Goal: Task Accomplishment & Management: Use online tool/utility

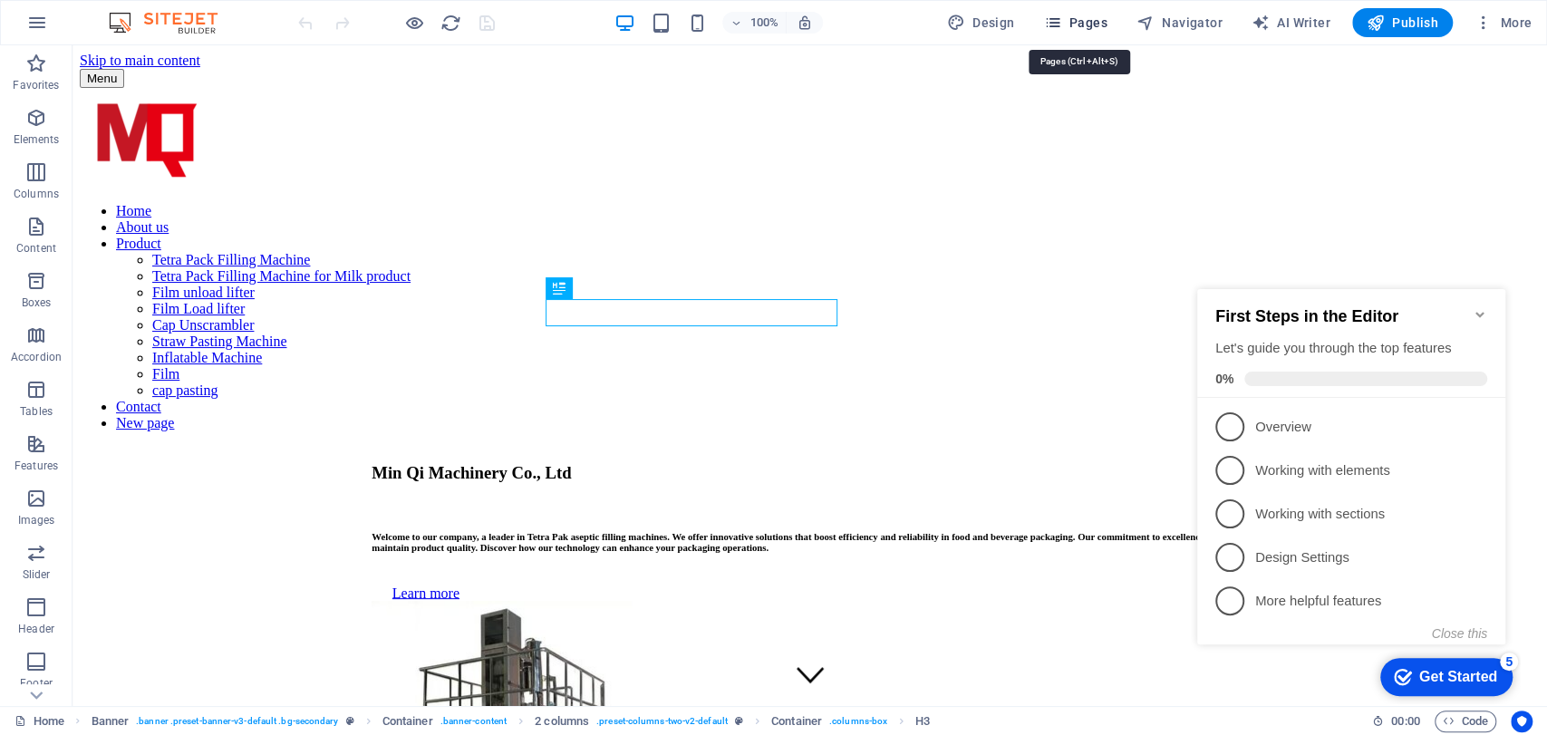
click at [1074, 22] on span "Pages" at bounding box center [1074, 23] width 63 height 18
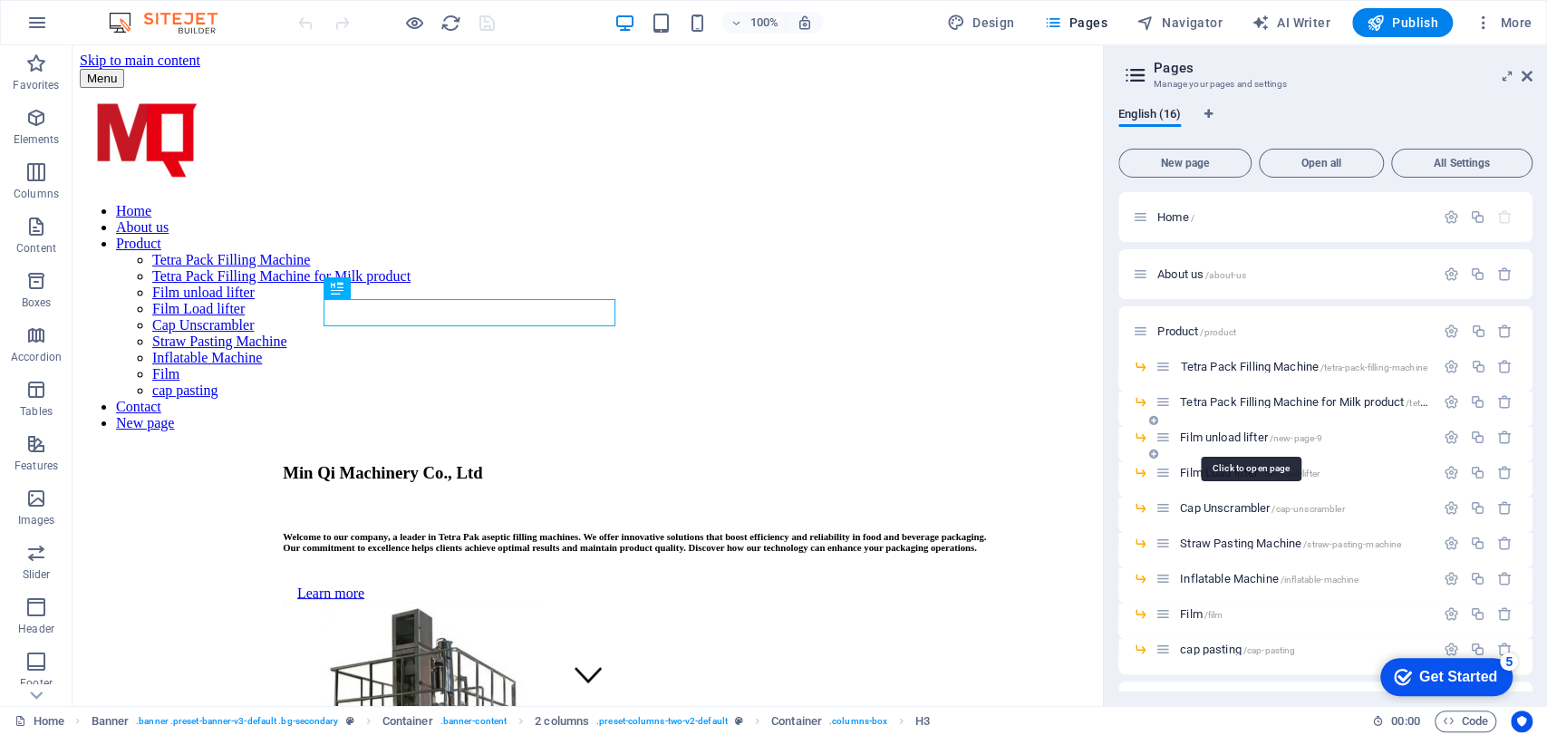
click at [1235, 433] on span "Film unload lifter /new-page-9" at bounding box center [1251, 438] width 142 height 14
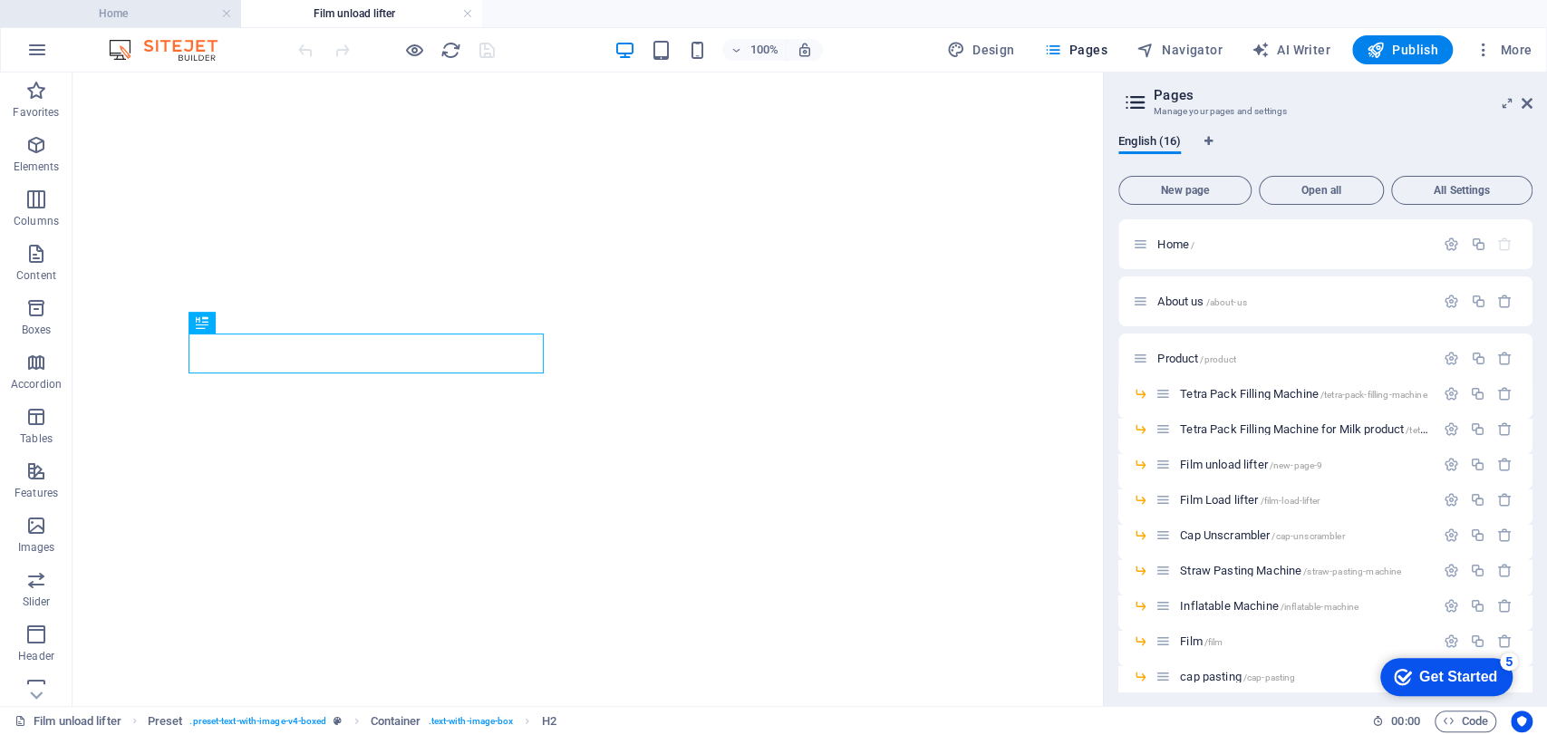
click at [86, 15] on h4 "Home" at bounding box center [120, 14] width 241 height 20
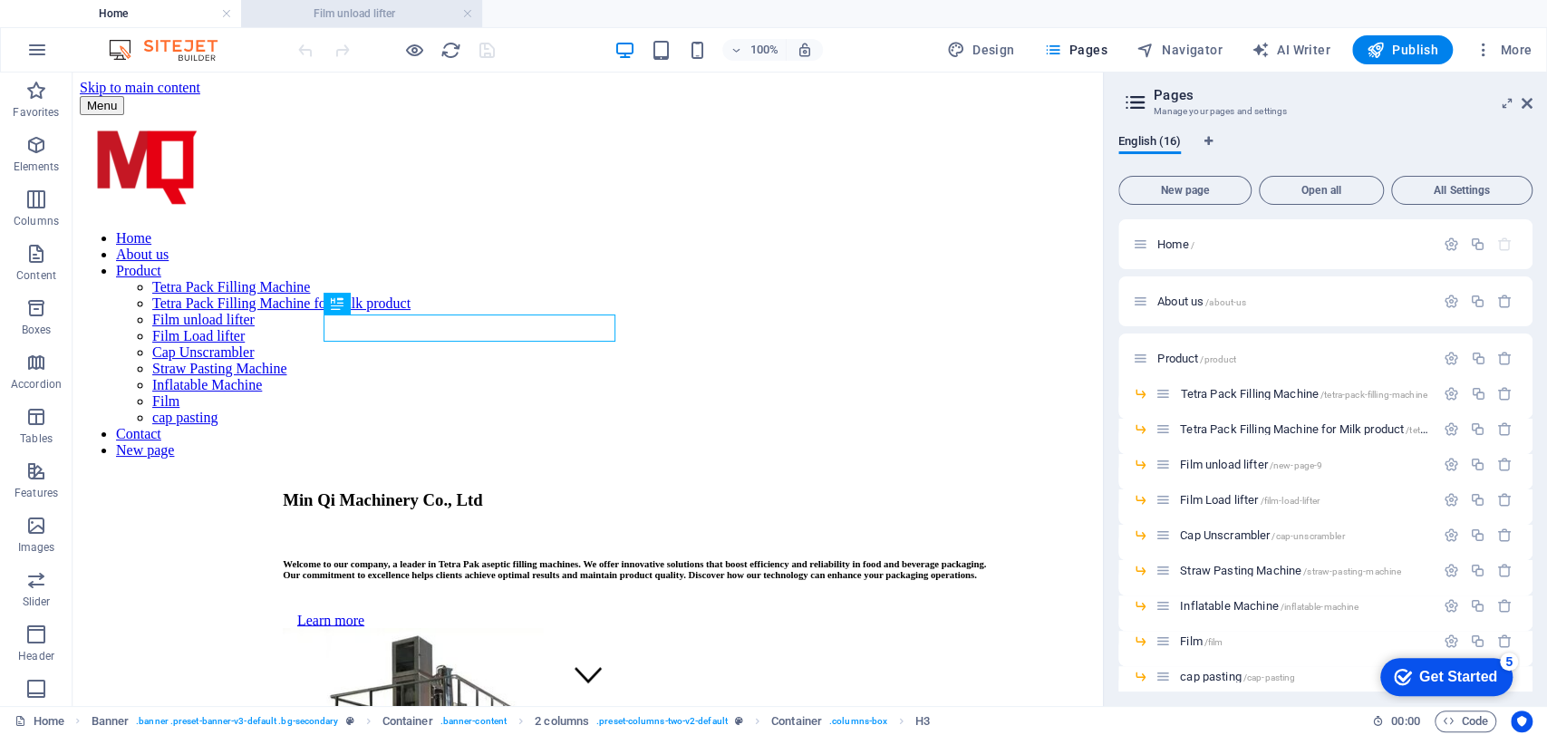
click at [333, 23] on h4 "Film unload lifter" at bounding box center [361, 14] width 241 height 20
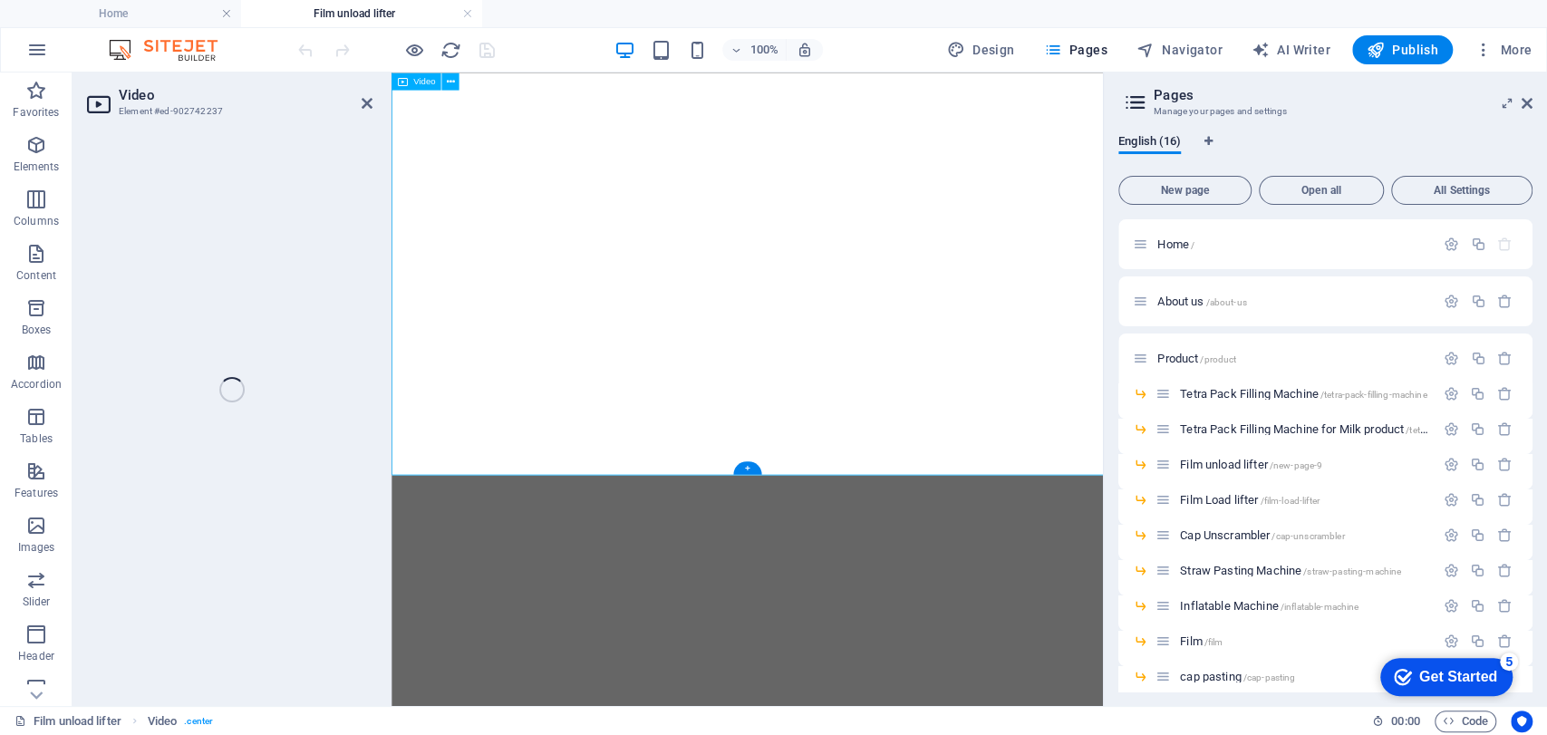
select select "%"
select select "px"
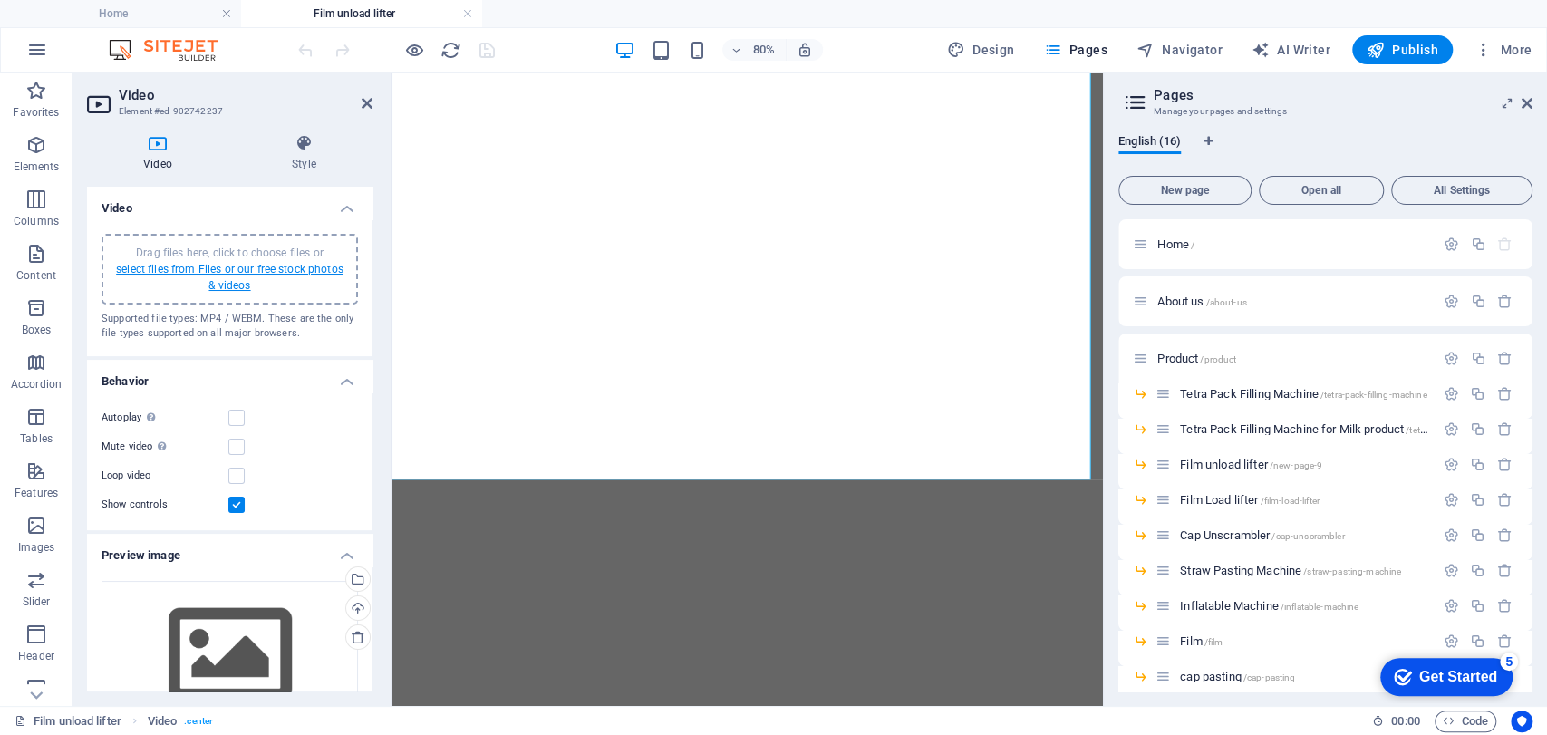
click at [214, 272] on link "select files from Files or our free stock photos & videos" at bounding box center [230, 277] width 228 height 29
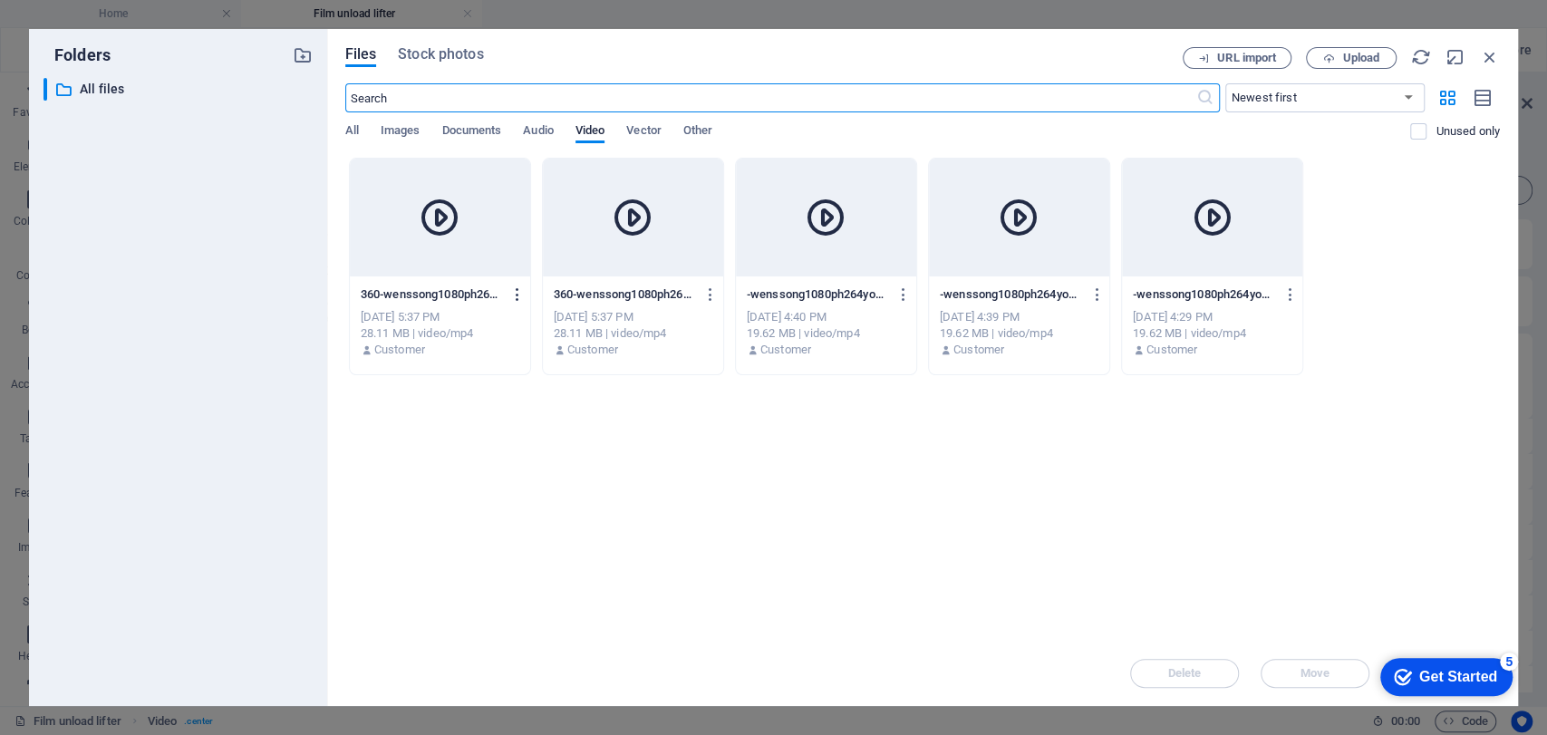
click at [514, 296] on icon "button" at bounding box center [517, 294] width 17 height 16
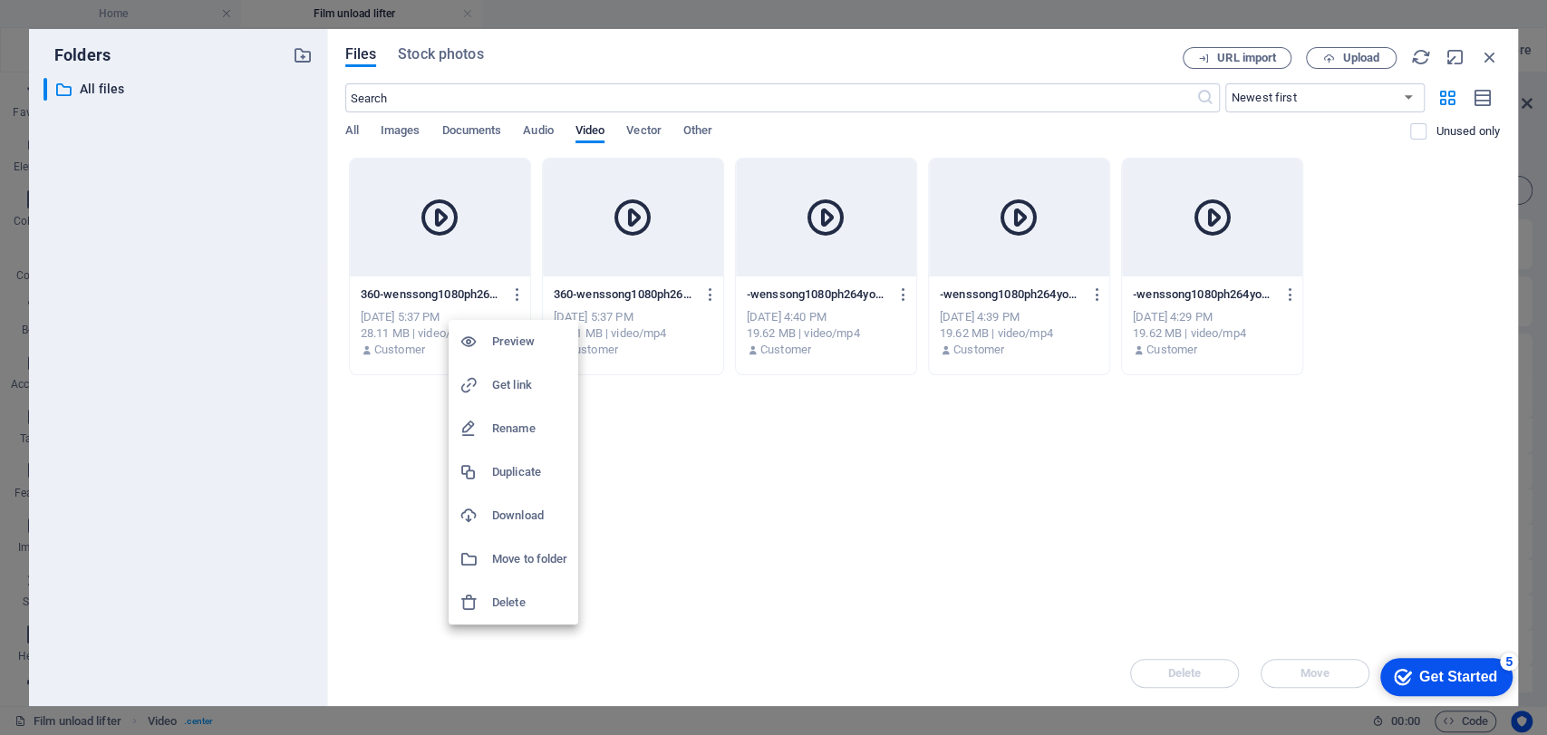
click at [501, 606] on h6 "Delete" at bounding box center [529, 603] width 75 height 22
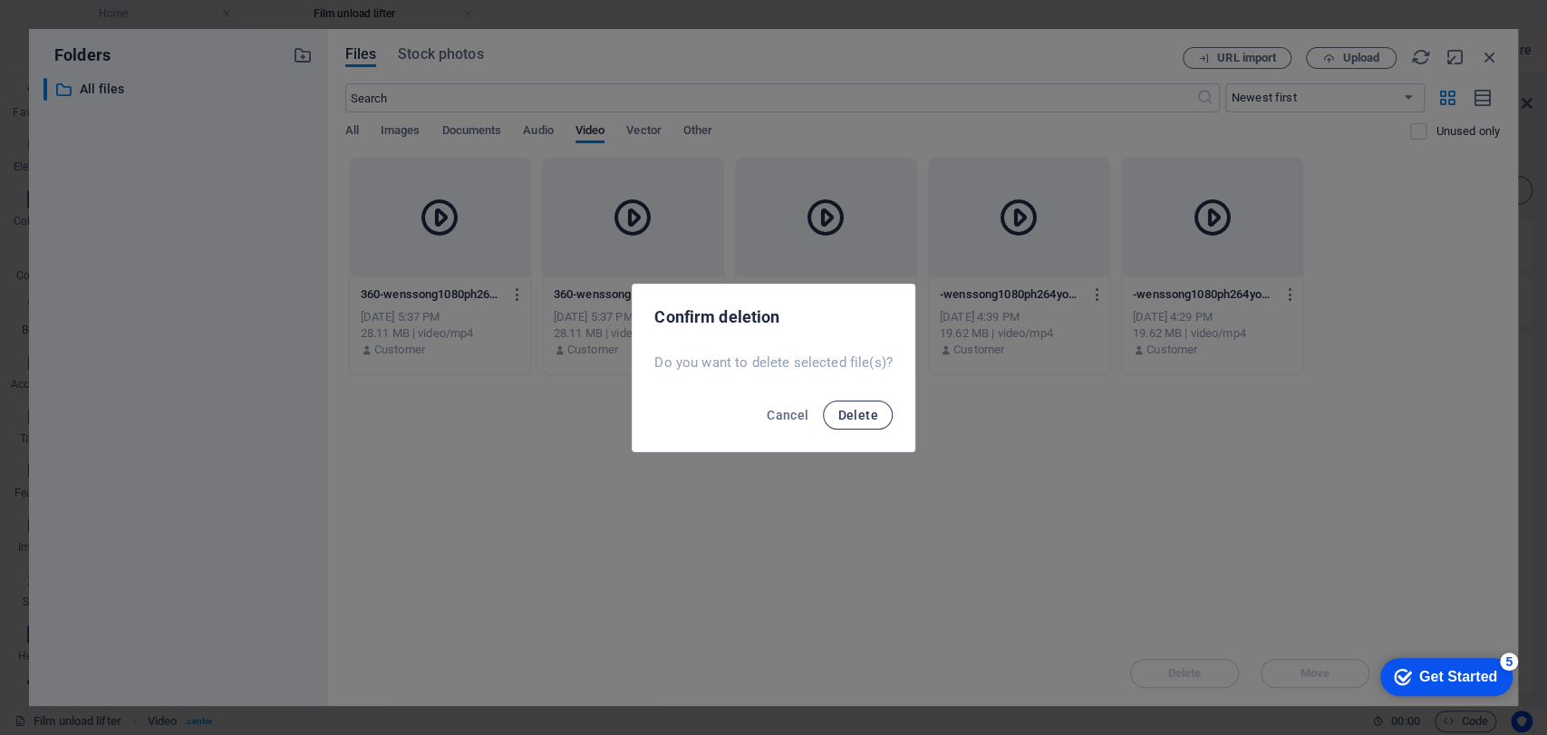
click at [856, 419] on span "Delete" at bounding box center [858, 415] width 40 height 15
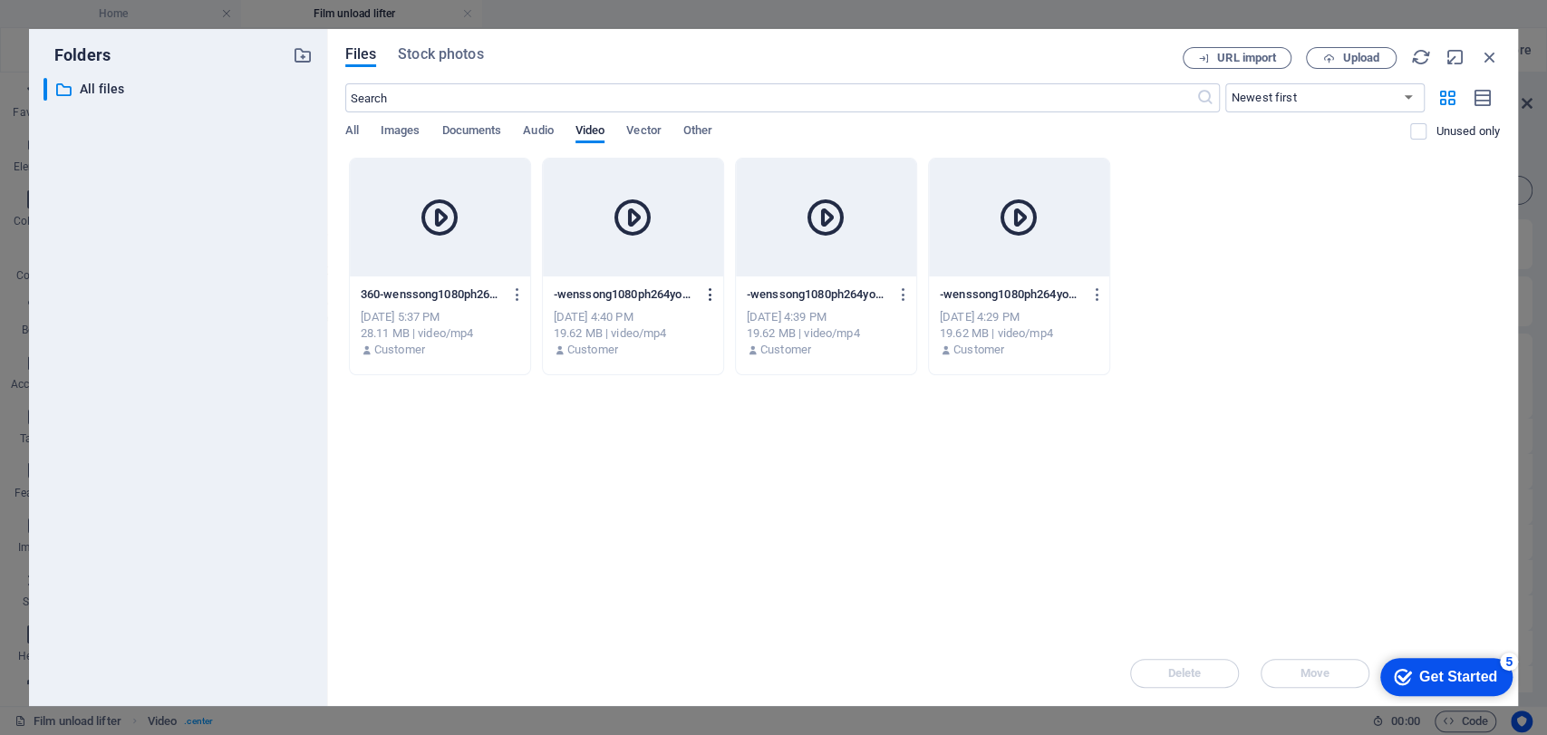
click at [703, 292] on icon "button" at bounding box center [711, 294] width 17 height 16
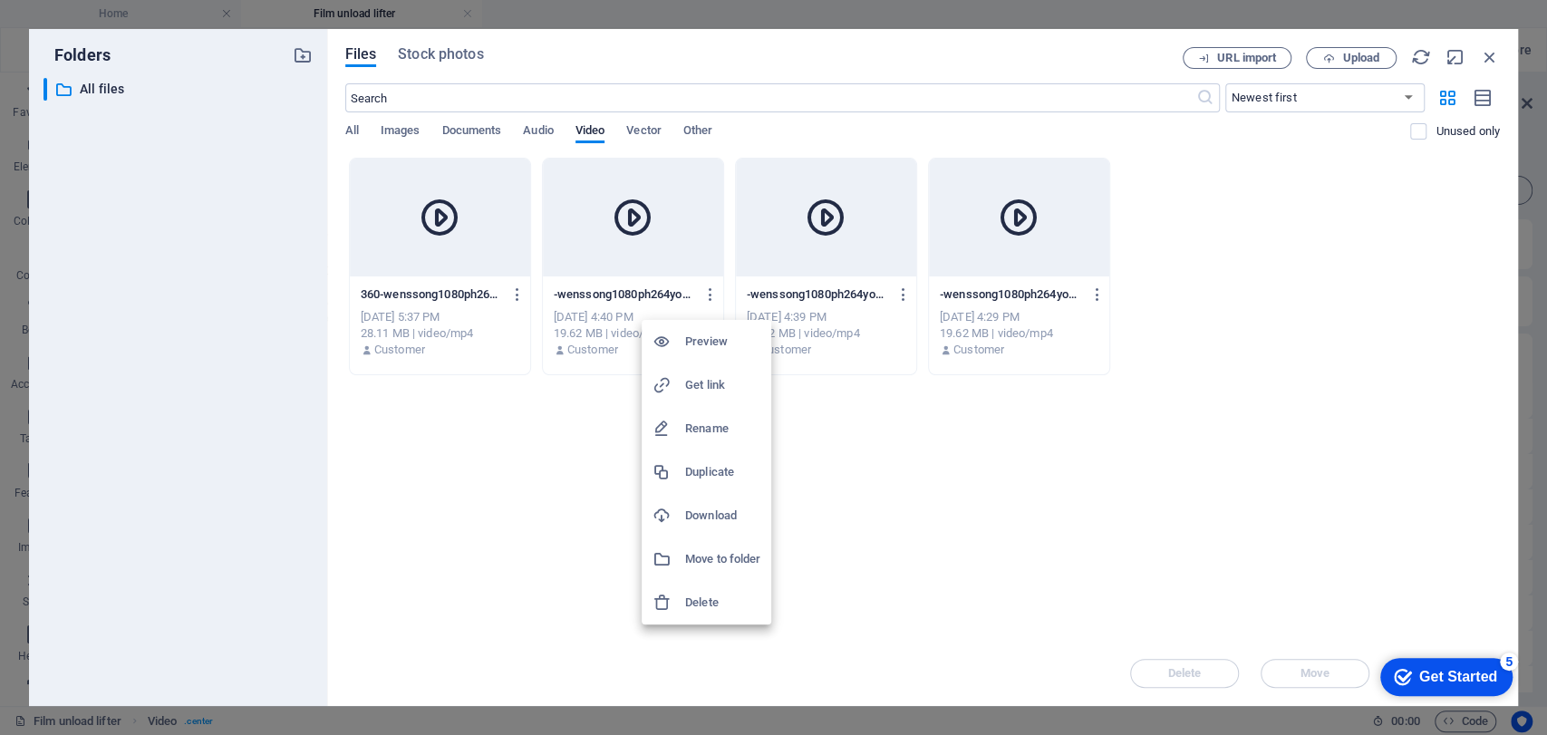
click at [718, 602] on h6 "Delete" at bounding box center [722, 603] width 75 height 22
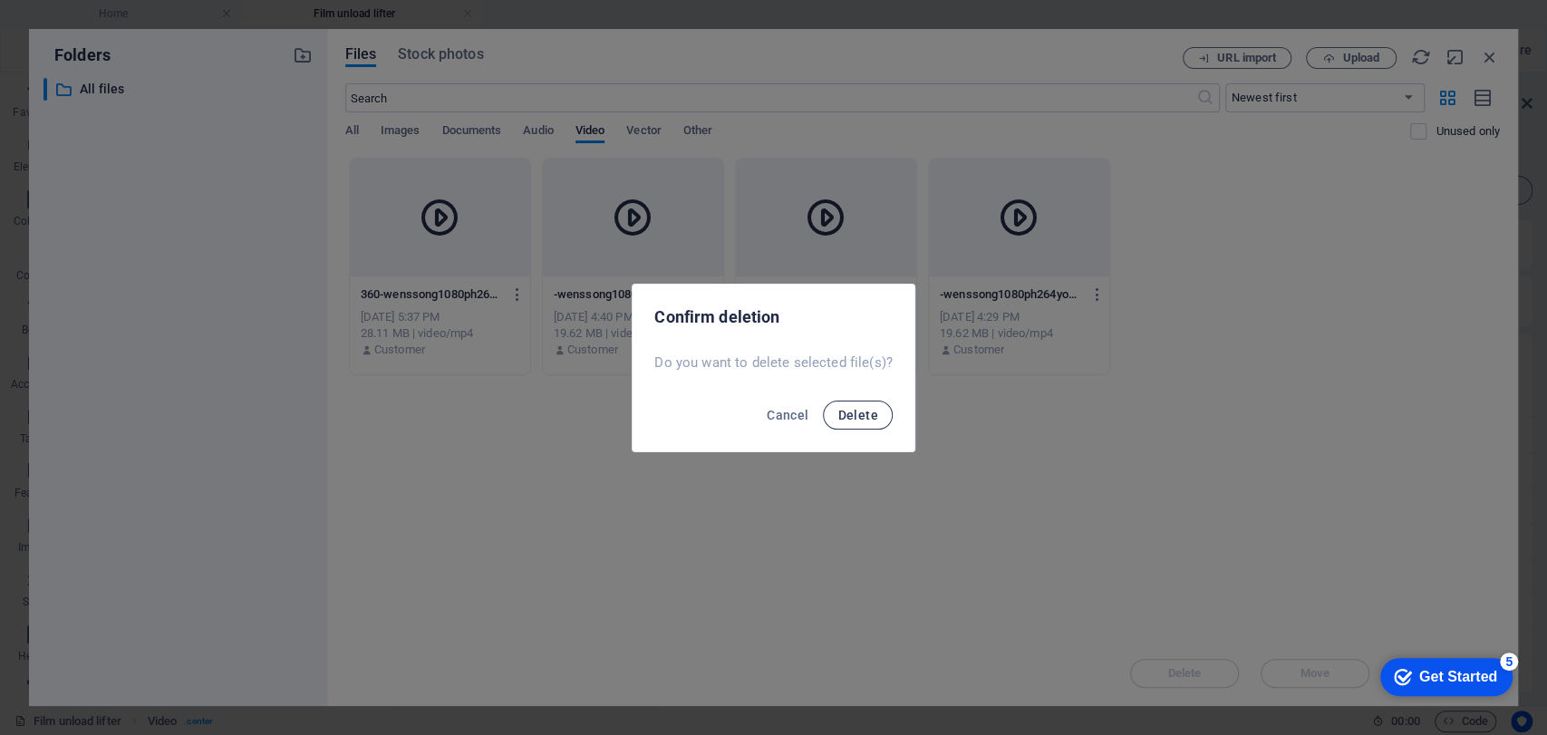
click at [850, 408] on span "Delete" at bounding box center [858, 415] width 40 height 15
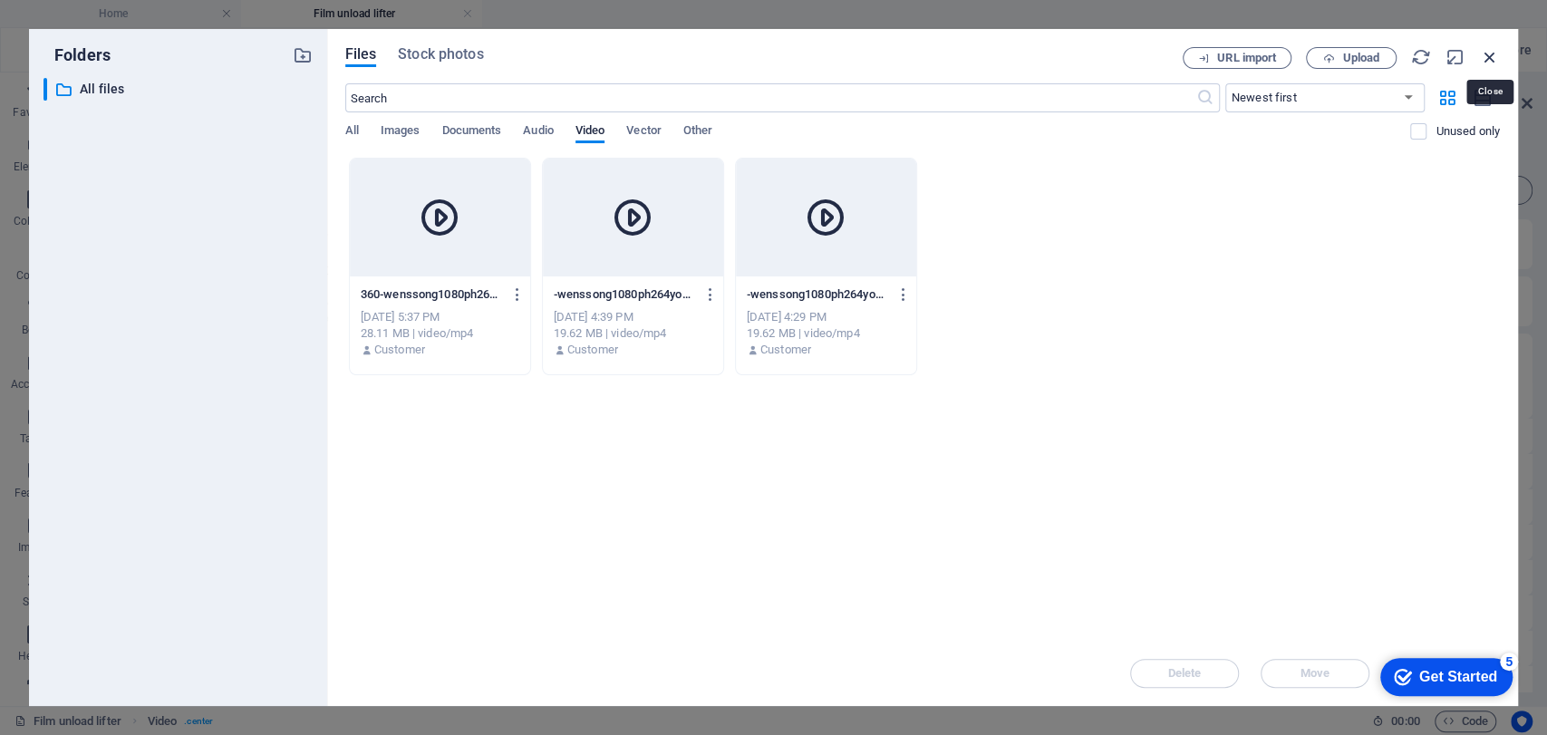
click at [1392, 61] on icon "button" at bounding box center [1490, 57] width 20 height 20
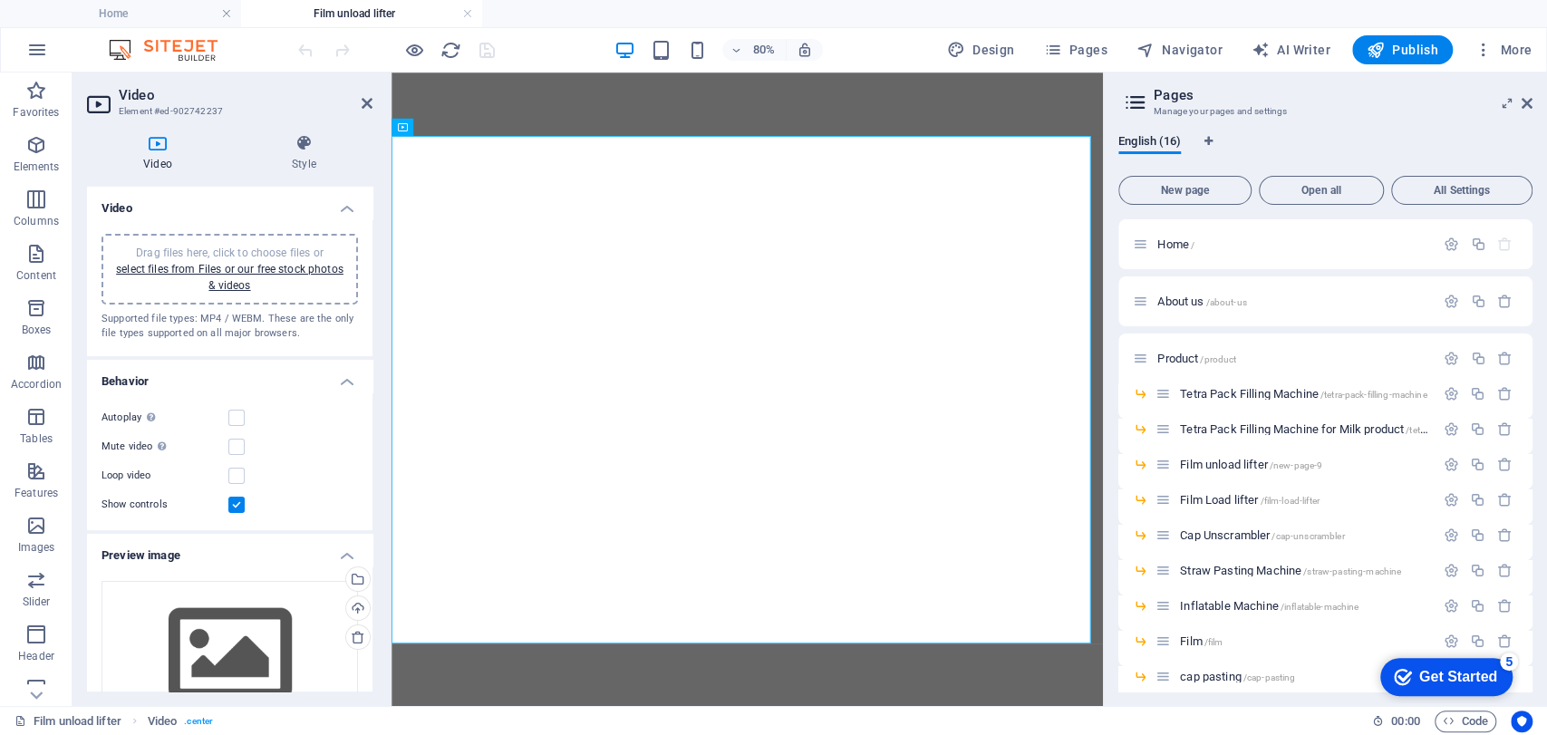
click at [216, 276] on div "Drag files here, click to choose files or select files from Files or our free s…" at bounding box center [229, 269] width 235 height 49
click at [143, 240] on div "Drag files here, click to choose files or select files from Files or our free s…" at bounding box center [230, 269] width 257 height 71
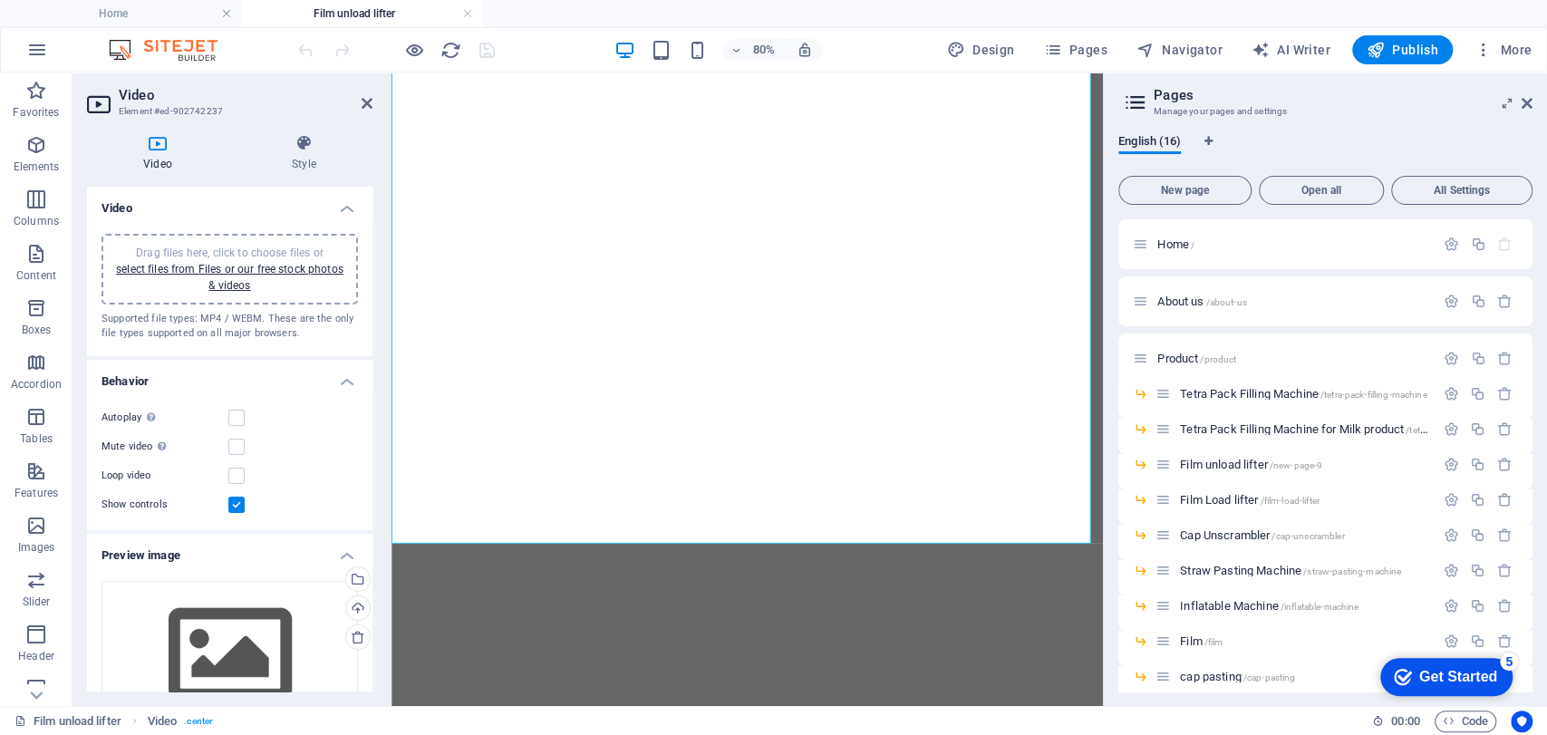
click at [158, 156] on h4 "Video" at bounding box center [161, 153] width 149 height 38
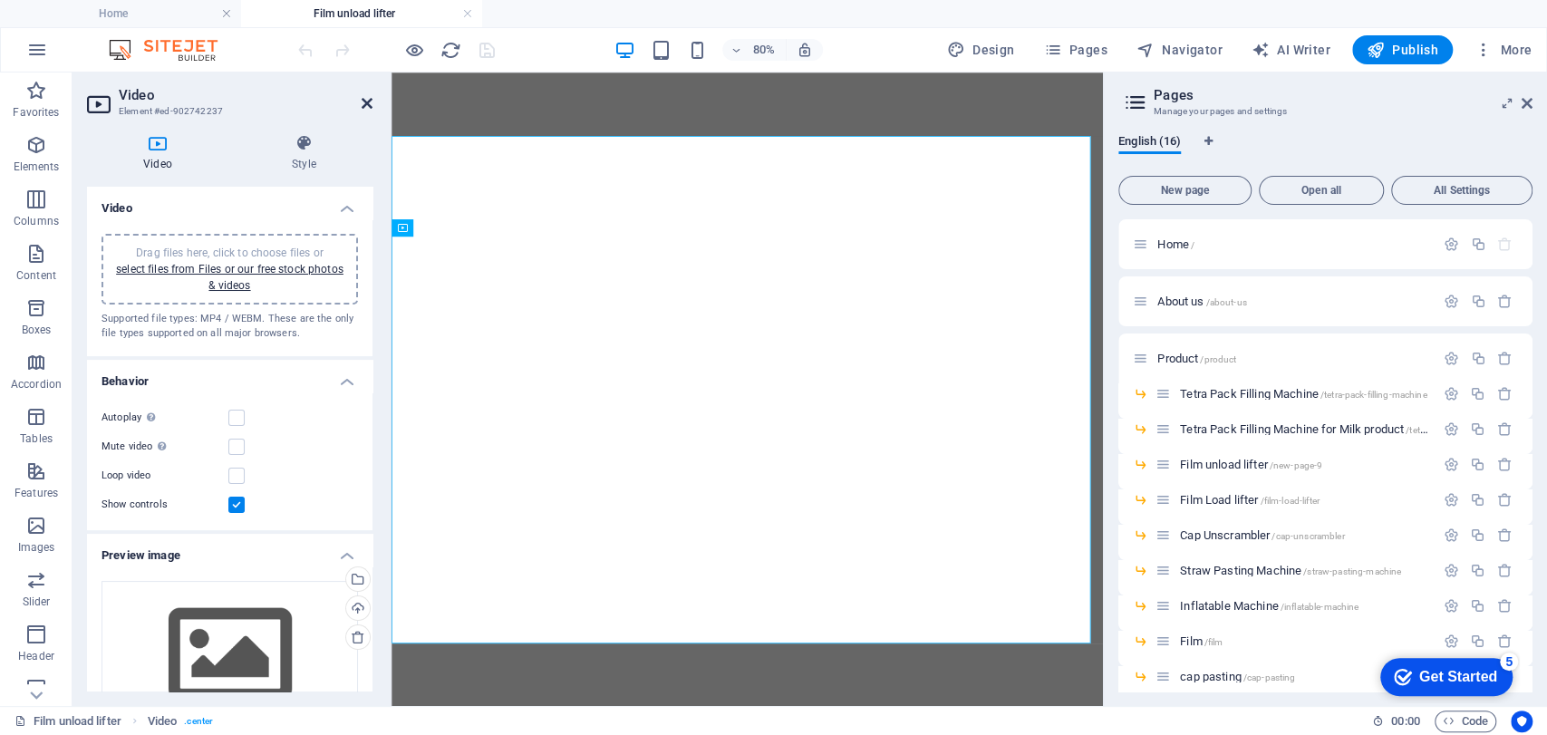
click at [365, 103] on icon at bounding box center [367, 103] width 11 height 15
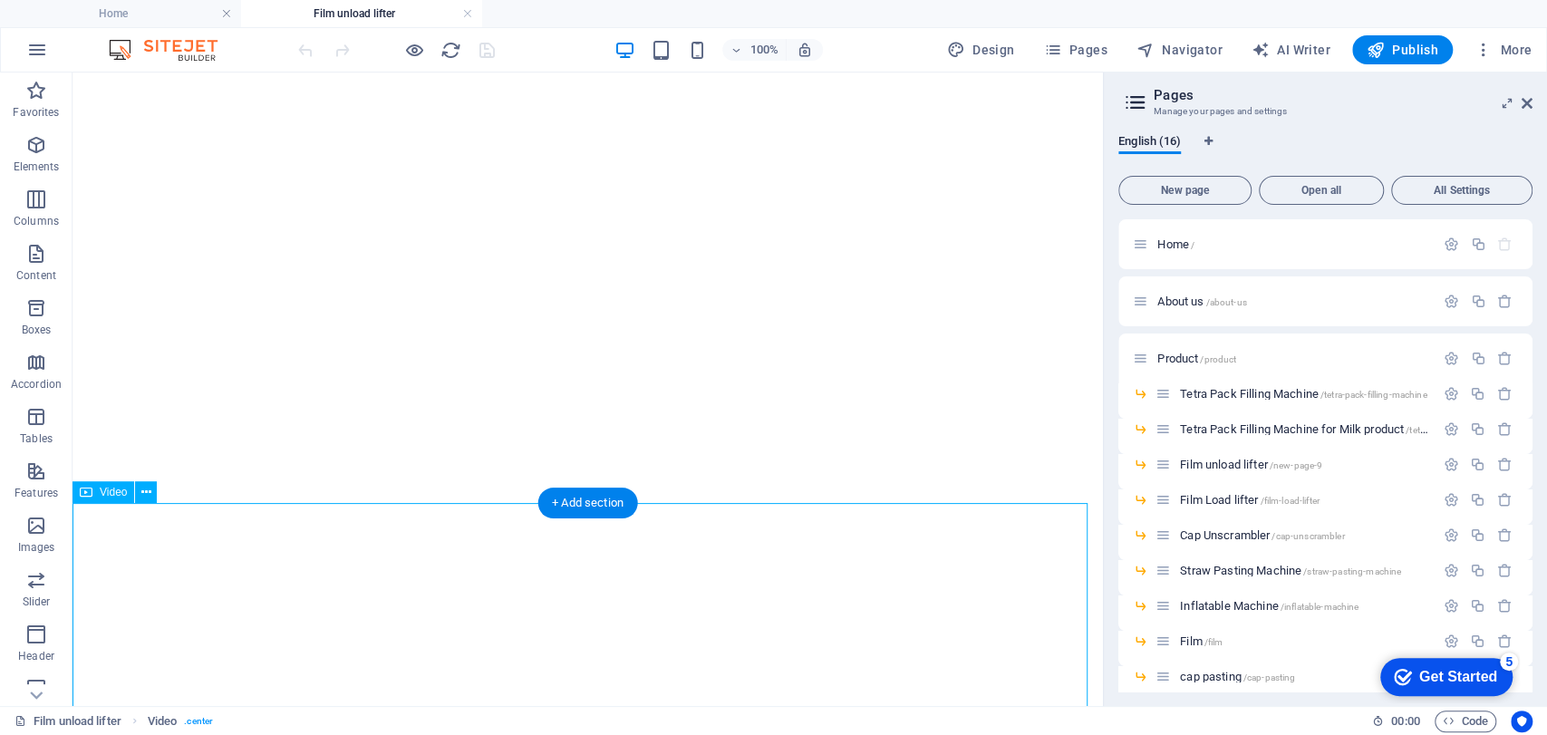
select select "%"
select select "px"
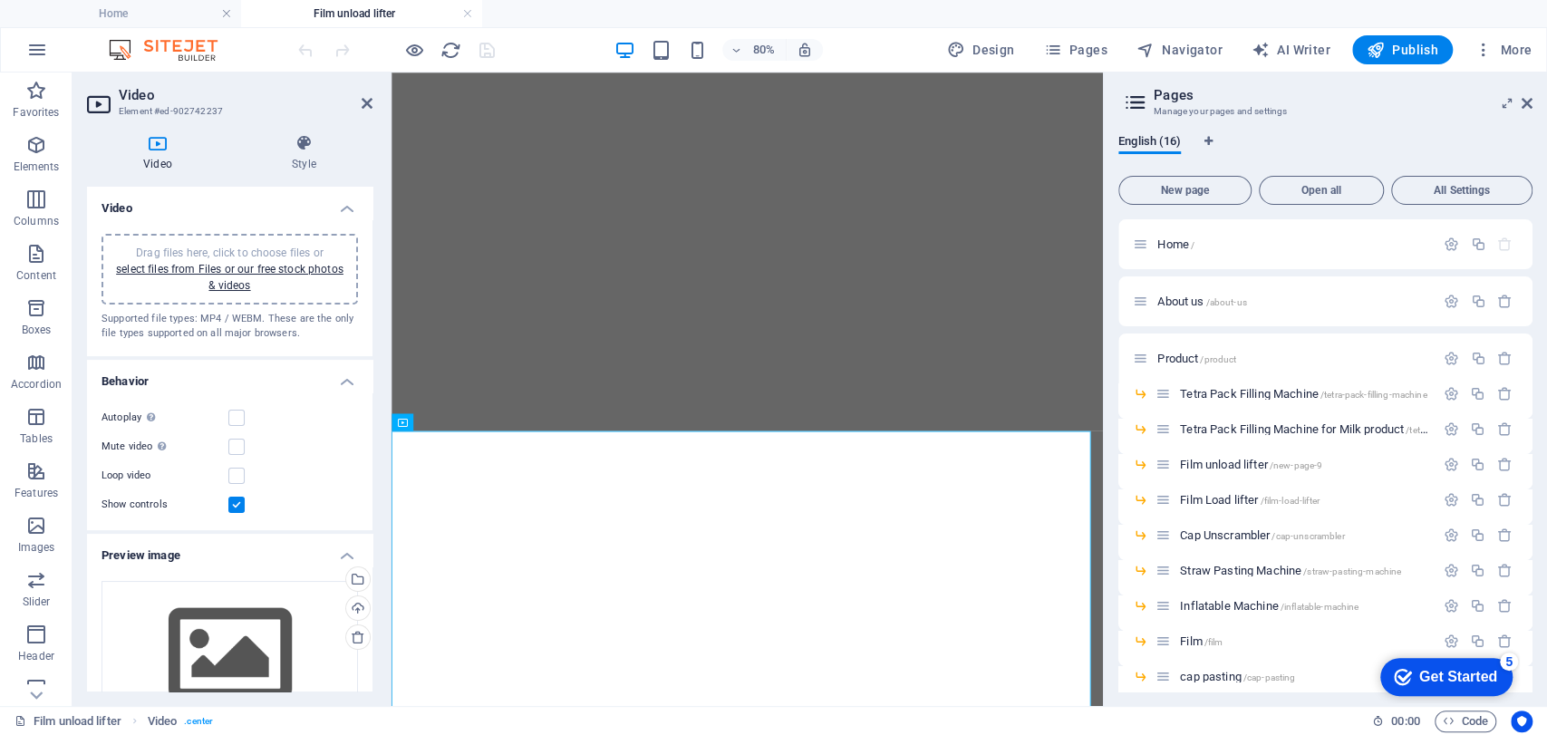
click at [181, 240] on div "Drag files here, click to choose files or select files from Files or our free s…" at bounding box center [230, 269] width 257 height 71
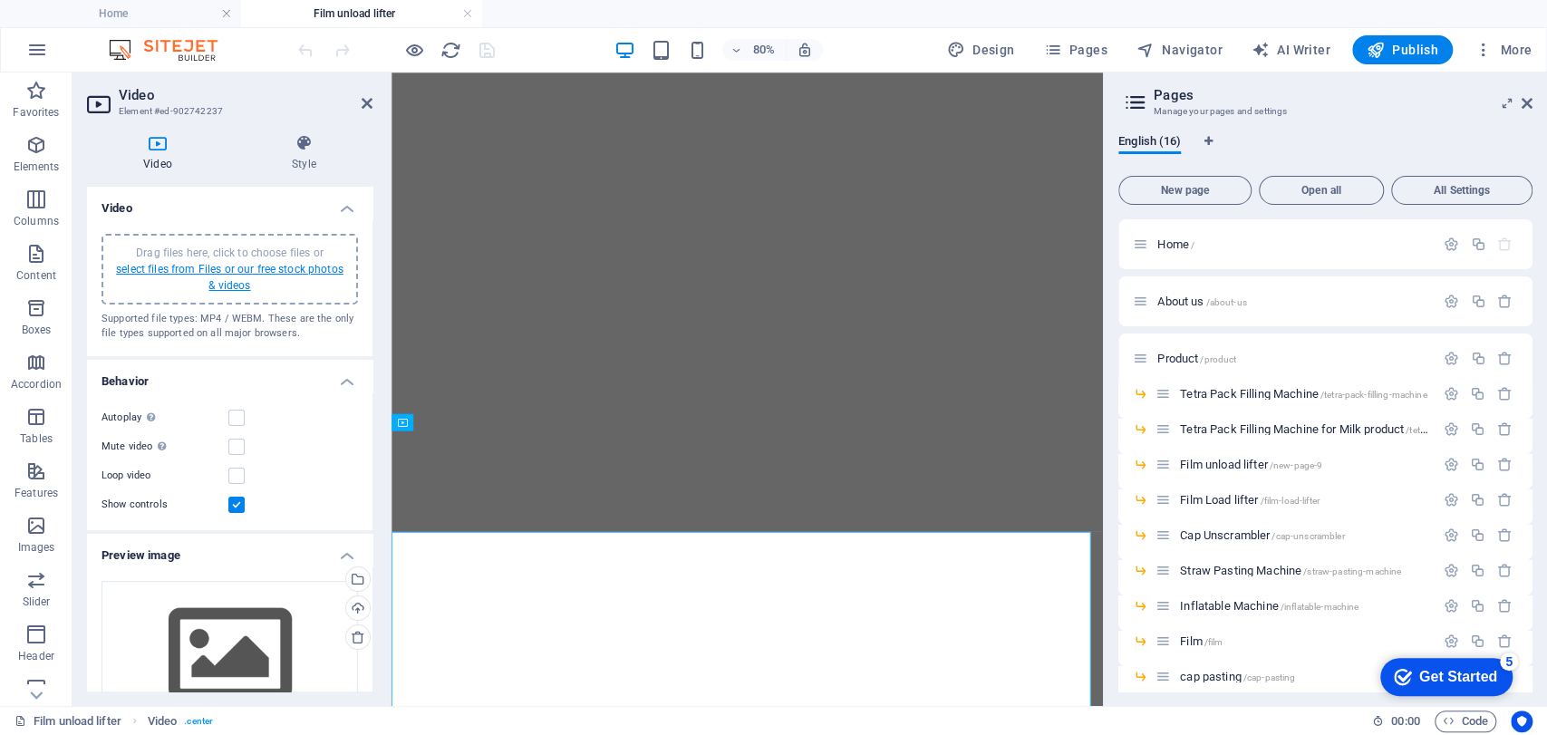
click at [236, 283] on link "select files from Files or our free stock photos & videos" at bounding box center [230, 277] width 228 height 29
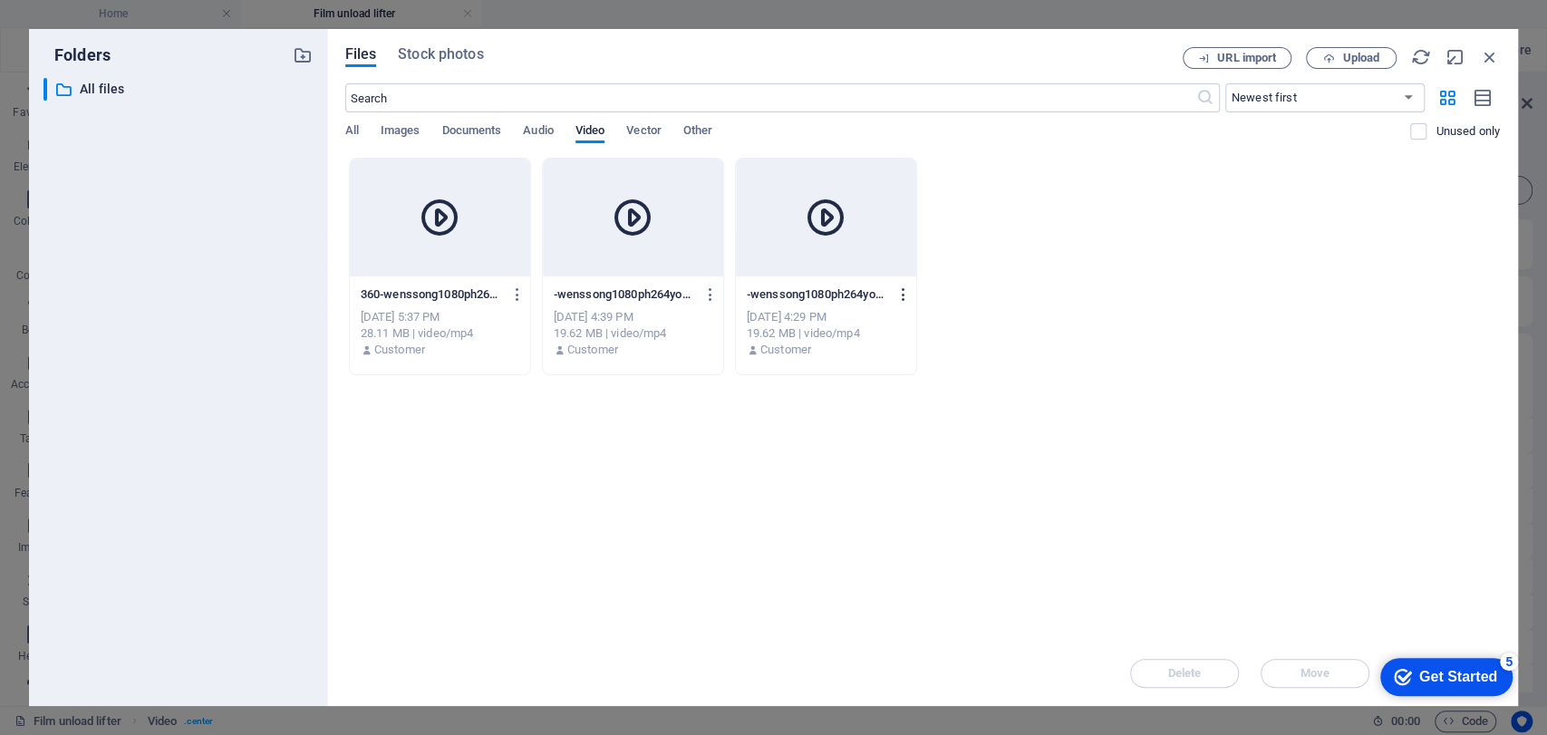
click at [890, 292] on button "button" at bounding box center [900, 294] width 24 height 29
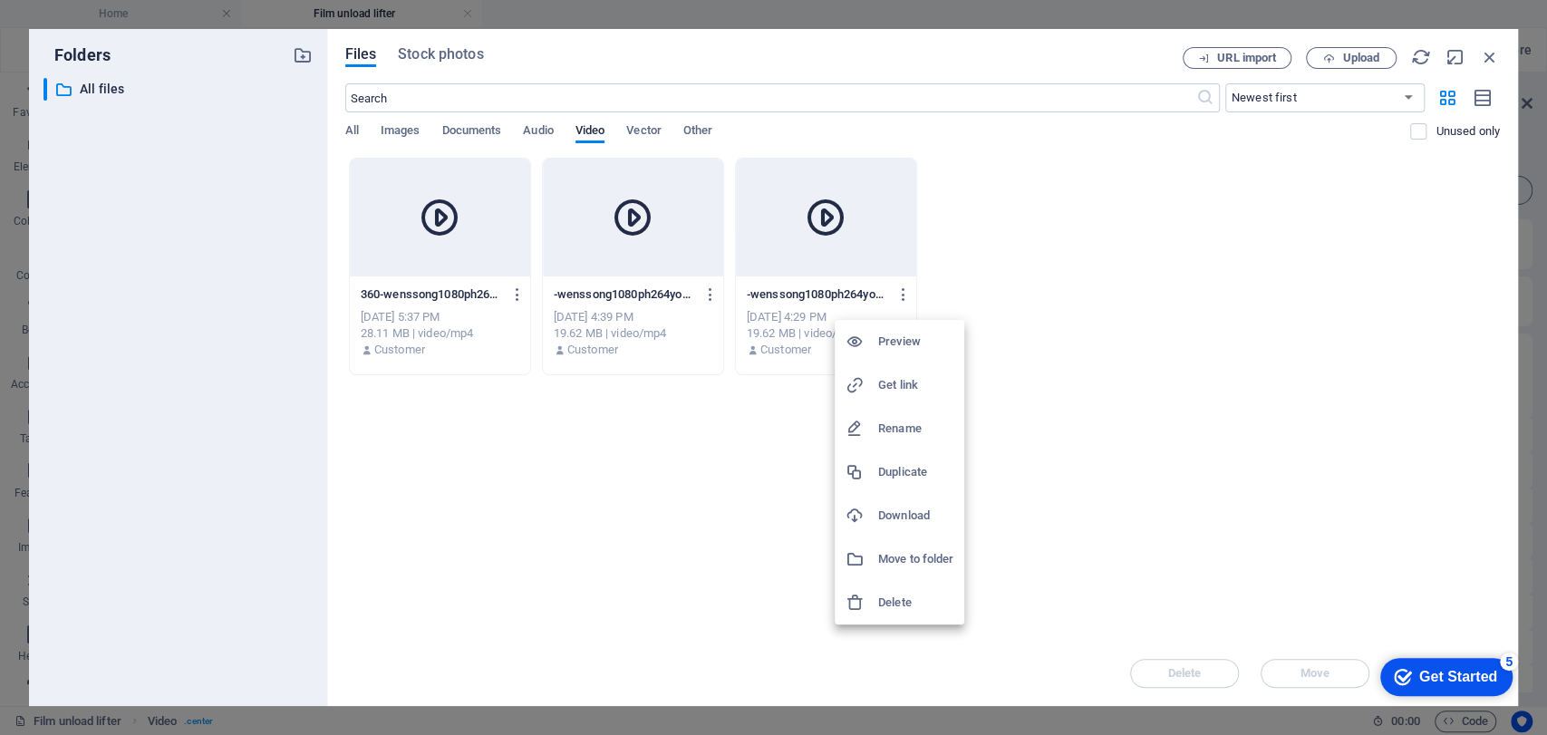
click at [887, 607] on h6 "Delete" at bounding box center [915, 603] width 75 height 22
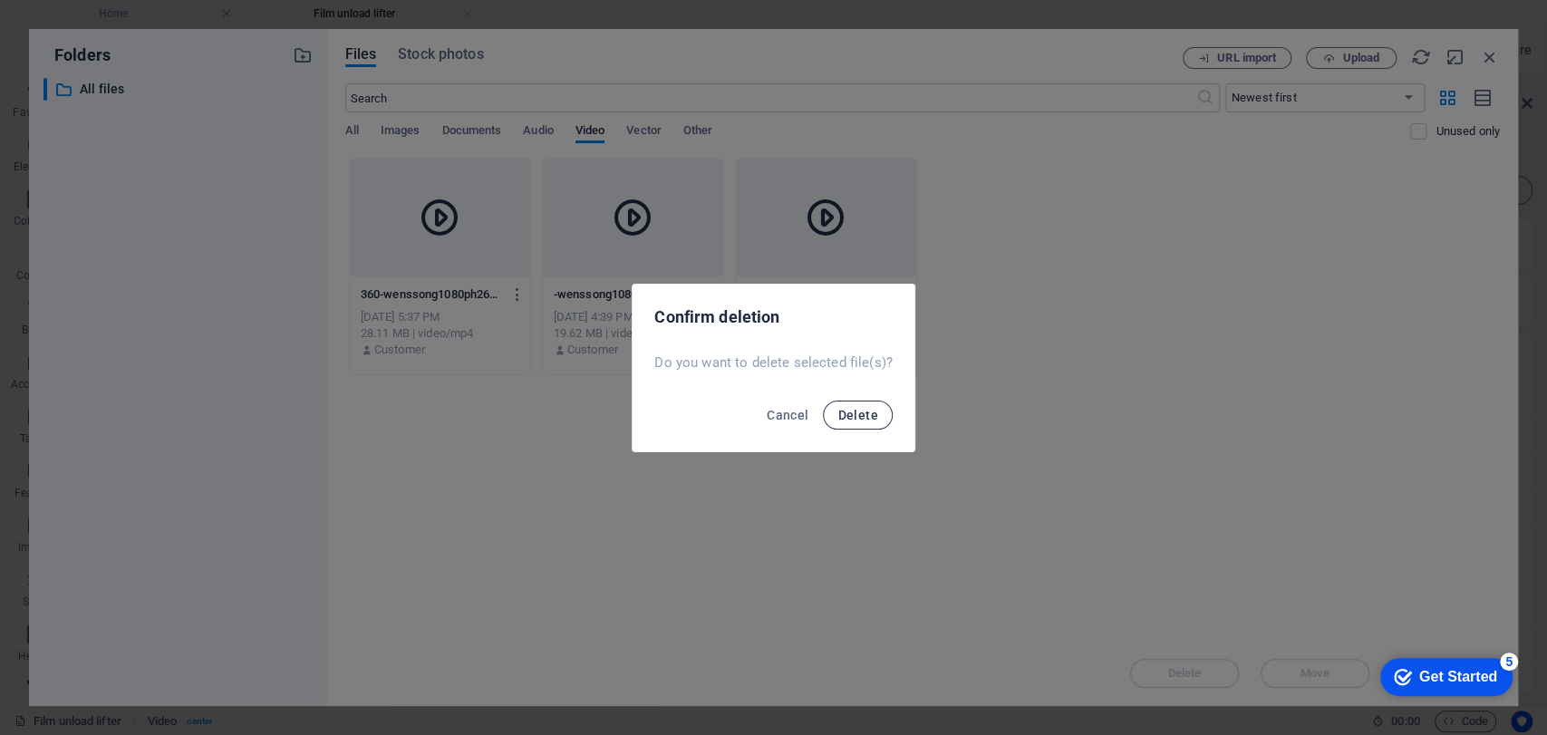
click at [848, 421] on span "Delete" at bounding box center [858, 415] width 40 height 15
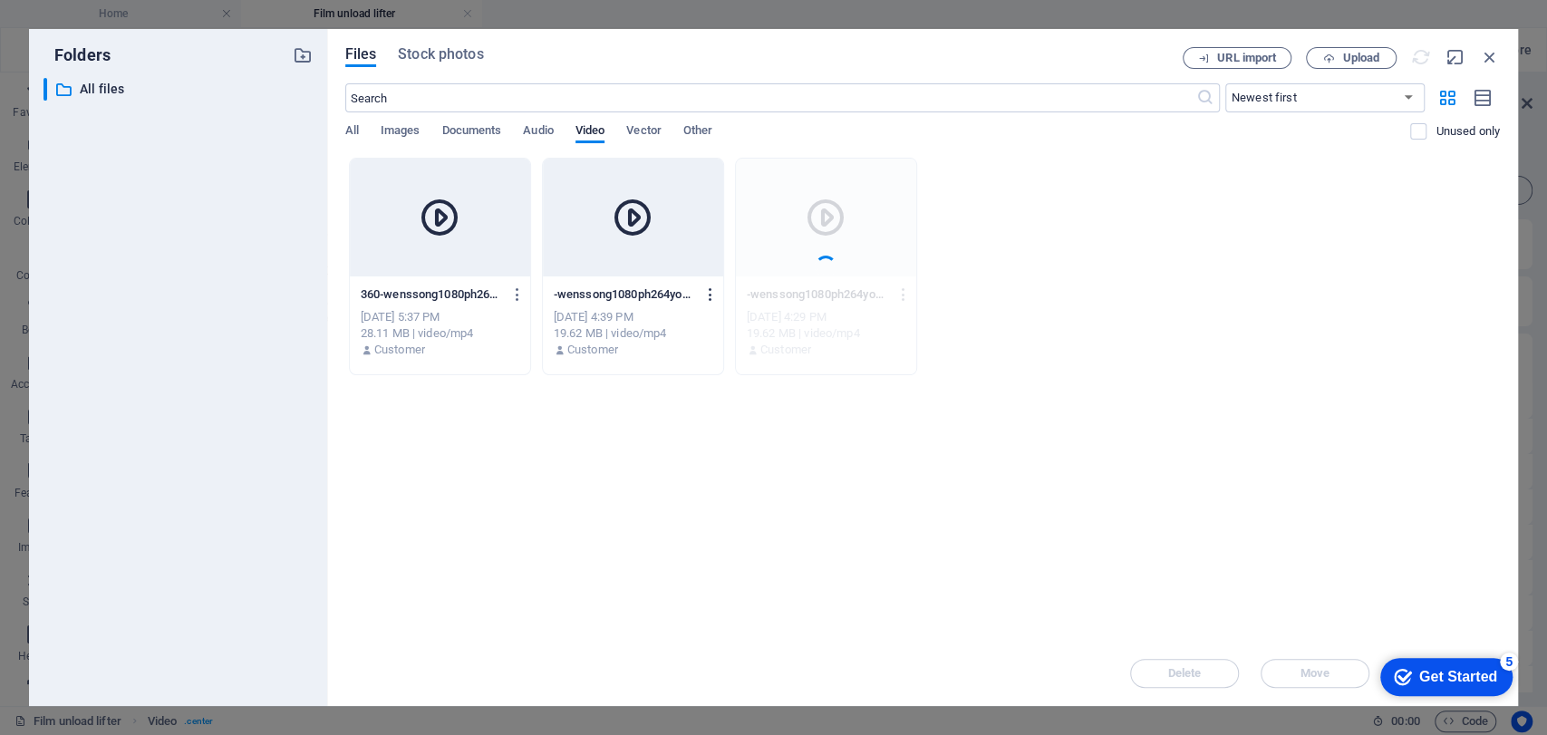
click at [714, 286] on icon "button" at bounding box center [711, 294] width 17 height 16
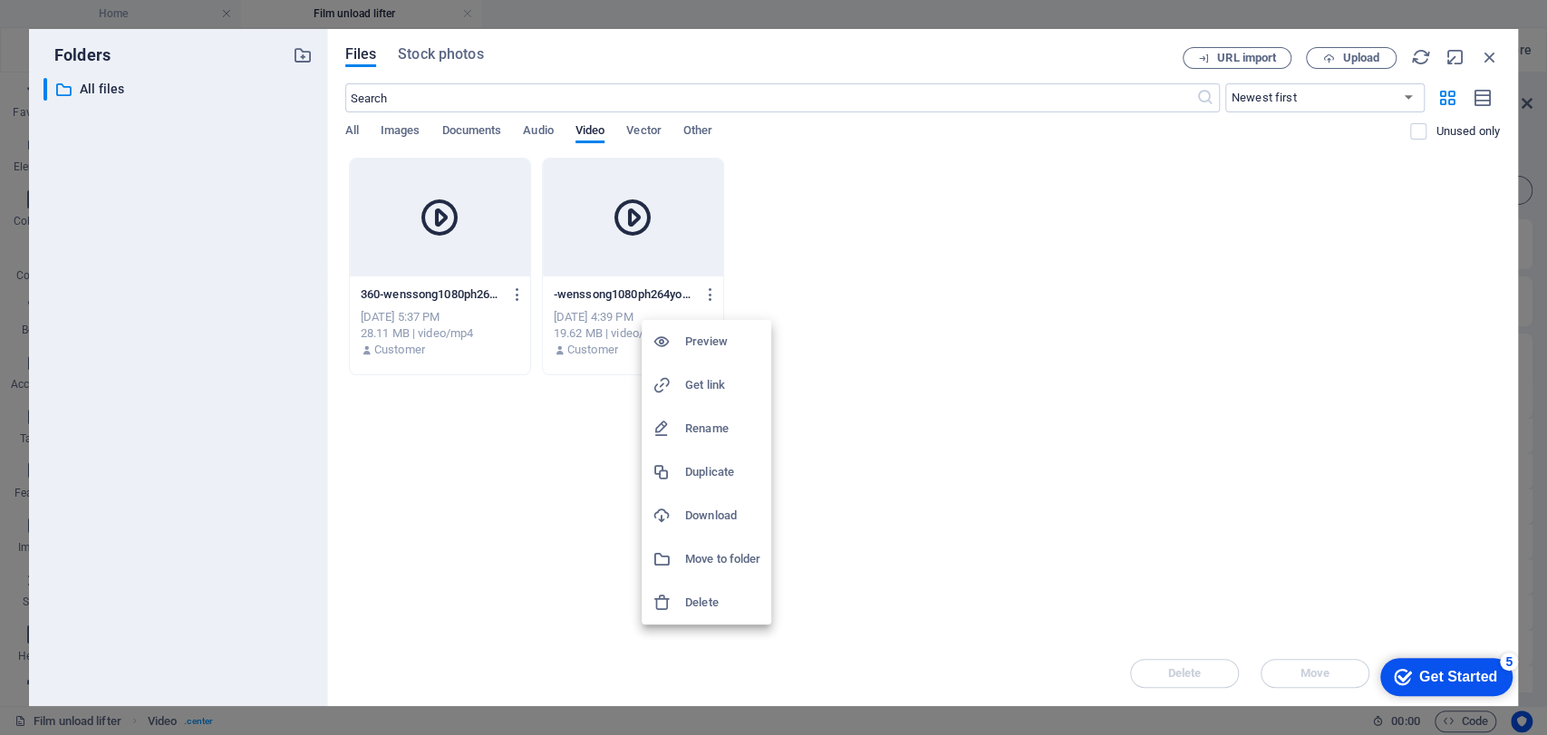
click at [696, 599] on h6 "Delete" at bounding box center [722, 603] width 75 height 22
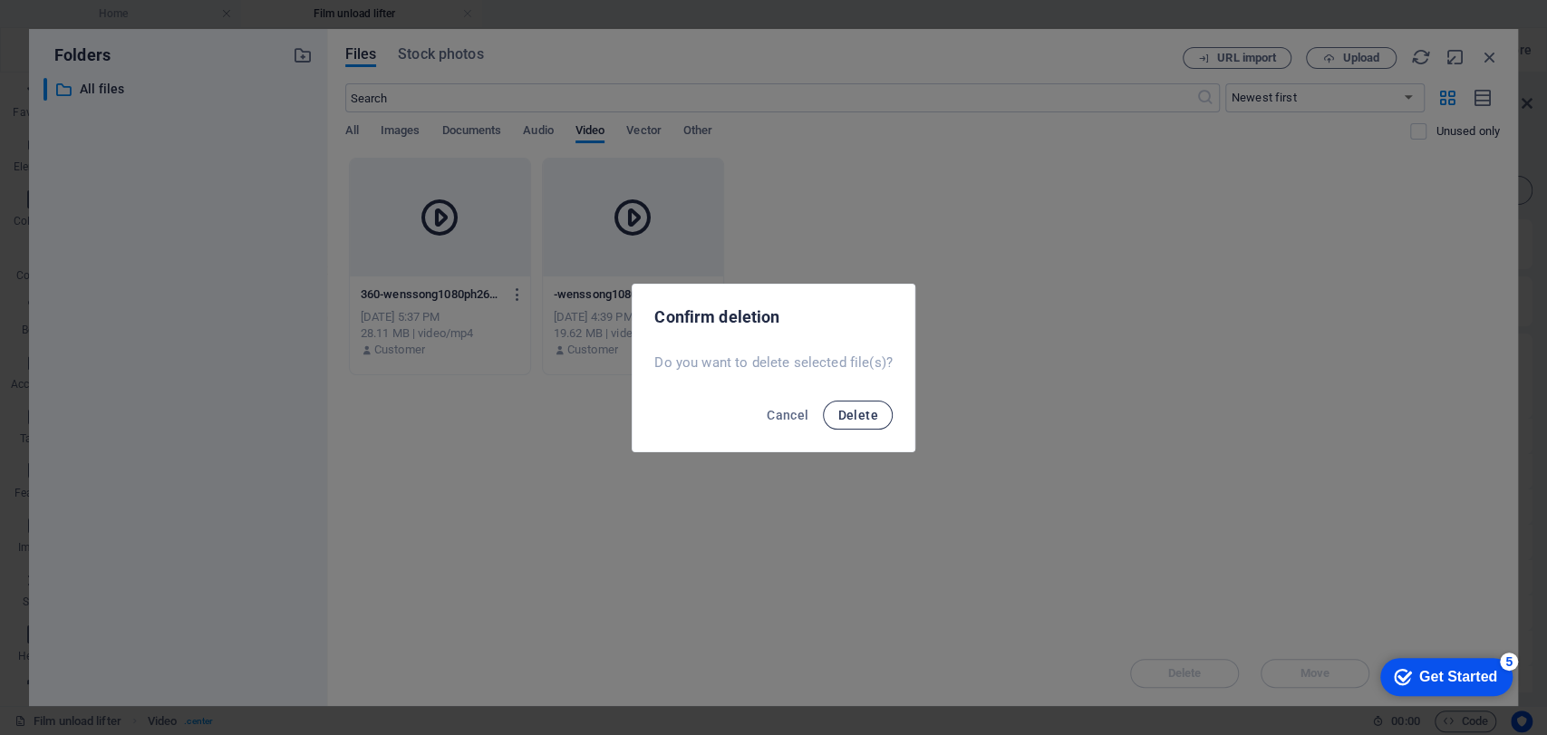
click at [839, 408] on span "Delete" at bounding box center [858, 415] width 40 height 15
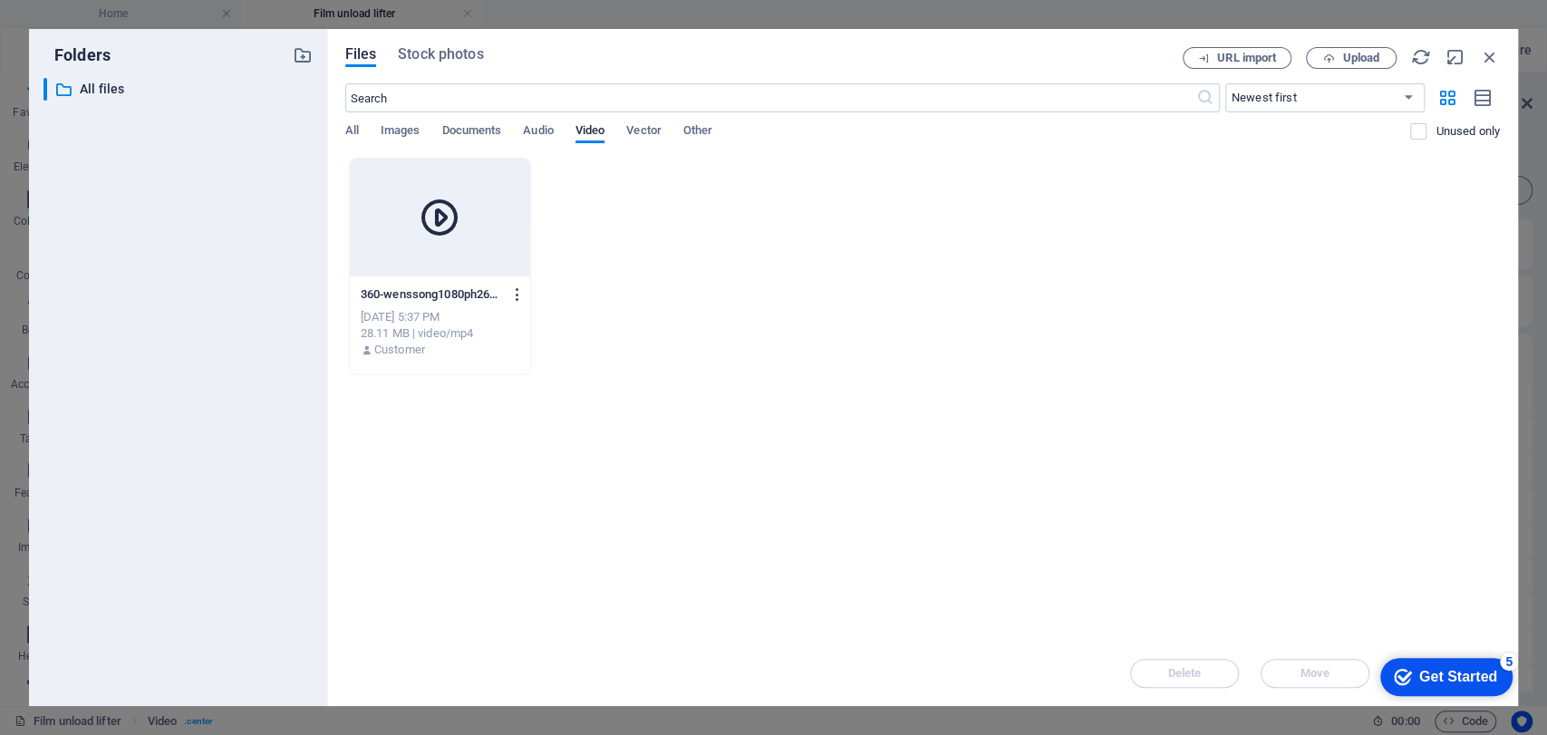
click at [519, 295] on icon "button" at bounding box center [517, 294] width 17 height 16
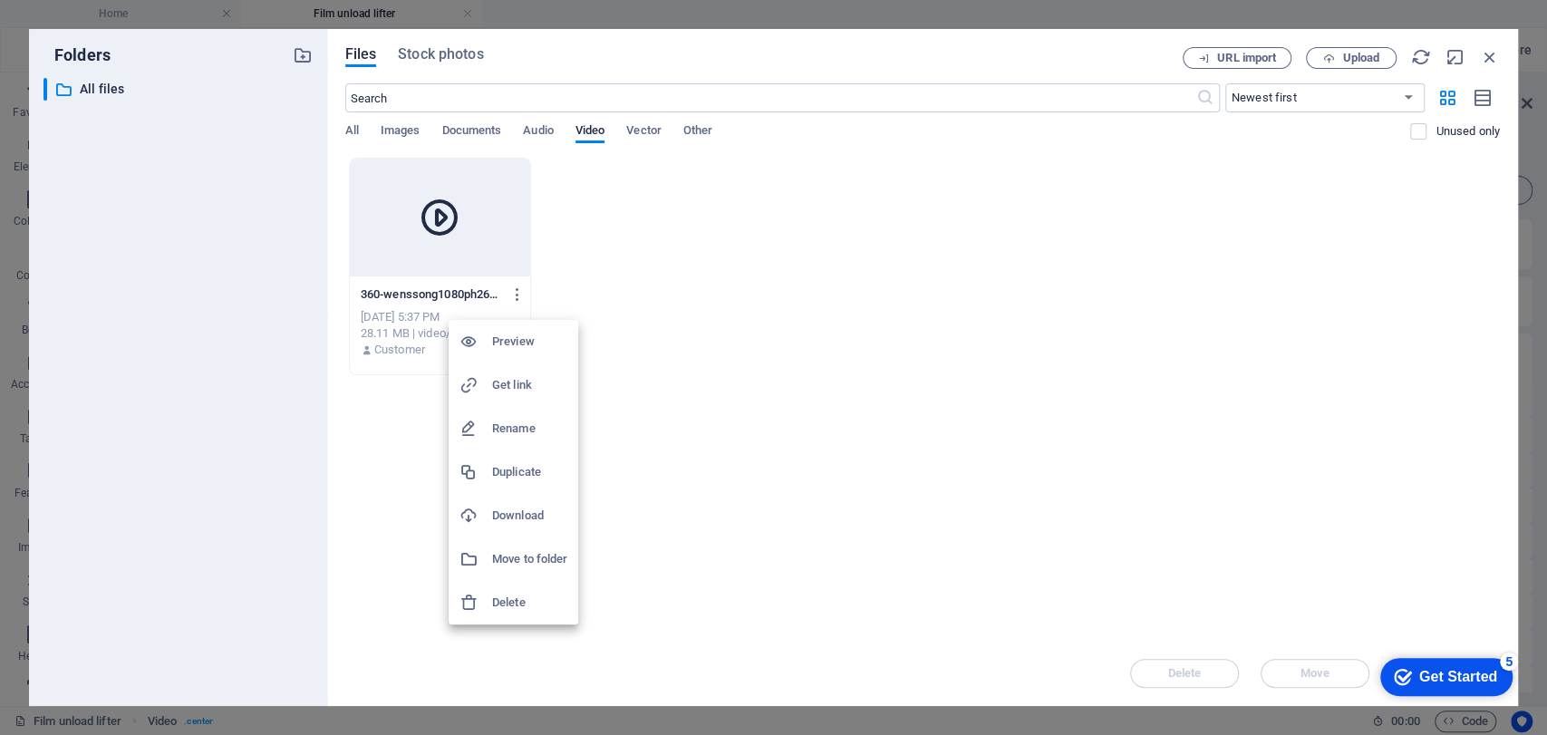
click at [545, 615] on li "Delete" at bounding box center [514, 603] width 130 height 44
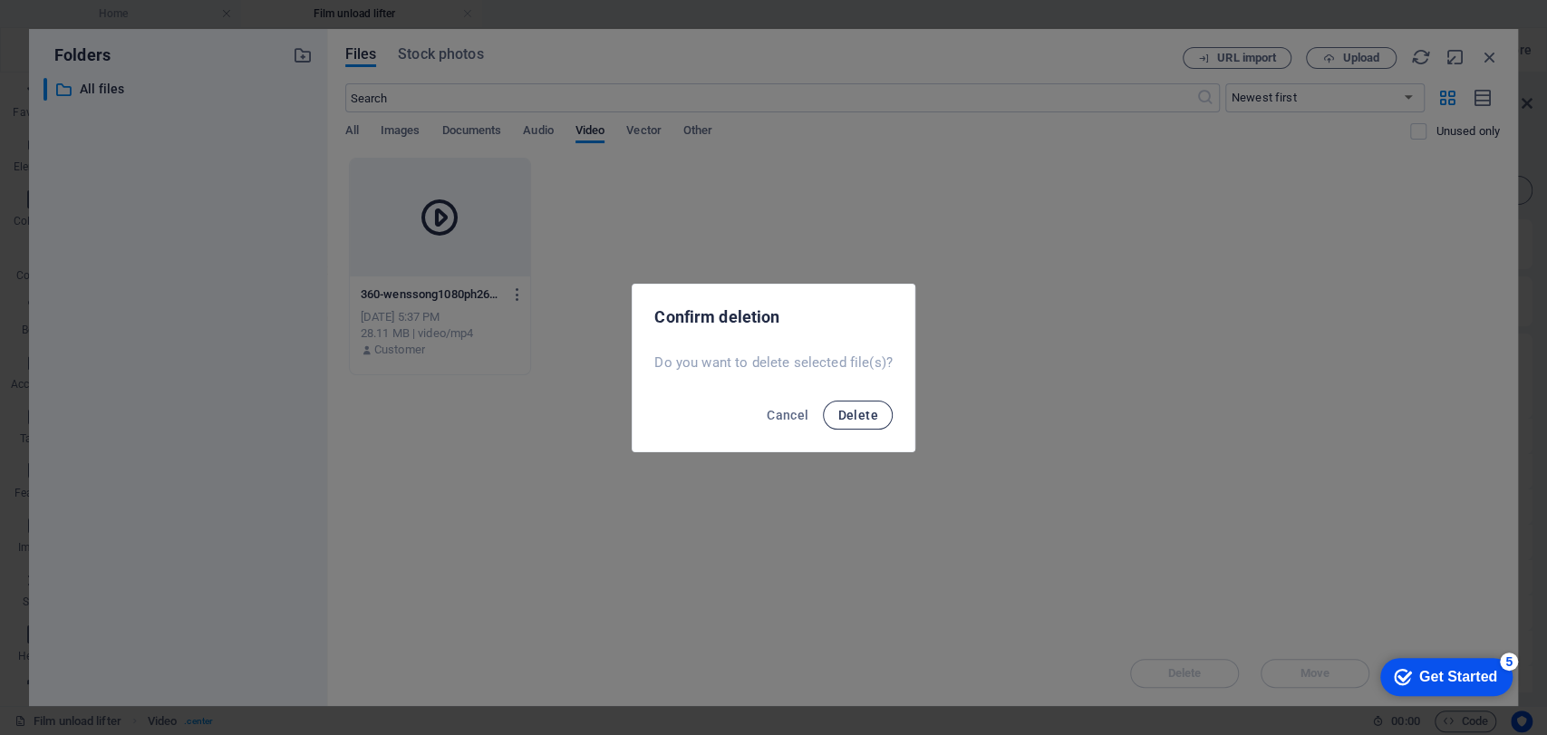
click at [872, 421] on span "Delete" at bounding box center [858, 415] width 40 height 15
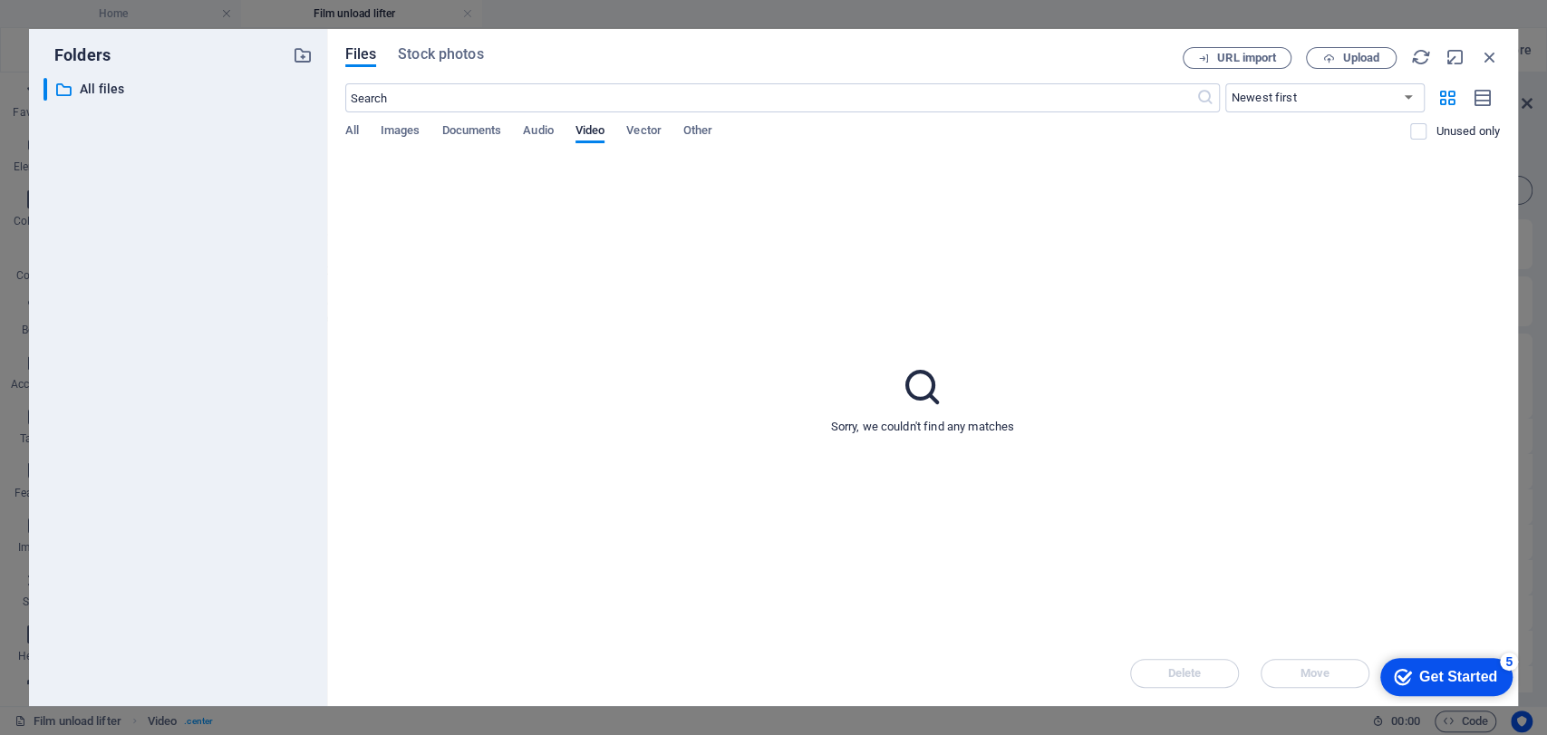
click at [616, 41] on div "Files Stock photos URL import Upload ​ Newest first Oldest first Name (A-Z) Nam…" at bounding box center [922, 367] width 1191 height 677
click at [1392, 63] on icon "button" at bounding box center [1490, 57] width 20 height 20
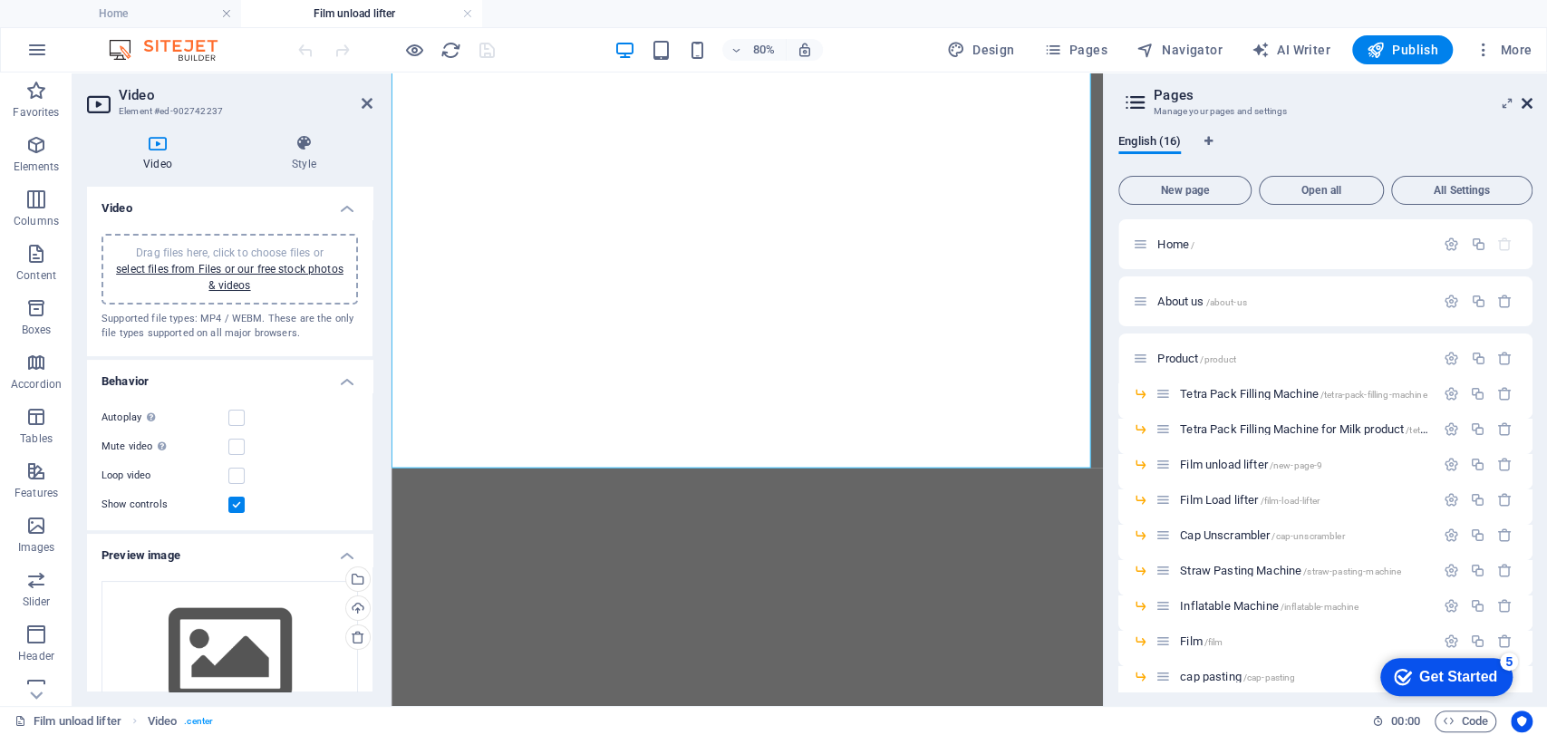
click at [1392, 100] on icon at bounding box center [1527, 103] width 11 height 15
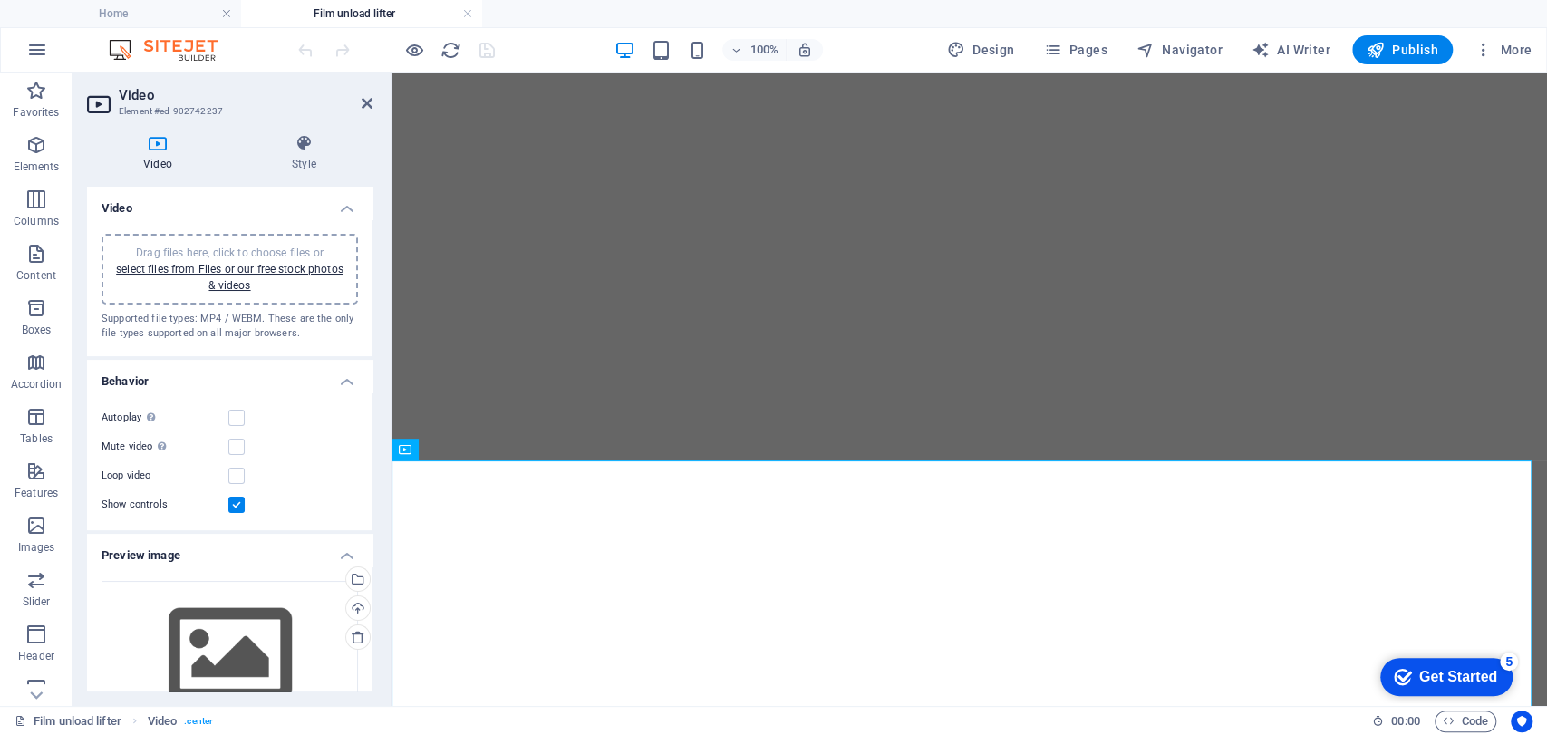
click at [357, 111] on header "Video Element #ed-902742237" at bounding box center [230, 96] width 286 height 47
click at [367, 103] on icon at bounding box center [367, 103] width 11 height 15
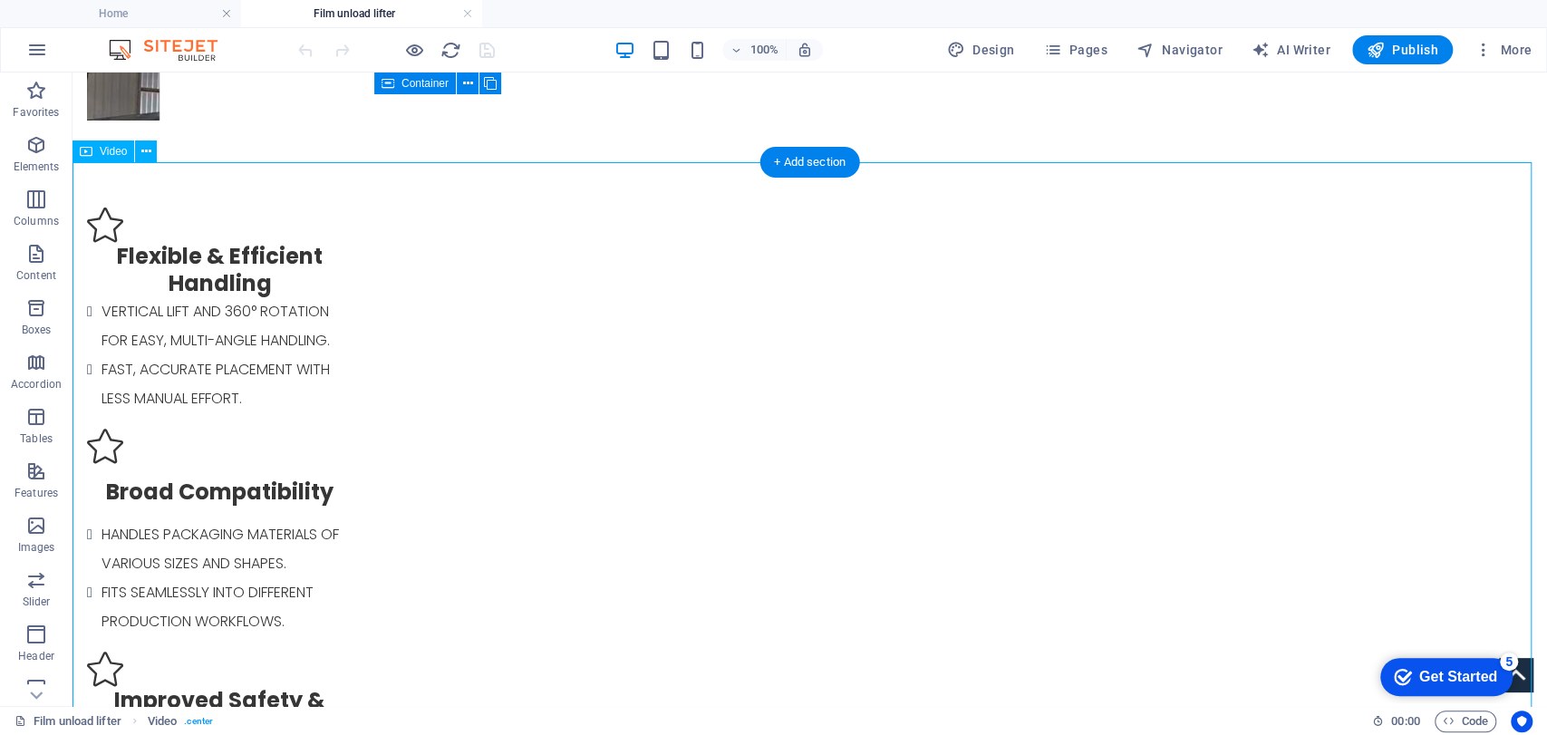
scroll to position [1023, 0]
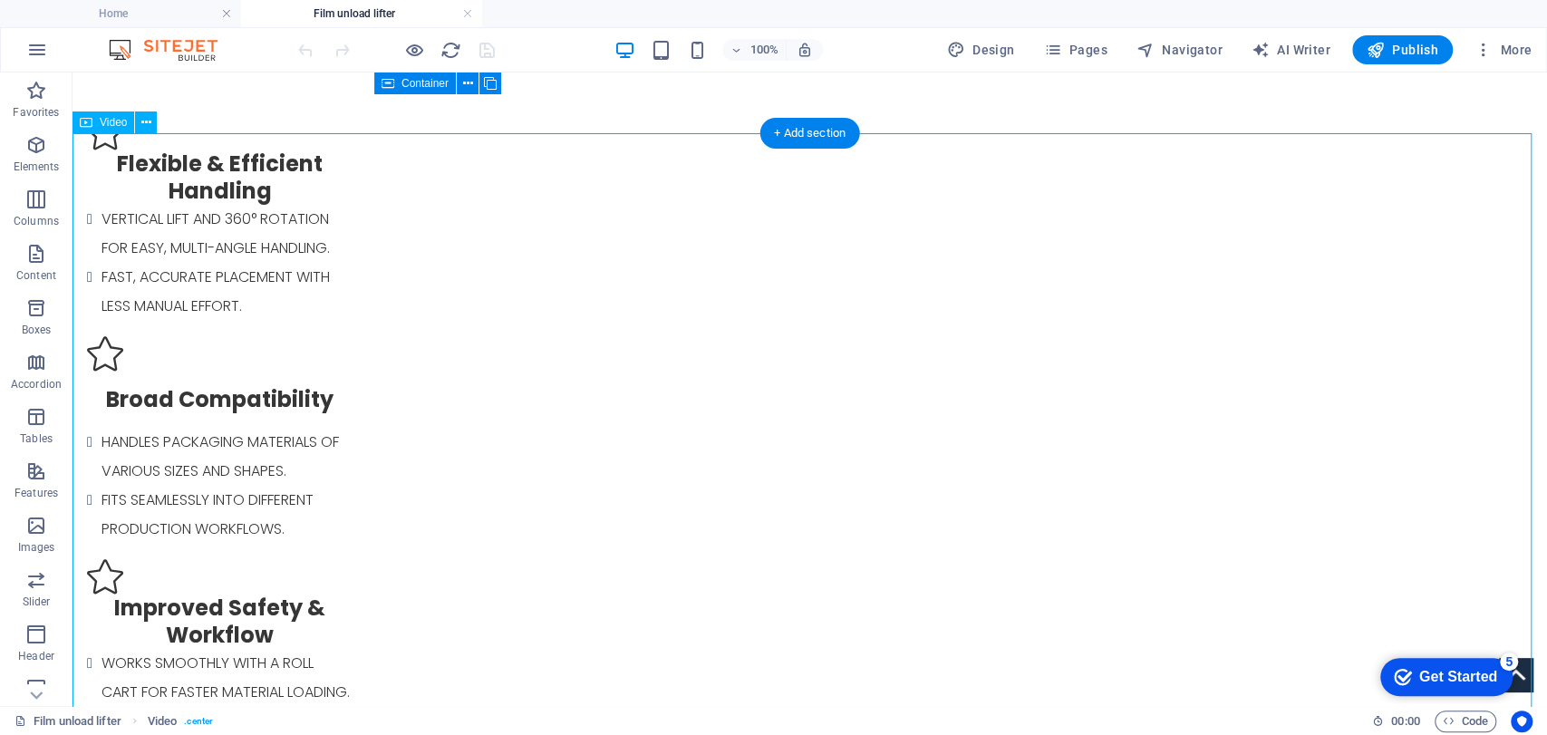
select select "%"
select select "px"
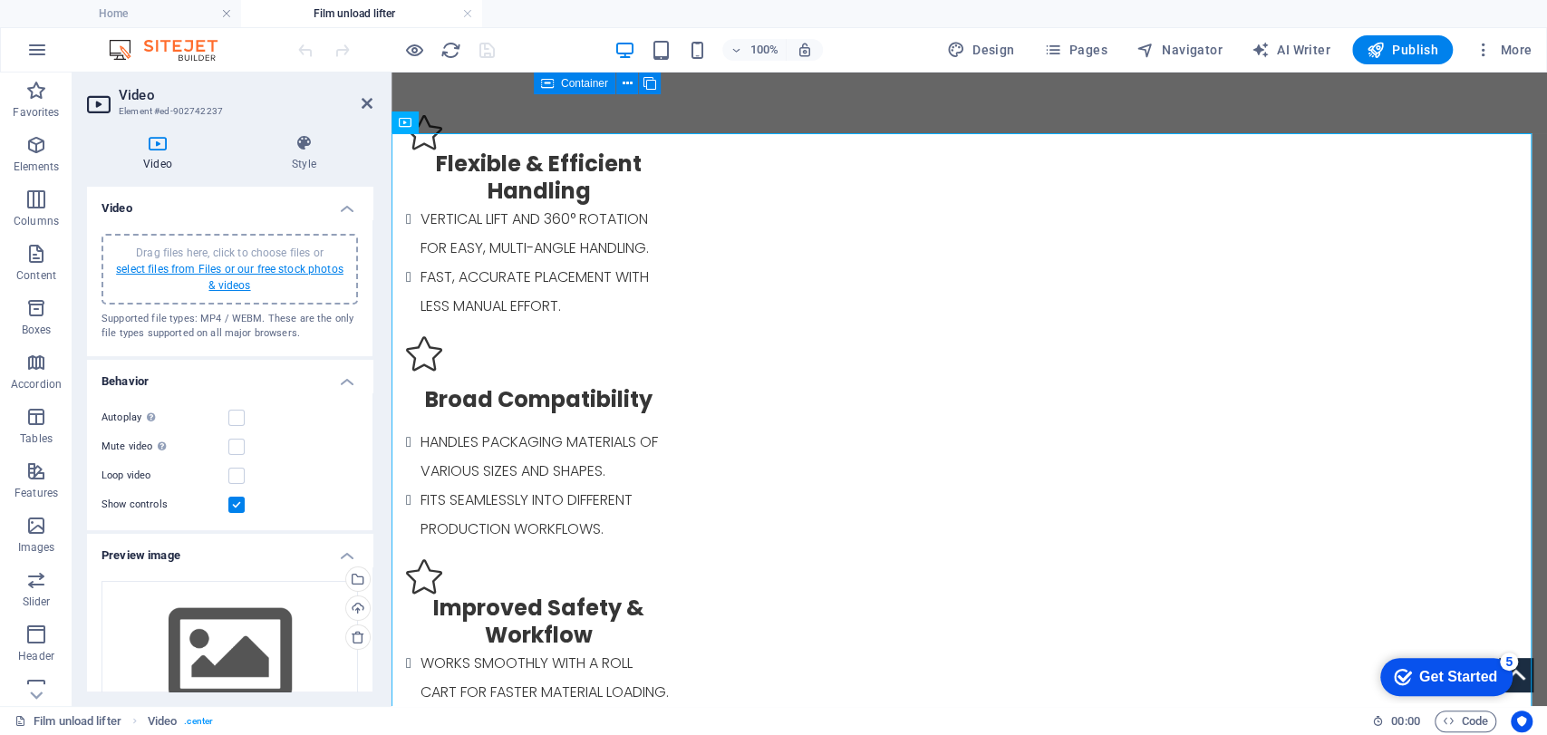
click at [242, 264] on link "select files from Files or our free stock photos & videos" at bounding box center [230, 277] width 228 height 29
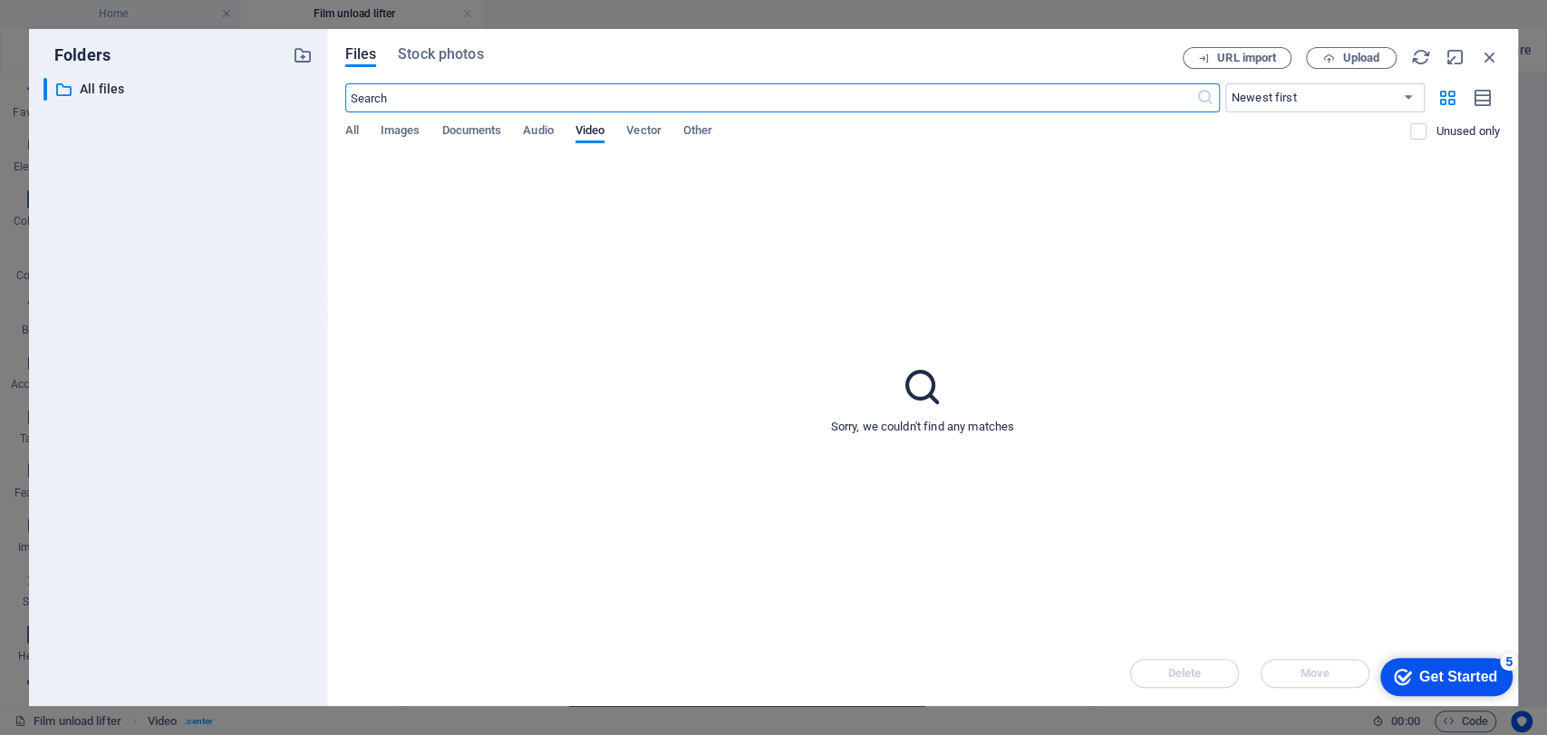
scroll to position [1028, 0]
click at [1350, 53] on span "Upload" at bounding box center [1361, 58] width 37 height 11
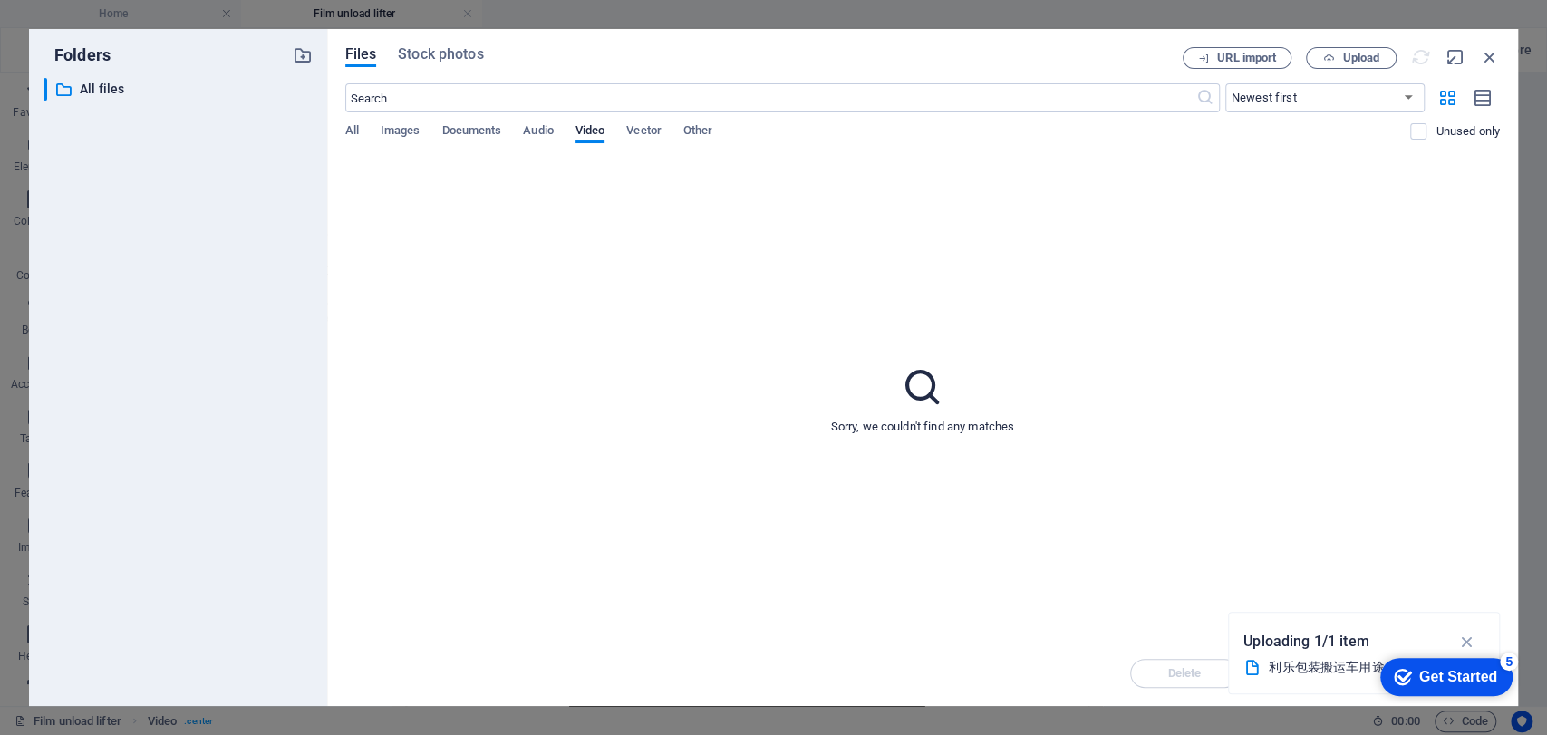
click at [1392, 661] on div "checkmark Get Started 5" at bounding box center [1445, 677] width 103 height 18
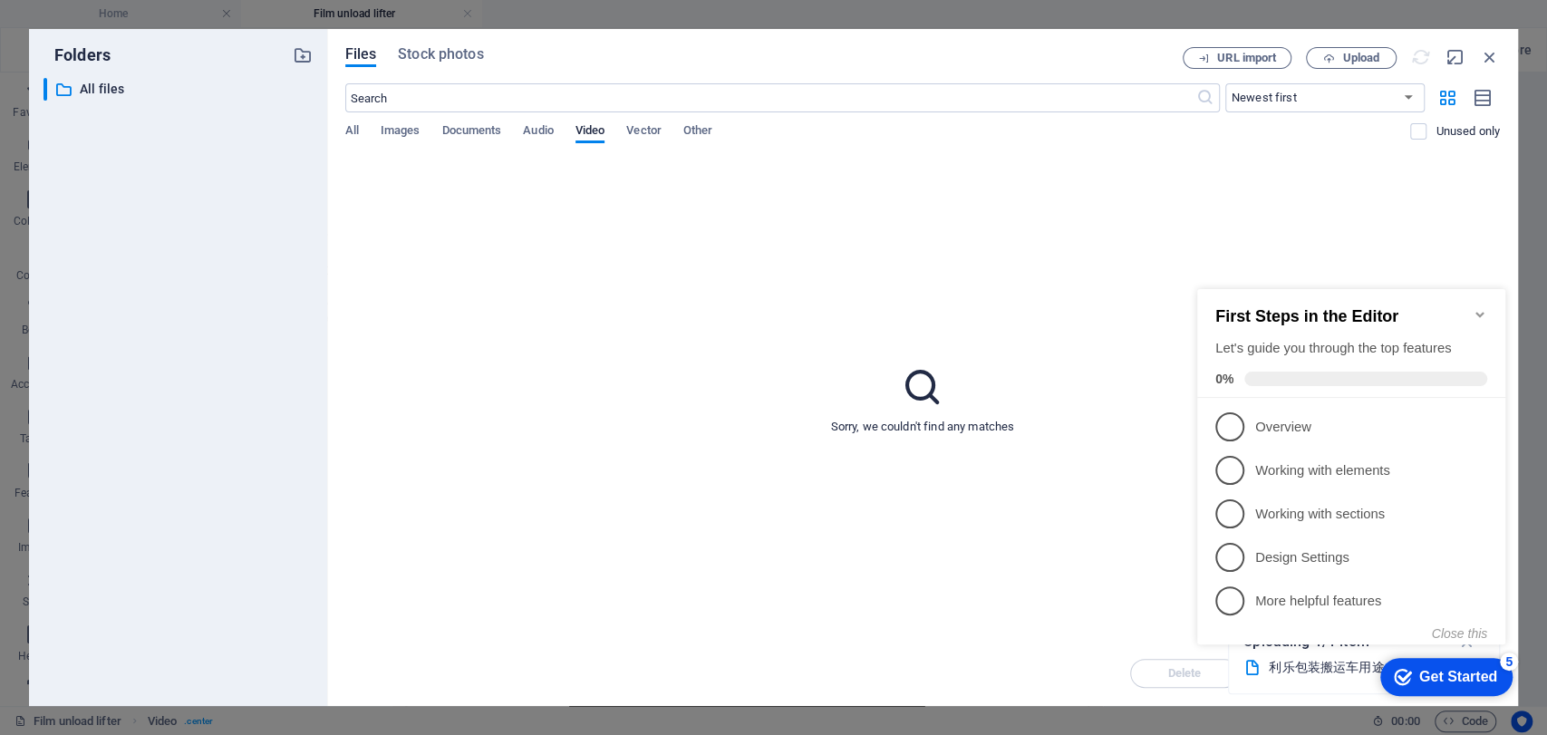
click at [1392, 661] on div "checkmark Get Started 5" at bounding box center [1445, 677] width 103 height 18
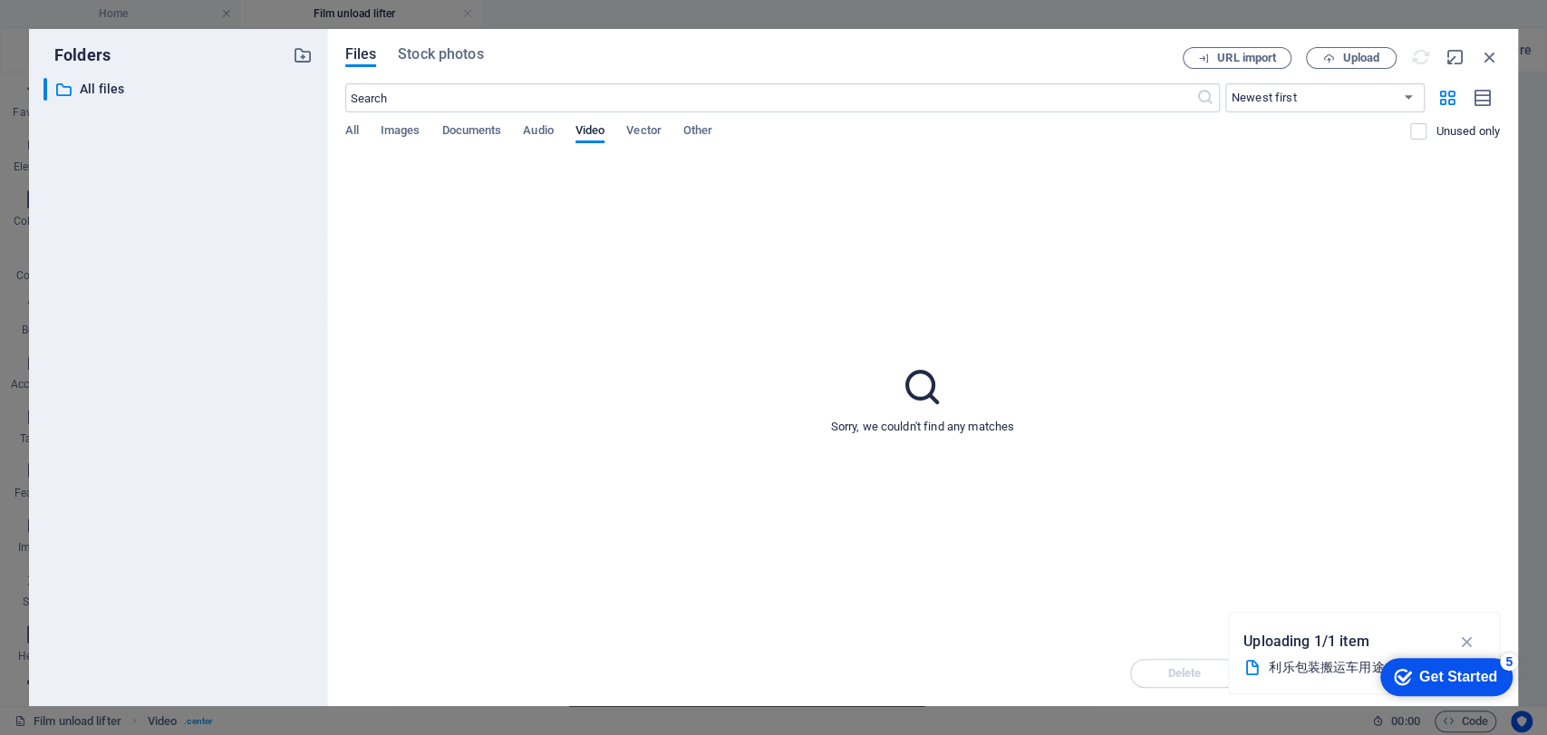
click at [1278, 643] on p "Uploading 1/1 item" at bounding box center [1307, 642] width 126 height 24
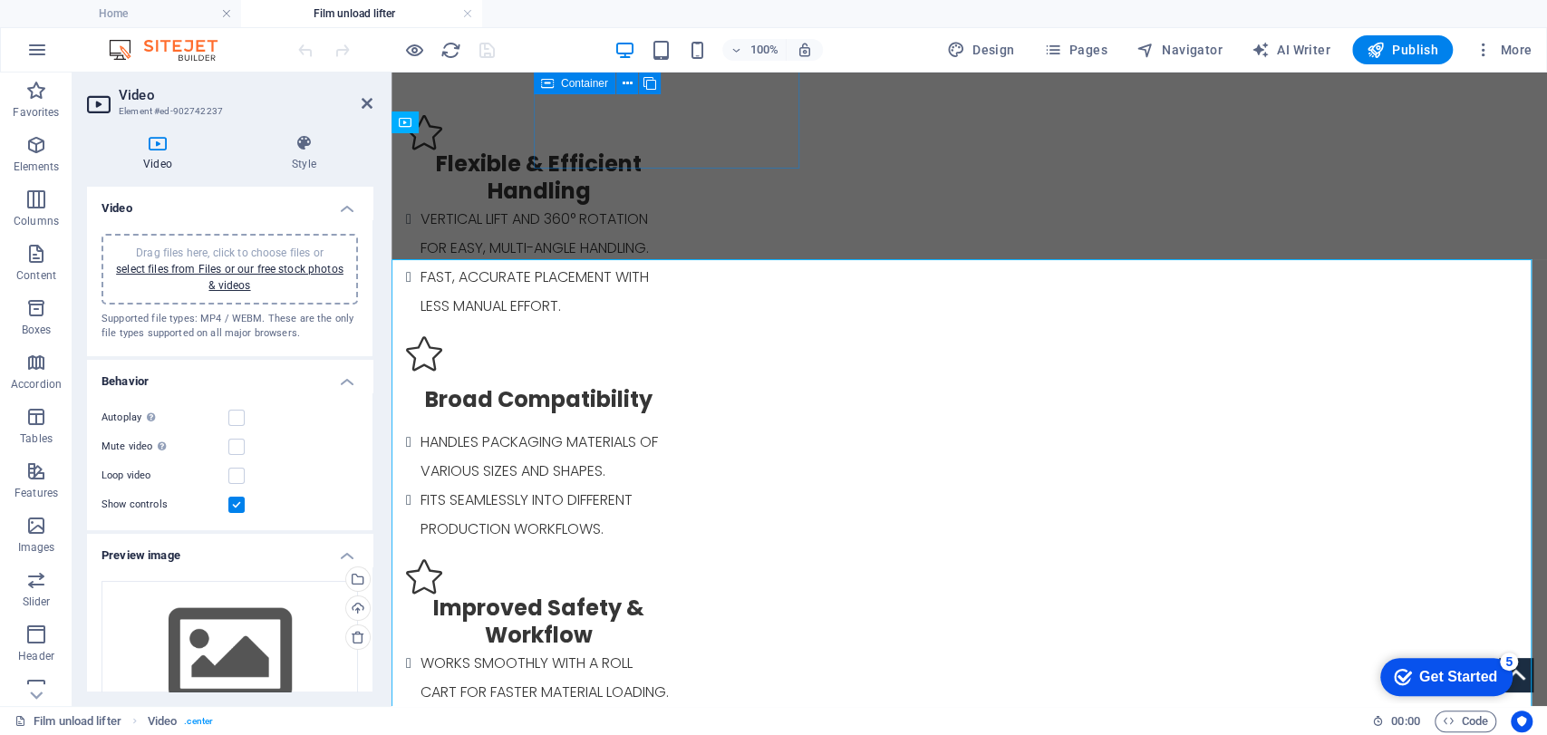
click at [206, 276] on div "Drag files here, click to choose files or select files from Files or our free s…" at bounding box center [229, 269] width 235 height 49
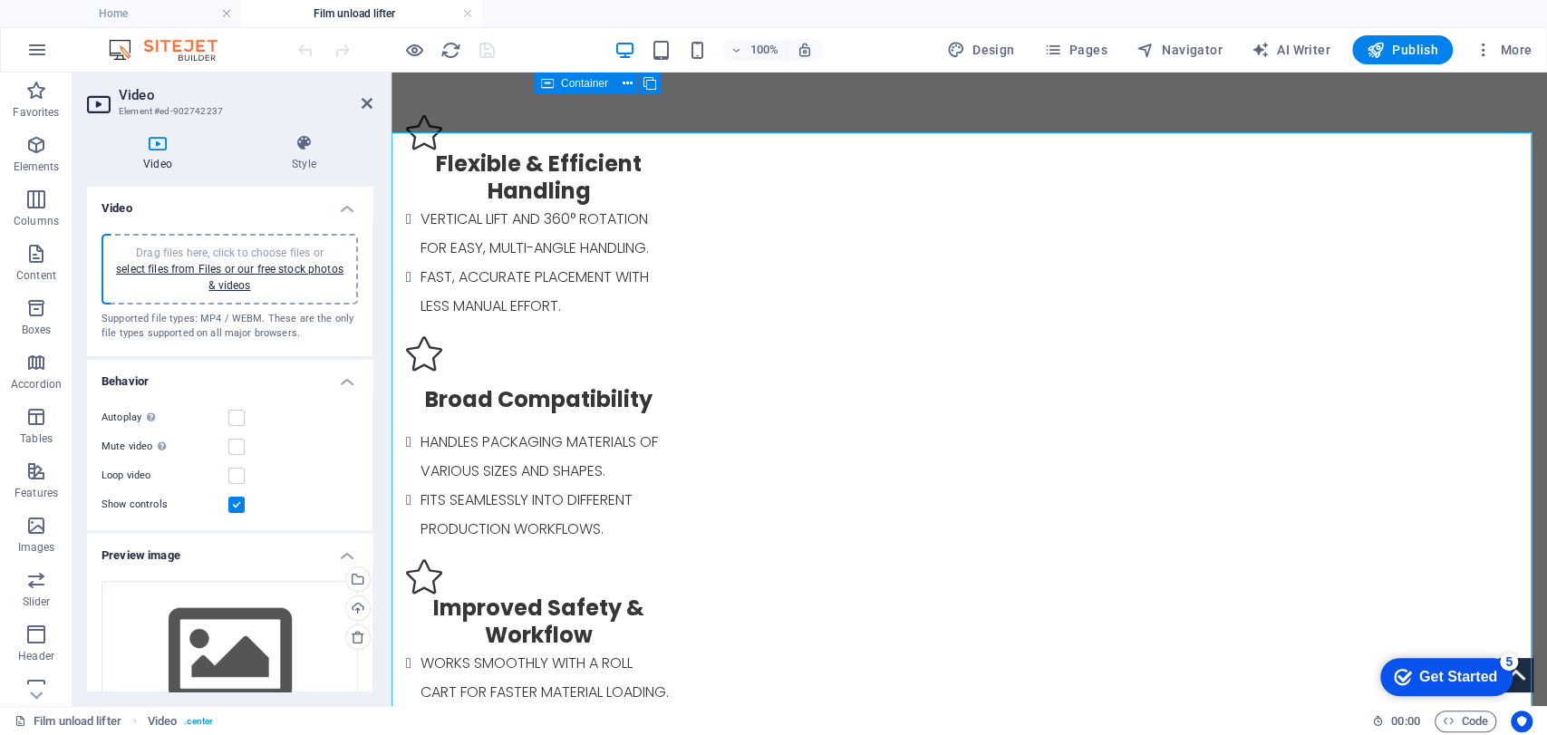
scroll to position [1149, 0]
click at [238, 420] on label at bounding box center [236, 418] width 16 height 16
click at [0, 0] on input "Autoplay Autoplay is only available if muted is checked" at bounding box center [0, 0] width 0 height 0
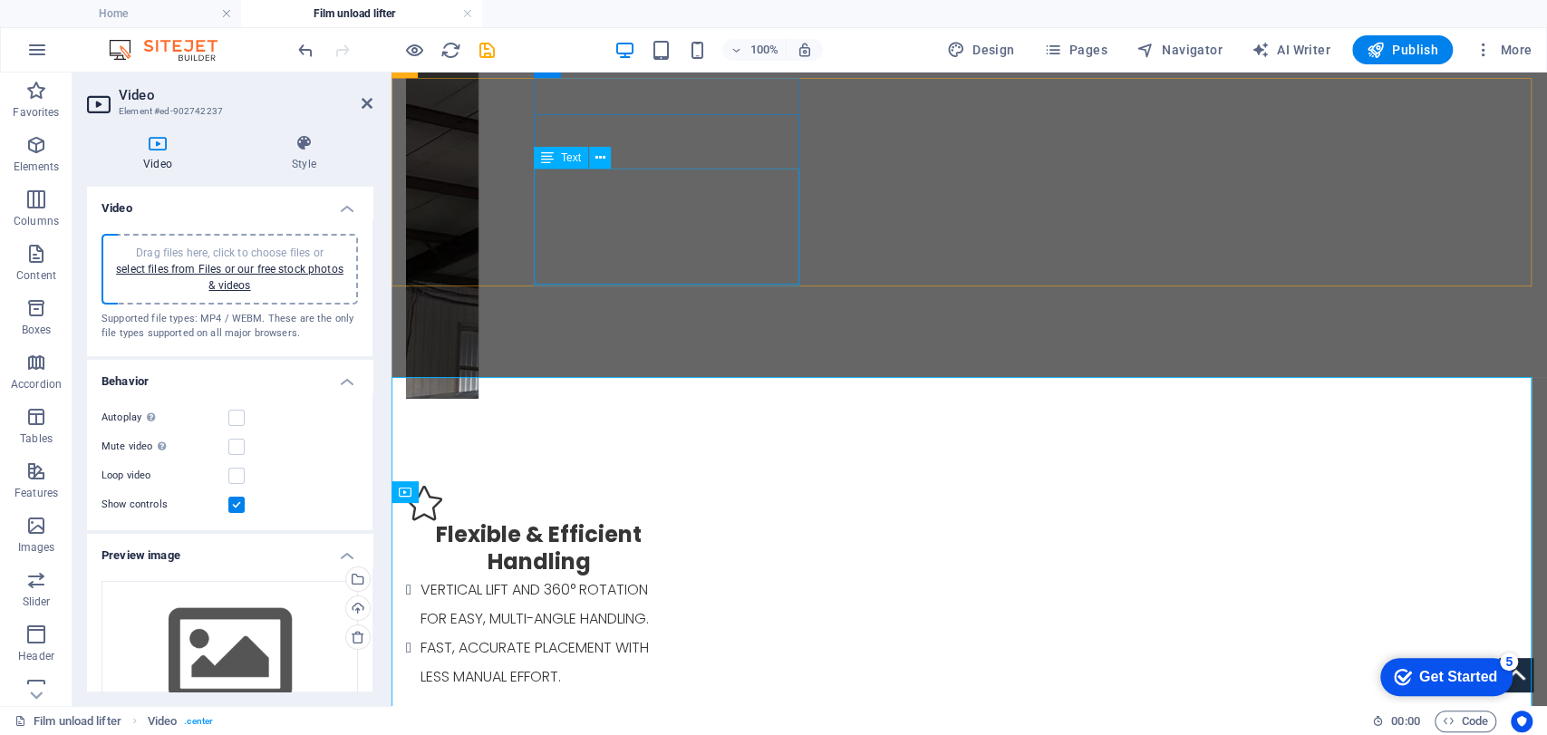
scroll to position [653, 0]
click at [204, 247] on span "Drag files here, click to choose files or select files from Files or our free s…" at bounding box center [230, 269] width 228 height 45
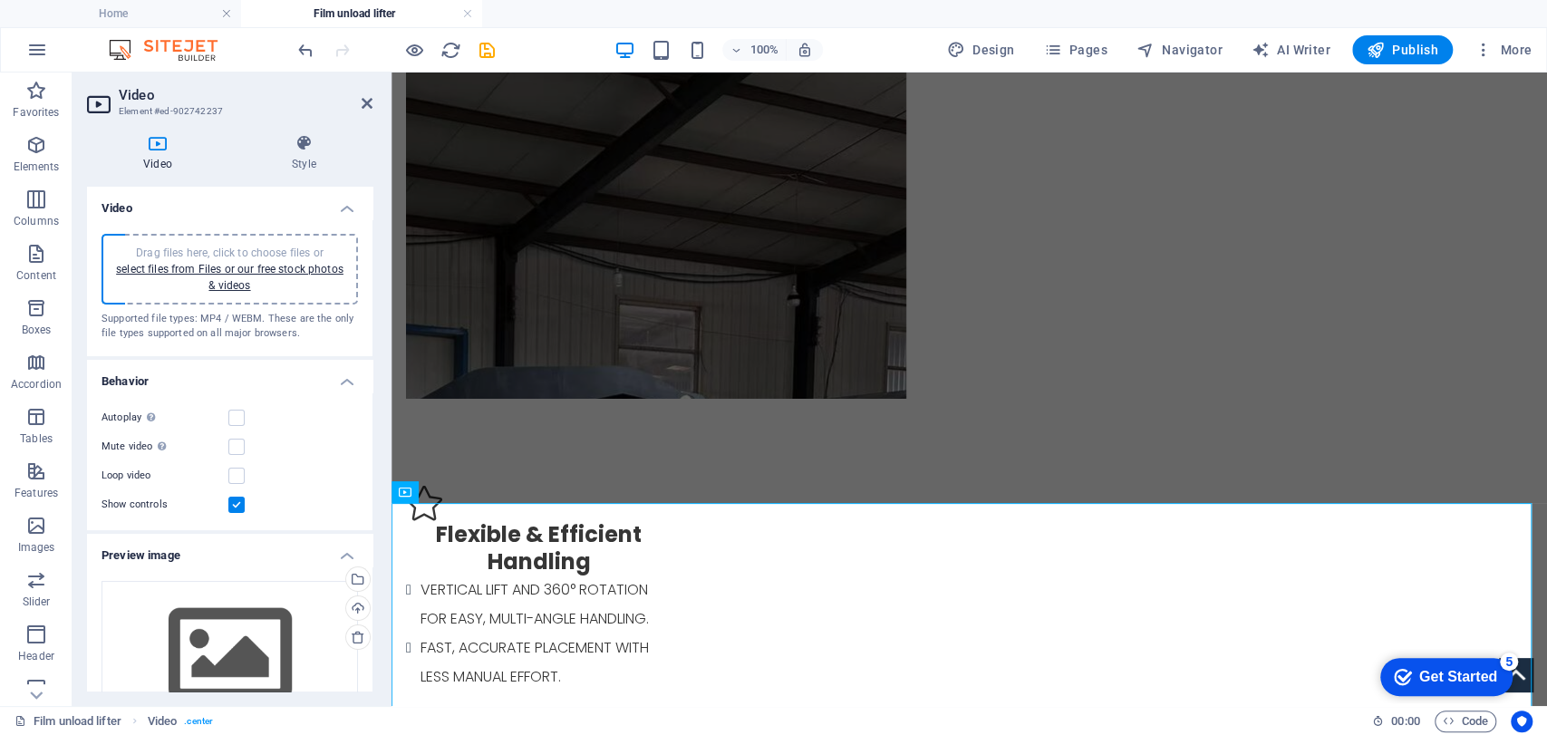
click at [375, 103] on aside "Video Element #ed-902742237 Video Style Video Drag files here, click to choose …" at bounding box center [232, 390] width 319 height 634
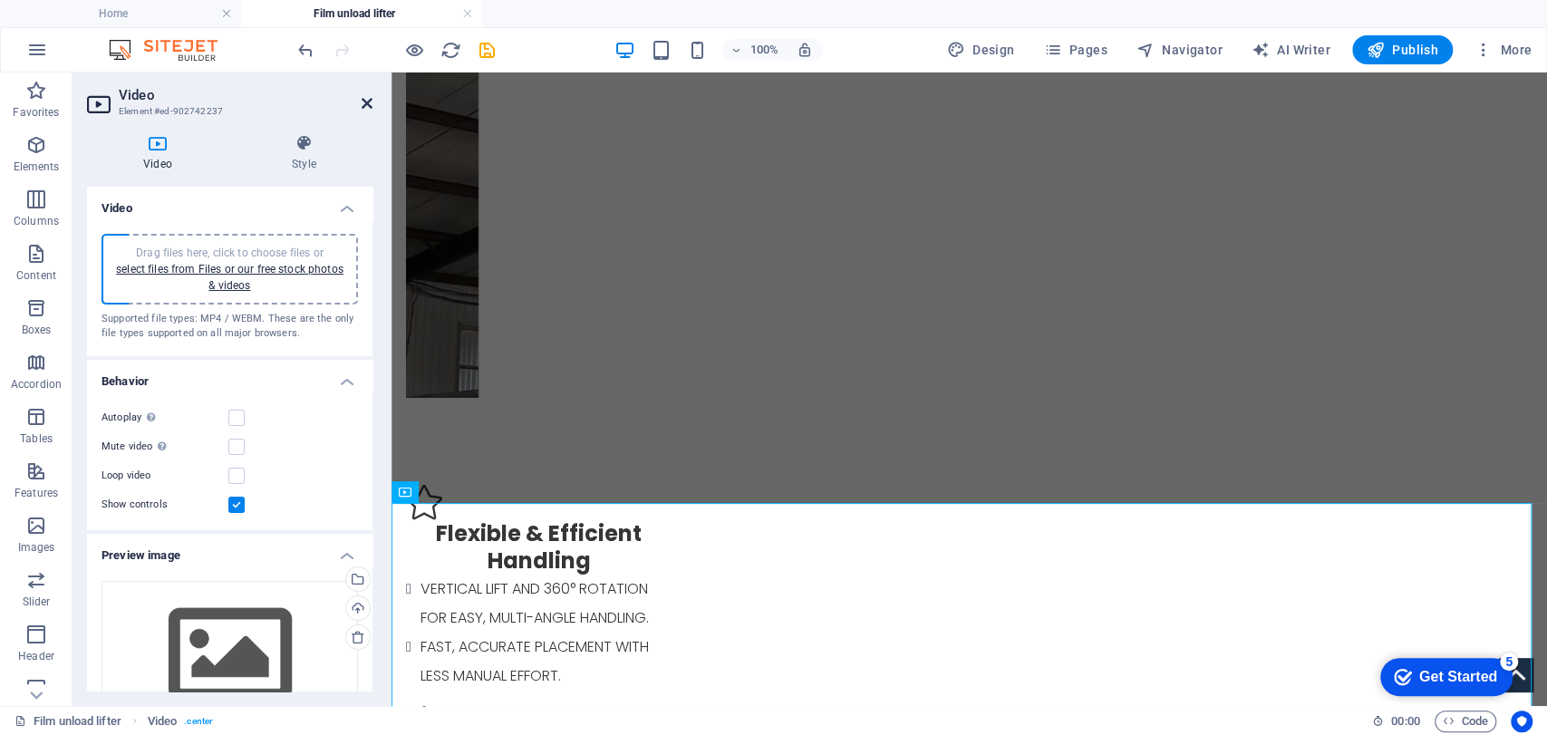
click at [364, 107] on icon at bounding box center [367, 103] width 11 height 15
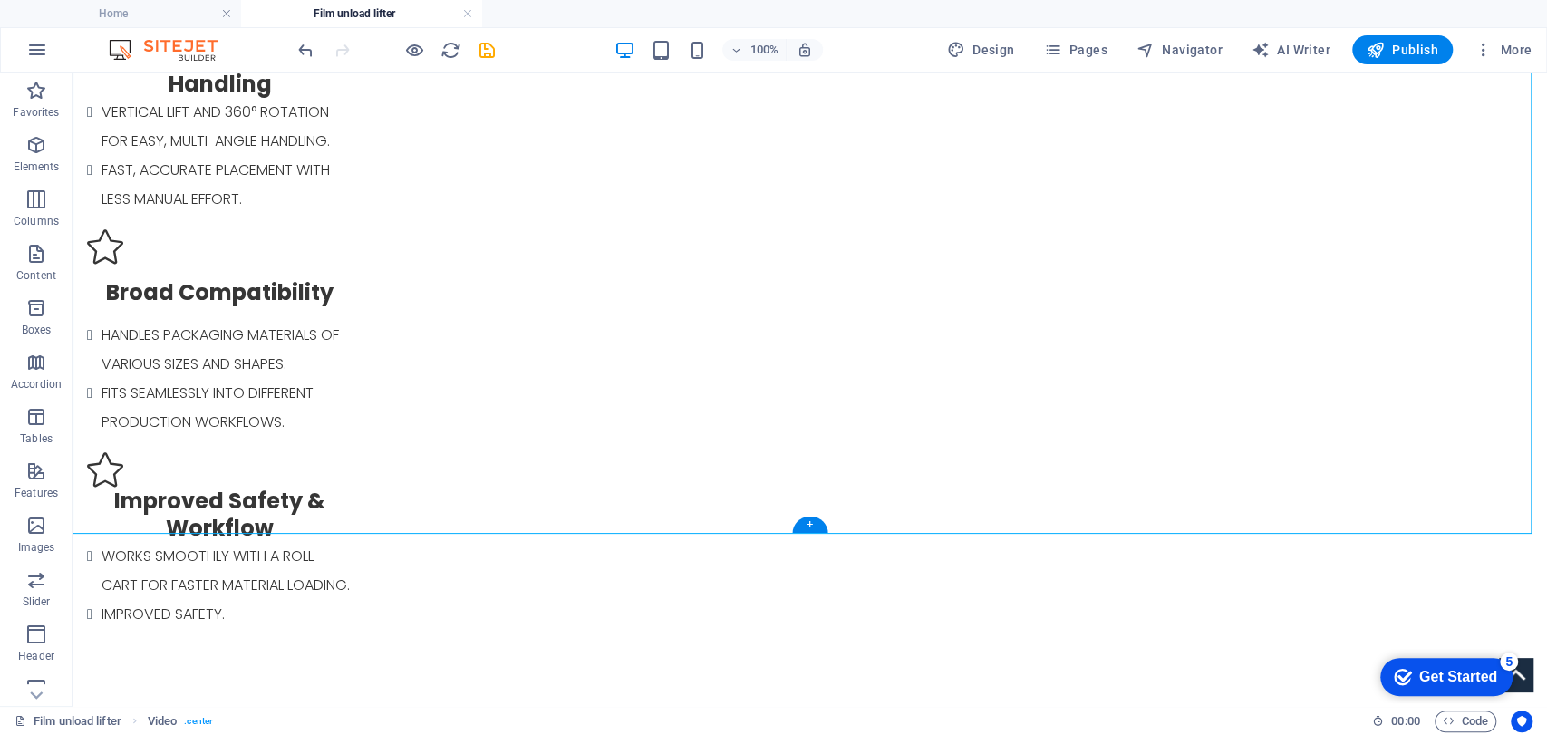
scroll to position [1382, 0]
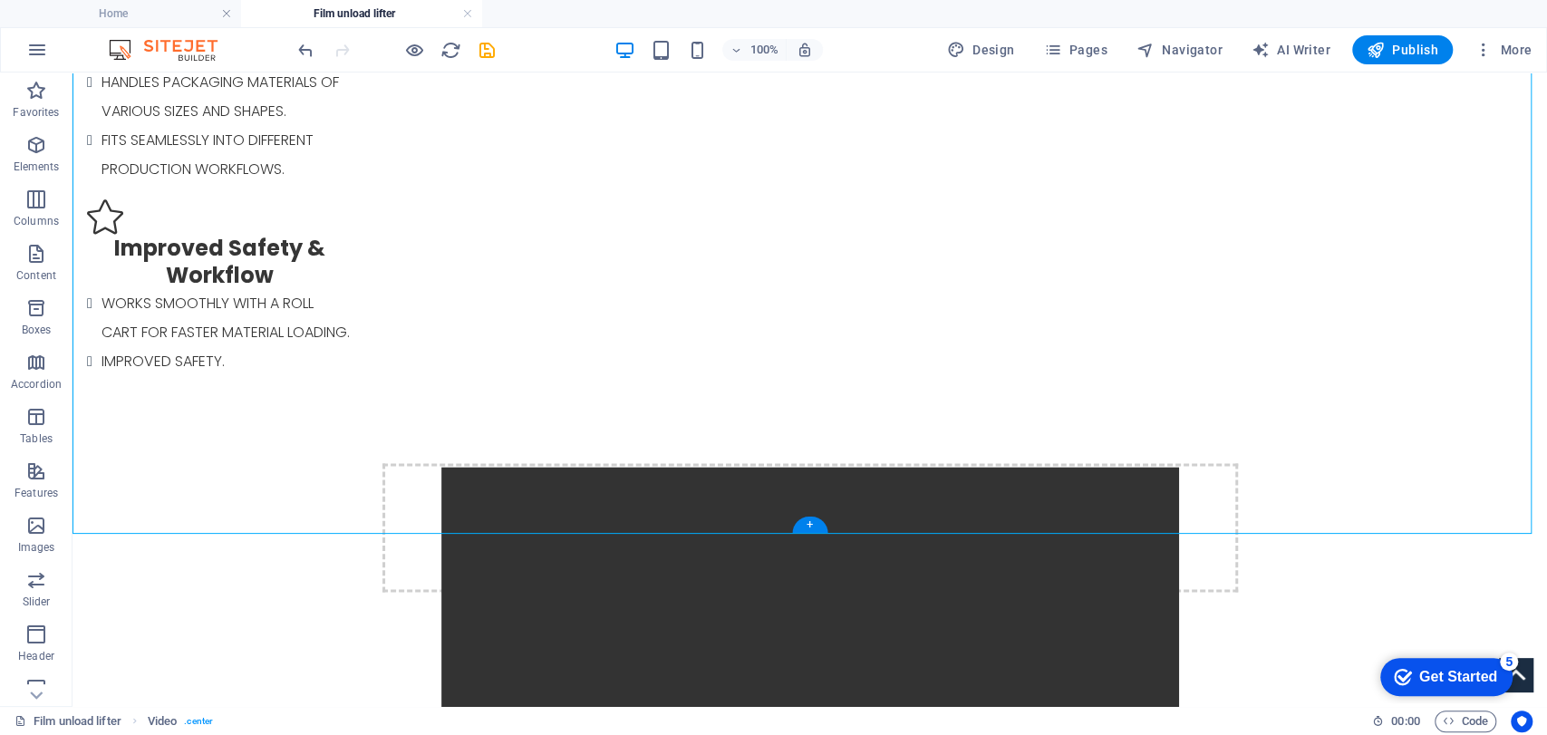
select select "%"
select select "px"
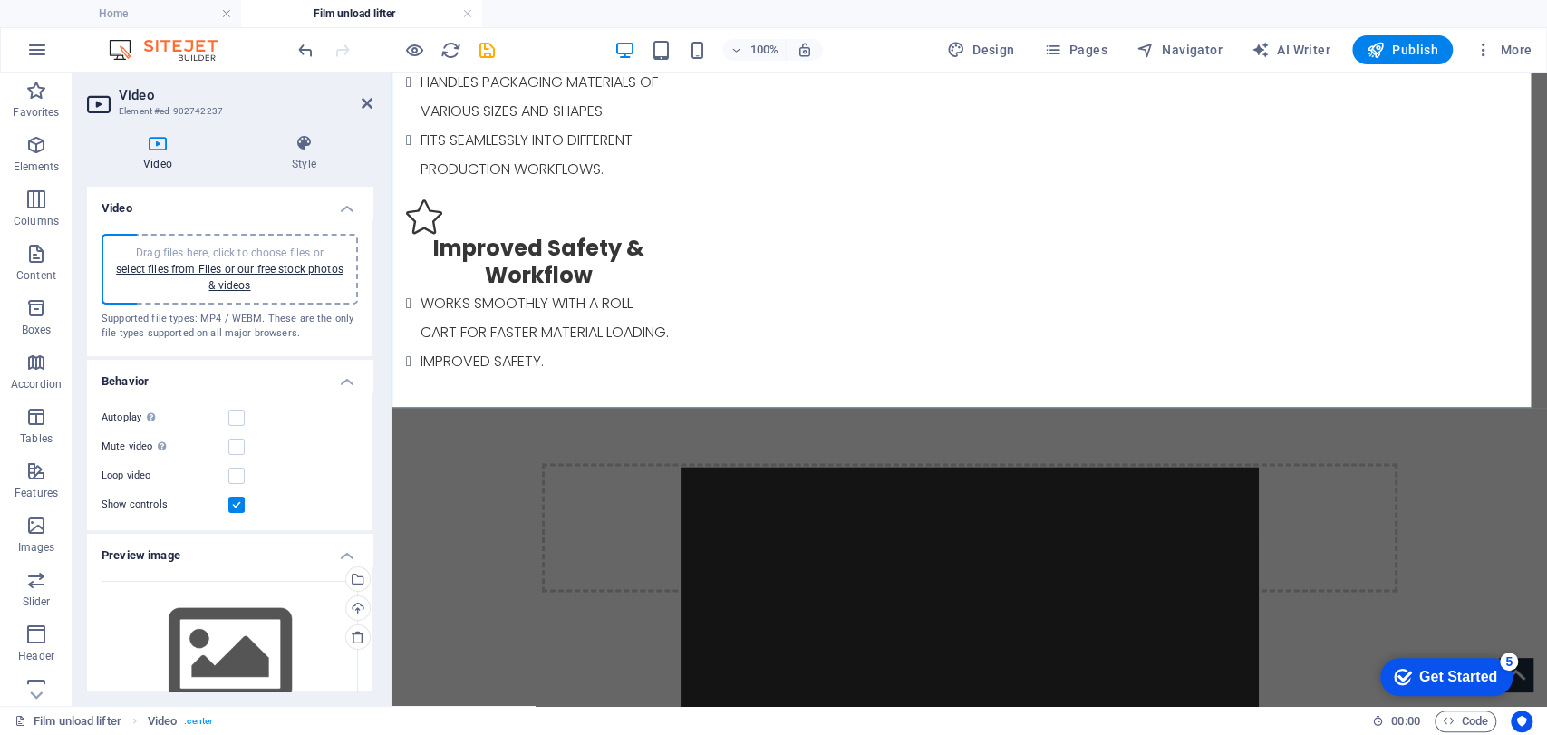
scroll to position [1256, 0]
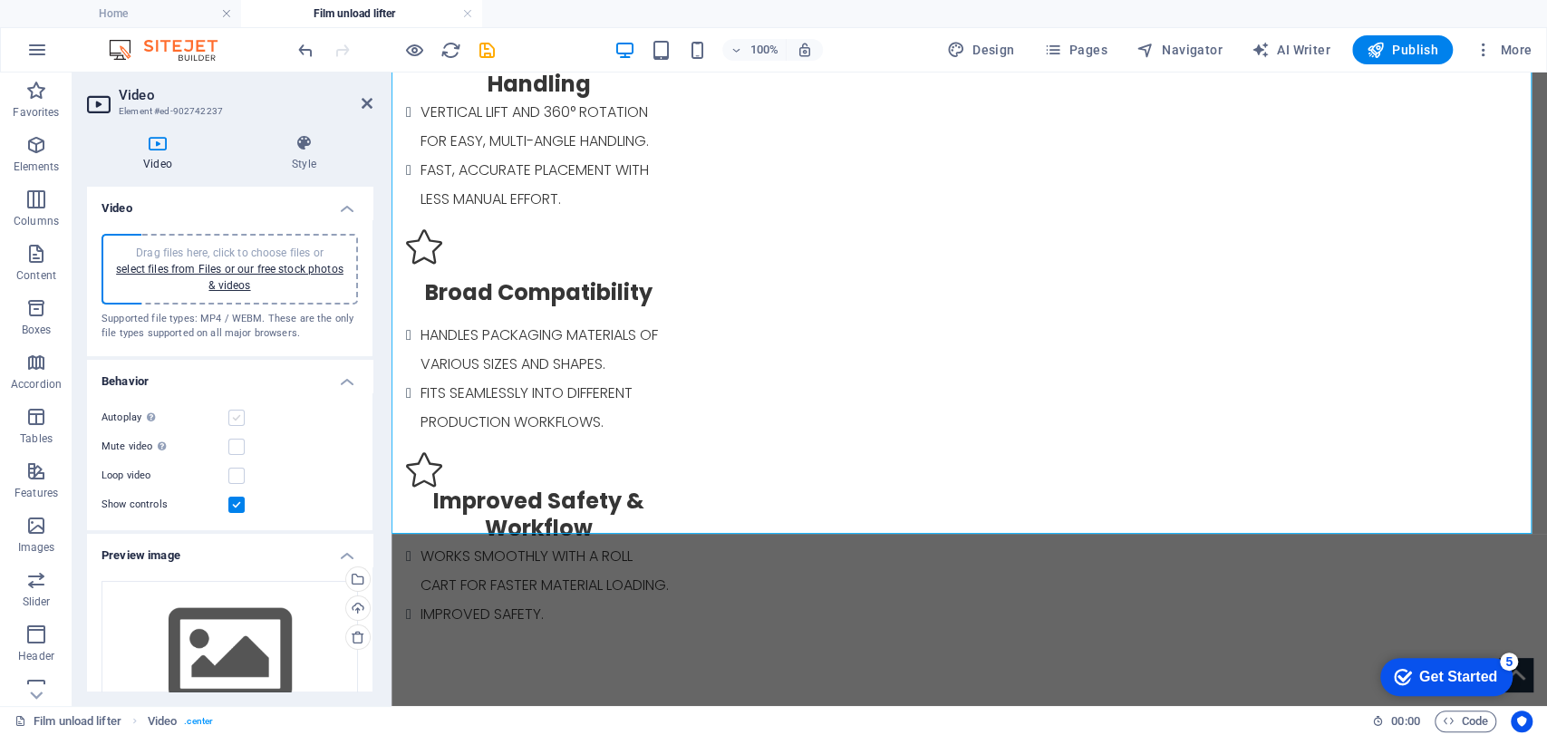
click at [233, 419] on label at bounding box center [236, 418] width 16 height 16
click at [0, 0] on input "Autoplay Autoplay is only available if muted is checked" at bounding box center [0, 0] width 0 height 0
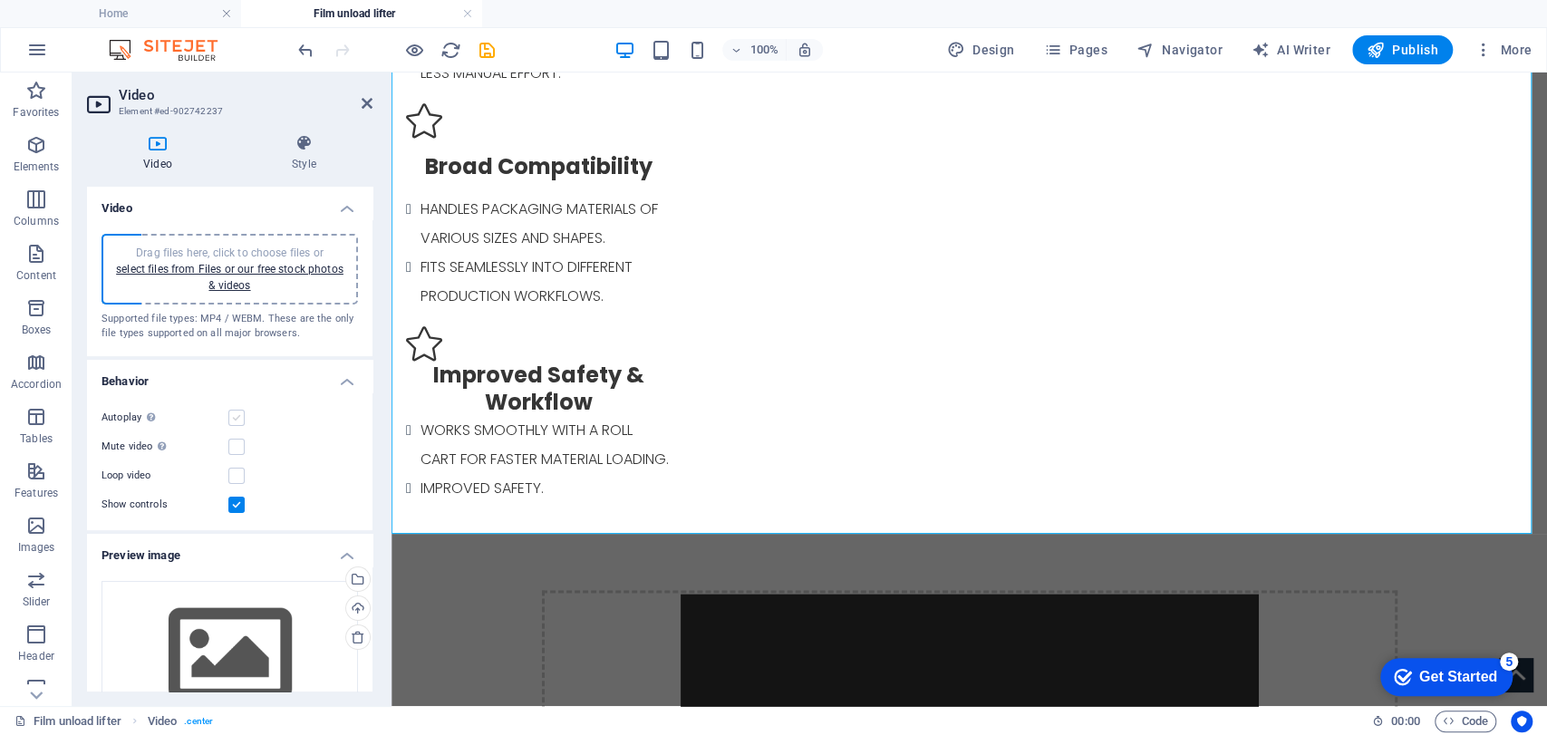
click at [233, 412] on label at bounding box center [236, 418] width 16 height 16
click at [0, 0] on input "Autoplay Autoplay is only available if muted is checked" at bounding box center [0, 0] width 0 height 0
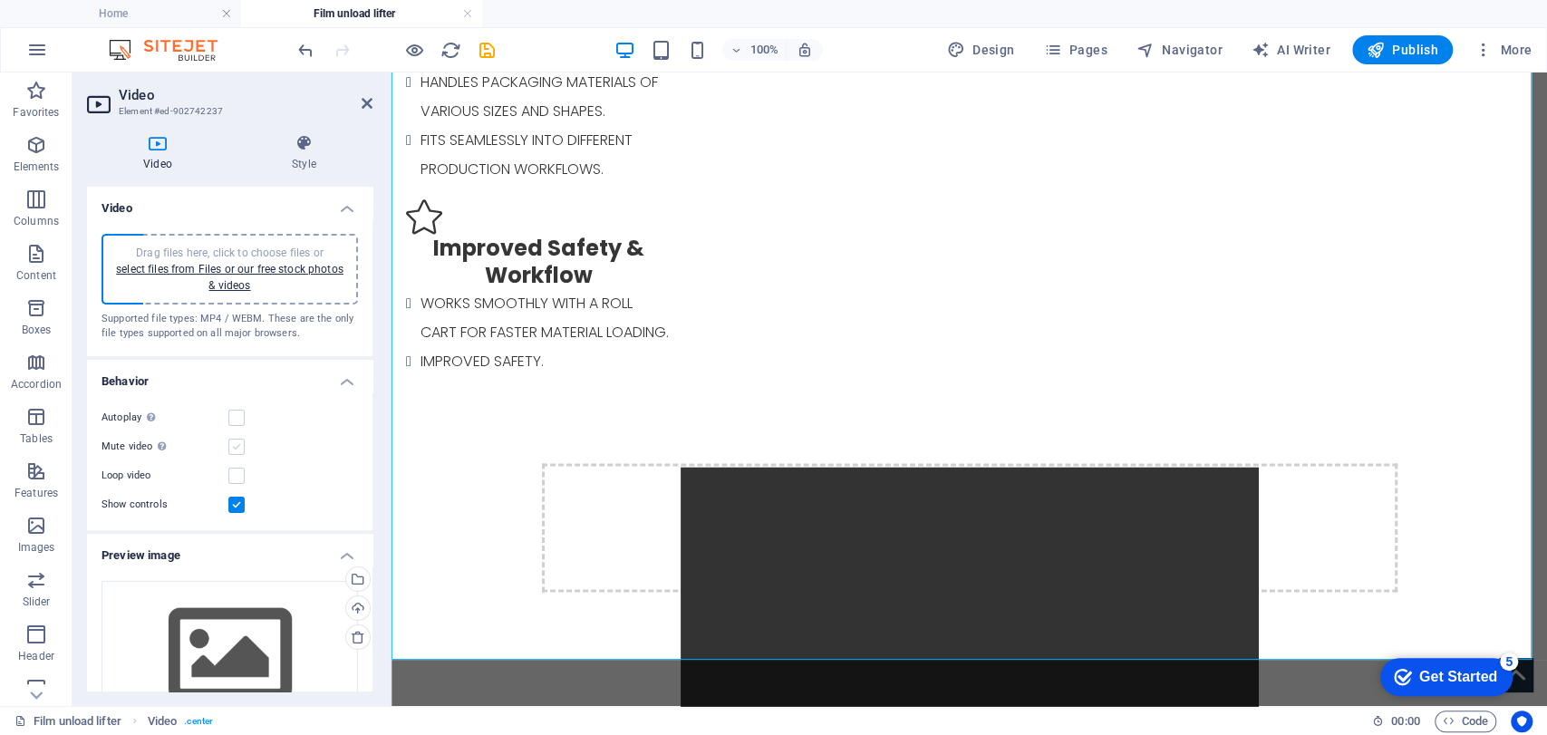
click at [234, 443] on label at bounding box center [236, 447] width 16 height 16
click at [0, 0] on input "Mute video Autoplay will be available if muted is checked" at bounding box center [0, 0] width 0 height 0
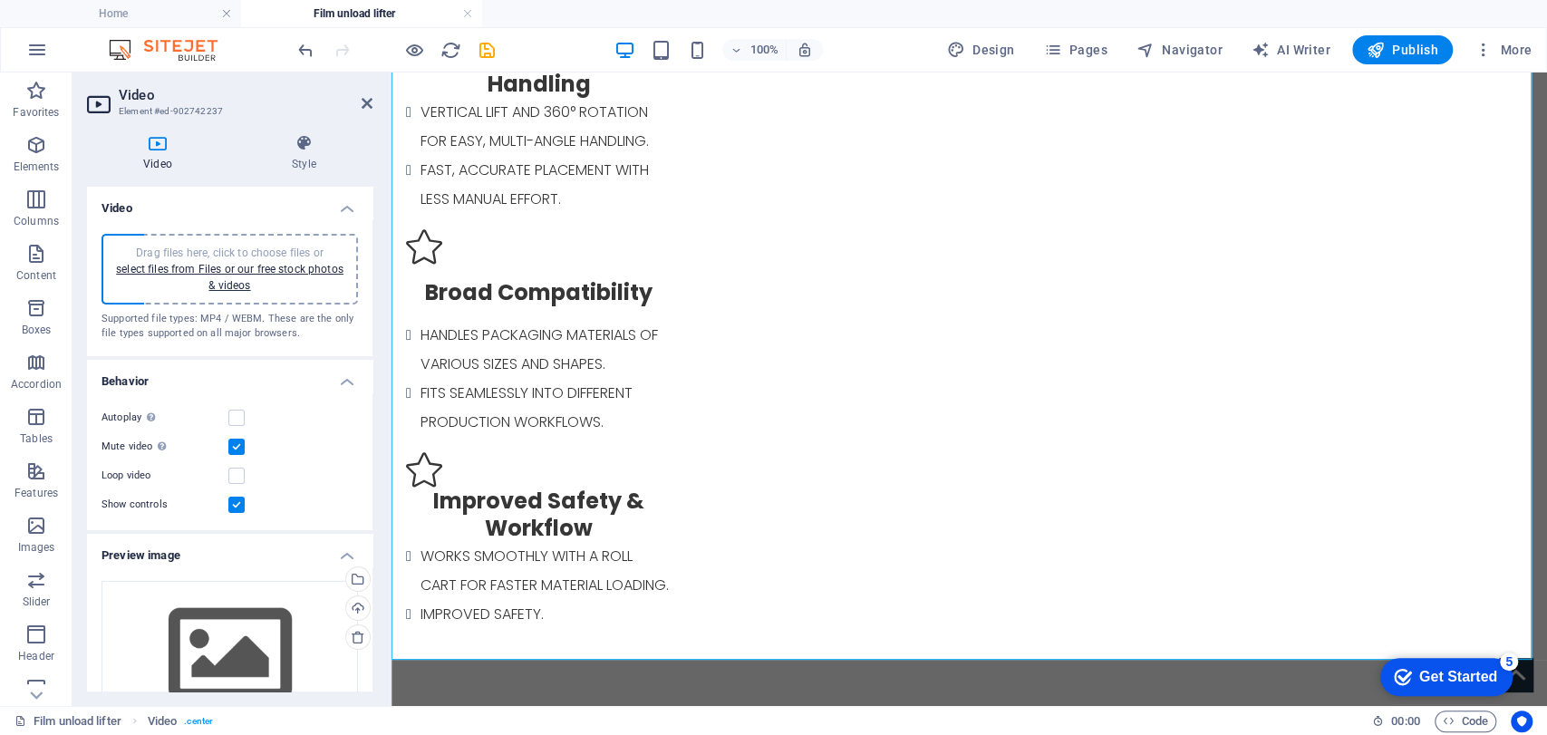
click at [235, 511] on div "Show controls" at bounding box center [230, 505] width 257 height 22
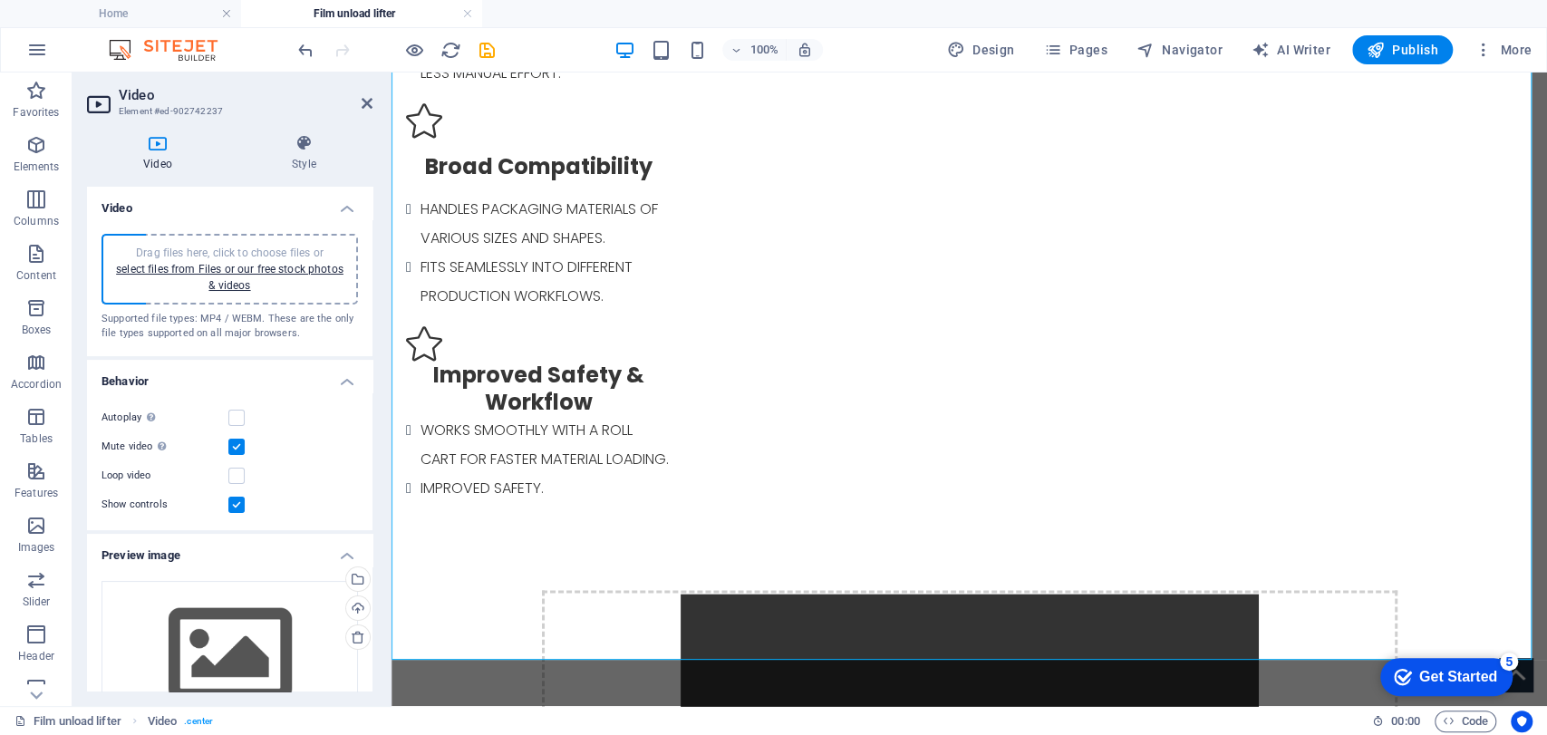
click at [235, 502] on label at bounding box center [236, 505] width 16 height 16
click at [0, 0] on input "Show controls" at bounding box center [0, 0] width 0 height 0
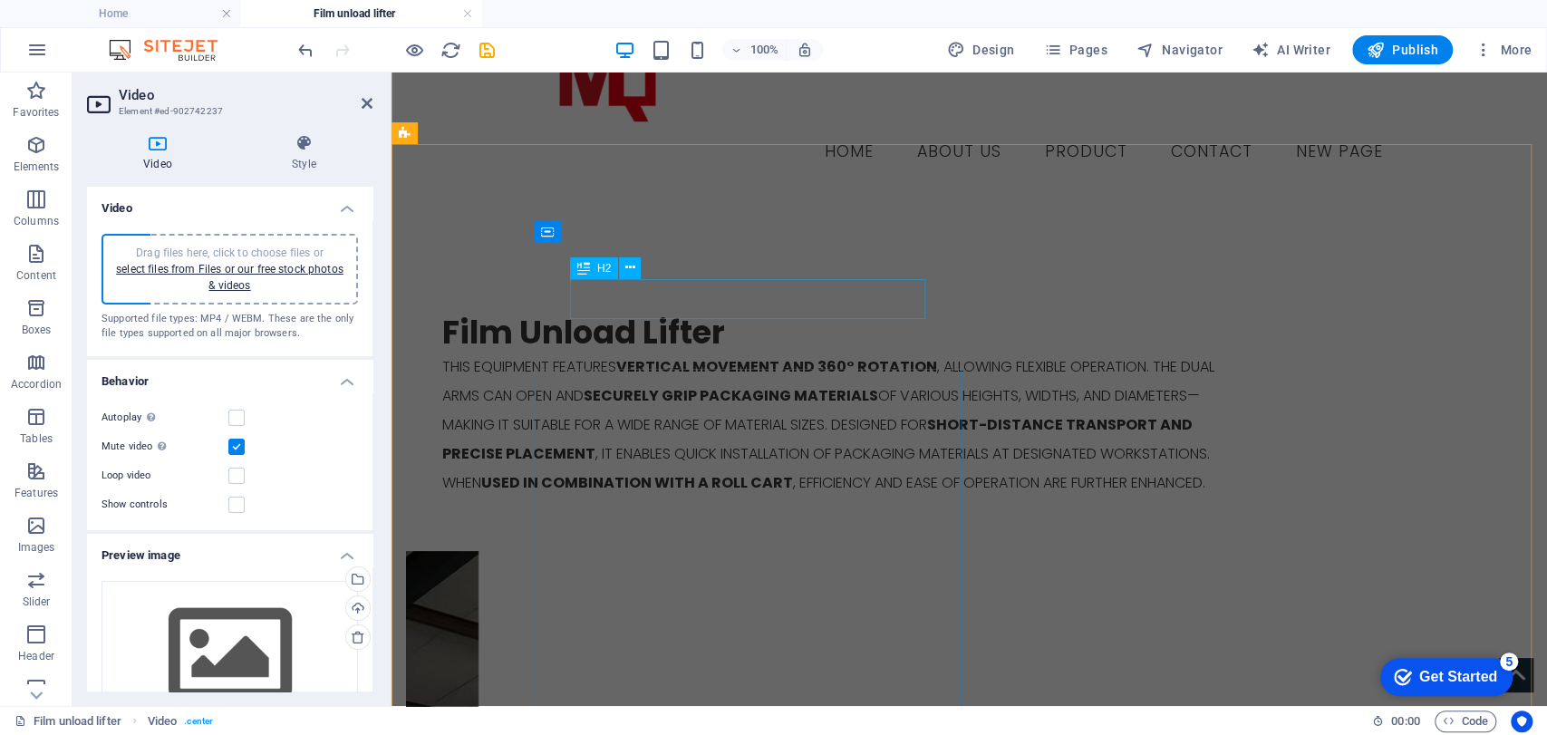
scroll to position [652, 0]
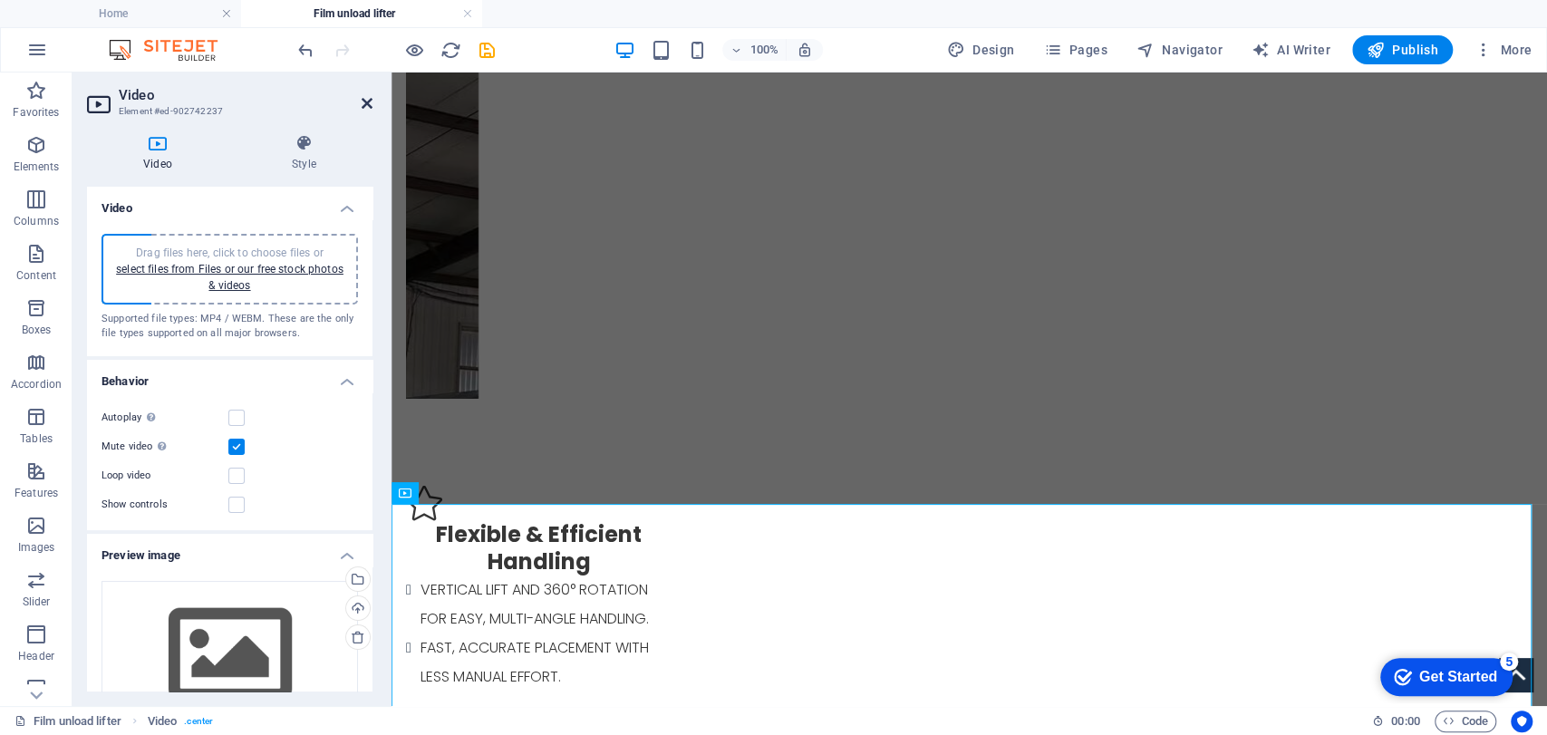
click at [368, 104] on icon at bounding box center [367, 103] width 11 height 15
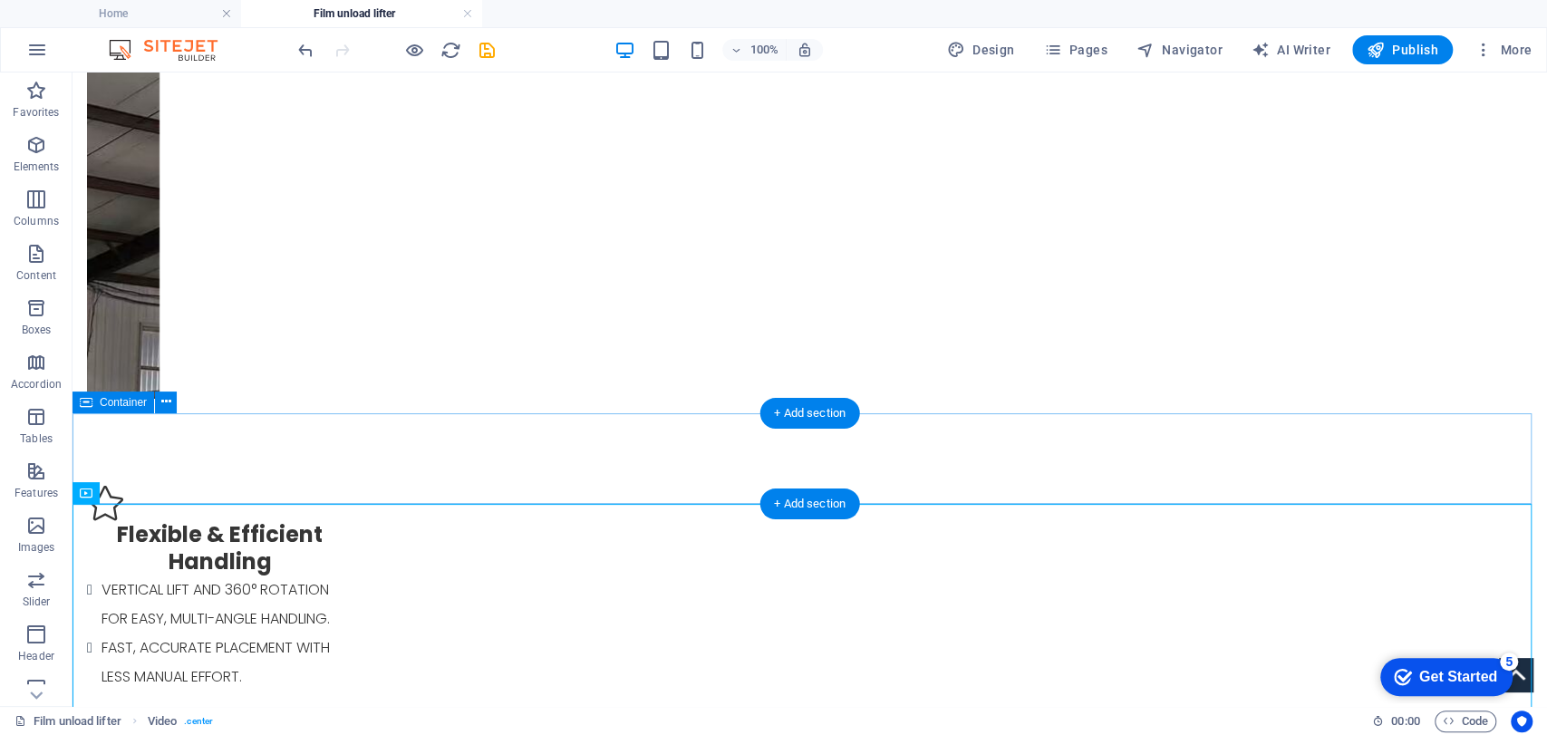
scroll to position [954, 0]
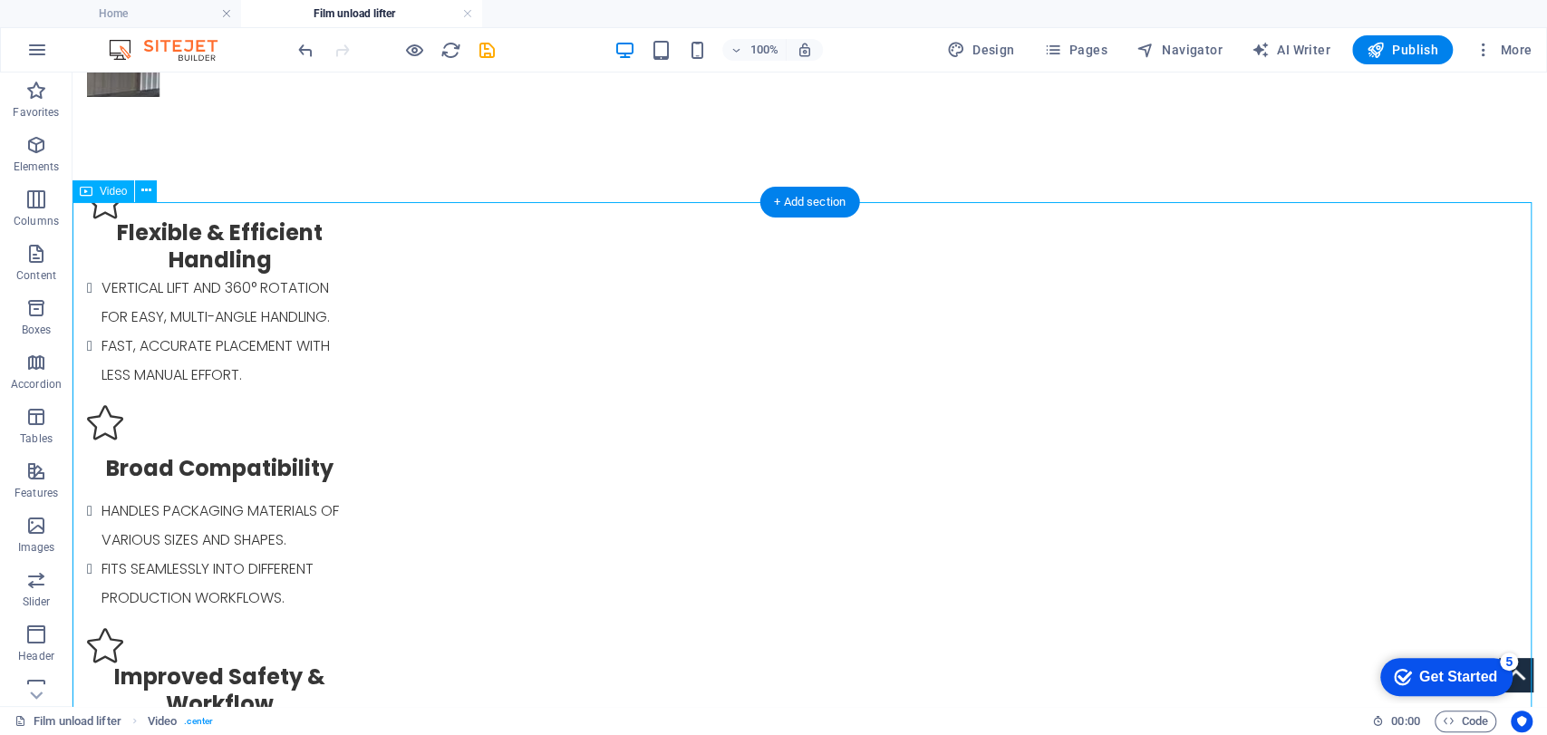
select select "%"
select select "px"
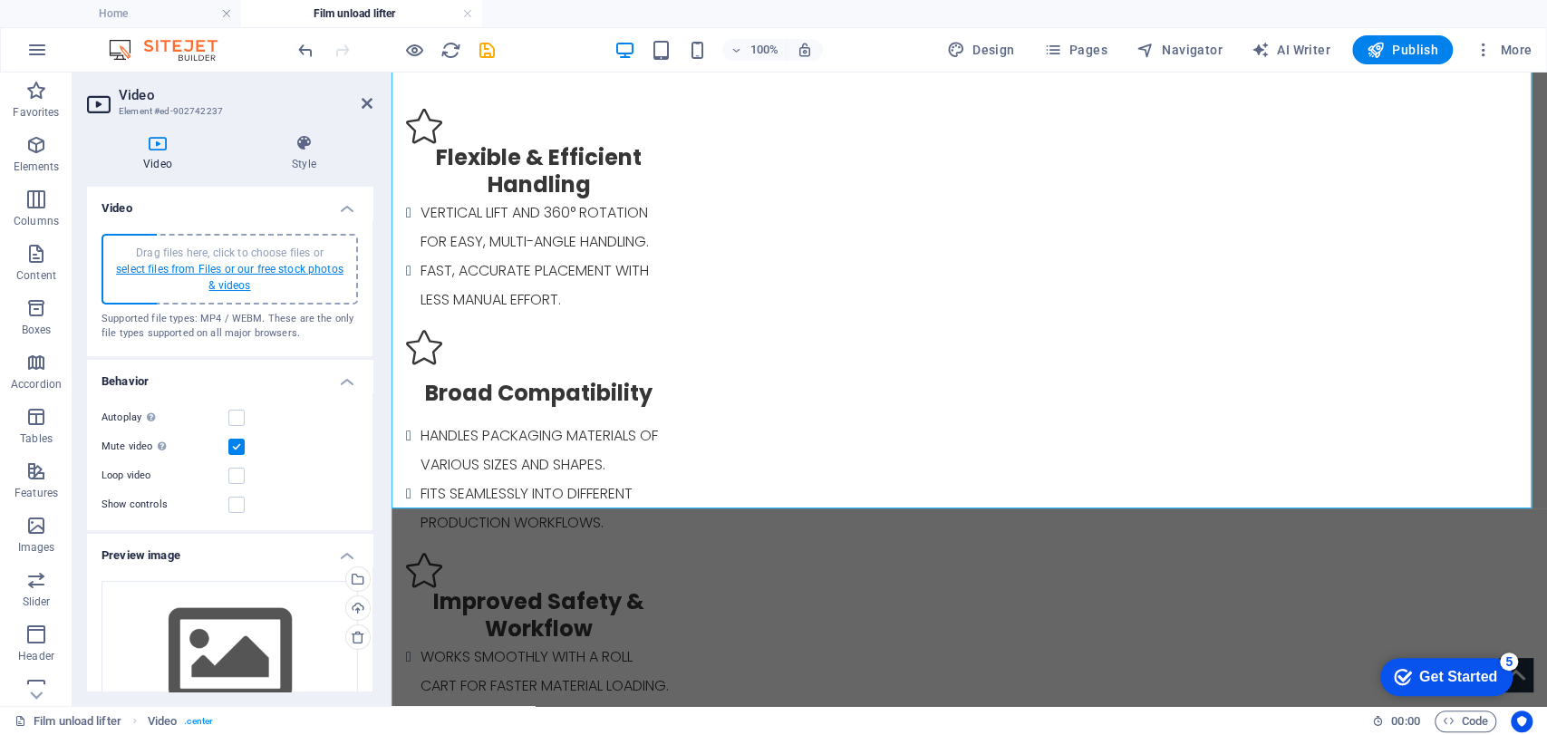
click at [242, 277] on link "select files from Files or our free stock photos & videos" at bounding box center [230, 277] width 228 height 29
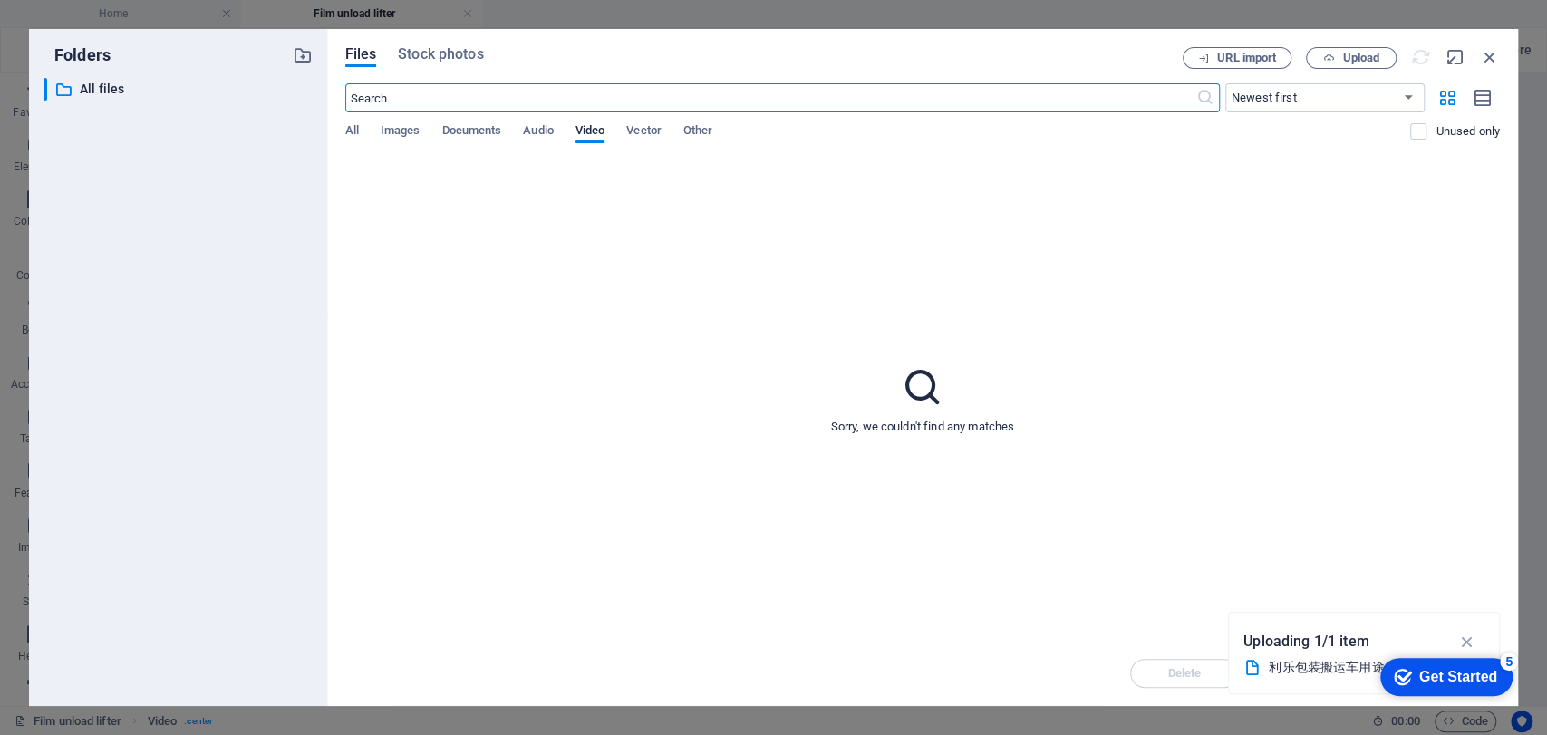
click at [1310, 661] on div "利乐包装搬运车用途：本机可上下移动，可旋转360度， 张开双臂抱紧不同高度的利乐包装材料，适用于多种宽度多种直径的利乐包装材料， 具有短距离移动运输包装材料安…" at bounding box center [1358, 667] width 178 height 21
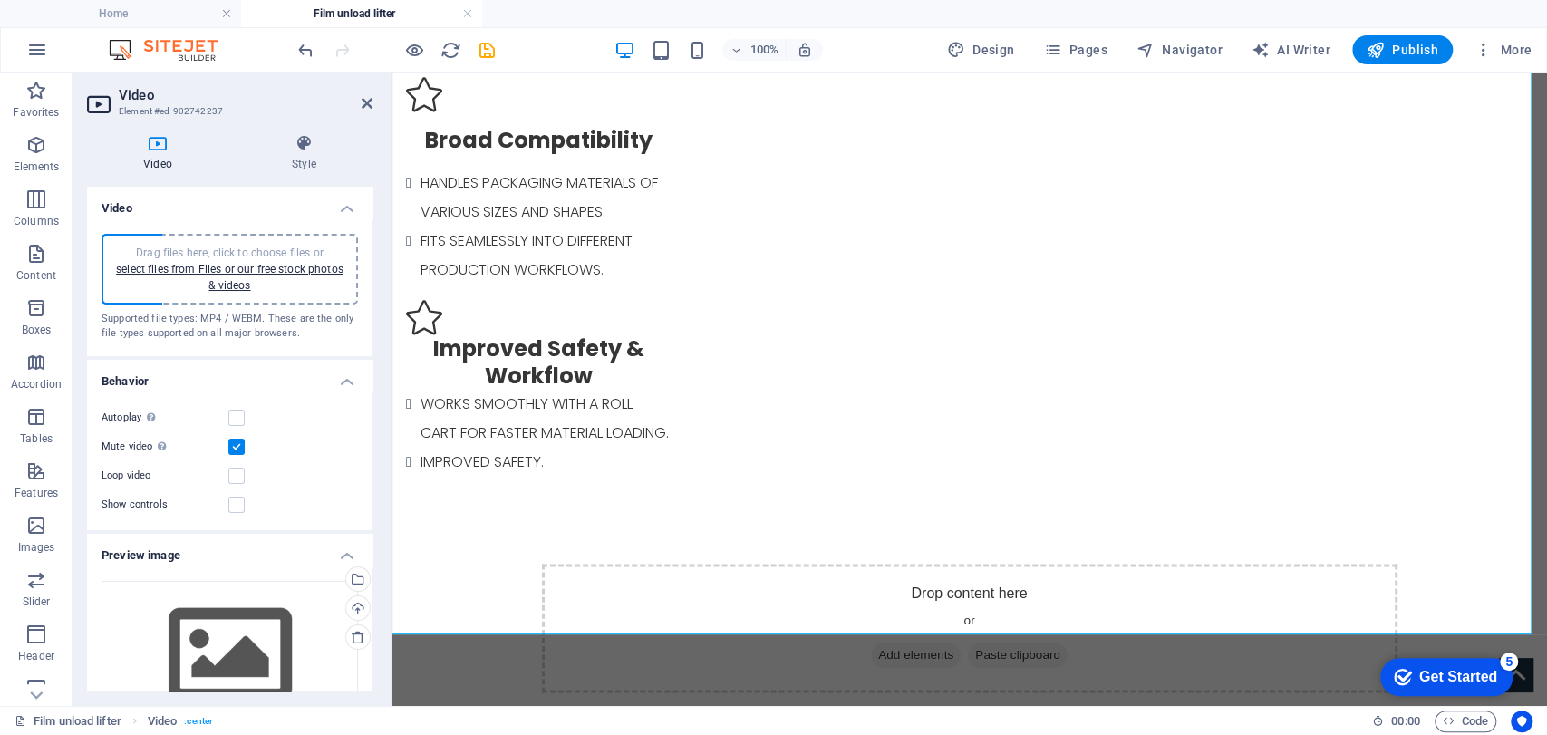
scroll to position [1155, 0]
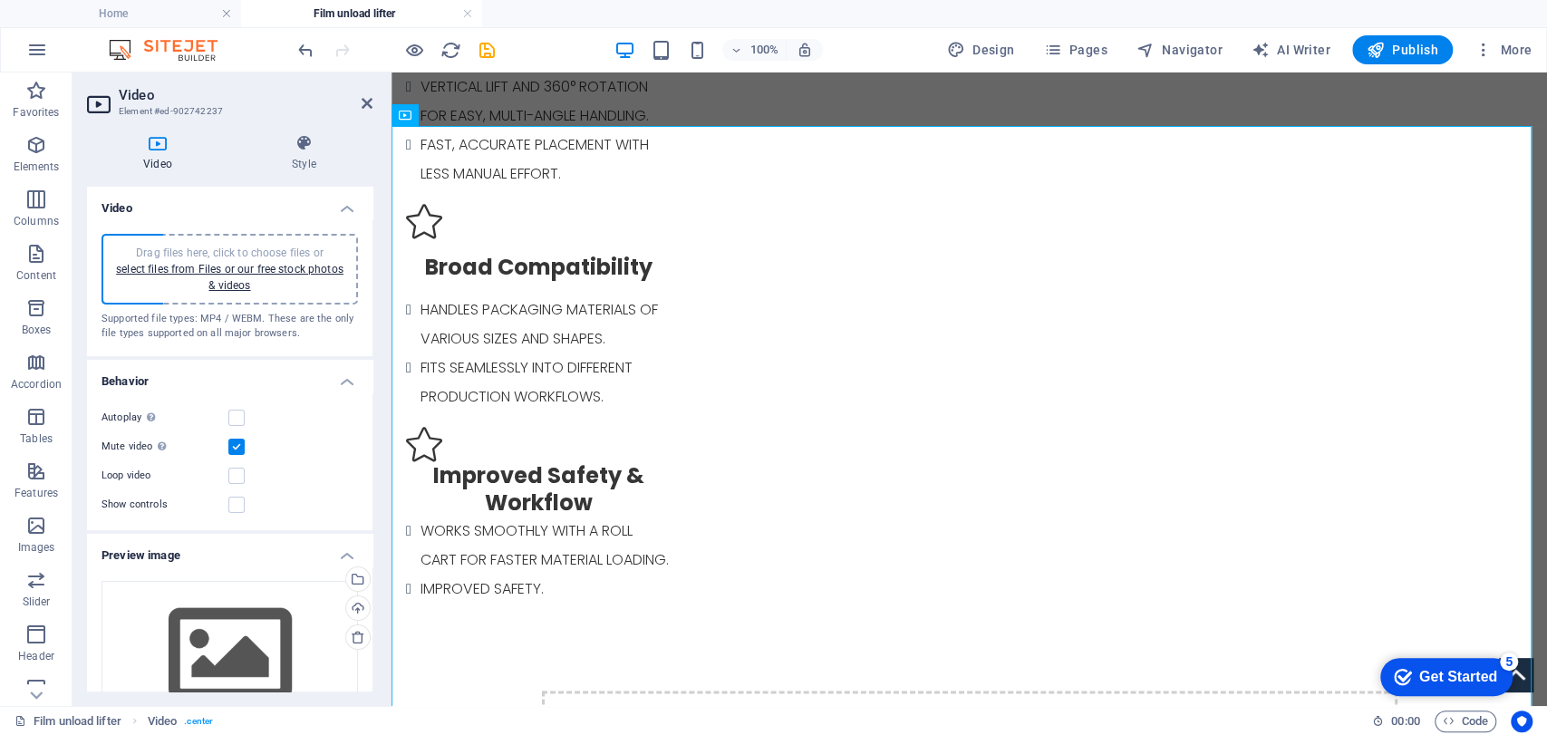
click at [222, 247] on span "Drag files here, click to choose files or select files from Files or our free s…" at bounding box center [230, 269] width 228 height 45
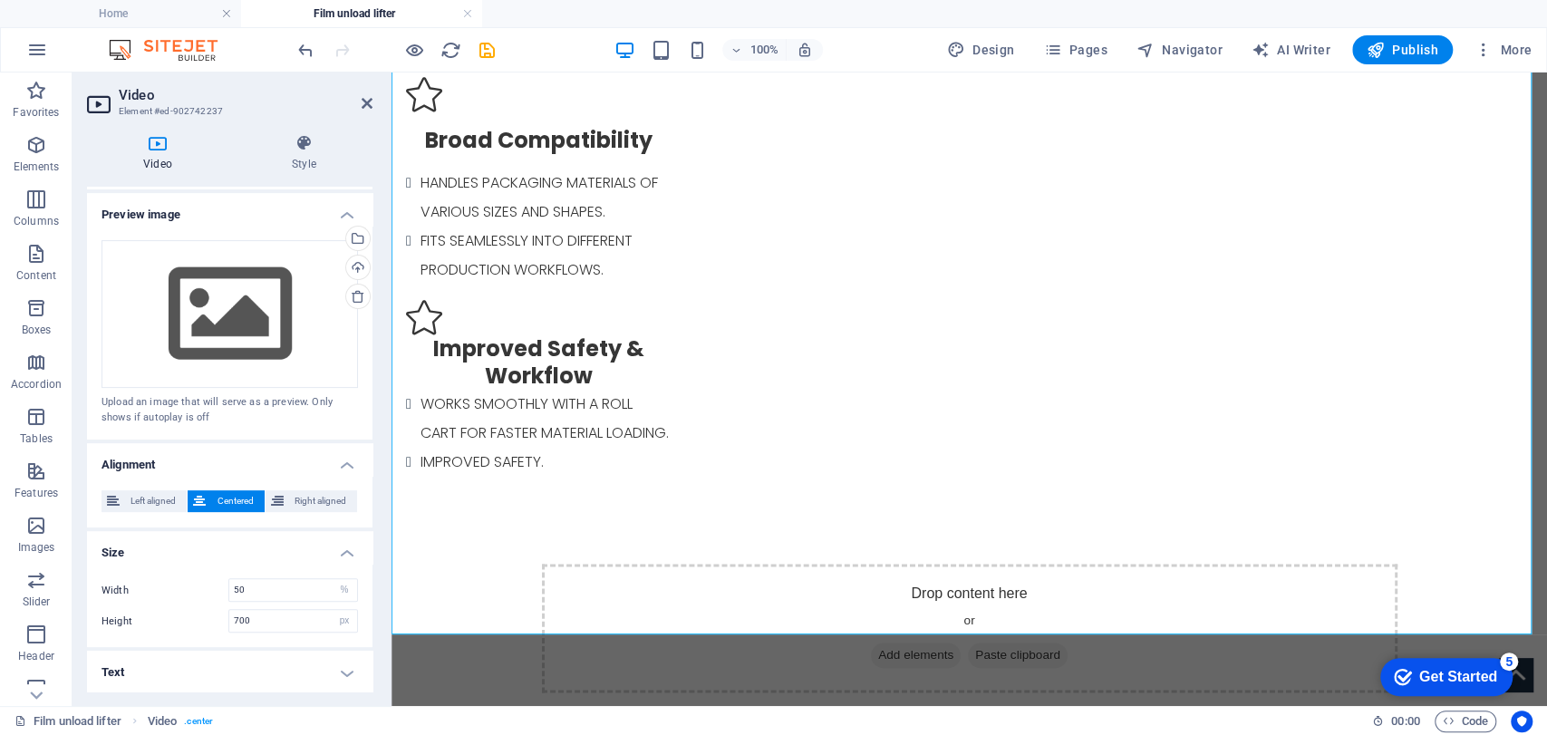
click at [377, 110] on aside "Video Element #ed-902742237 Video Style Video Drag files here, click to choose …" at bounding box center [232, 390] width 319 height 634
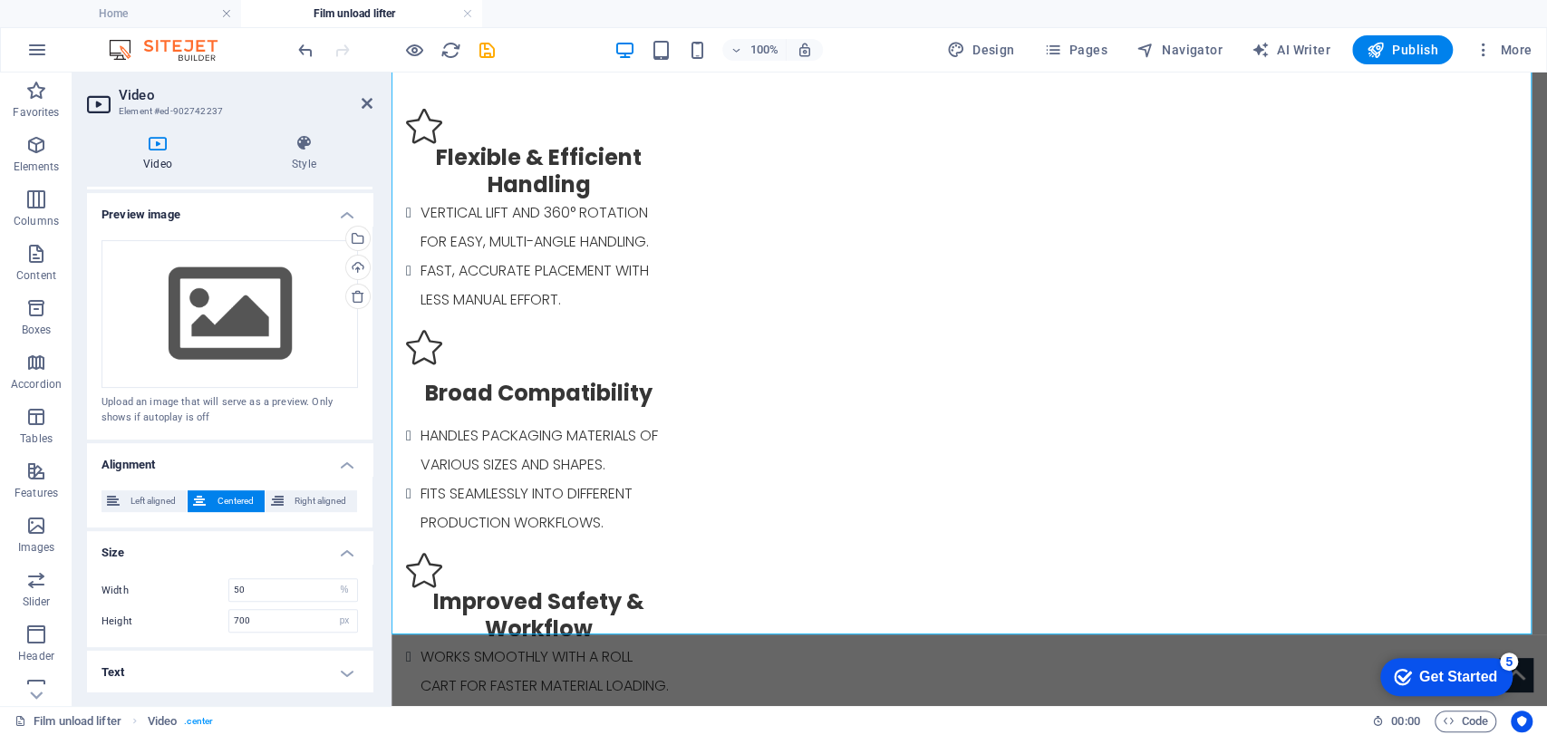
scroll to position [1282, 0]
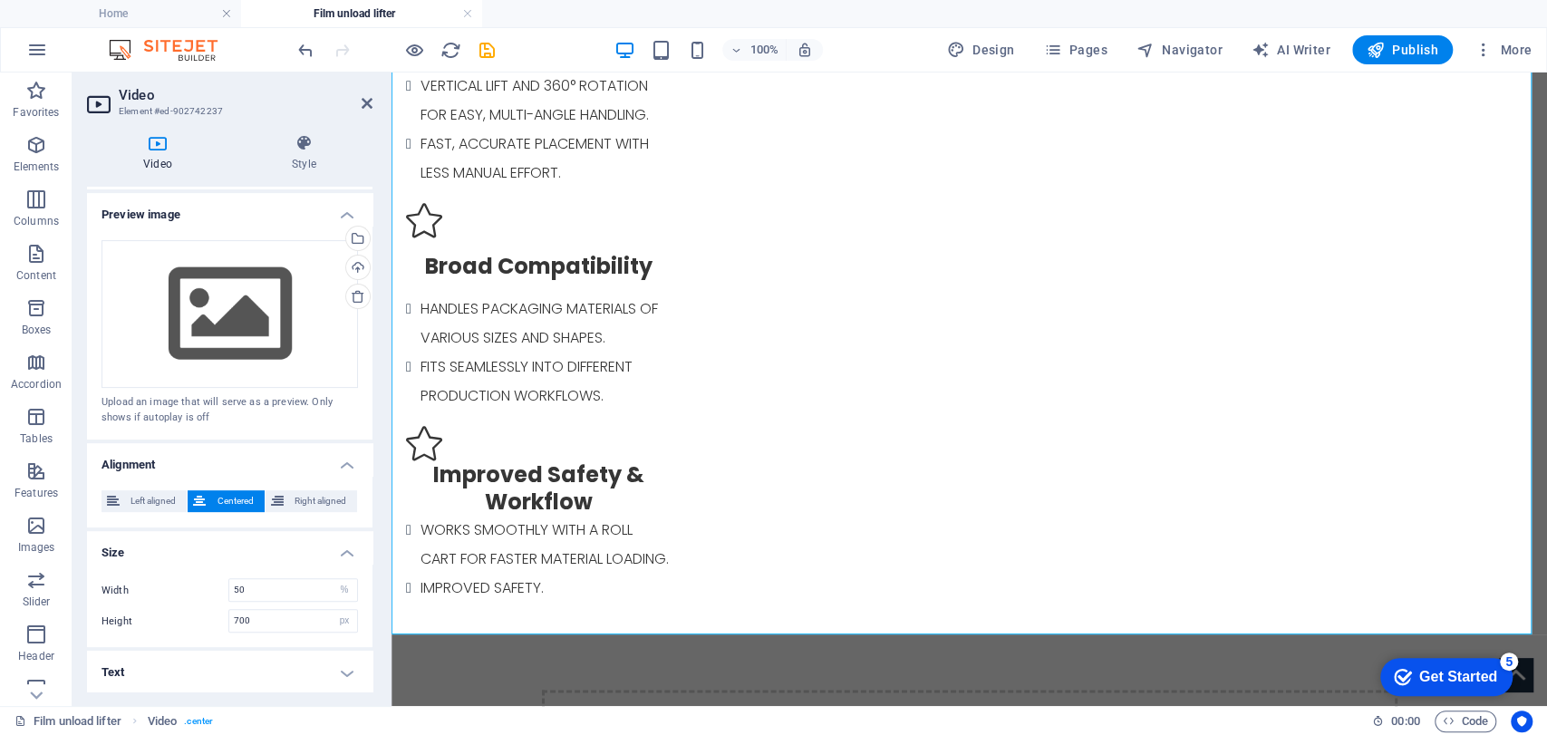
click at [360, 102] on h2 "Video" at bounding box center [246, 95] width 254 height 16
click at [366, 99] on icon at bounding box center [367, 103] width 11 height 15
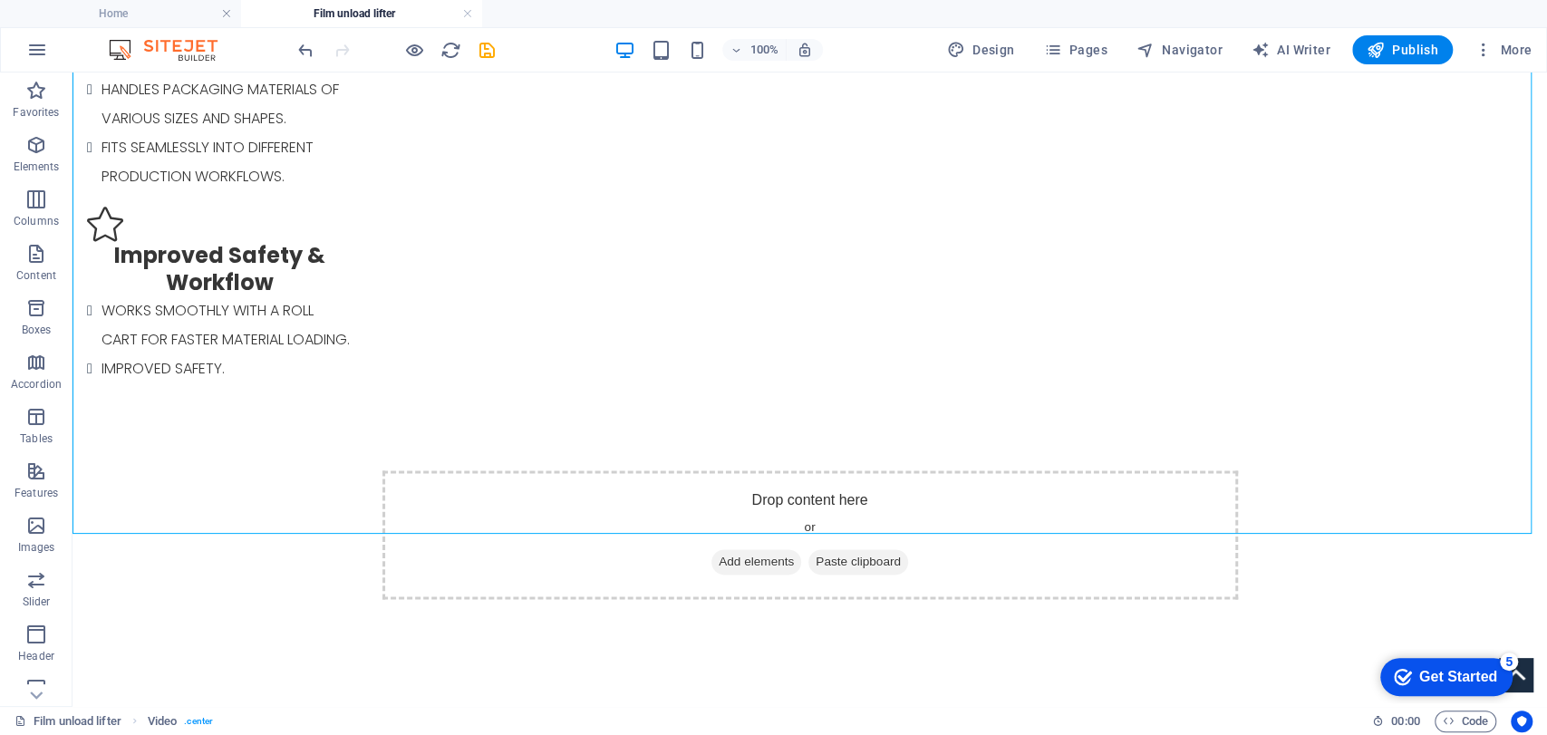
scroll to position [1302, 0]
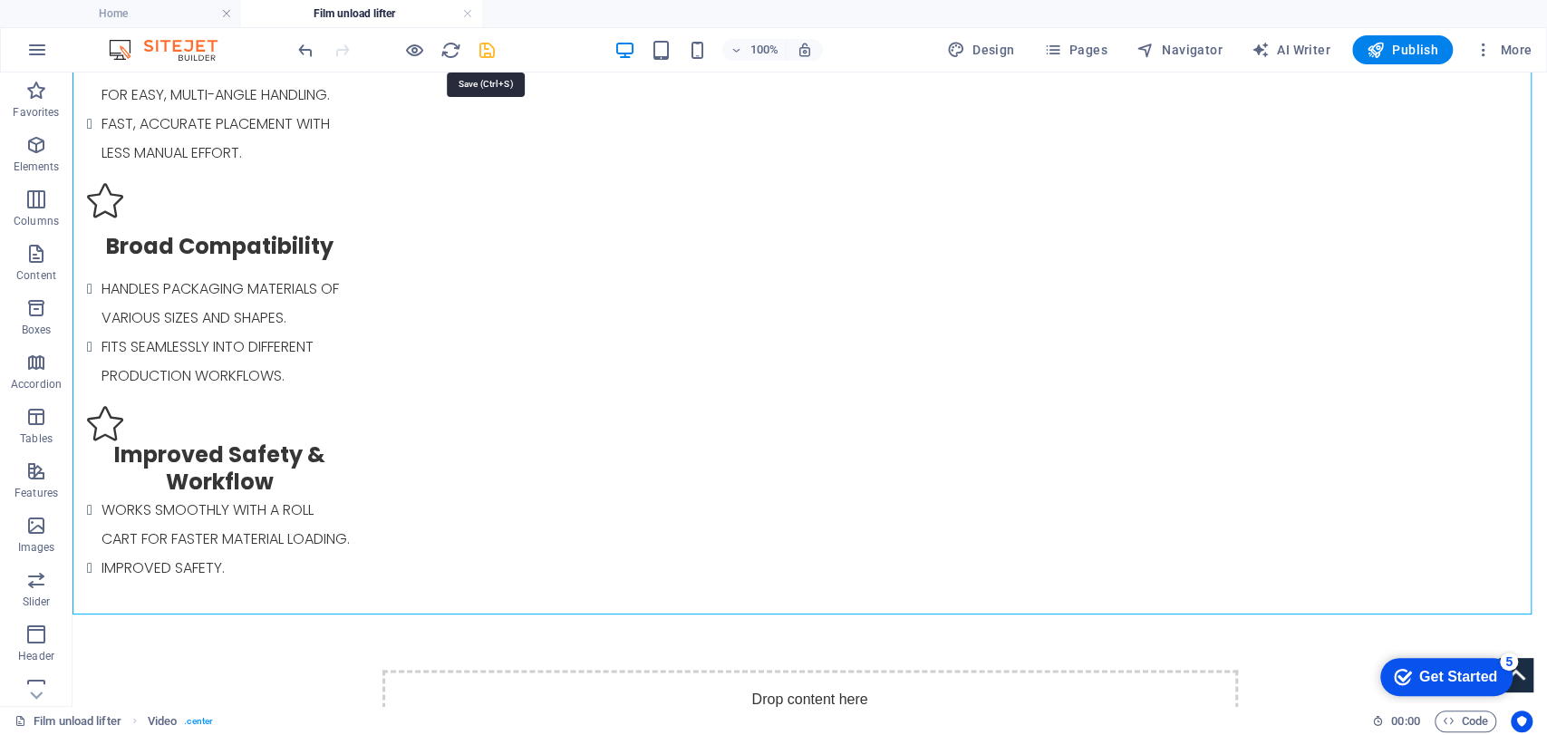
click at [484, 48] on icon "save" at bounding box center [487, 50] width 21 height 21
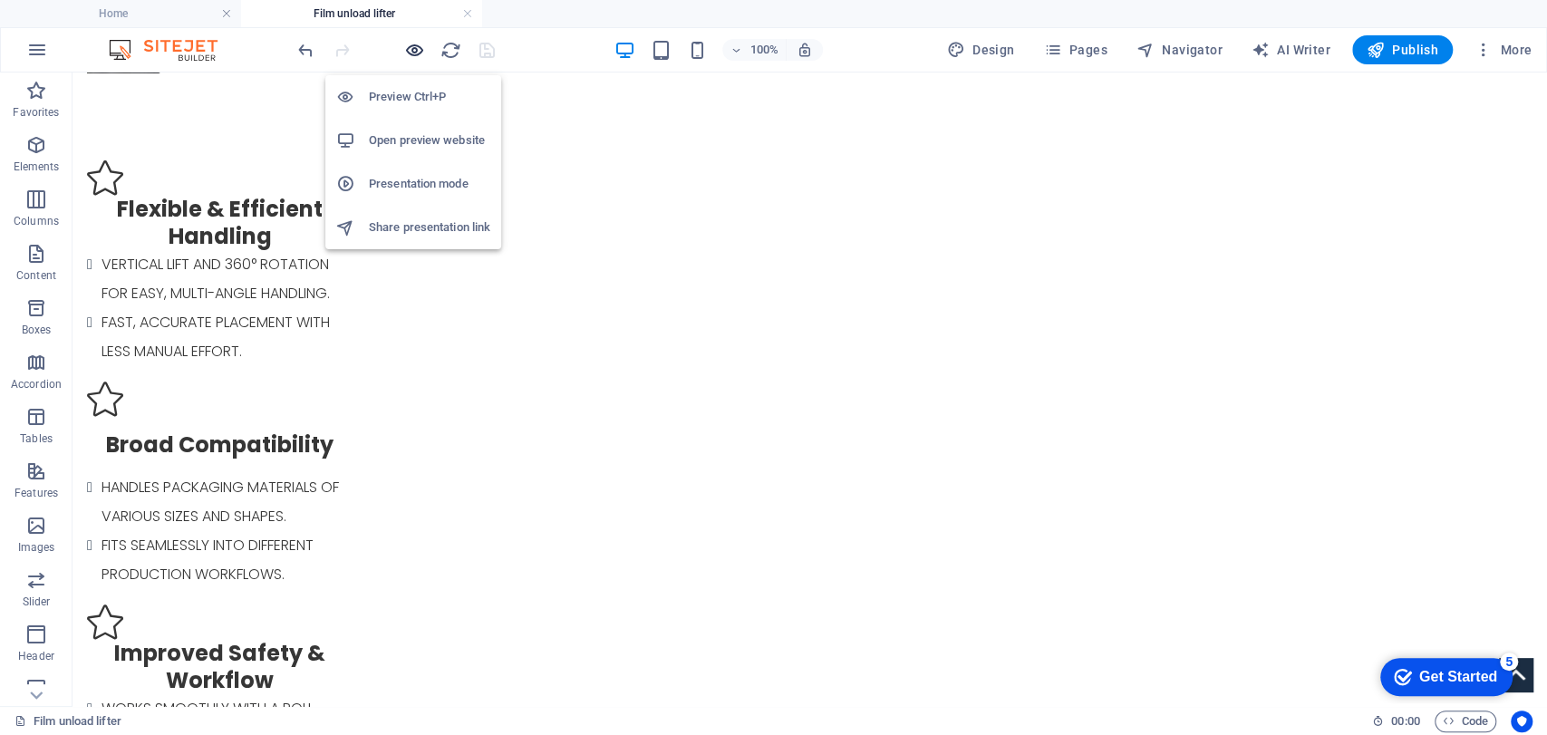
click at [405, 44] on icon "button" at bounding box center [414, 50] width 21 height 21
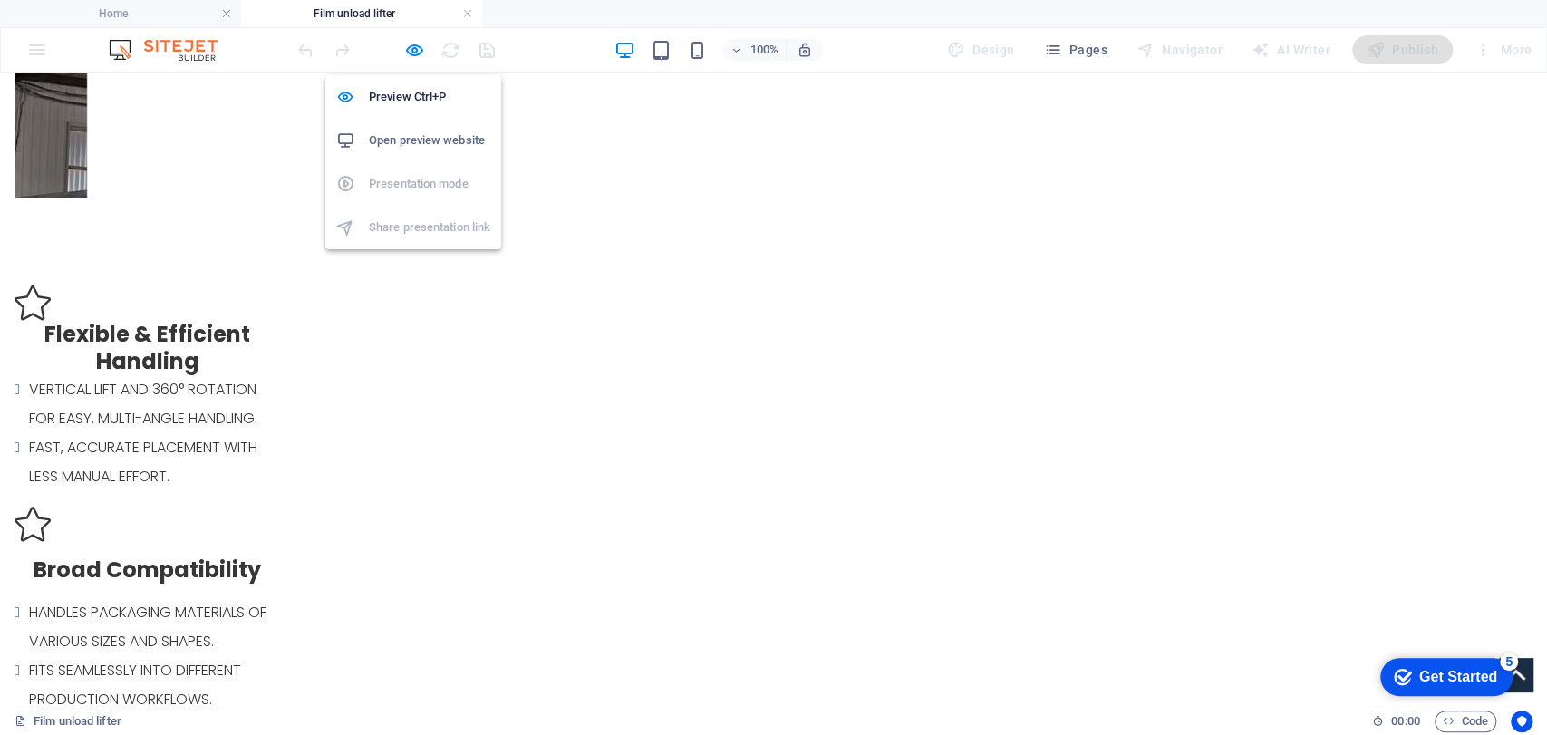
click at [415, 148] on h6 "Open preview website" at bounding box center [429, 141] width 121 height 22
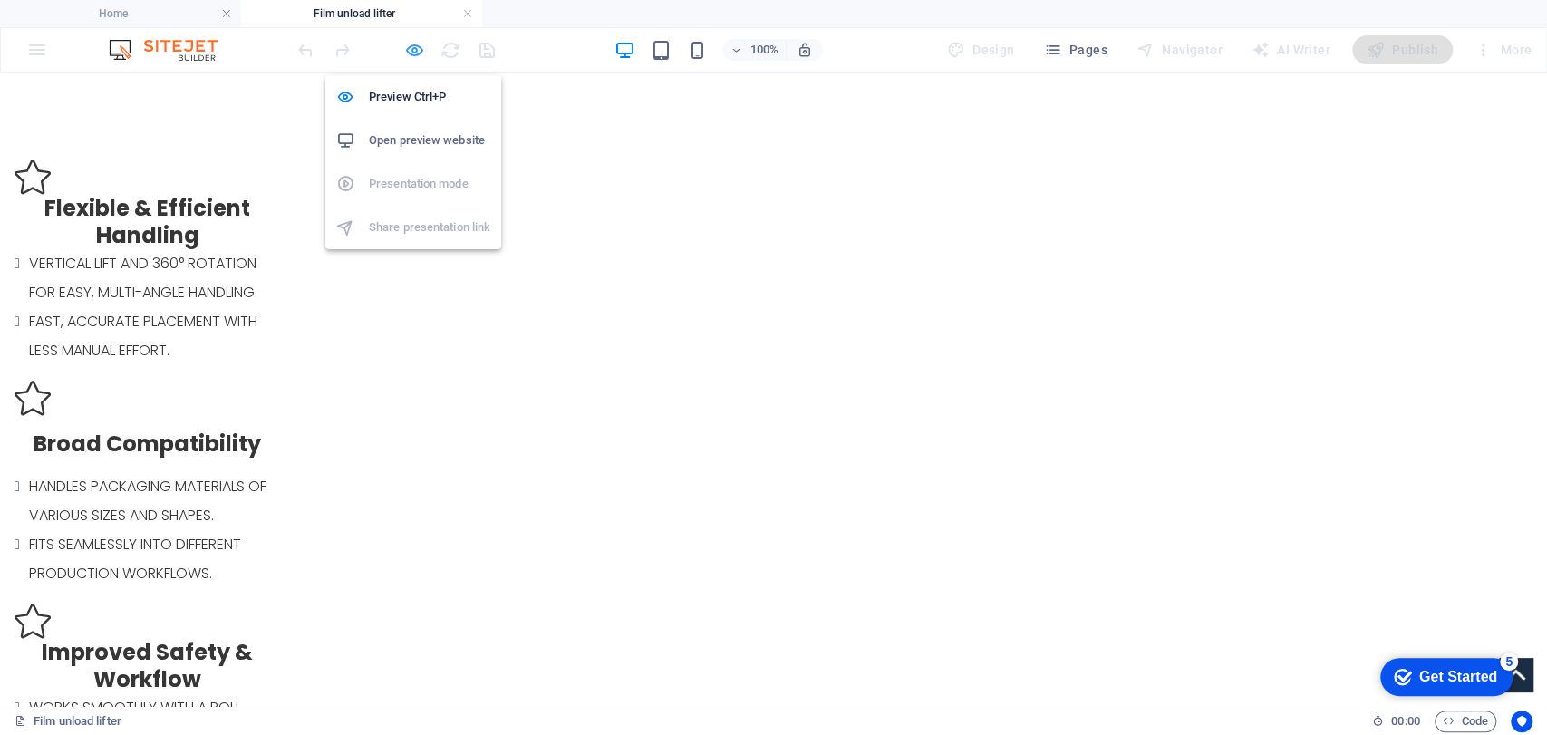
click at [418, 52] on icon "button" at bounding box center [414, 50] width 21 height 21
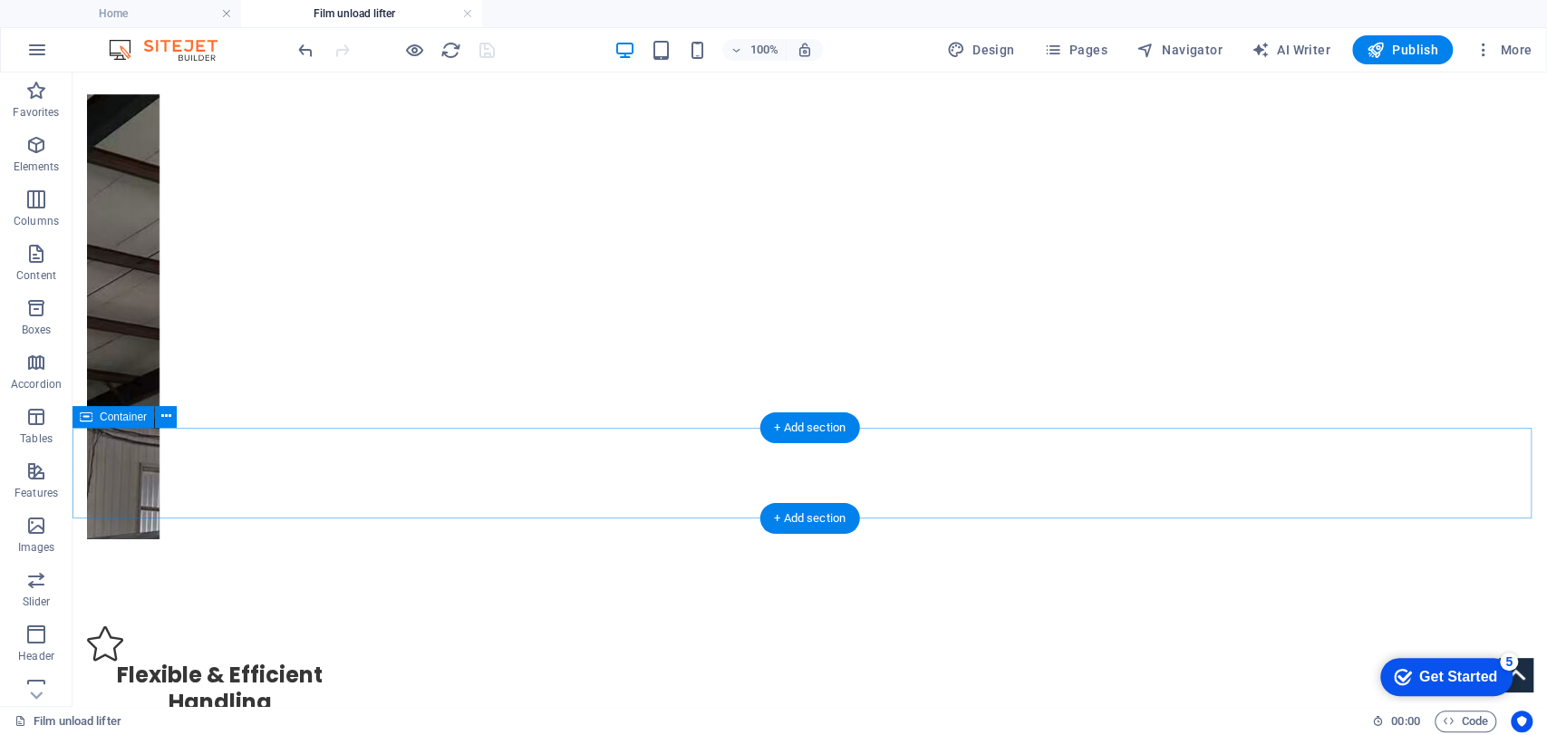
scroll to position [878, 0]
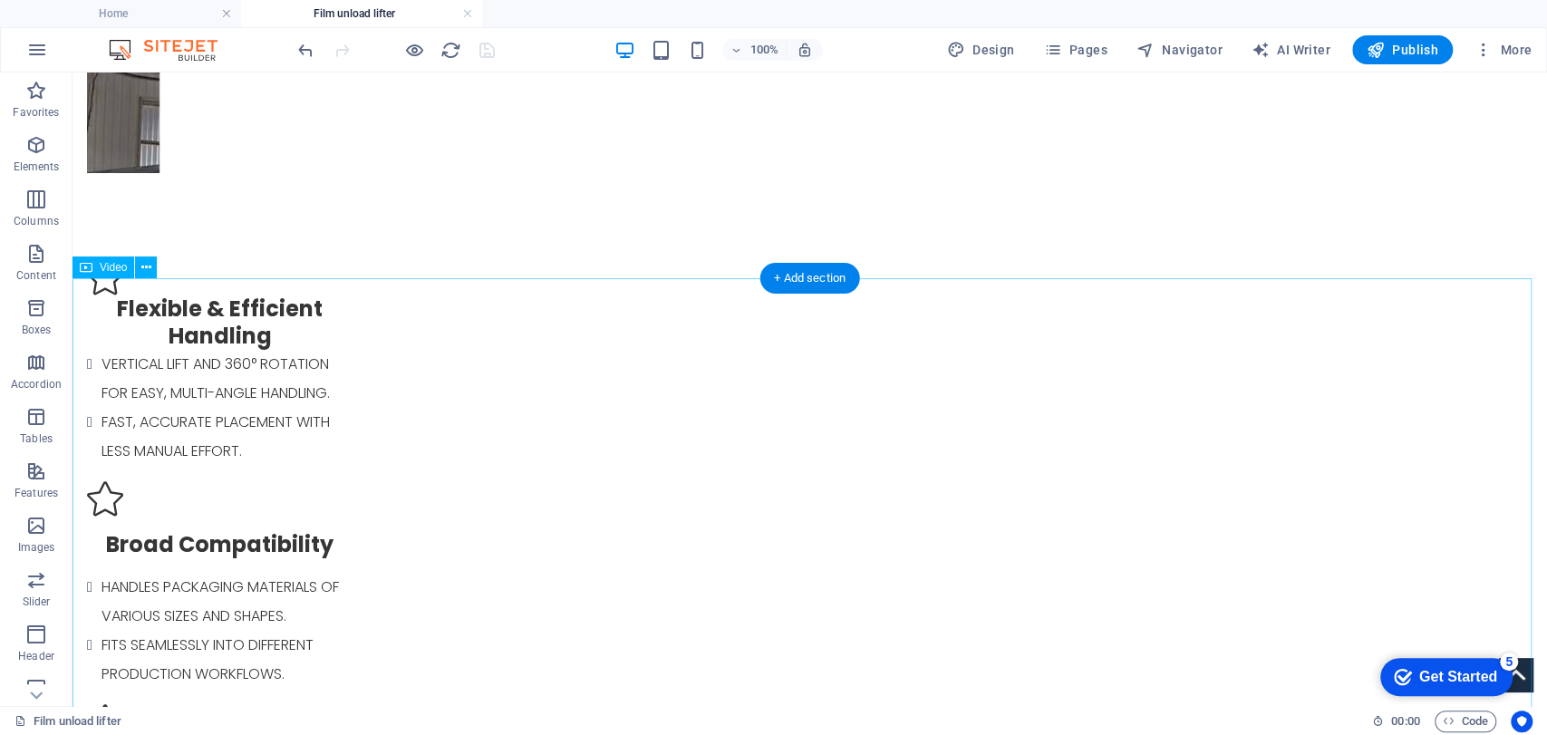
select select "%"
select select "px"
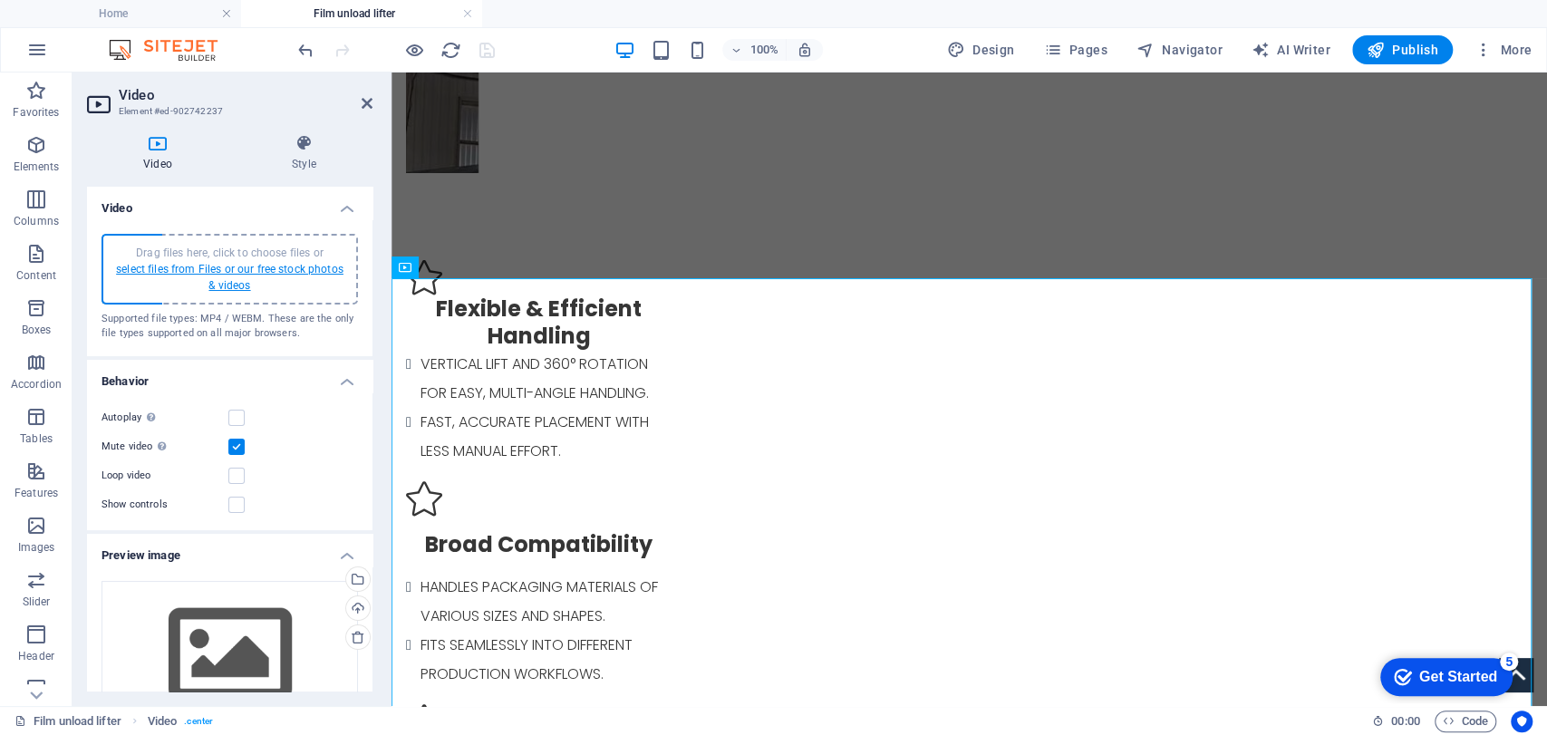
click at [204, 267] on link "select files from Files or our free stock photos & videos" at bounding box center [230, 277] width 228 height 29
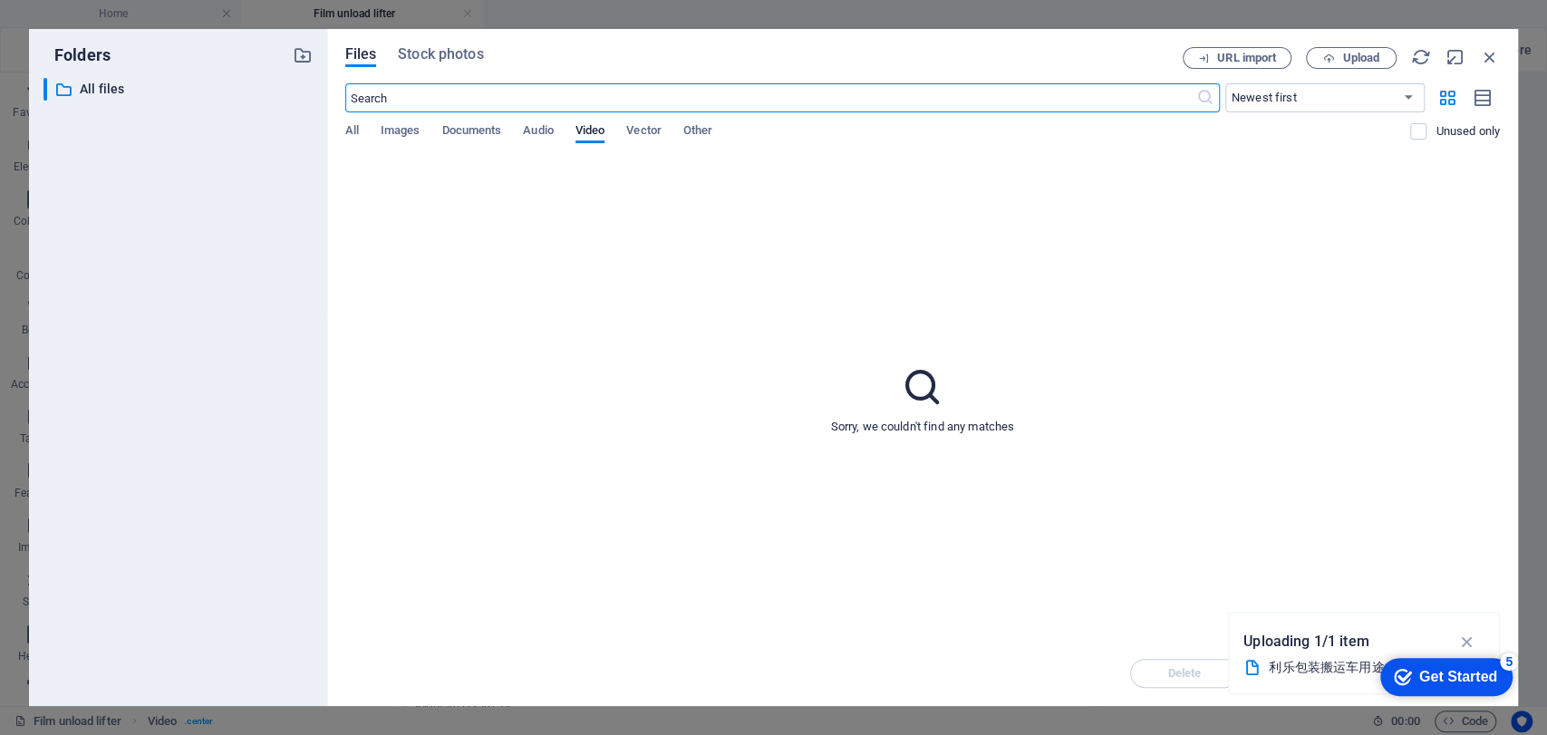
scroll to position [882, 0]
drag, startPoint x: 1285, startPoint y: 667, endPoint x: 894, endPoint y: 589, distance: 398.4
click at [1285, 661] on div "利乐包装搬运车用途：本机可上下移动，可旋转360度， 张开双臂抱紧不同高度的利乐包装材料，适用于多种宽度多种直径的利乐包装材料， 具有短距离移动运输包装材料安…" at bounding box center [1358, 667] width 178 height 21
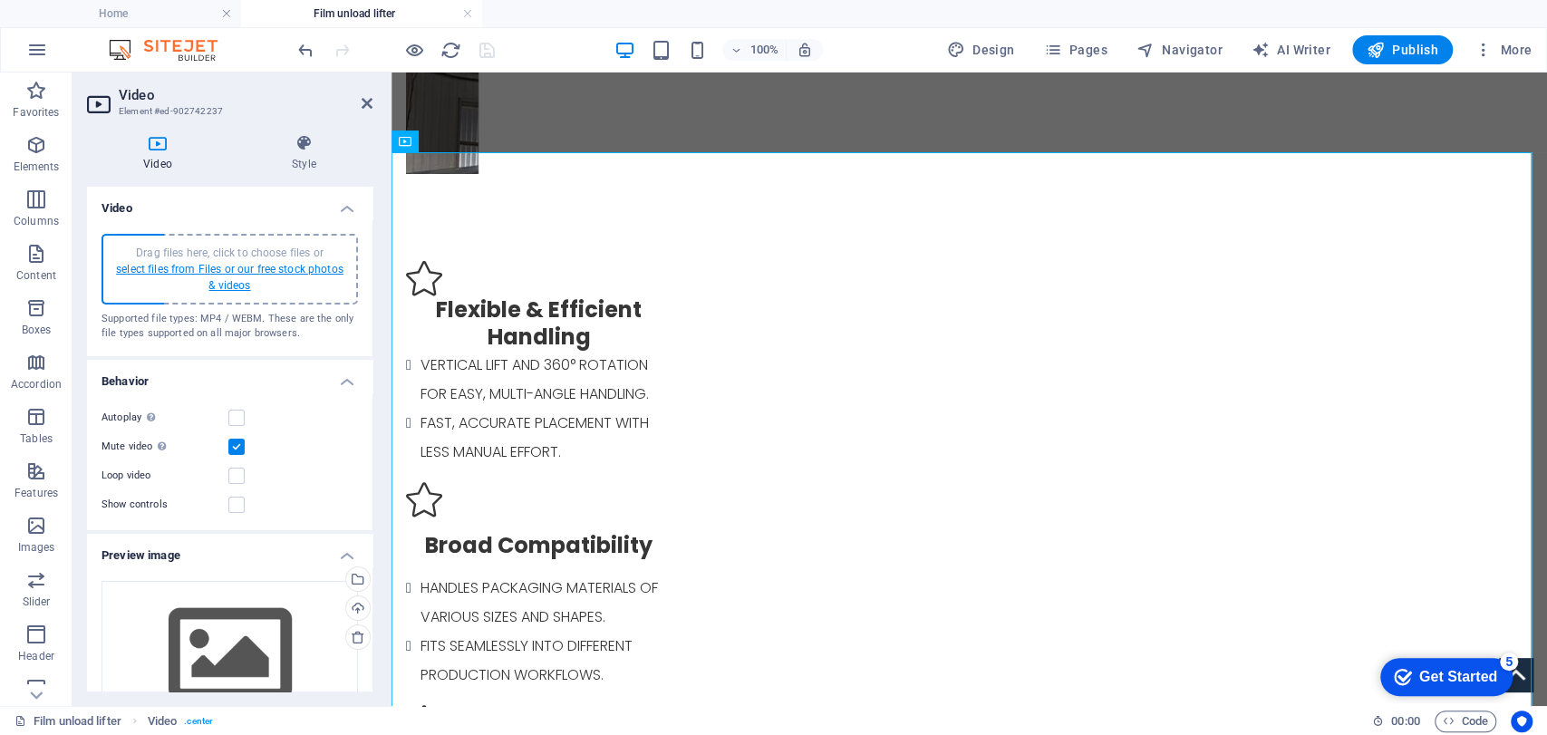
click at [213, 284] on link "select files from Files or our free stock photos & videos" at bounding box center [230, 277] width 228 height 29
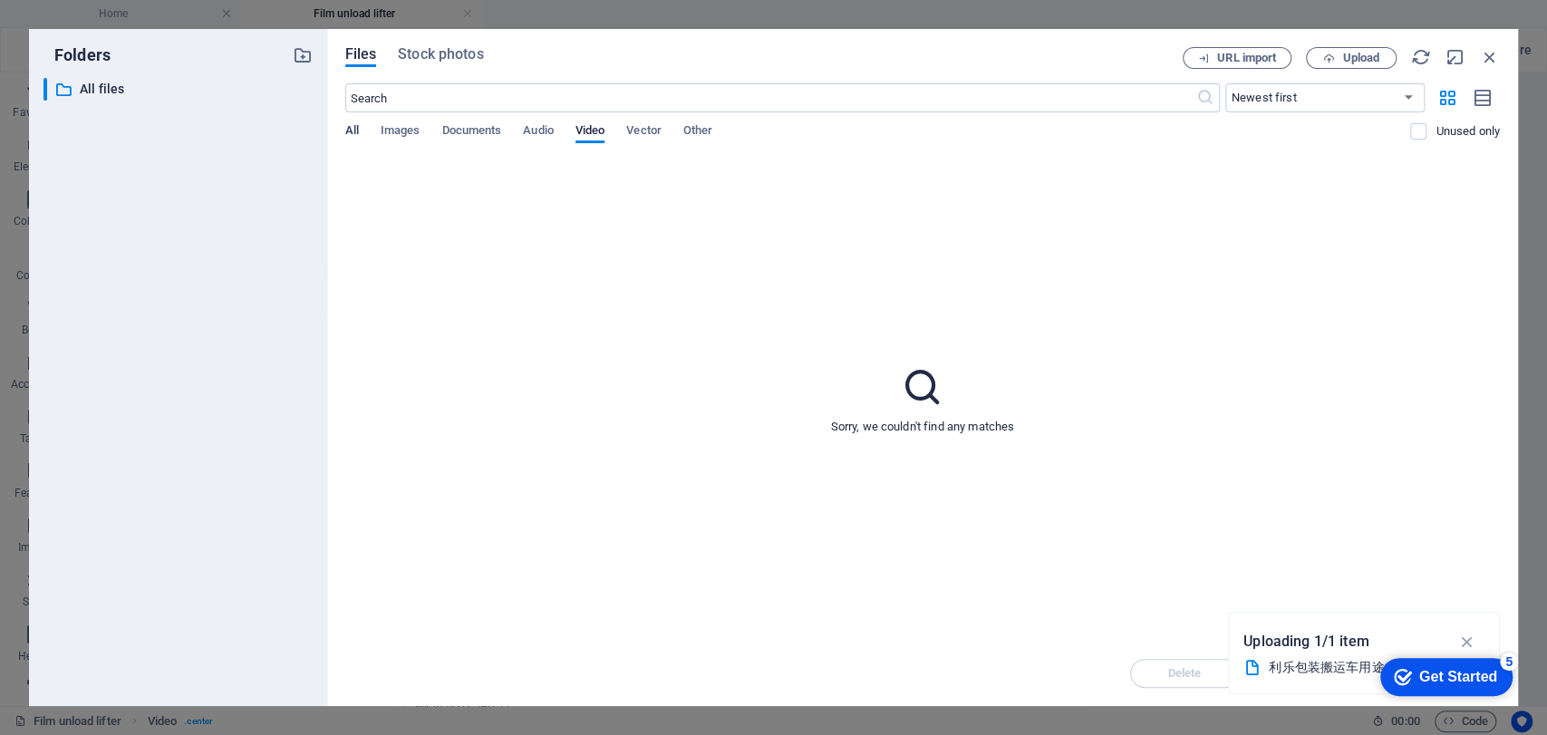
click at [348, 130] on span "All" at bounding box center [352, 132] width 14 height 25
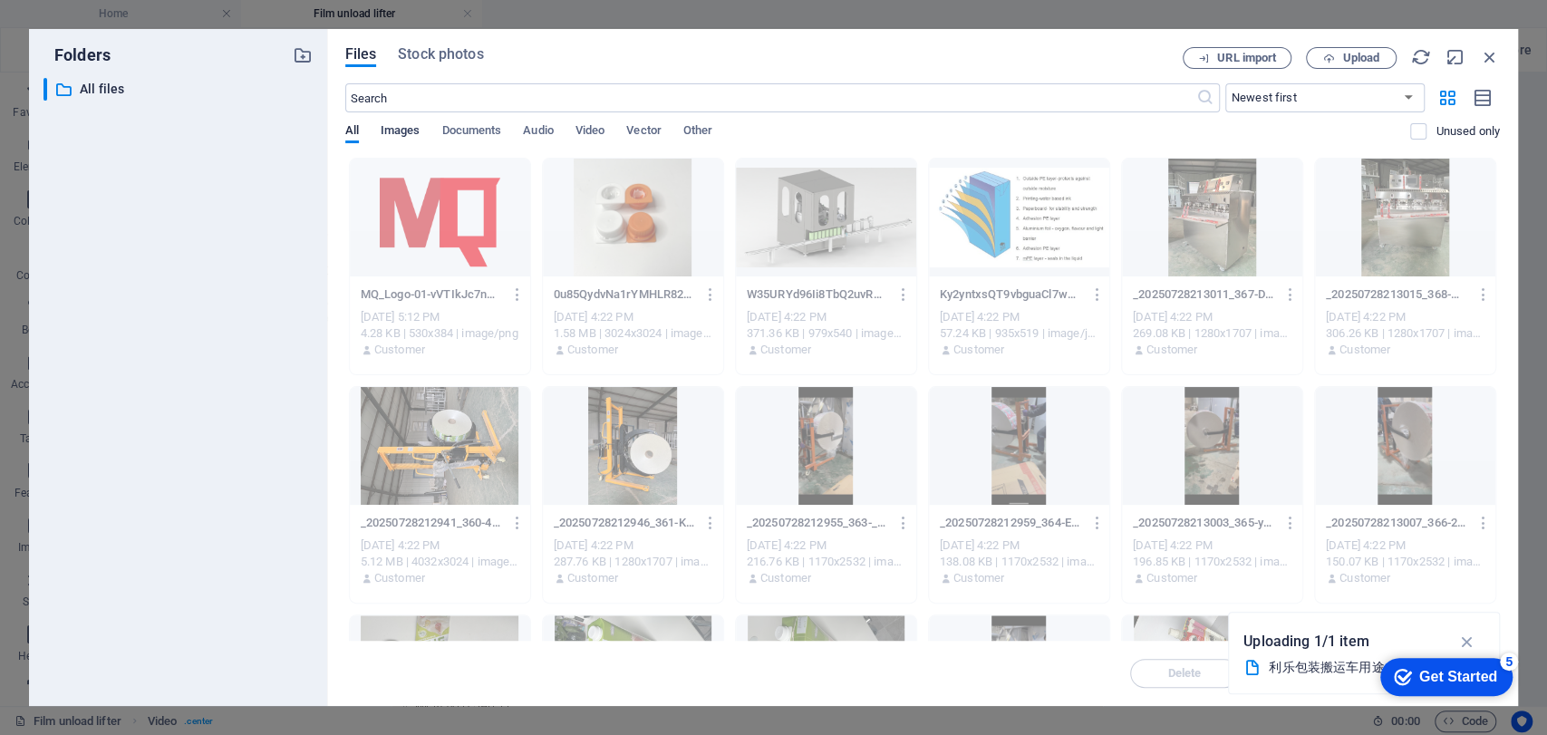
click at [390, 131] on span "Images" at bounding box center [401, 132] width 40 height 25
click at [476, 130] on span "Documents" at bounding box center [471, 132] width 60 height 25
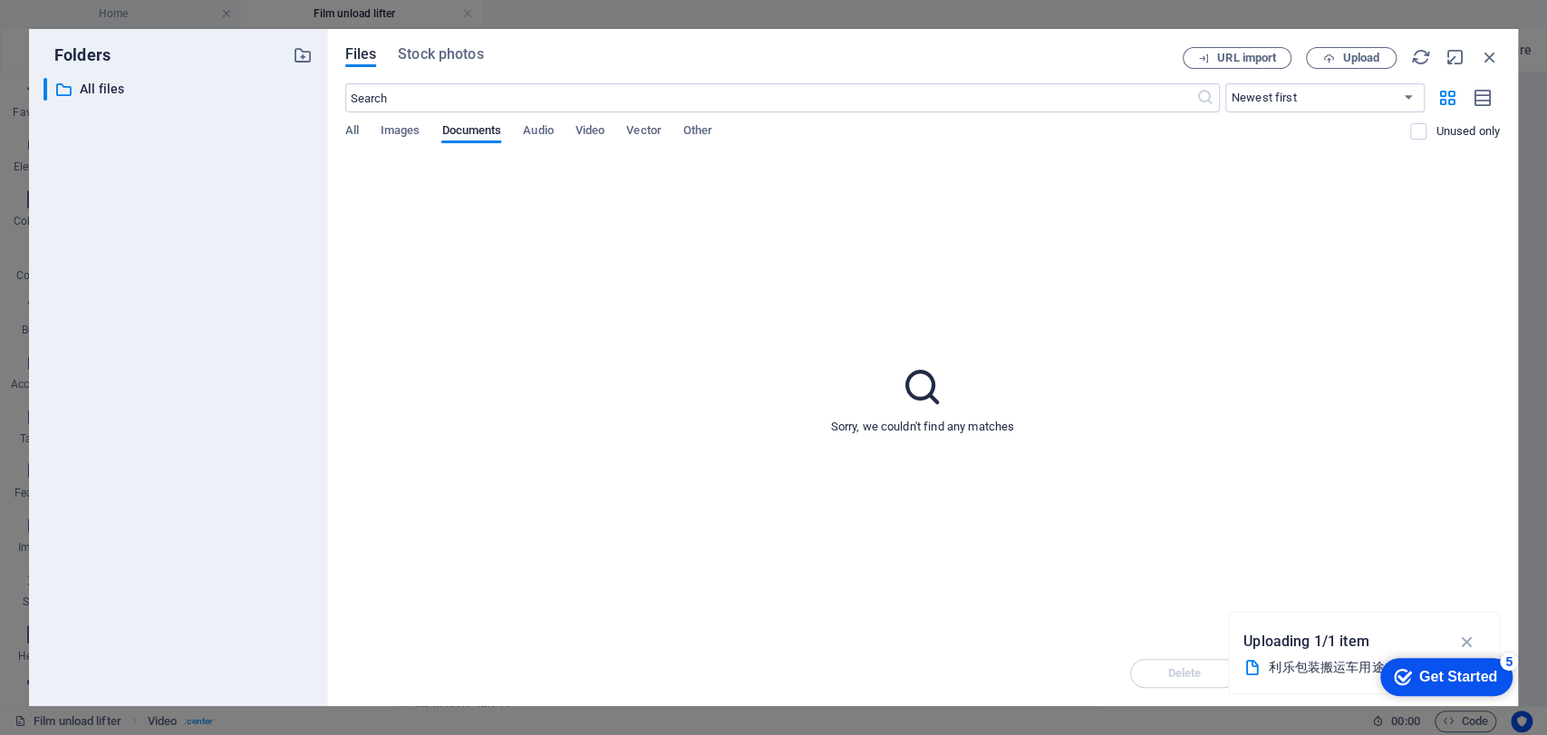
click at [519, 125] on div "All Images Documents Audio Video Vector Other" at bounding box center [878, 140] width 1066 height 34
click at [548, 129] on span "Audio" at bounding box center [538, 132] width 30 height 25
click at [592, 129] on span "Video" at bounding box center [590, 132] width 29 height 25
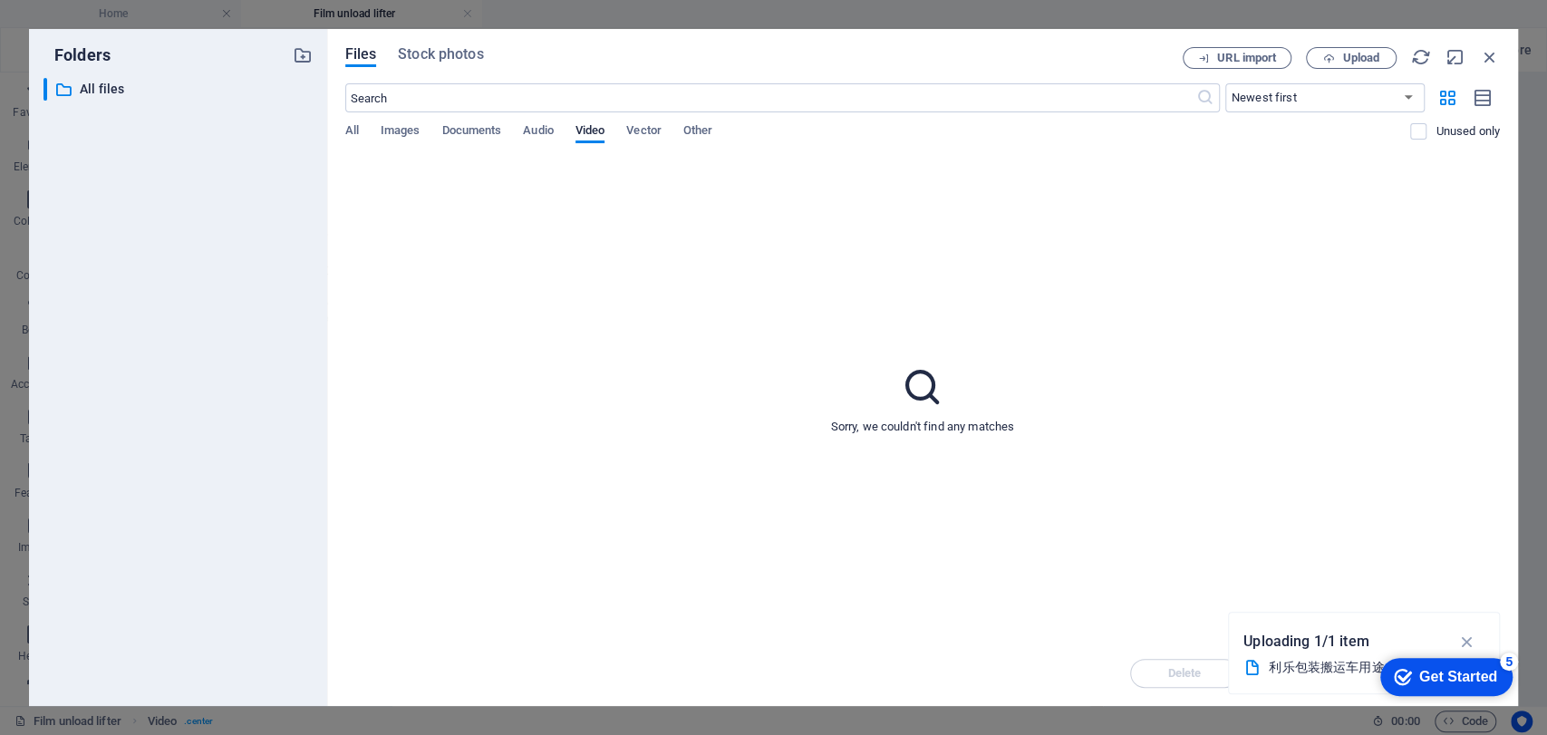
click at [594, 234] on div "Sorry, we couldn't find any matches" at bounding box center [922, 399] width 1155 height 483
click at [1294, 263] on div "Sorry, we couldn't find any matches" at bounding box center [922, 399] width 1155 height 483
click at [1392, 60] on icon "button" at bounding box center [1456, 57] width 20 height 20
select select "video"
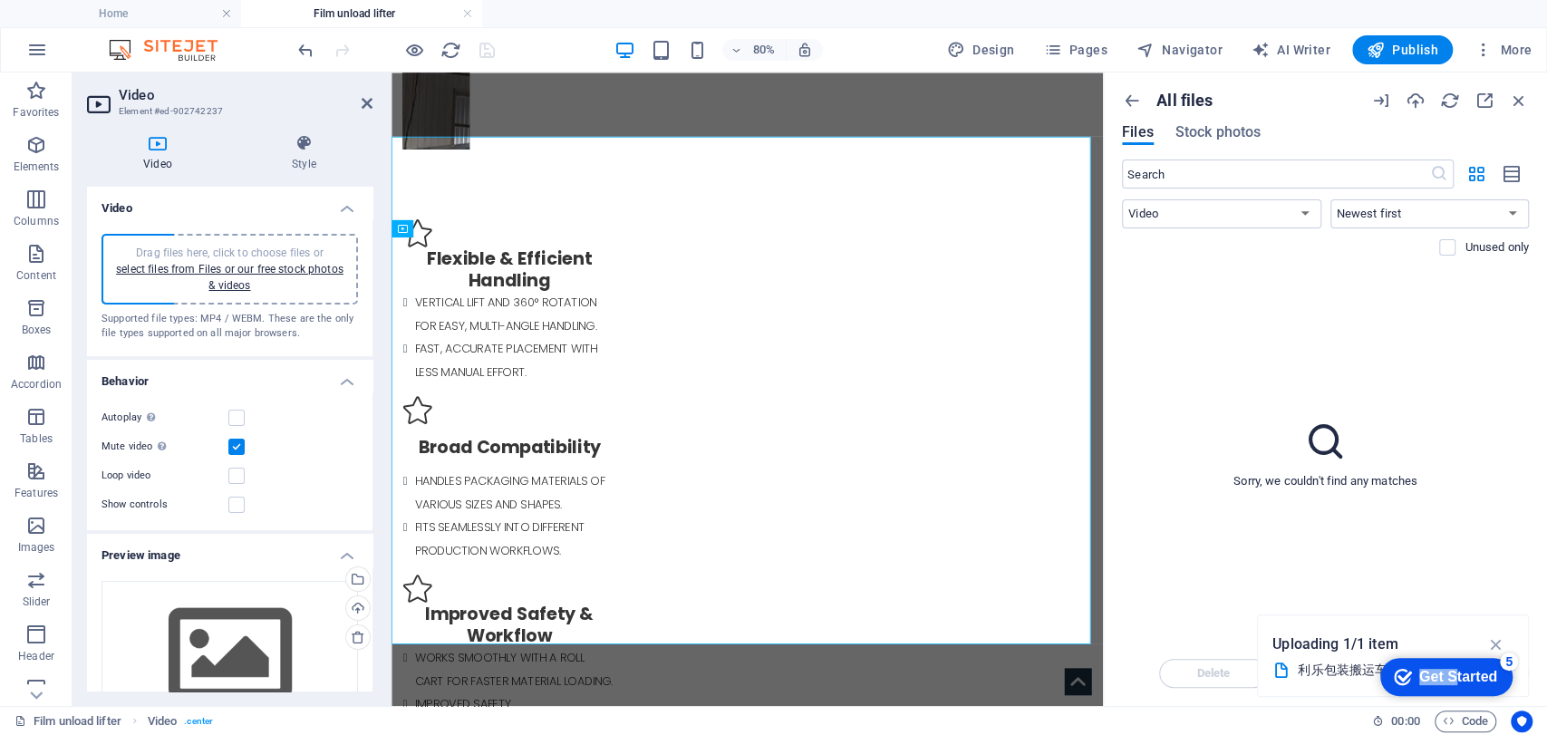
drag, startPoint x: 1450, startPoint y: 683, endPoint x: 2731, endPoint y: 978, distance: 1315.5
click at [1366, 649] on html "checkmark Get Started 5 First Steps in the Editor Let's guide you through the t…" at bounding box center [1443, 676] width 154 height 54
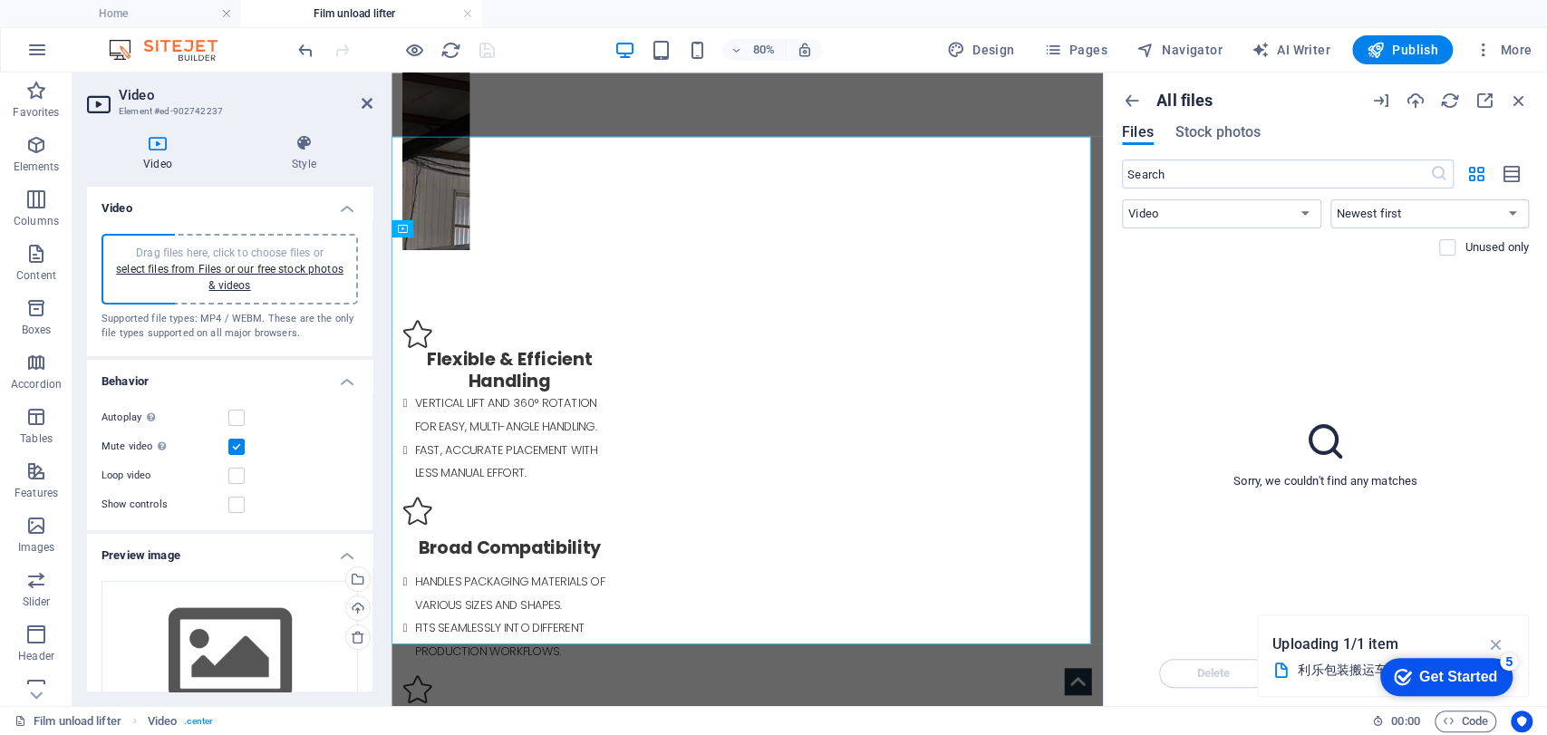
click at [1392, 661] on icon "checkmark" at bounding box center [1403, 677] width 18 height 18
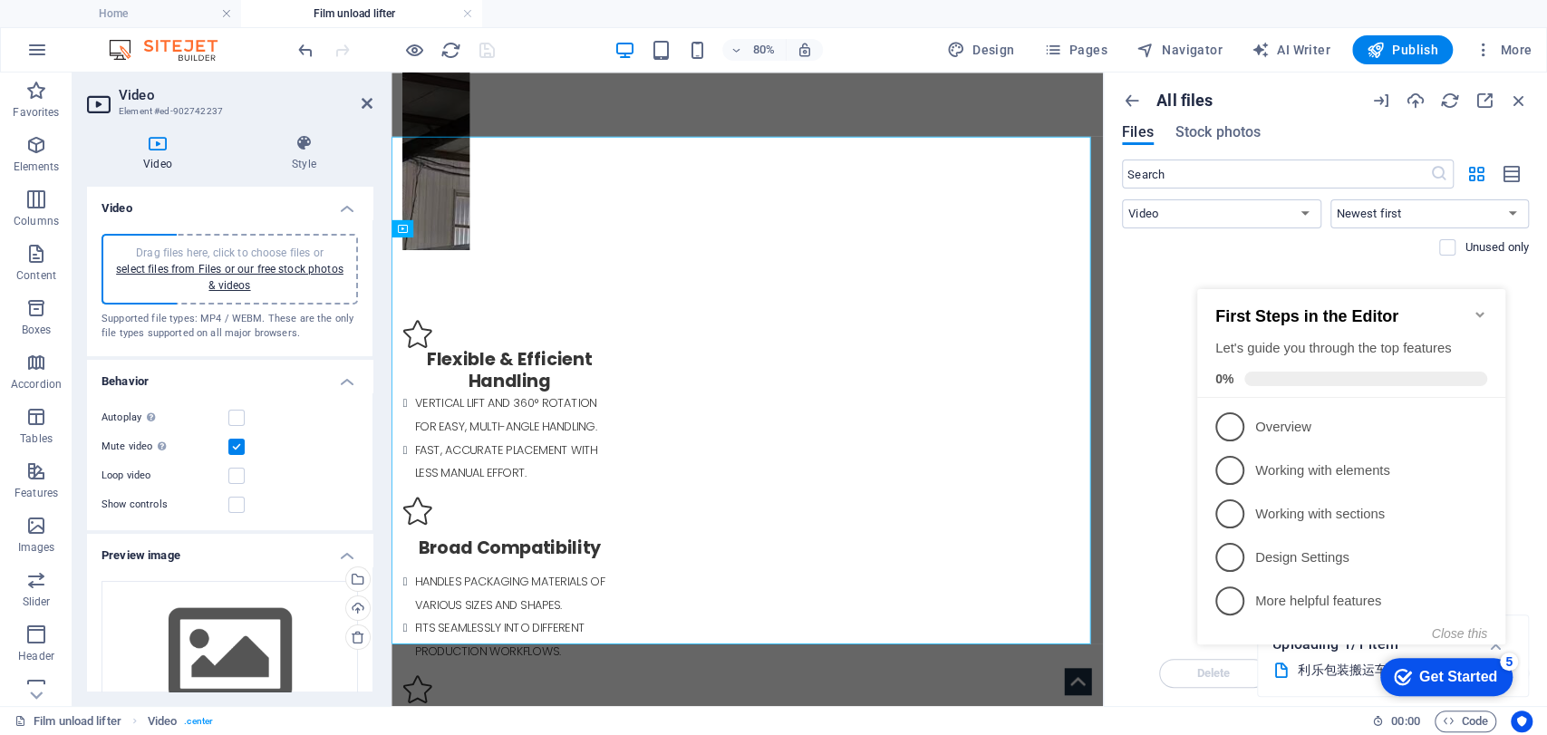
click at [1392, 307] on icon "Minimize checklist" at bounding box center [1480, 314] width 15 height 15
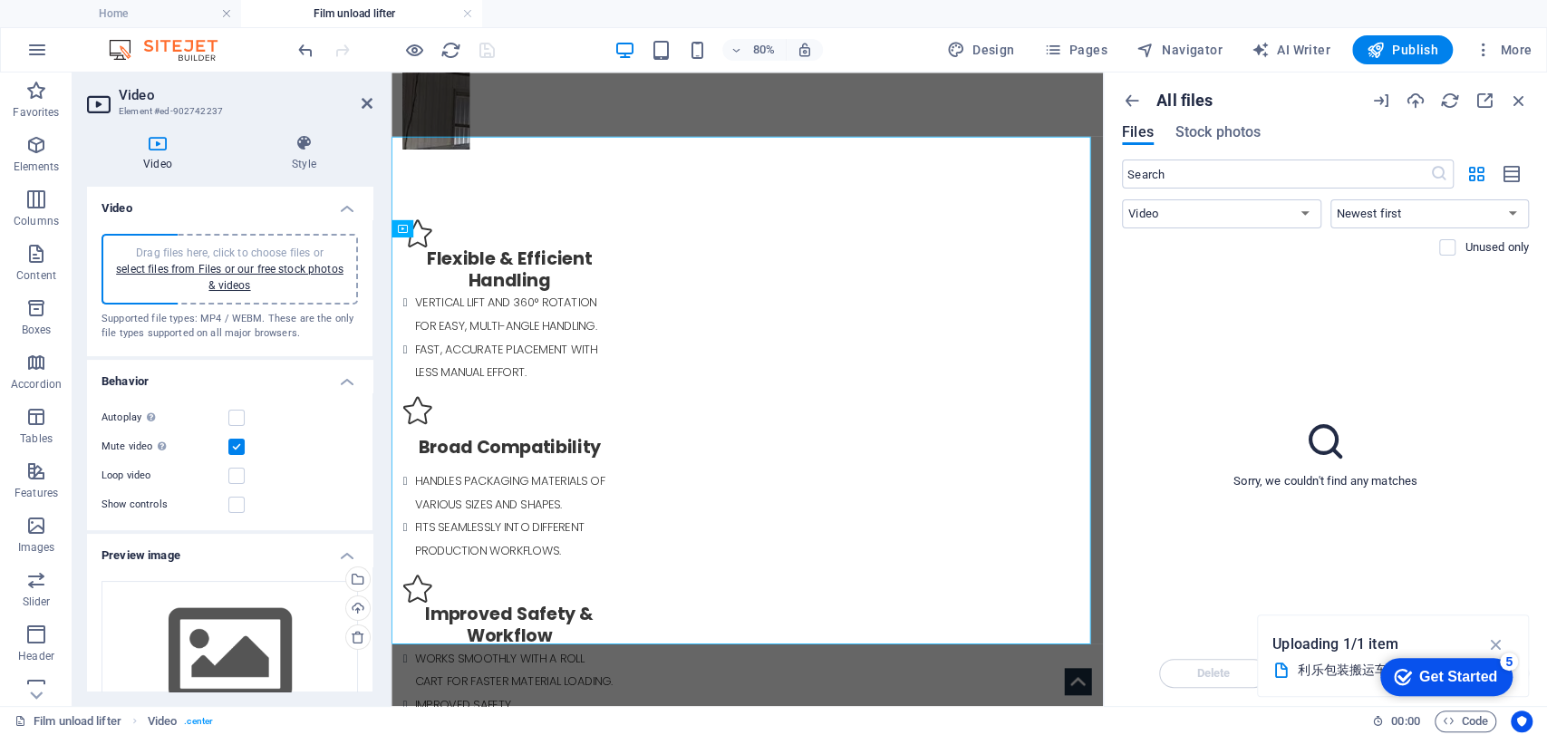
click at [1392, 661] on icon "checkmark" at bounding box center [1403, 677] width 18 height 18
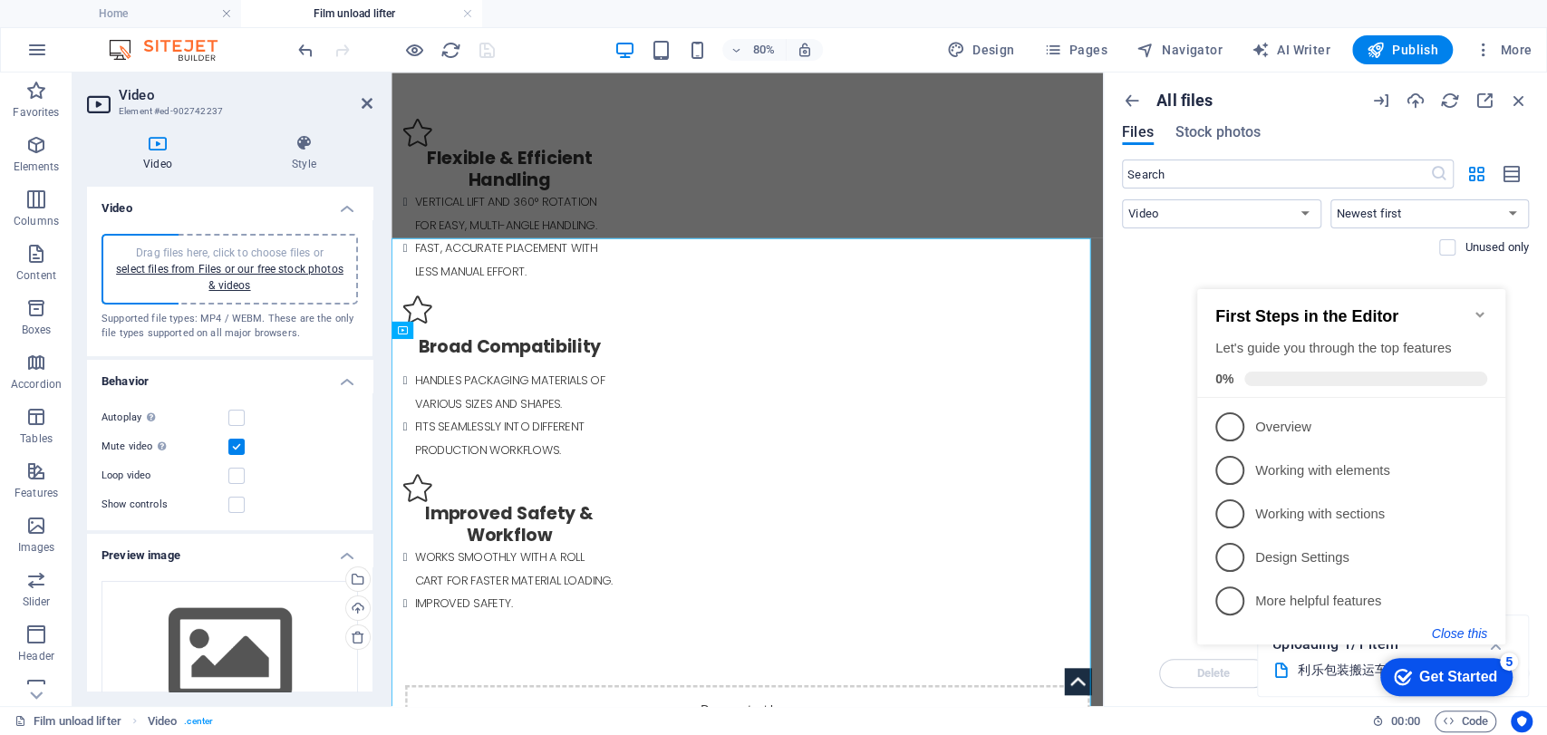
click at [1392, 631] on button "Close this" at bounding box center [1459, 633] width 55 height 15
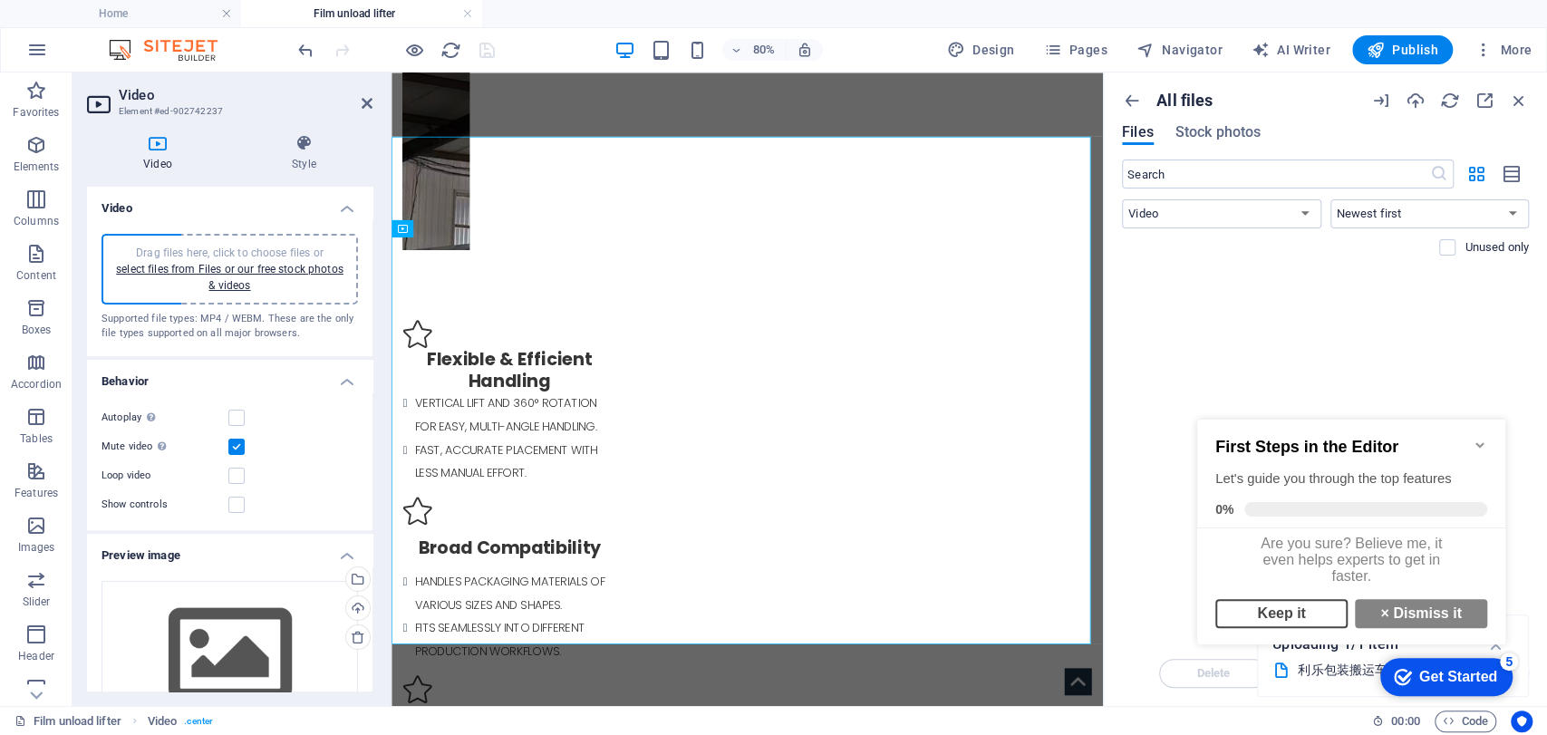
click at [1257, 622] on link "Keep it" at bounding box center [1282, 613] width 132 height 29
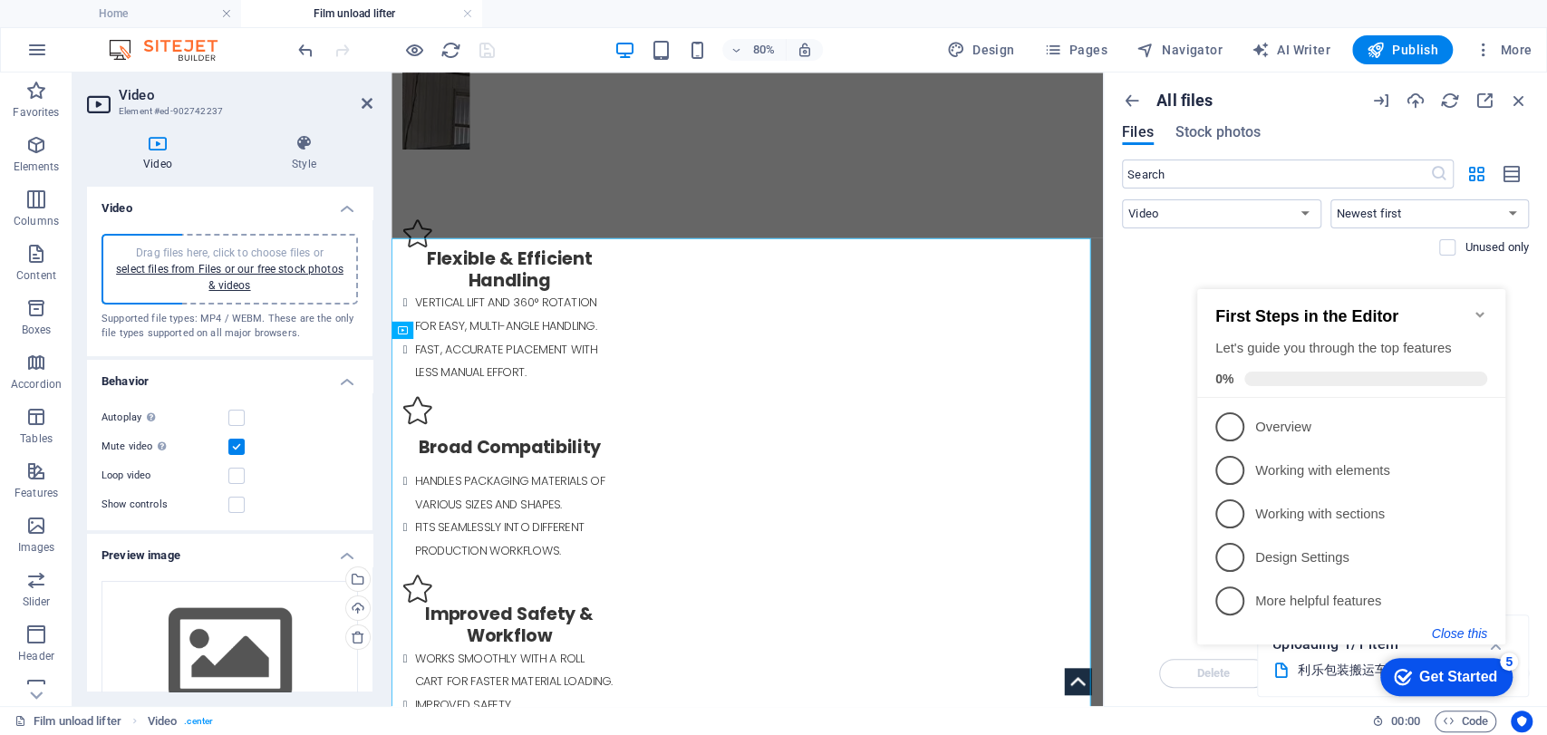
click at [1392, 629] on button "Close this" at bounding box center [1459, 633] width 55 height 15
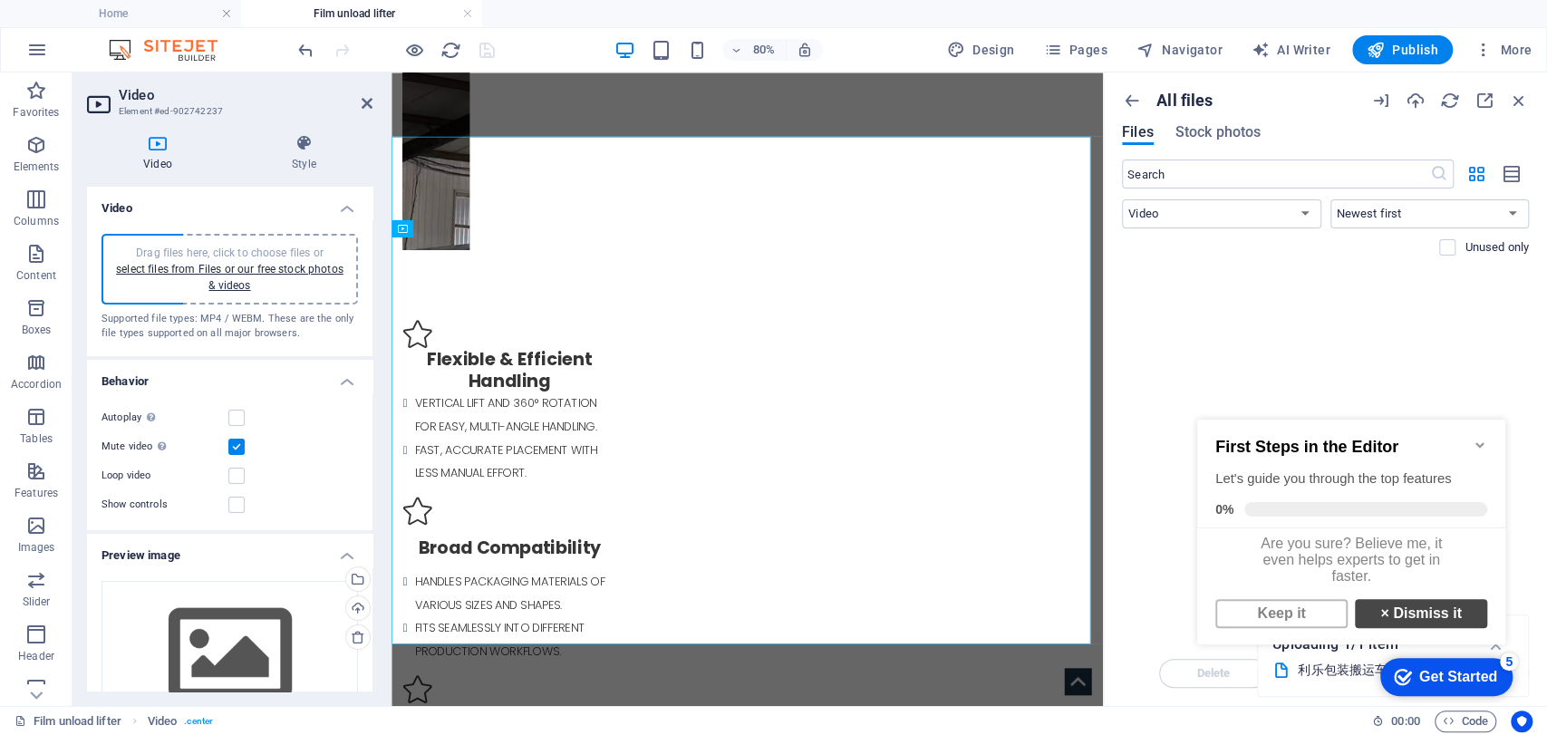
click at [1392, 628] on link "× Dismiss it" at bounding box center [1421, 613] width 132 height 29
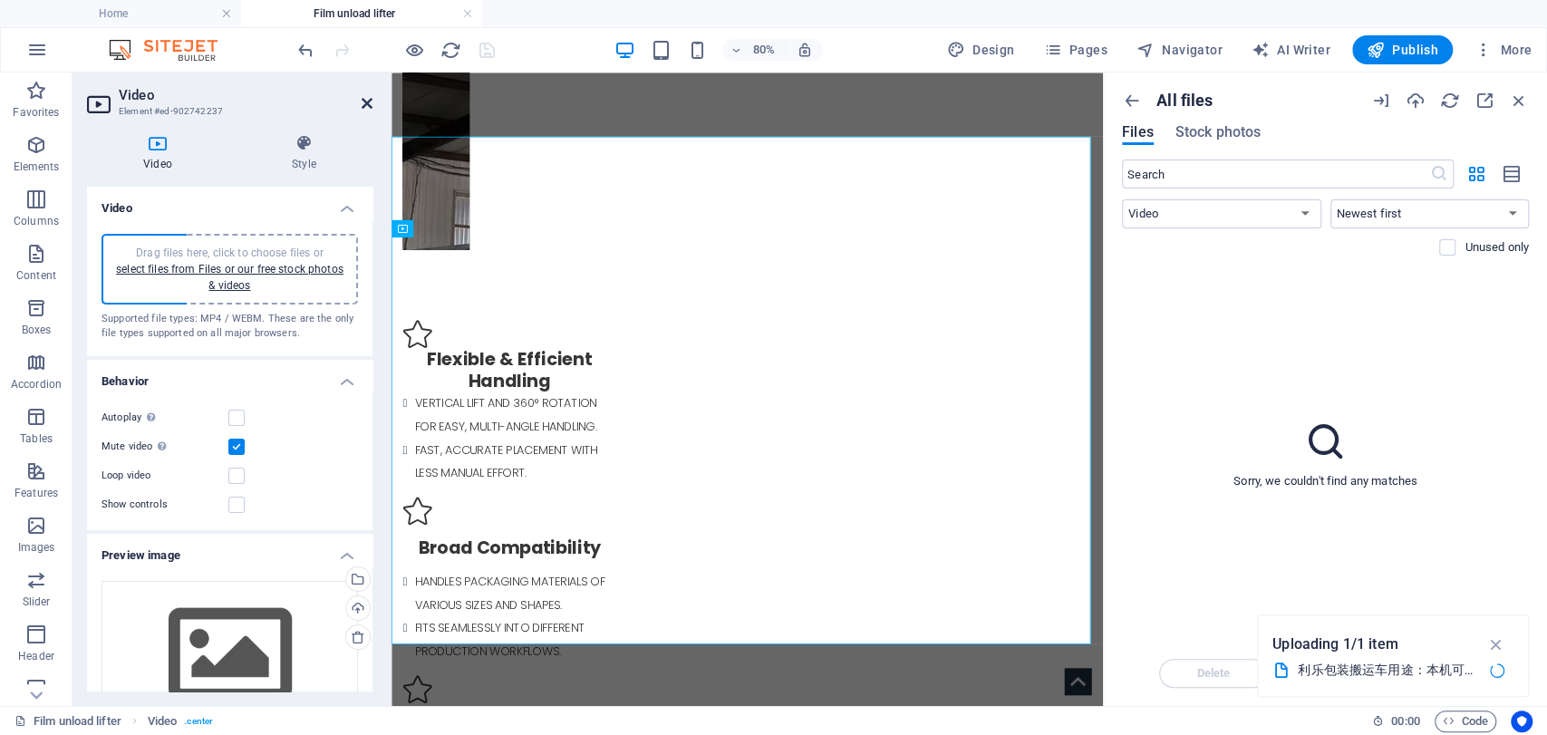
click at [363, 103] on icon at bounding box center [367, 103] width 11 height 15
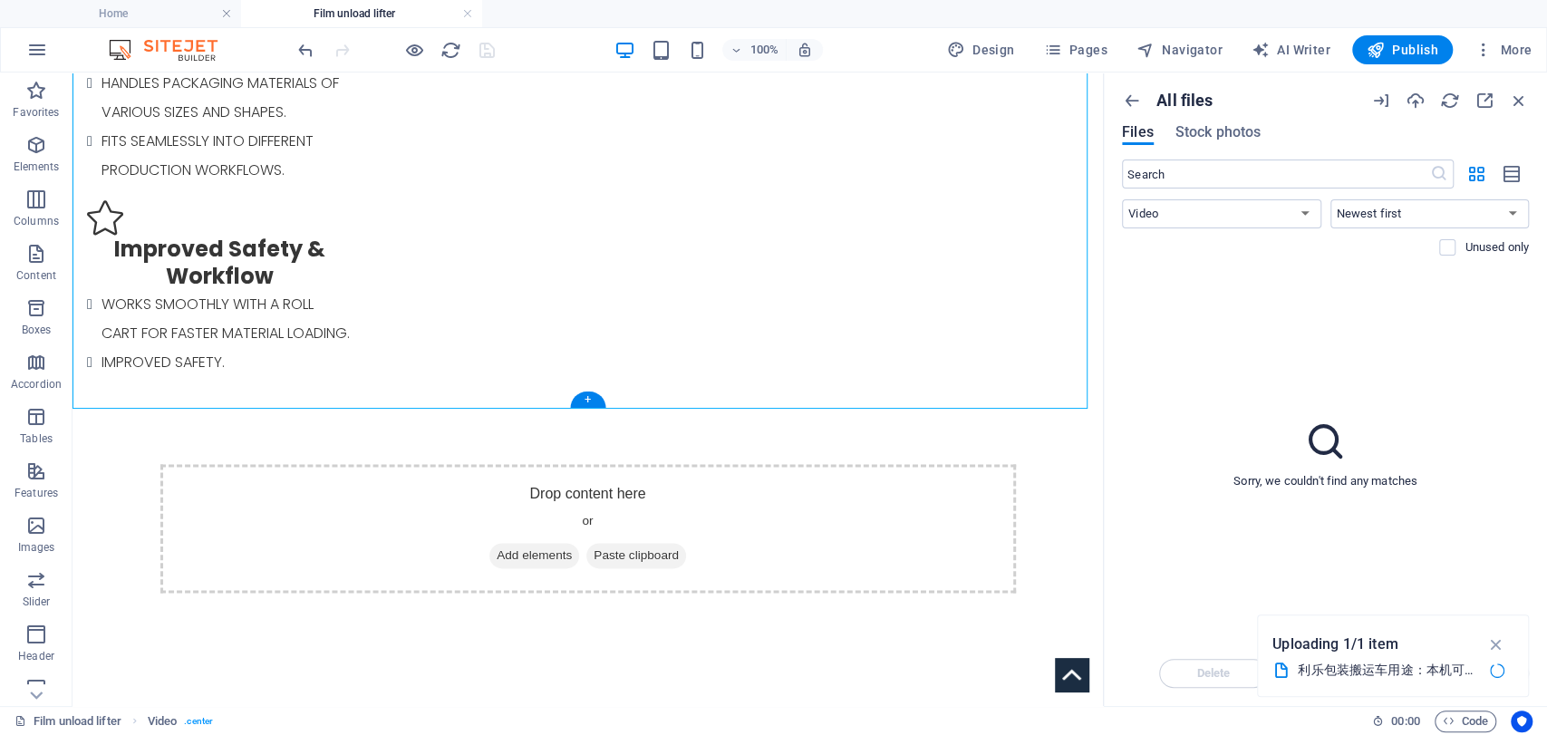
scroll to position [1382, 0]
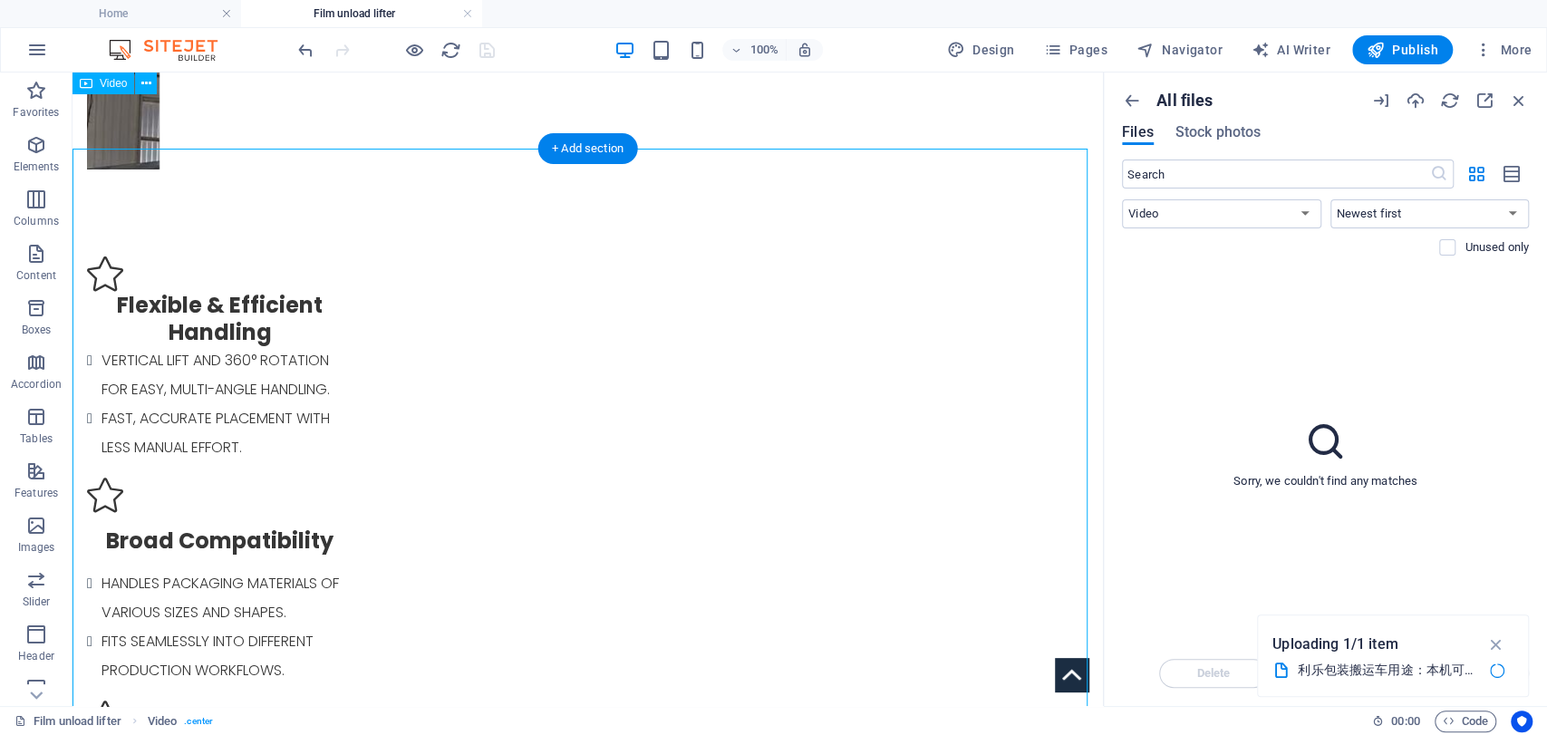
select select "%"
select select "px"
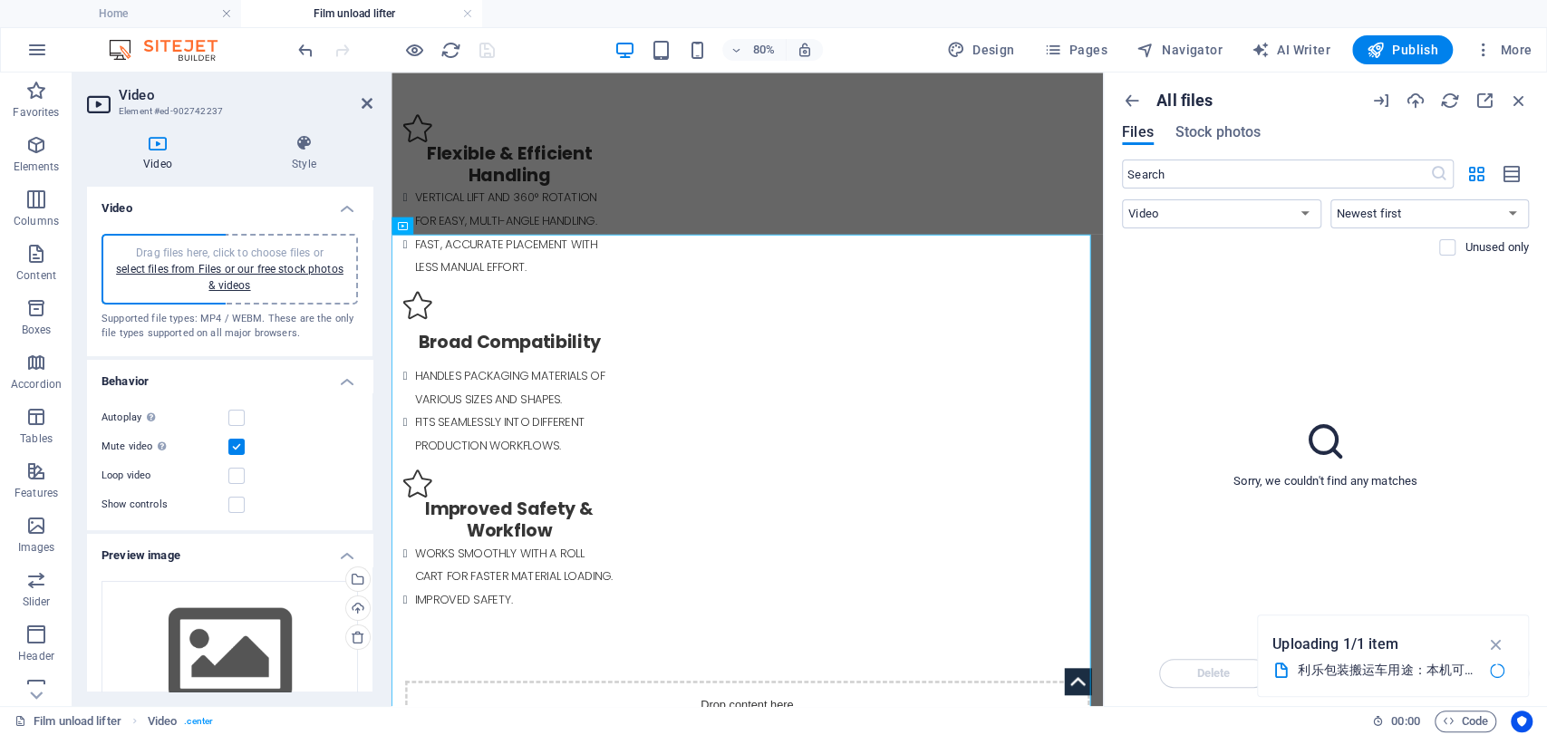
drag, startPoint x: 179, startPoint y: 504, endPoint x: 103, endPoint y: 409, distance: 121.9
click at [103, 409] on div "Autoplay Autoplay is only available if muted is checked Mute video Autoplay wil…" at bounding box center [230, 462] width 286 height 138
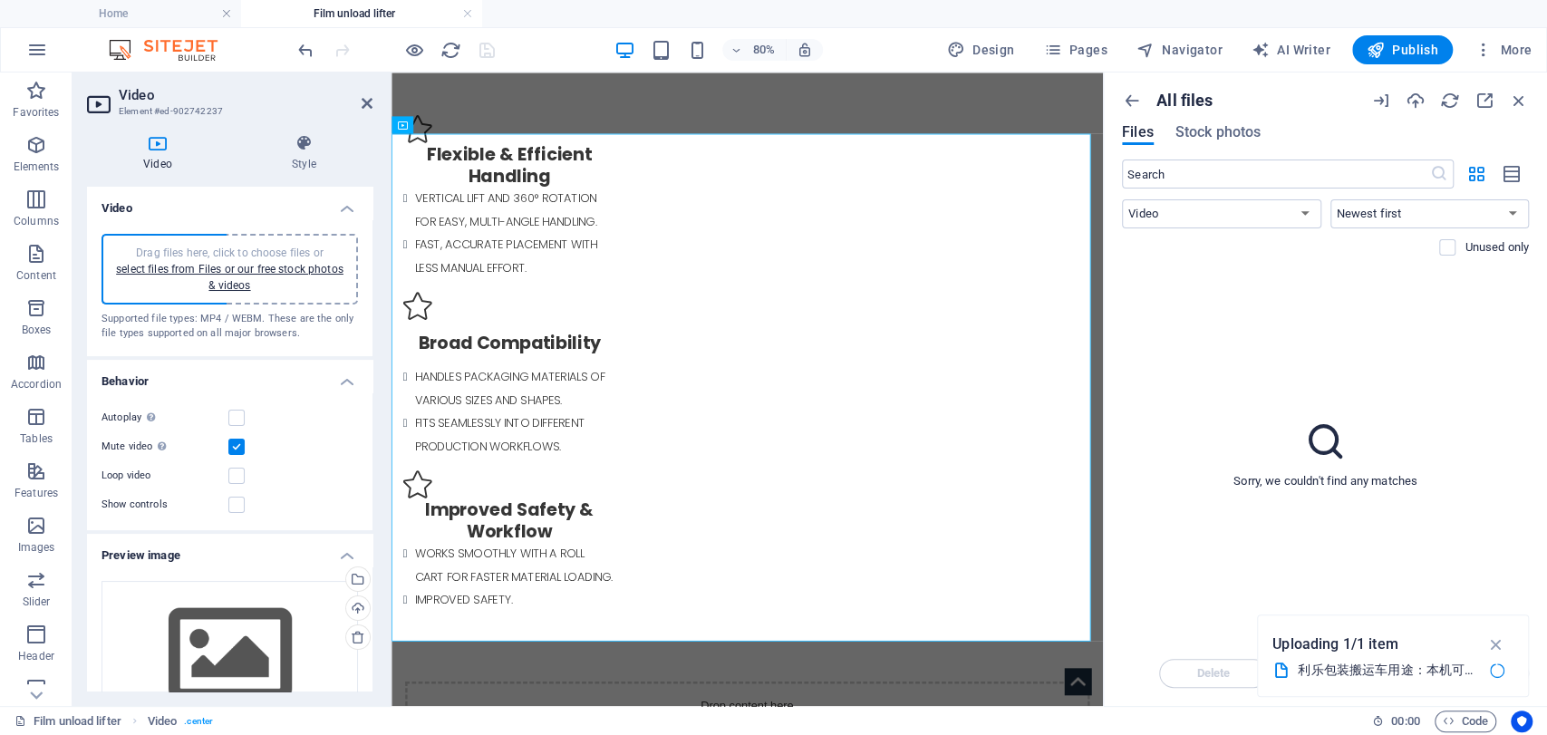
drag, startPoint x: 94, startPoint y: 417, endPoint x: 181, endPoint y: 519, distance: 133.7
click at [181, 519] on div "Autoplay Autoplay is only available if muted is checked Mute video Autoplay wil…" at bounding box center [230, 462] width 286 height 138
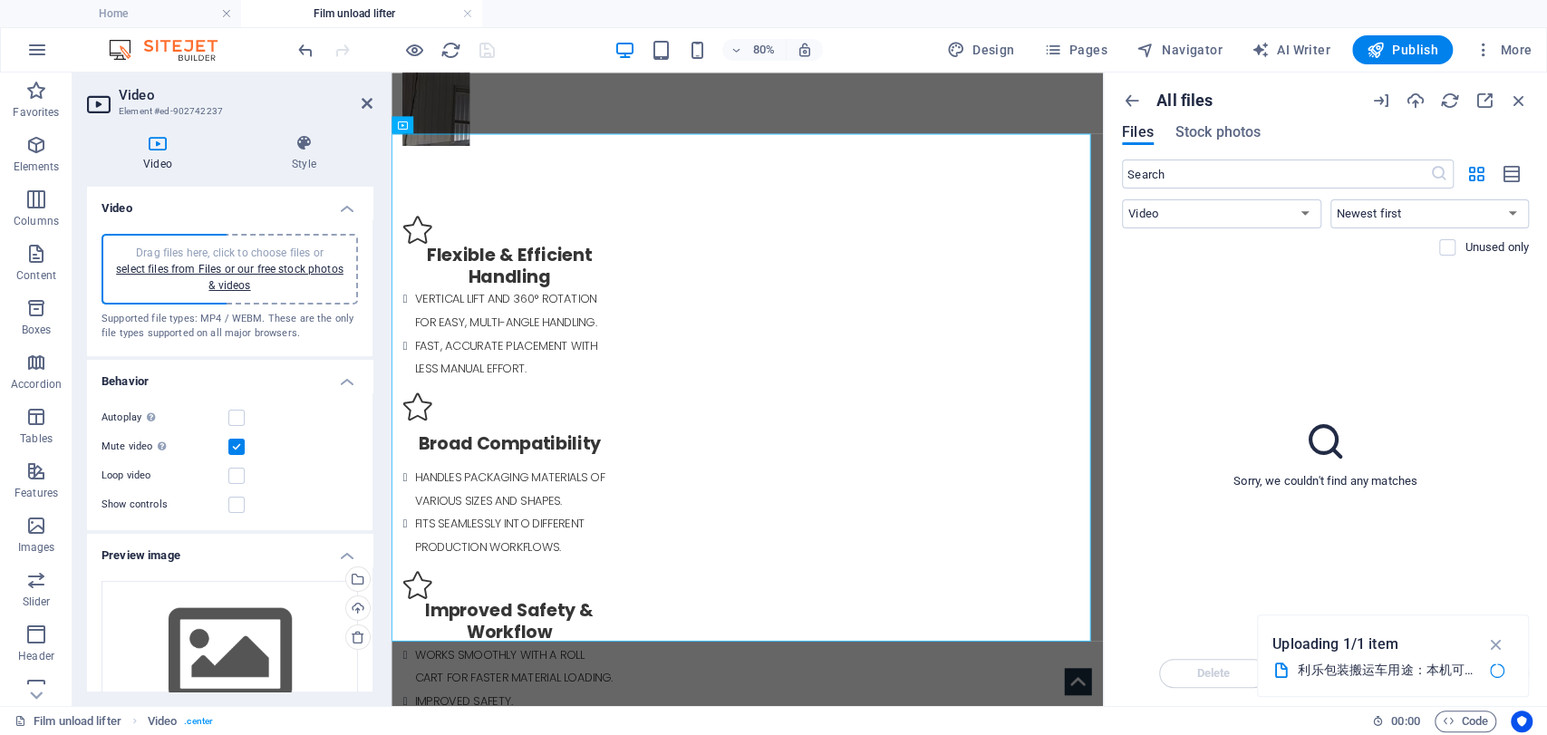
scroll to position [1139, 0]
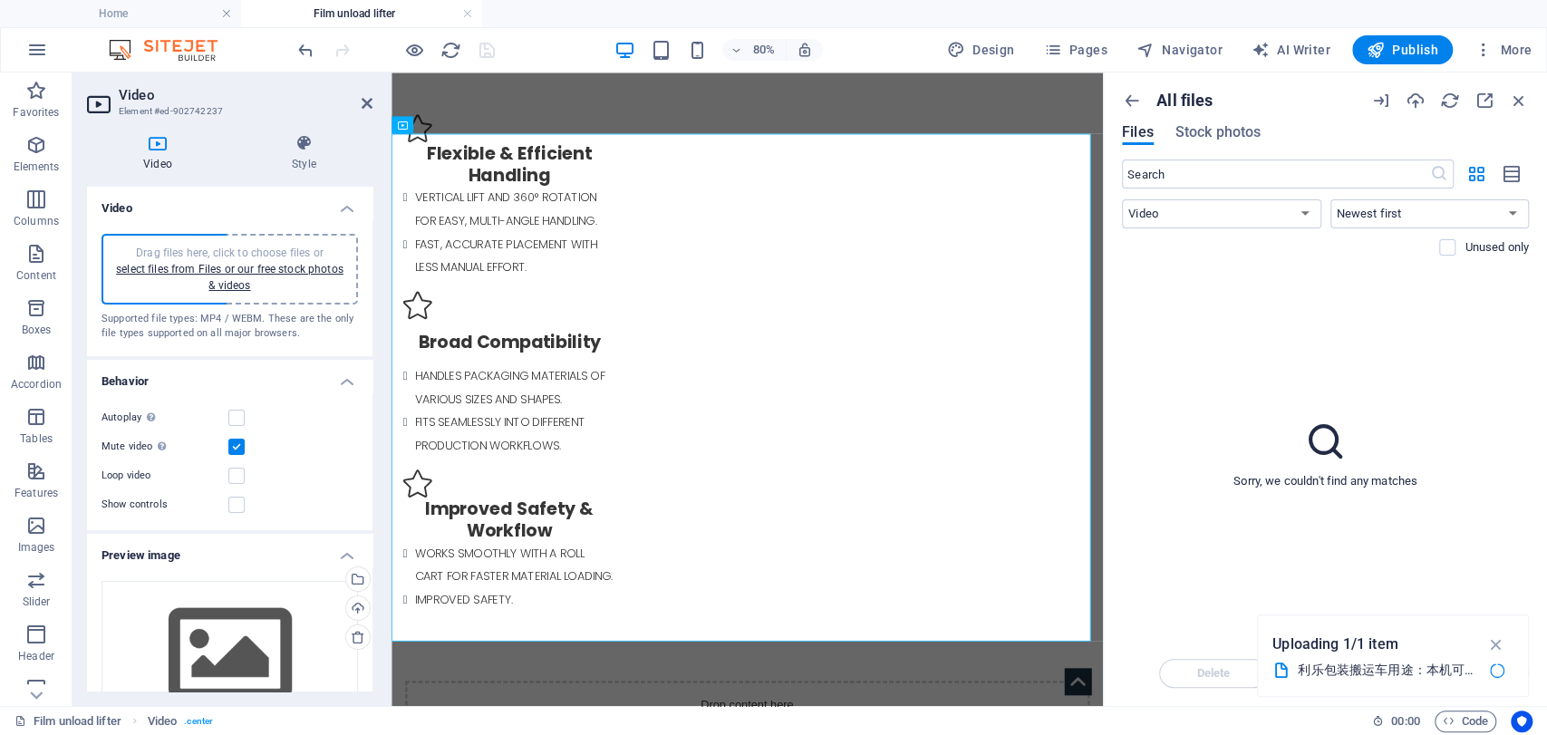
click at [154, 507] on label "Show controls" at bounding box center [165, 505] width 127 height 22
click at [0, 0] on input "Show controls" at bounding box center [0, 0] width 0 height 0
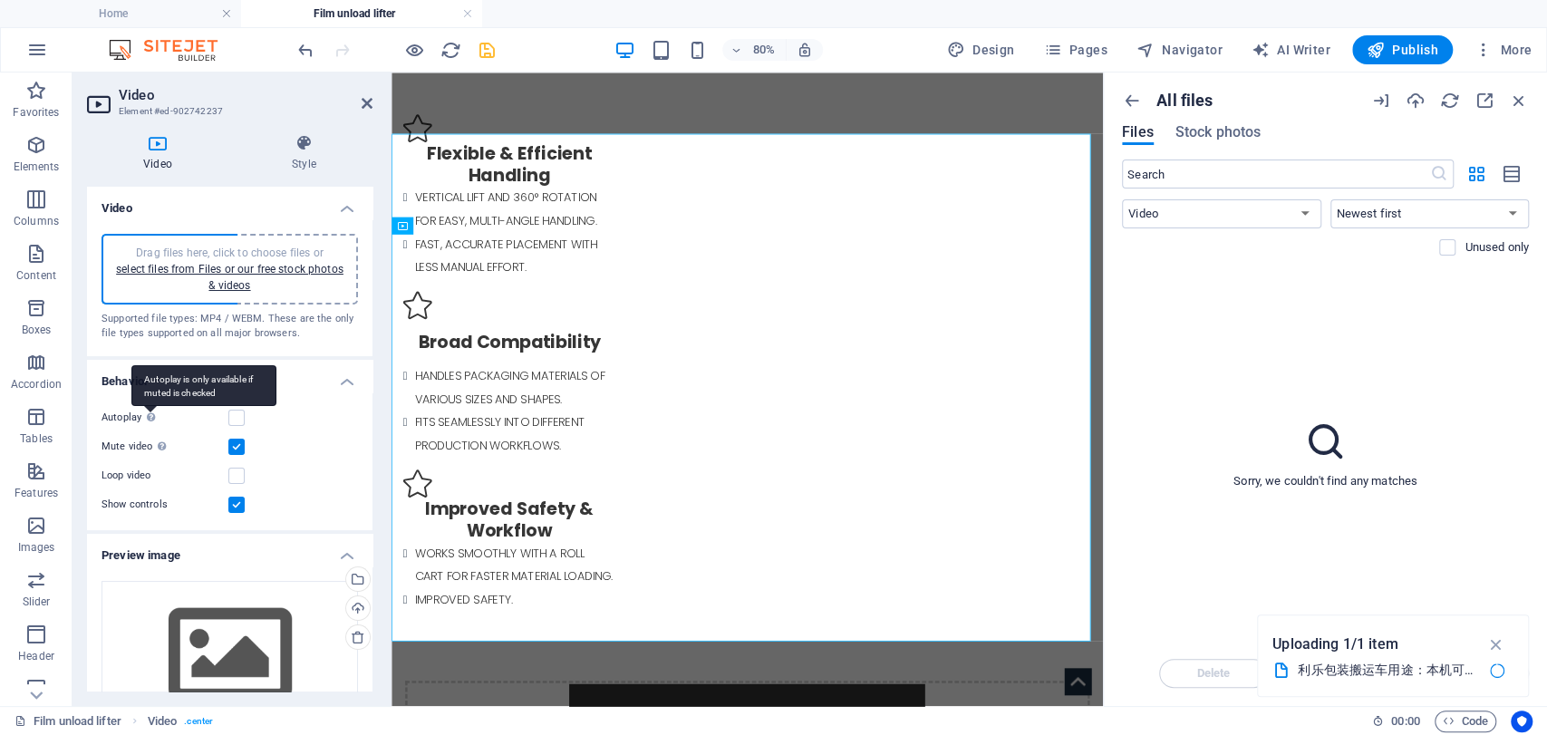
scroll to position [1013, 0]
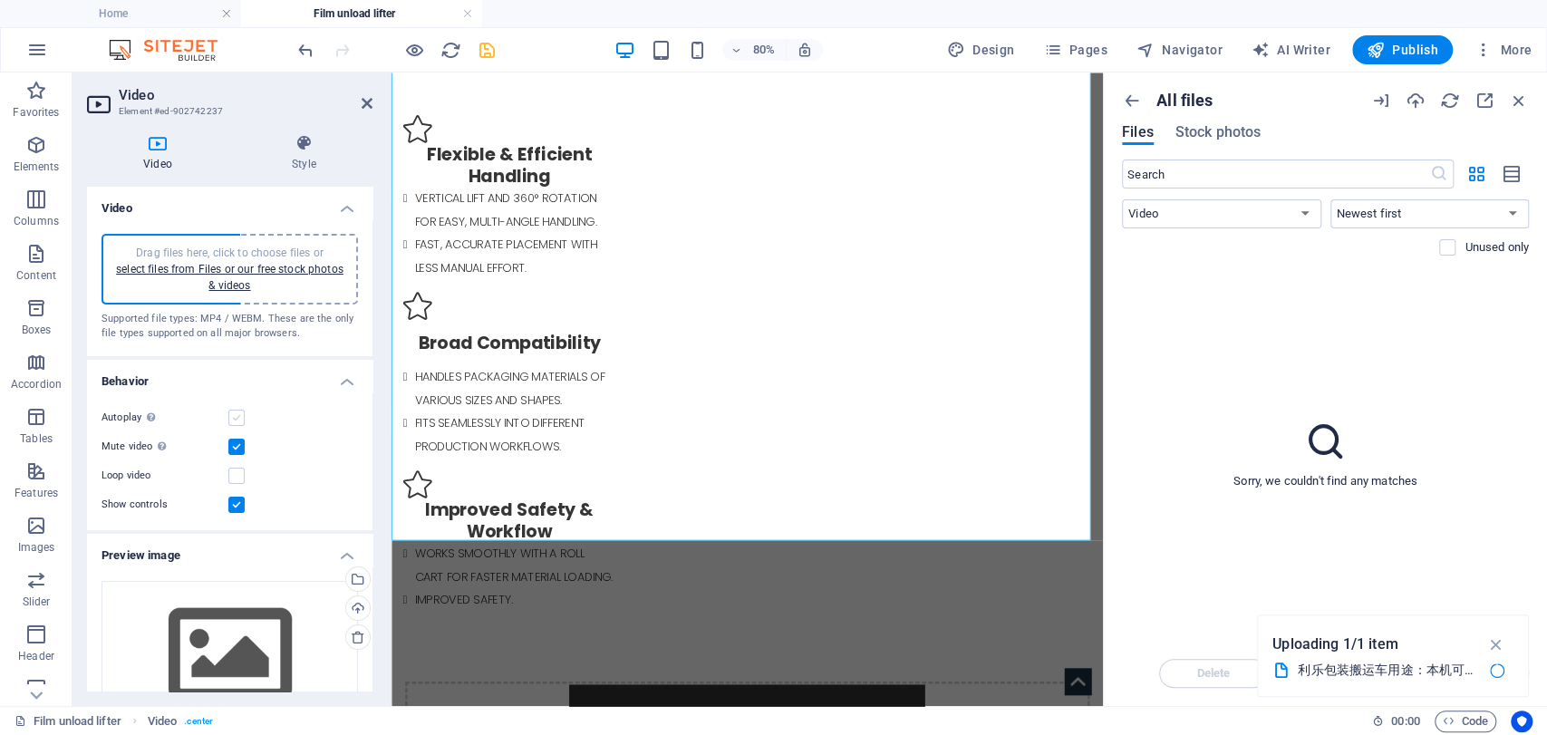
click at [236, 421] on label at bounding box center [236, 418] width 16 height 16
click at [0, 0] on input "Autoplay Autoplay is only available if muted is checked" at bounding box center [0, 0] width 0 height 0
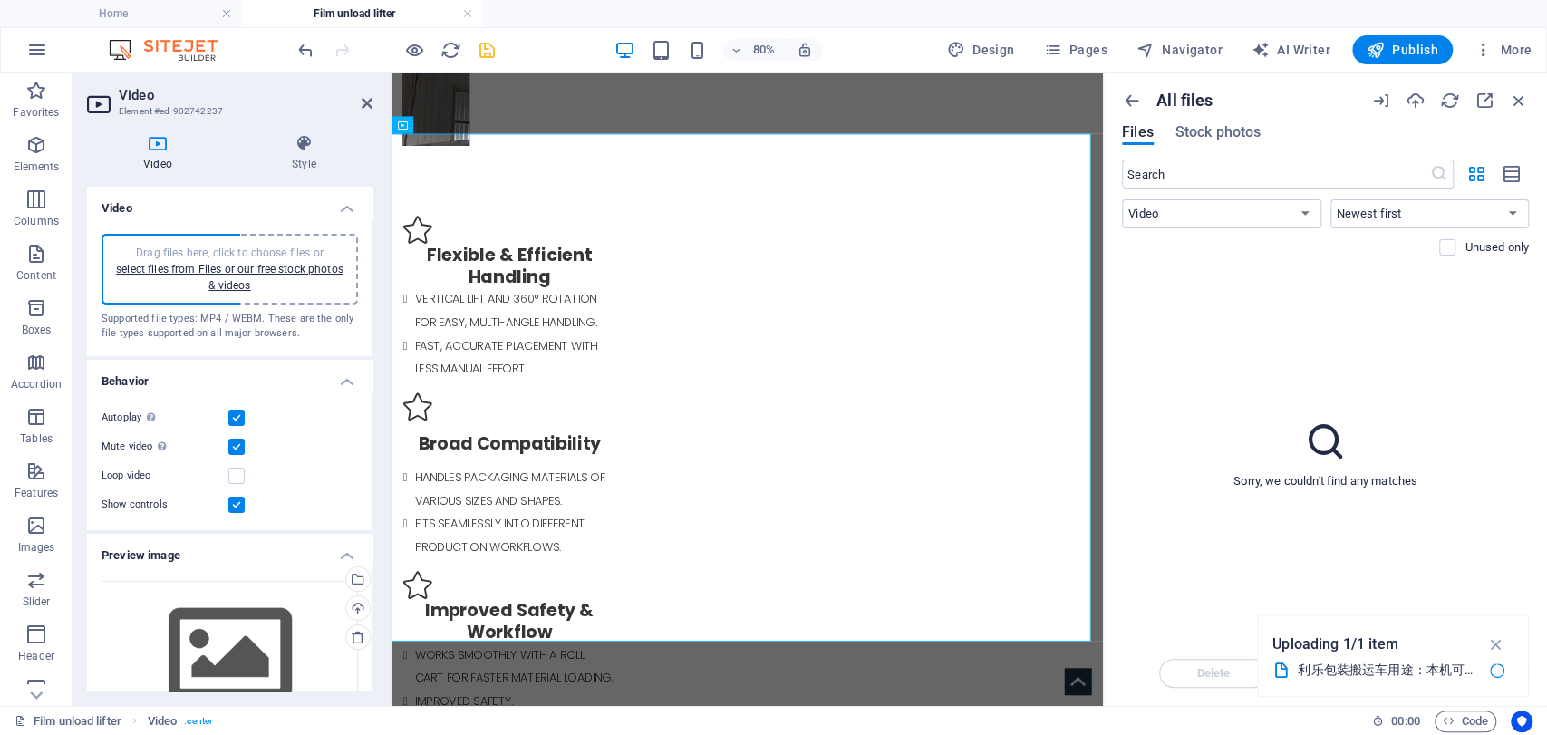
scroll to position [1139, 0]
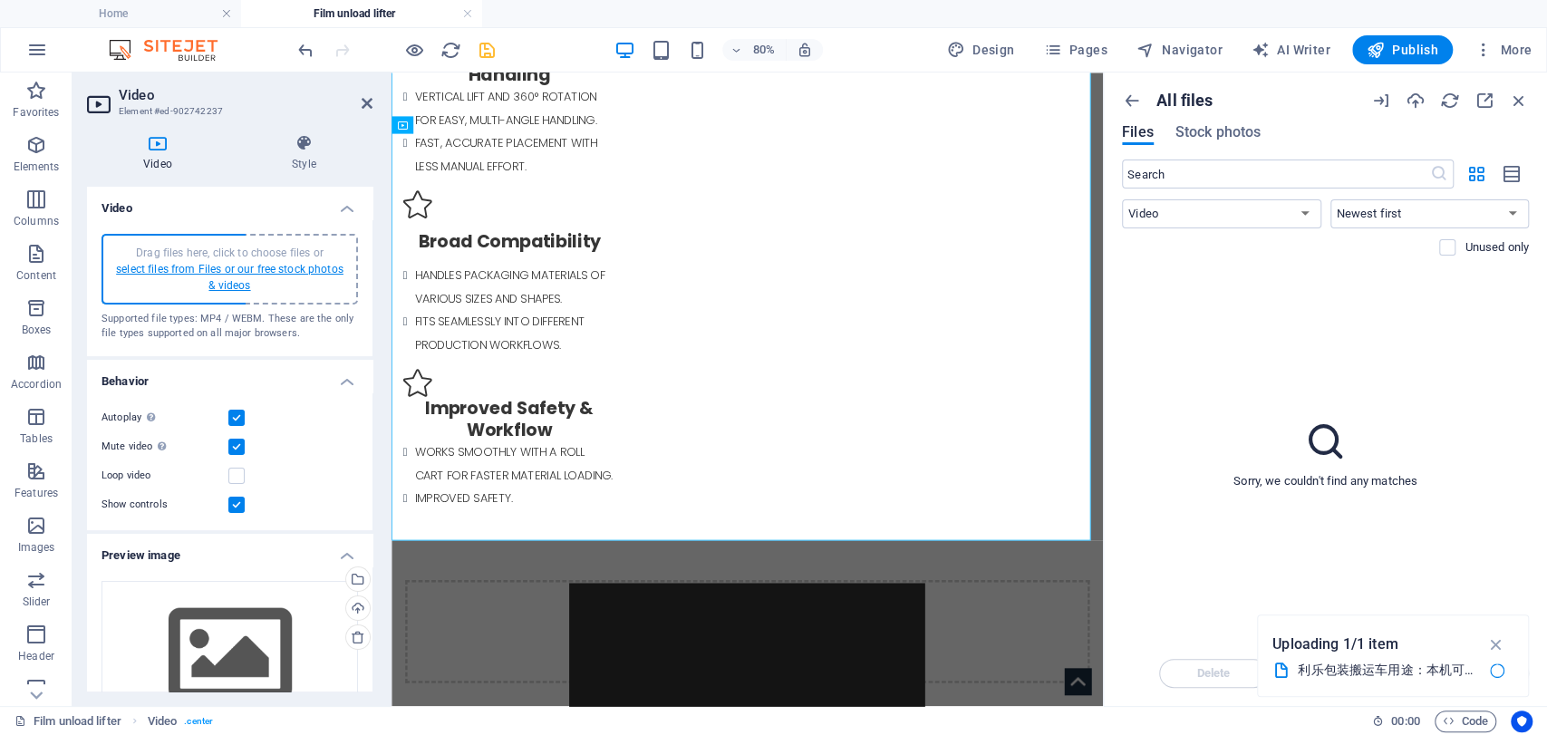
click at [201, 263] on link "select files from Files or our free stock photos & videos" at bounding box center [230, 277] width 228 height 29
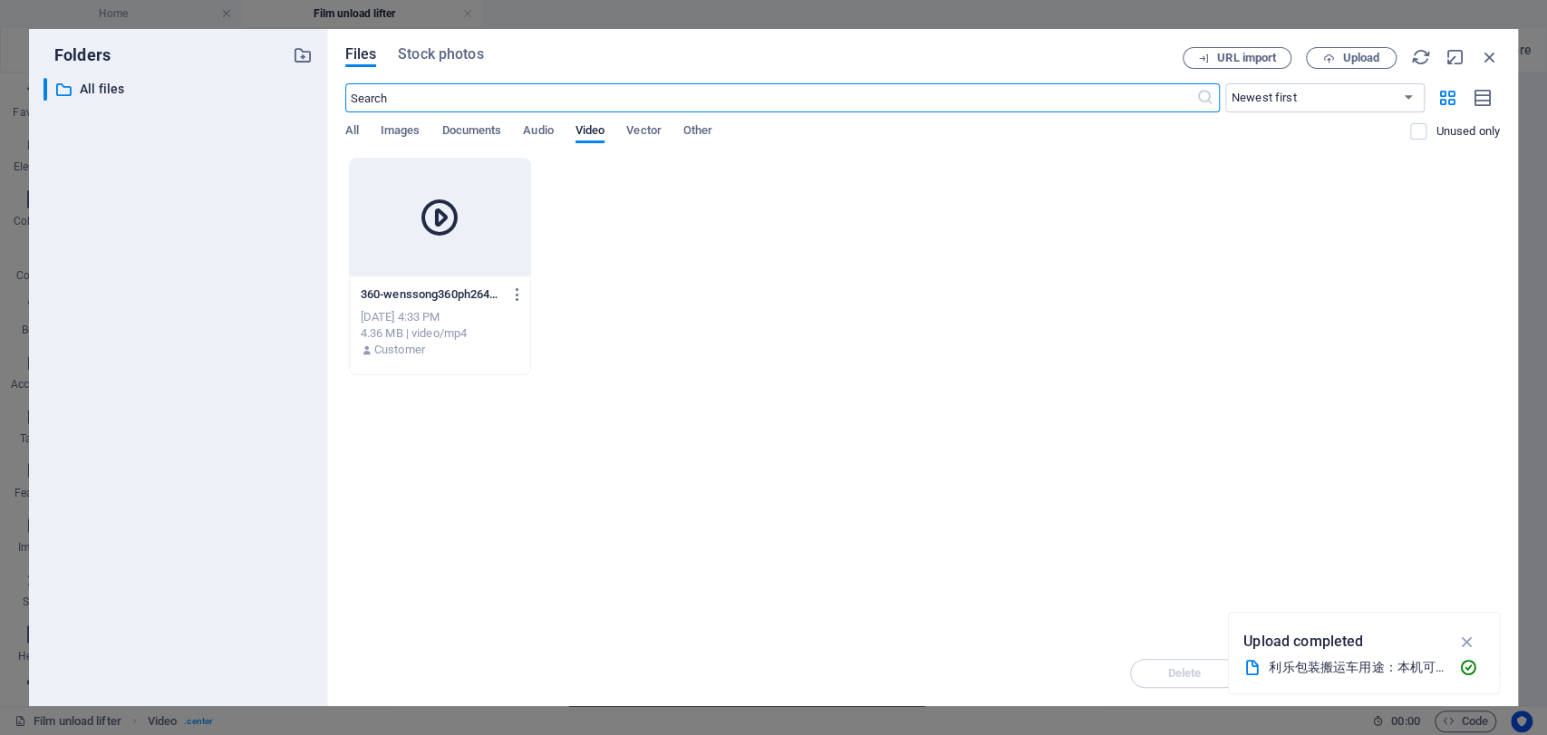
click at [442, 220] on icon at bounding box center [440, 218] width 44 height 44
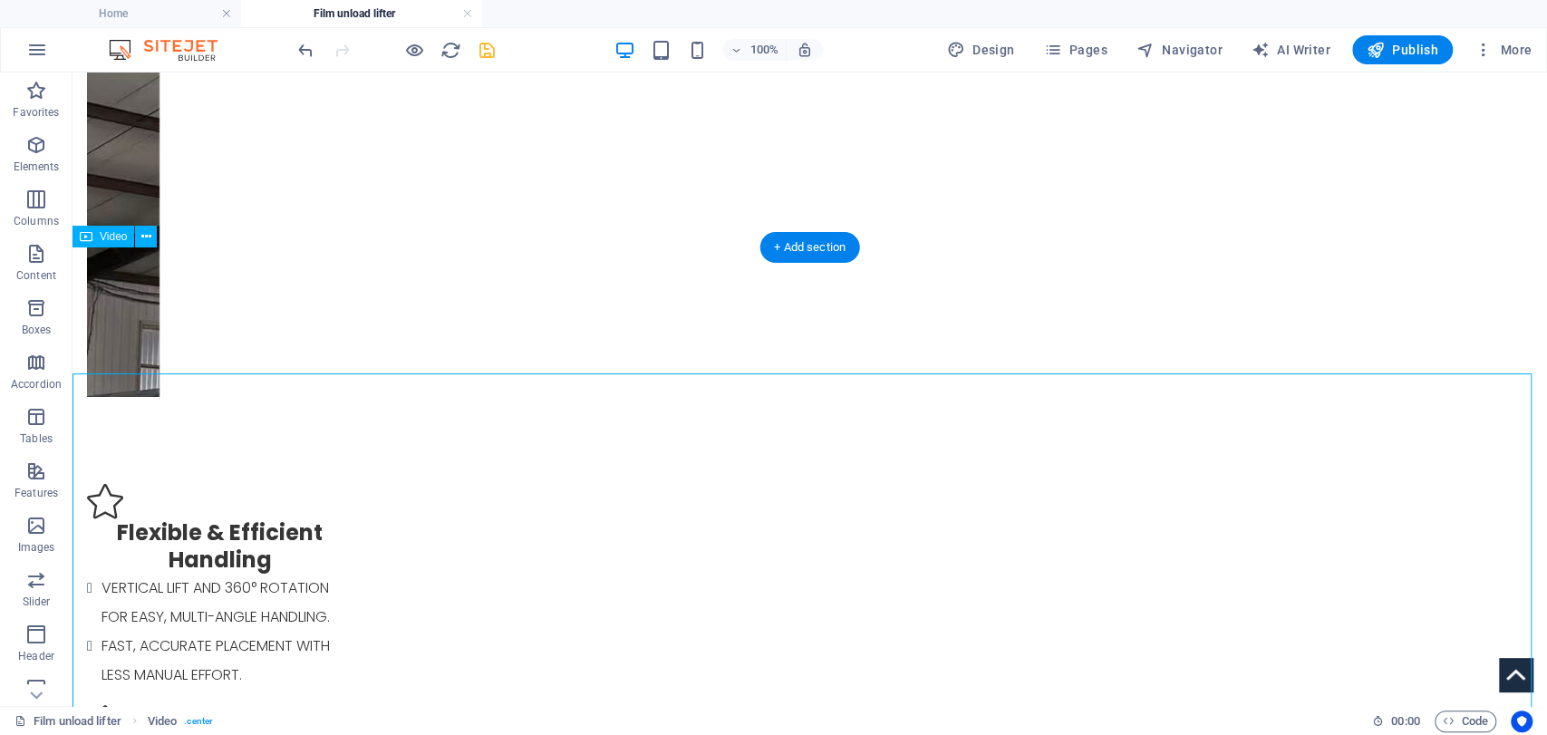
scroll to position [955, 0]
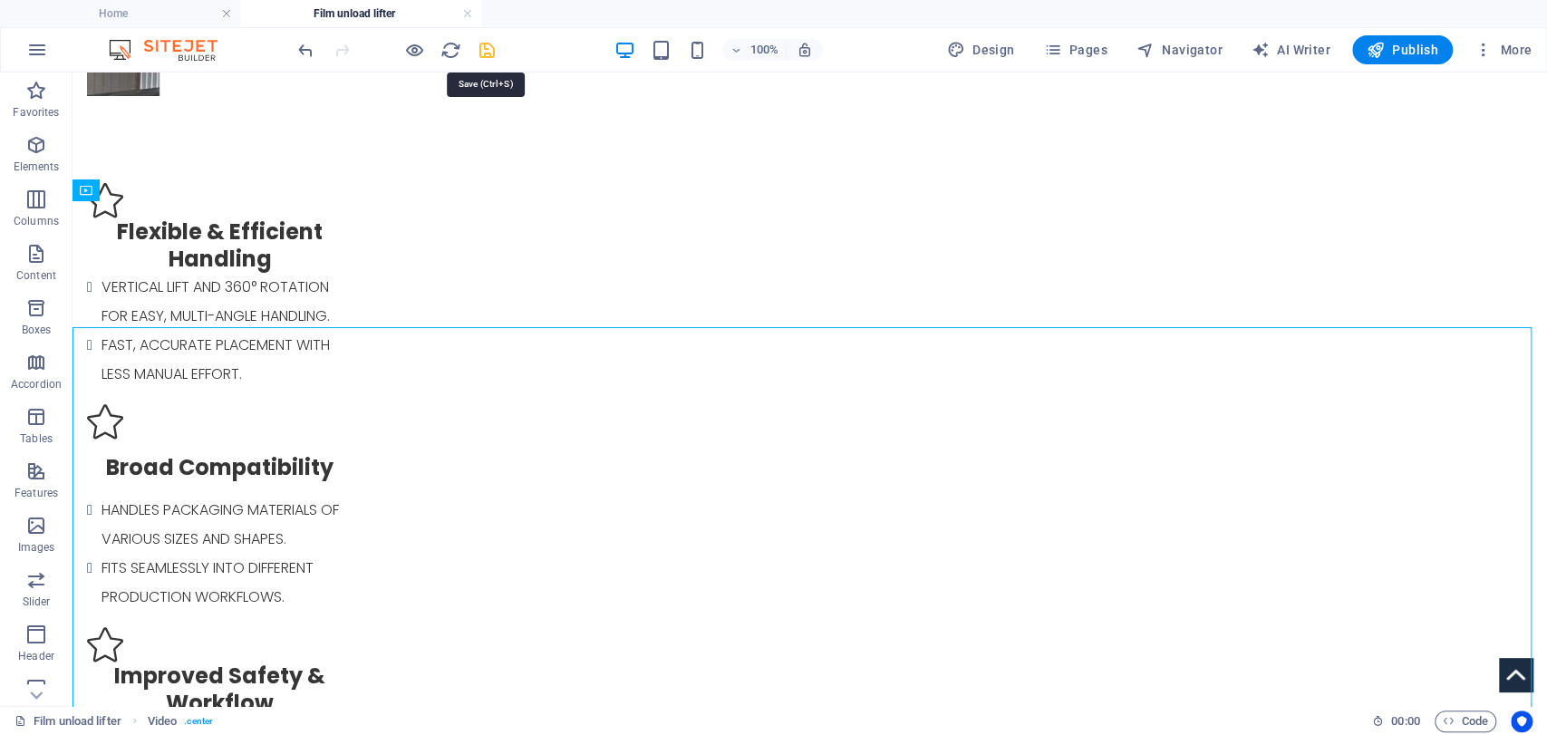
click at [488, 54] on icon "save" at bounding box center [487, 50] width 21 height 21
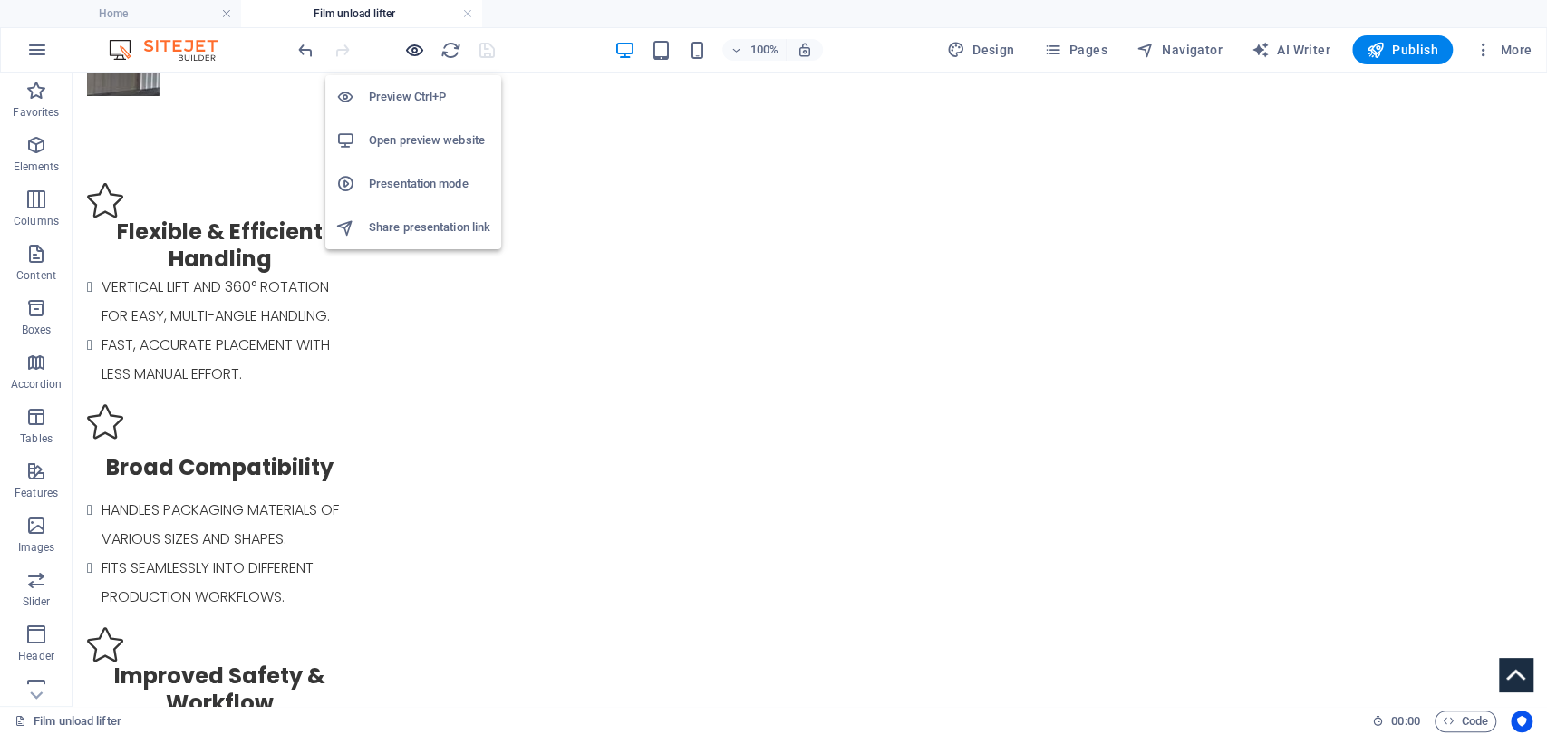
click at [409, 47] on icon "button" at bounding box center [414, 50] width 21 height 21
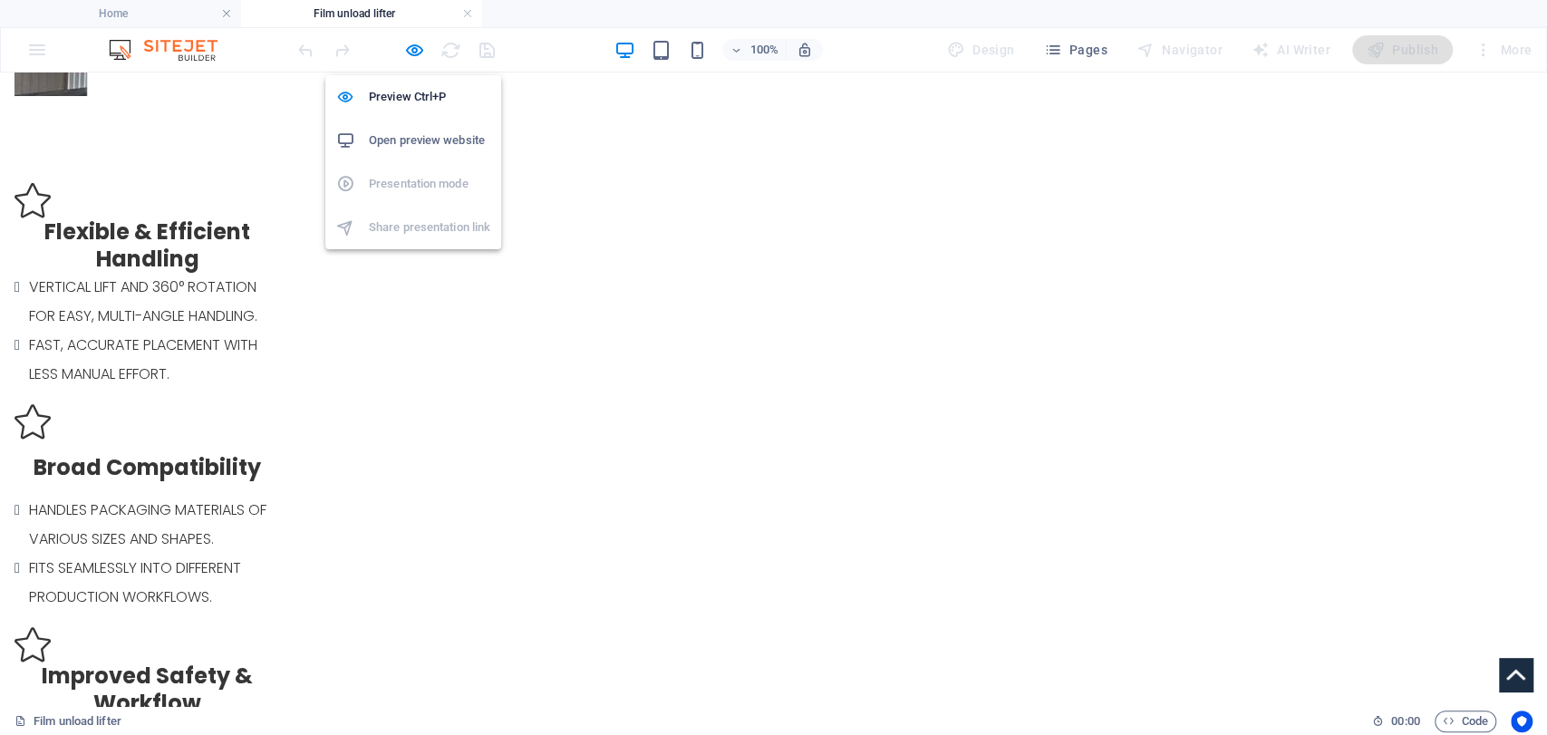
click at [426, 154] on li "Open preview website" at bounding box center [413, 141] width 176 height 44
click at [404, 51] on icon "button" at bounding box center [414, 50] width 21 height 21
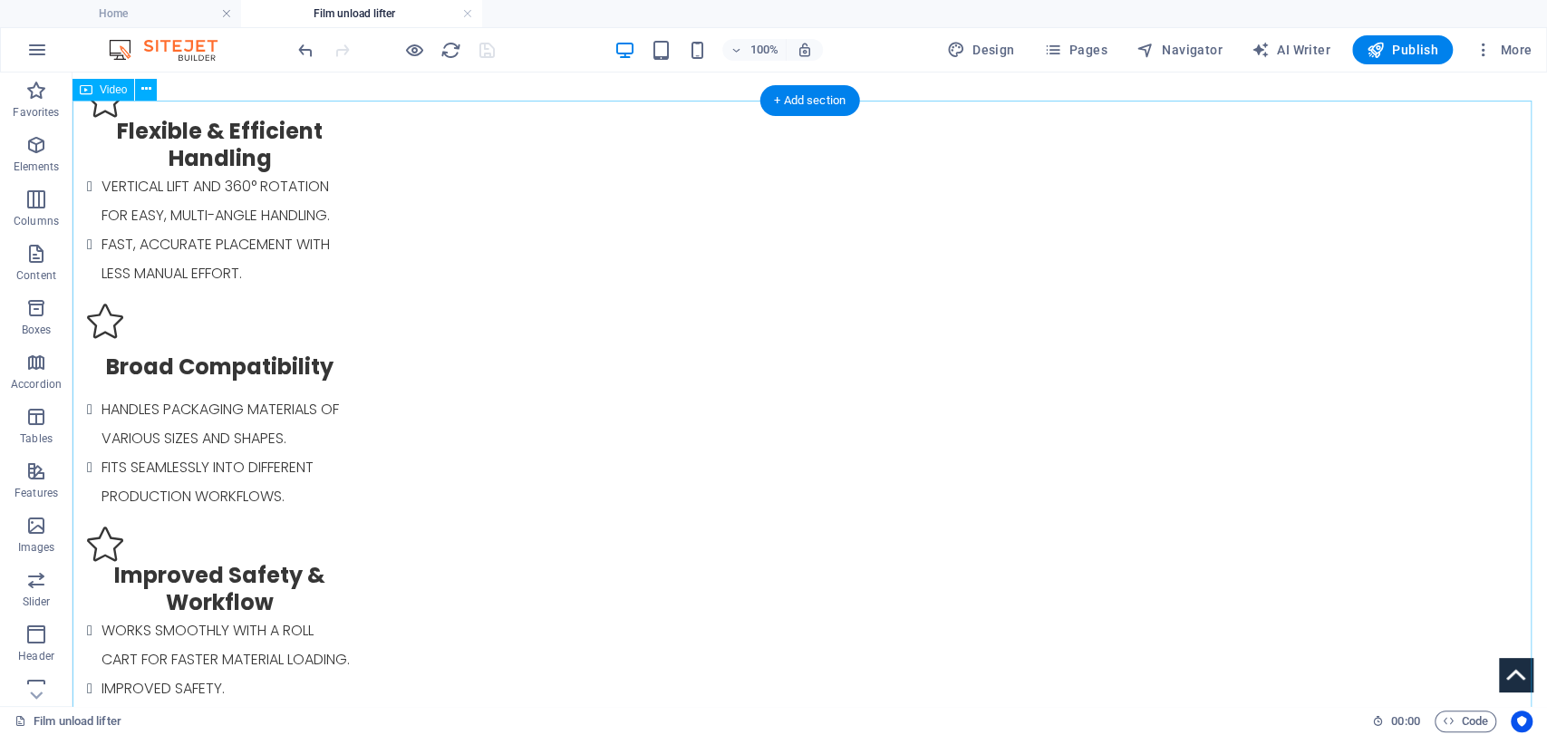
select select "%"
select select "px"
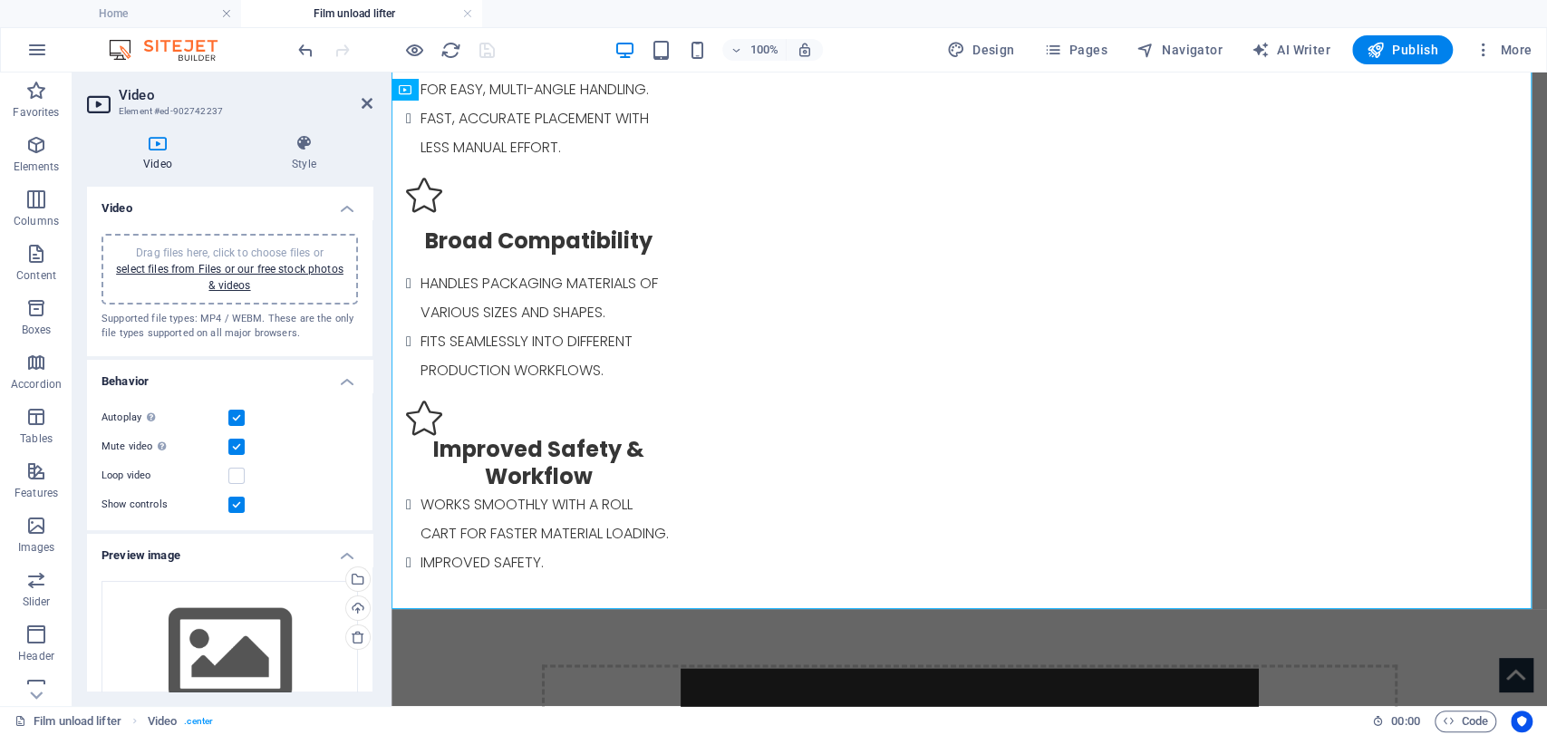
click at [241, 276] on div "Drag files here, click to choose files or select files from Files or our free s…" at bounding box center [229, 269] width 235 height 49
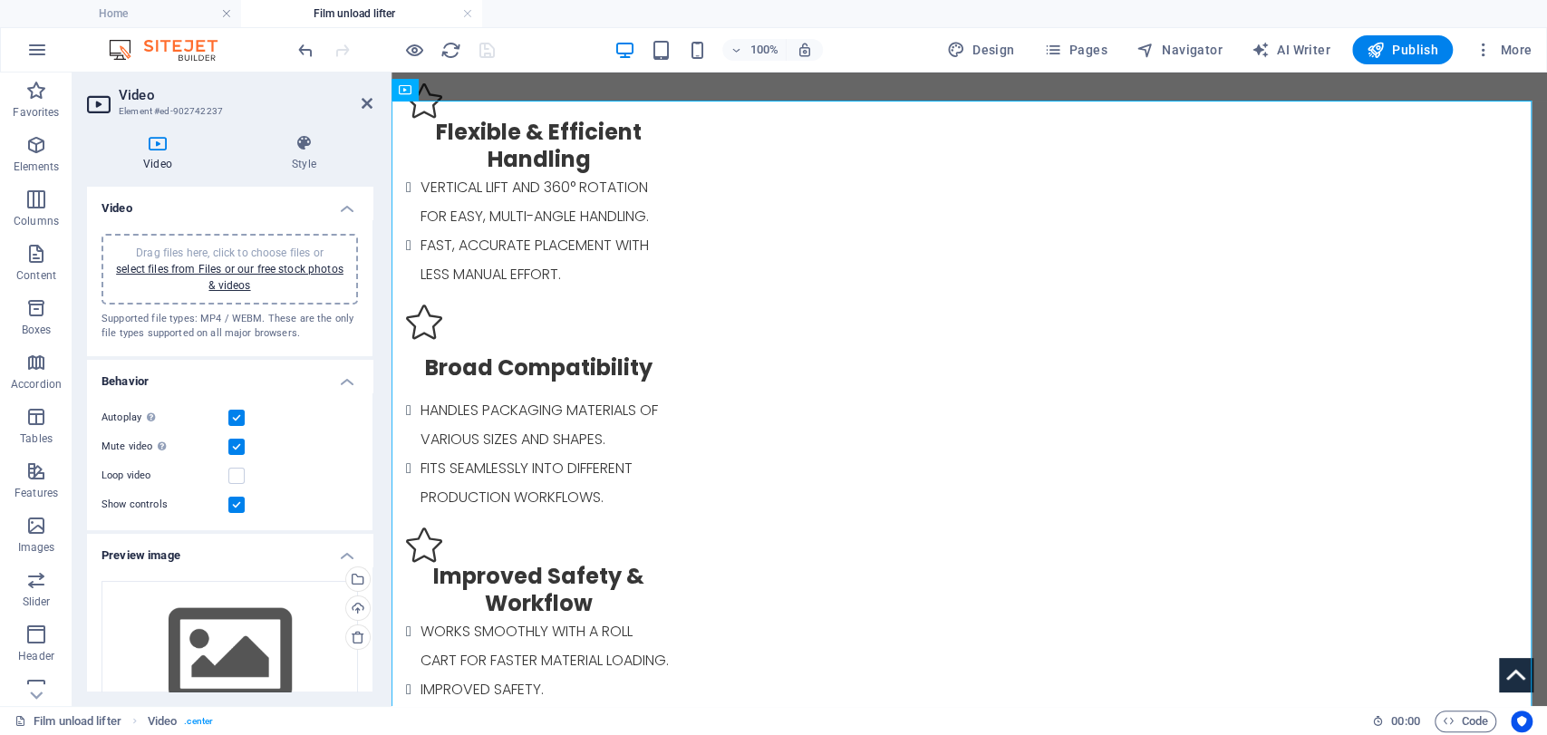
click at [245, 234] on div "Drag files here, click to choose files or select files from Files or our free s…" at bounding box center [230, 269] width 257 height 71
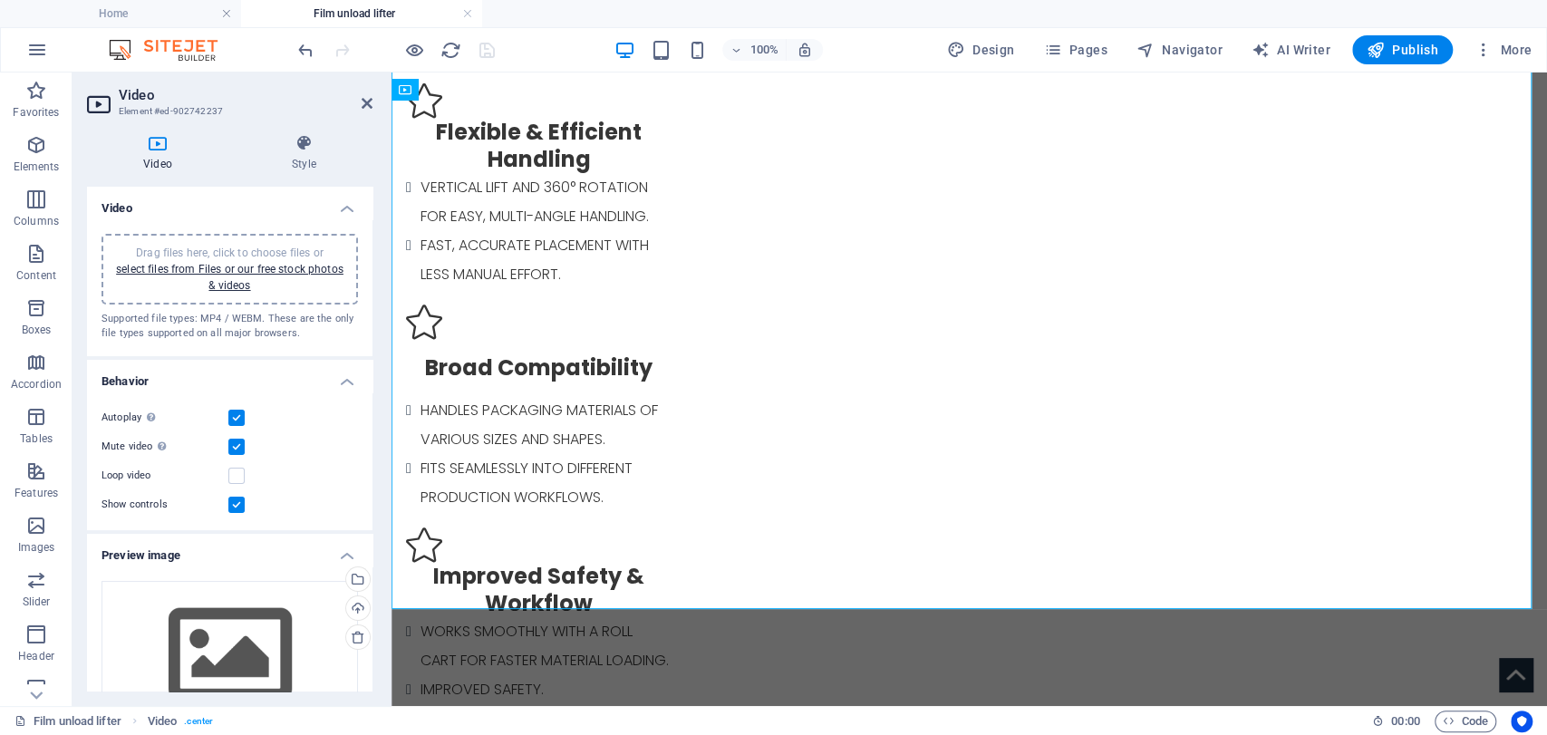
click at [189, 258] on div "Drag files here, click to choose files or select files from Files or our free s…" at bounding box center [229, 269] width 235 height 49
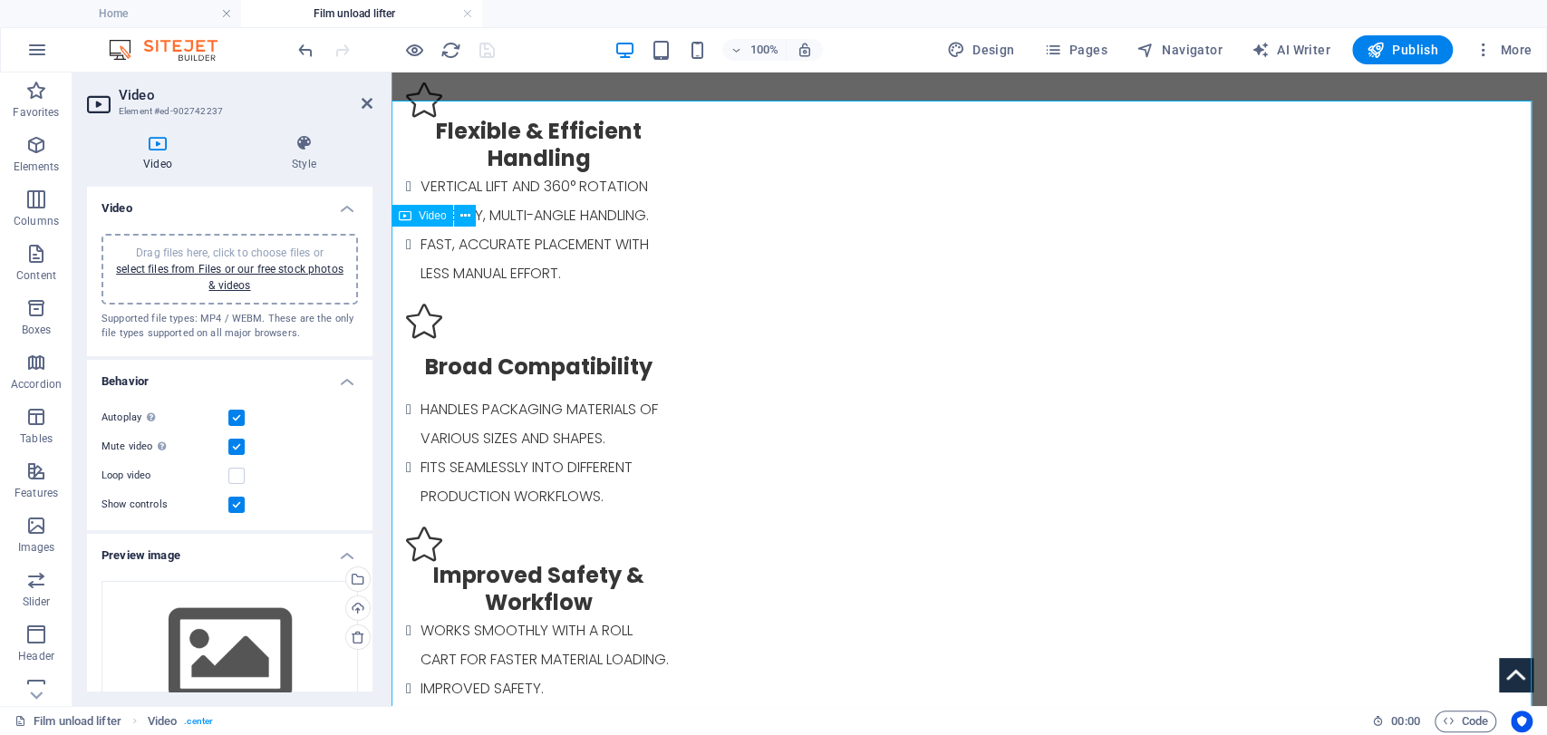
click at [332, 270] on link "select files from Files or our free stock photos & videos" at bounding box center [230, 277] width 228 height 29
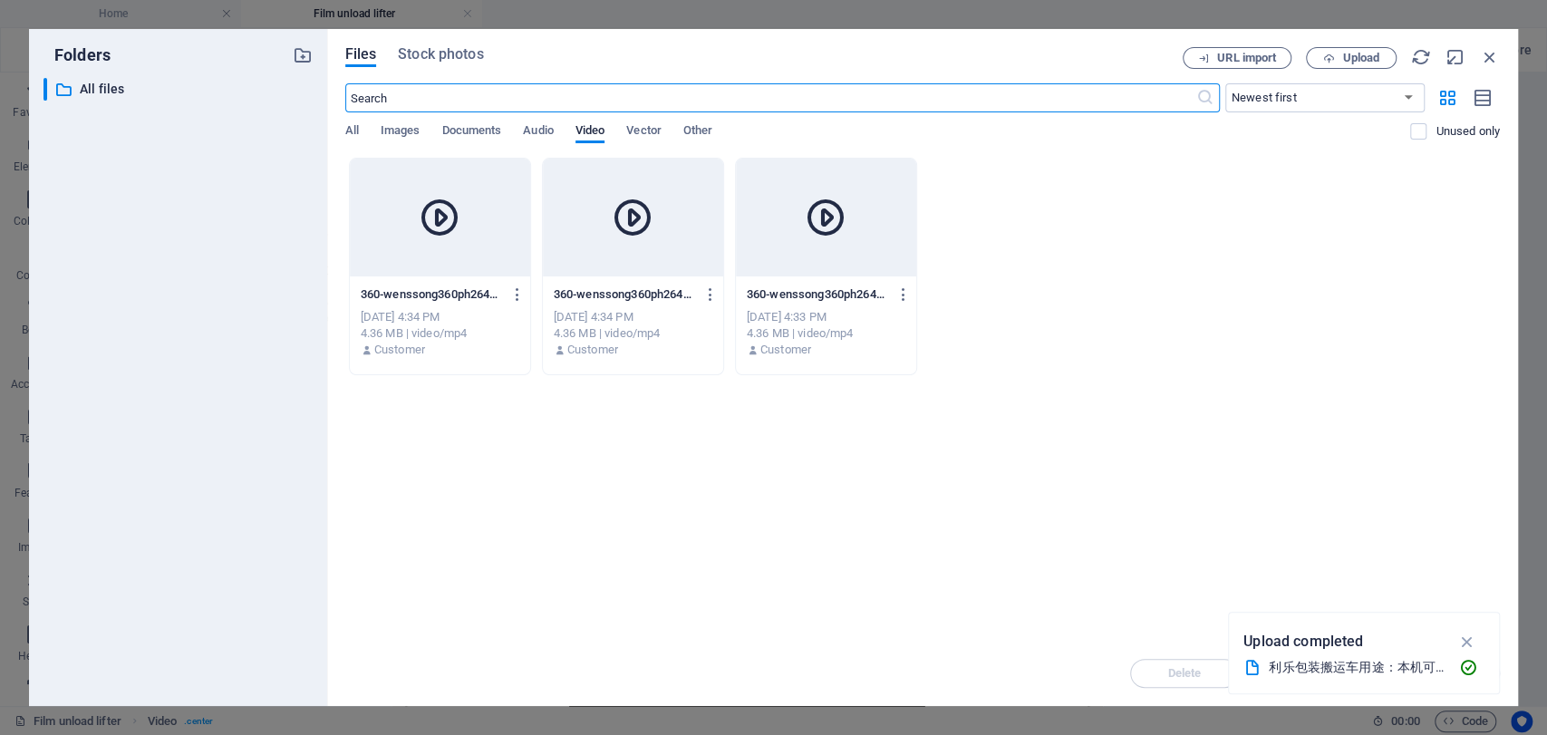
scroll to position [1186, 0]
click at [907, 299] on icon "button" at bounding box center [904, 294] width 17 height 16
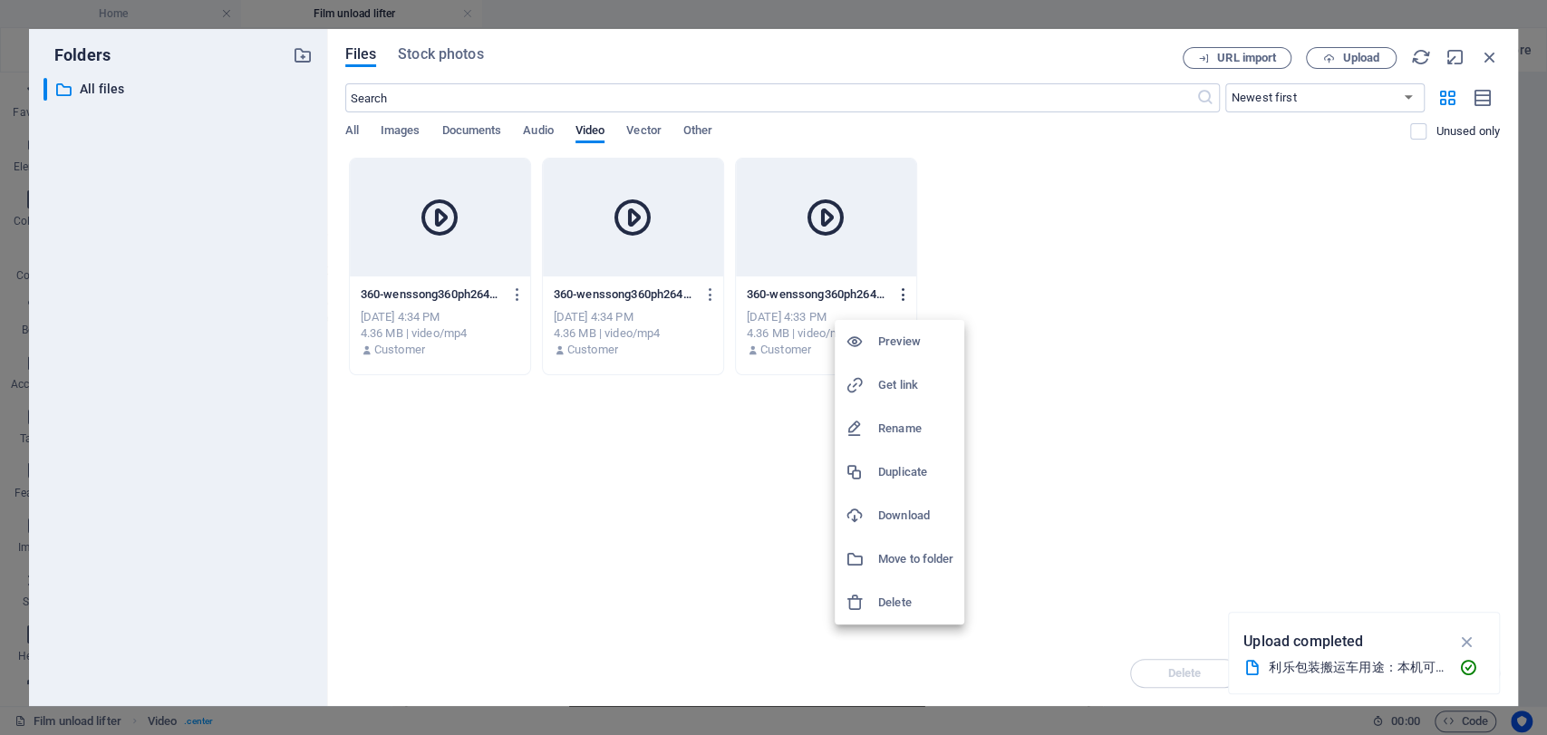
scroll to position [1060, 0]
click at [895, 603] on h6 "Delete" at bounding box center [915, 603] width 75 height 22
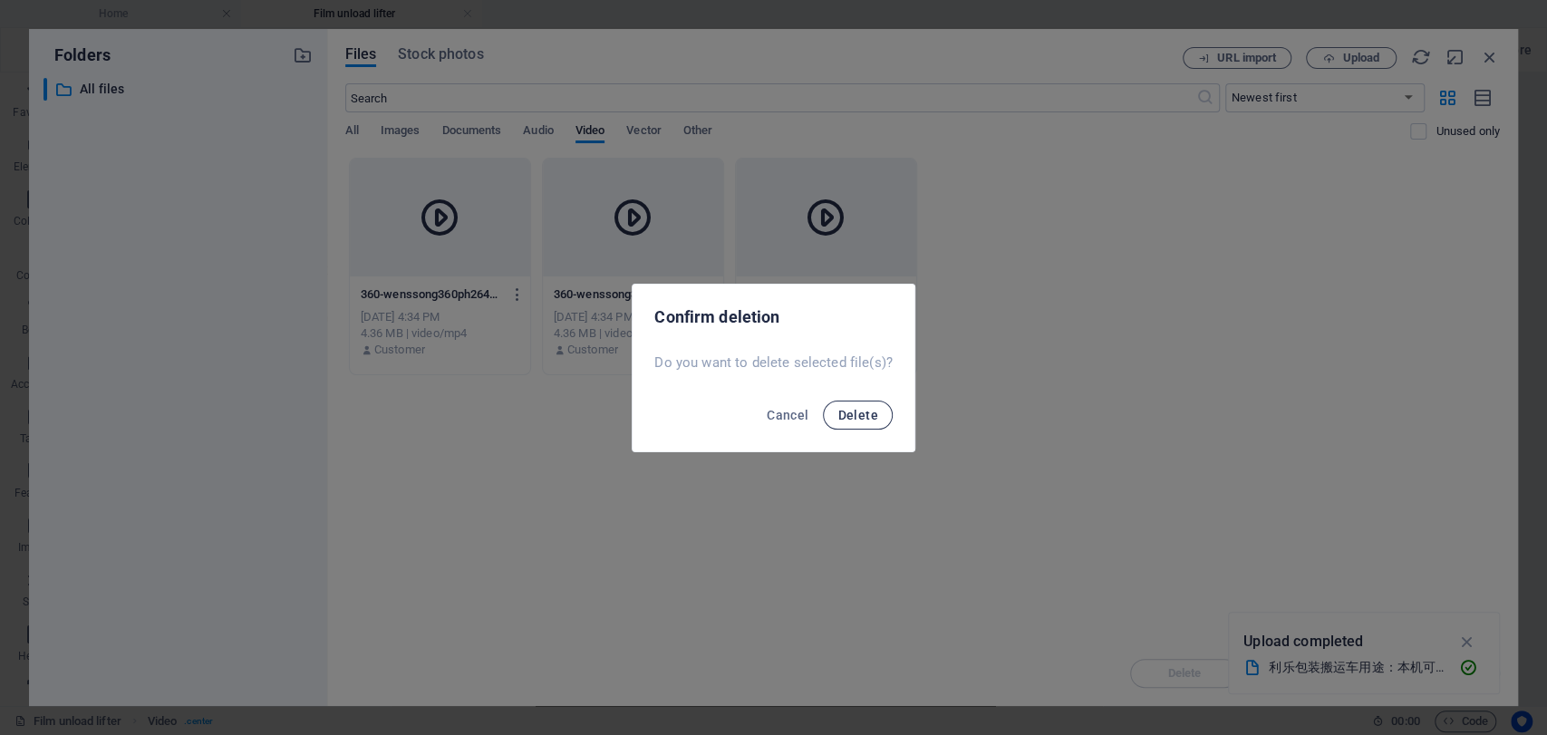
click at [847, 415] on span "Delete" at bounding box center [858, 415] width 40 height 15
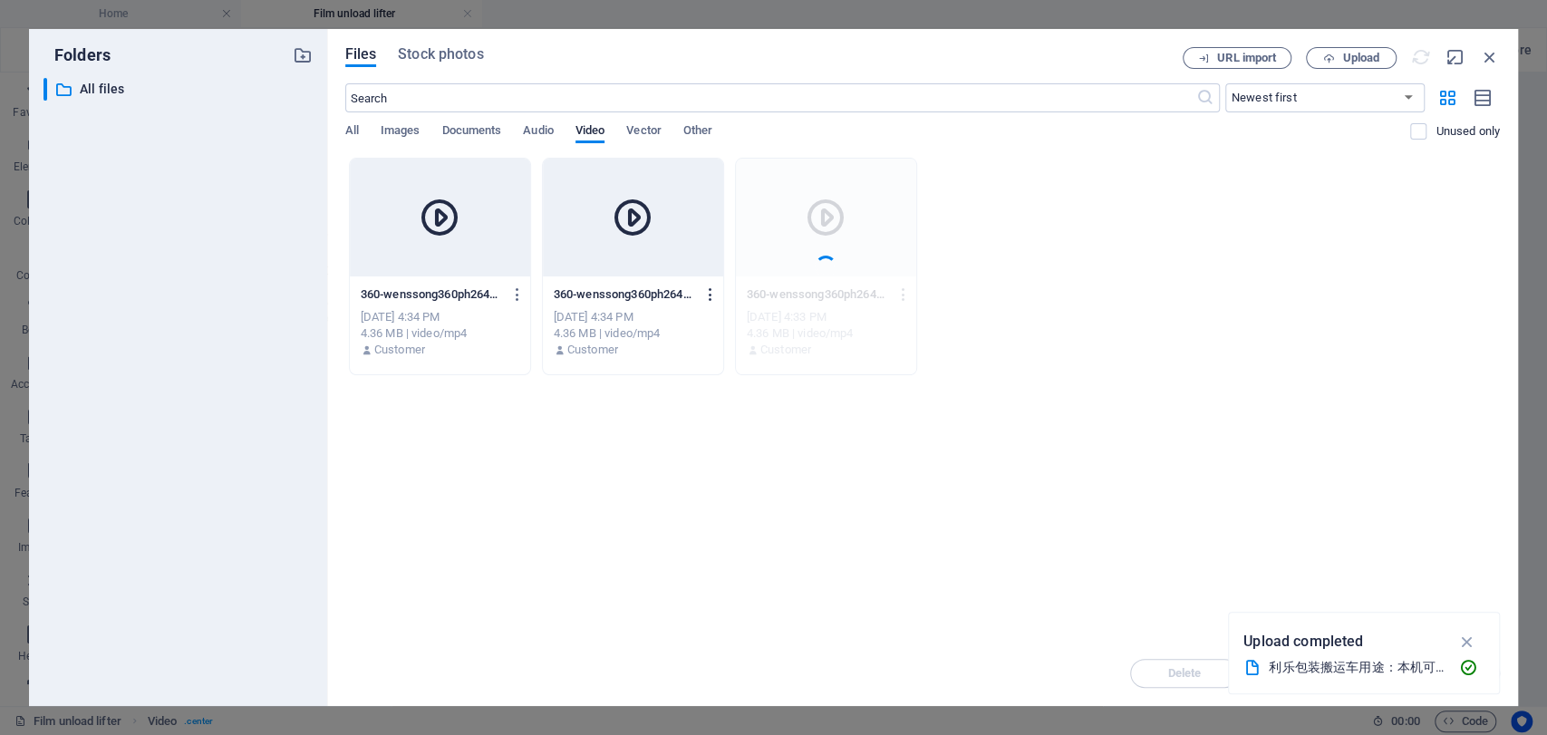
click at [711, 293] on icon "button" at bounding box center [711, 294] width 17 height 16
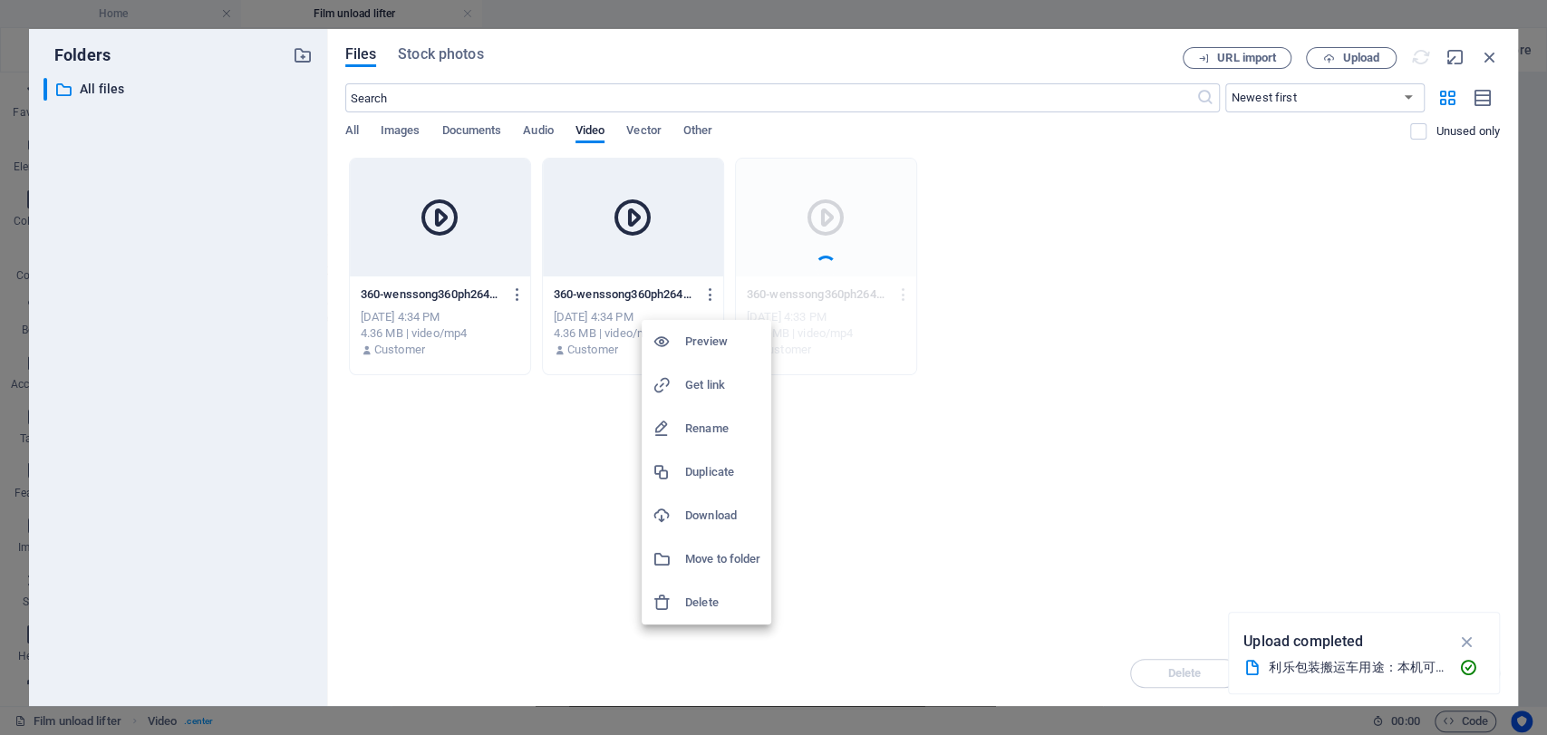
click at [695, 598] on h6 "Delete" at bounding box center [722, 603] width 75 height 22
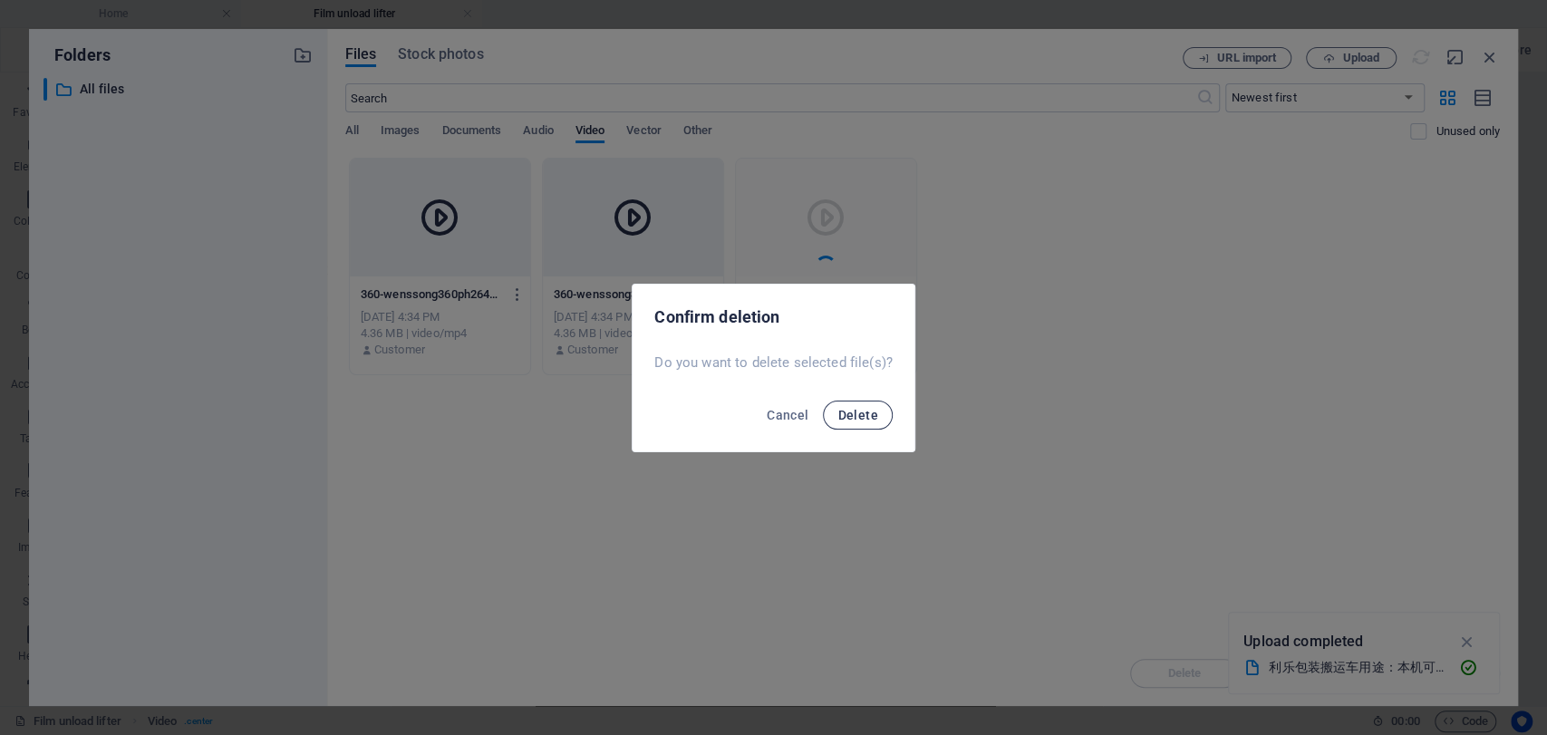
click at [858, 412] on span "Delete" at bounding box center [858, 415] width 40 height 15
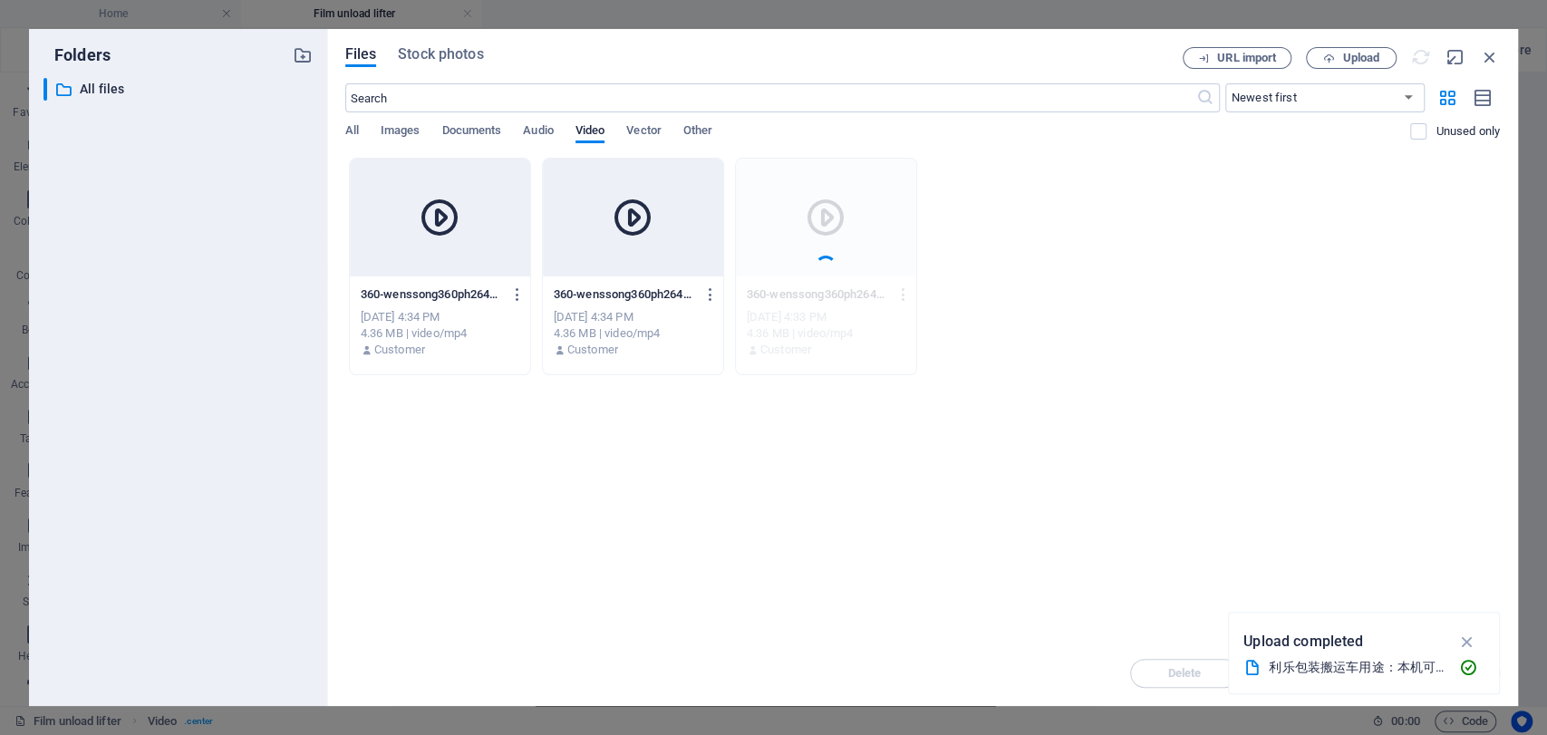
scroll to position [1186, 0]
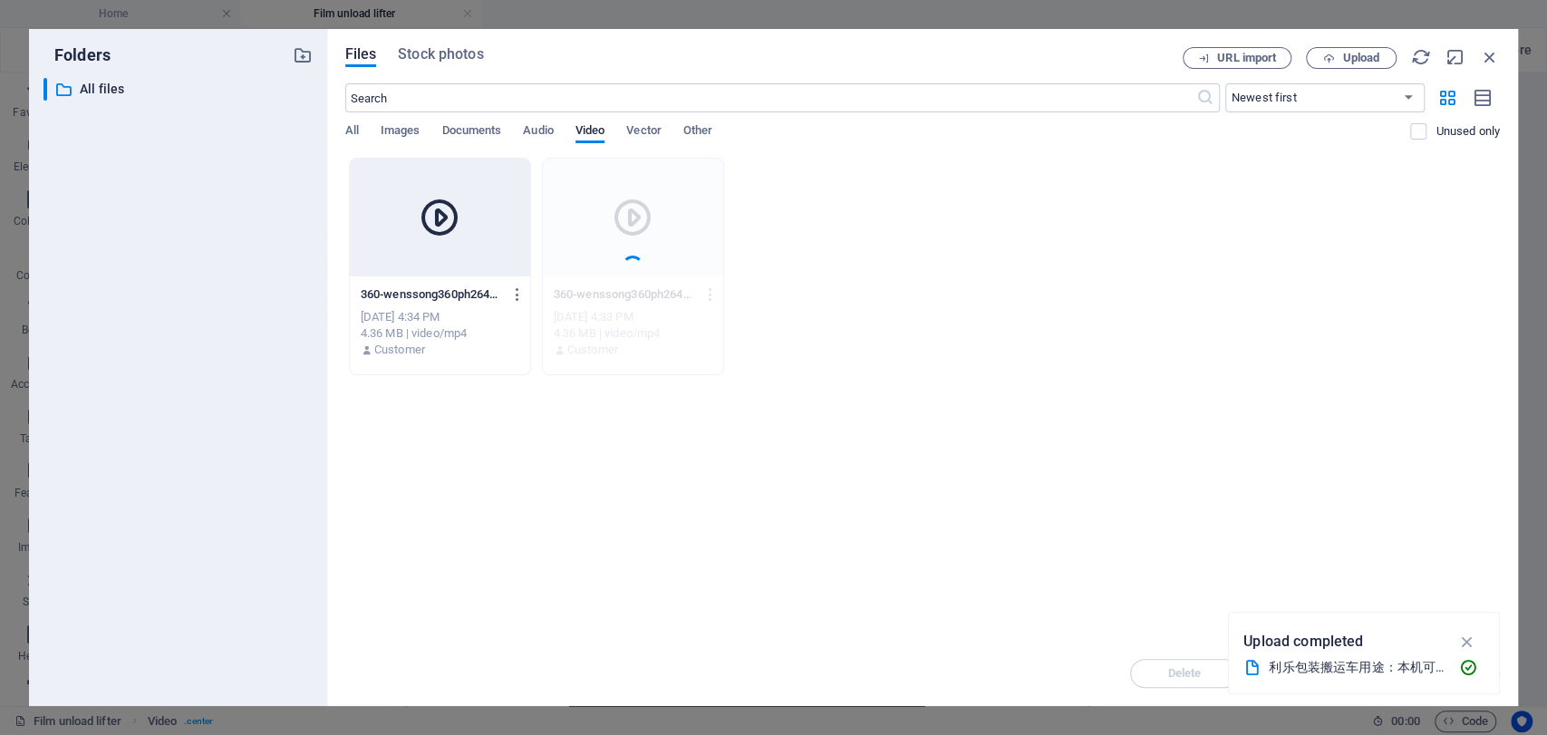
click at [486, 205] on div at bounding box center [440, 218] width 180 height 118
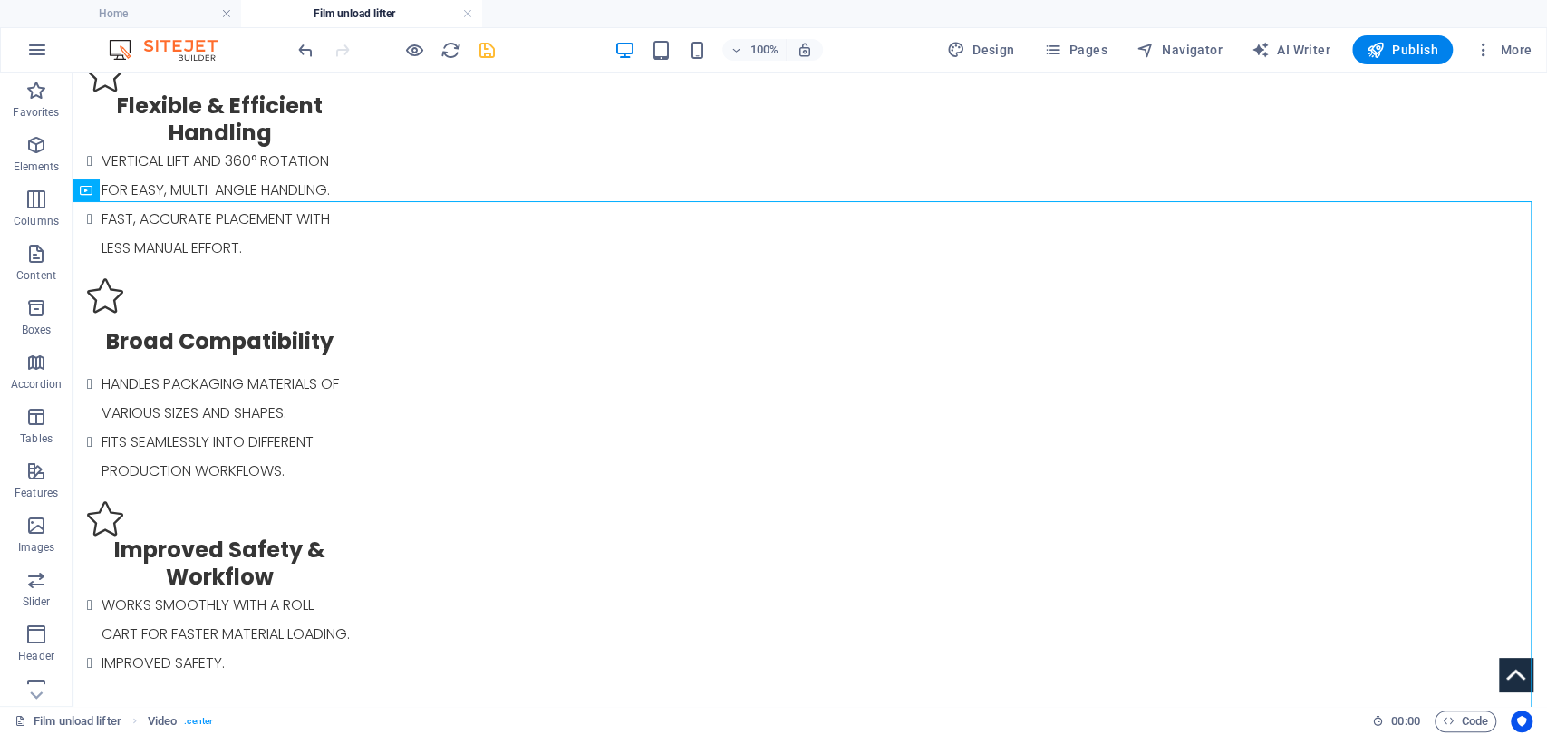
scroll to position [955, 0]
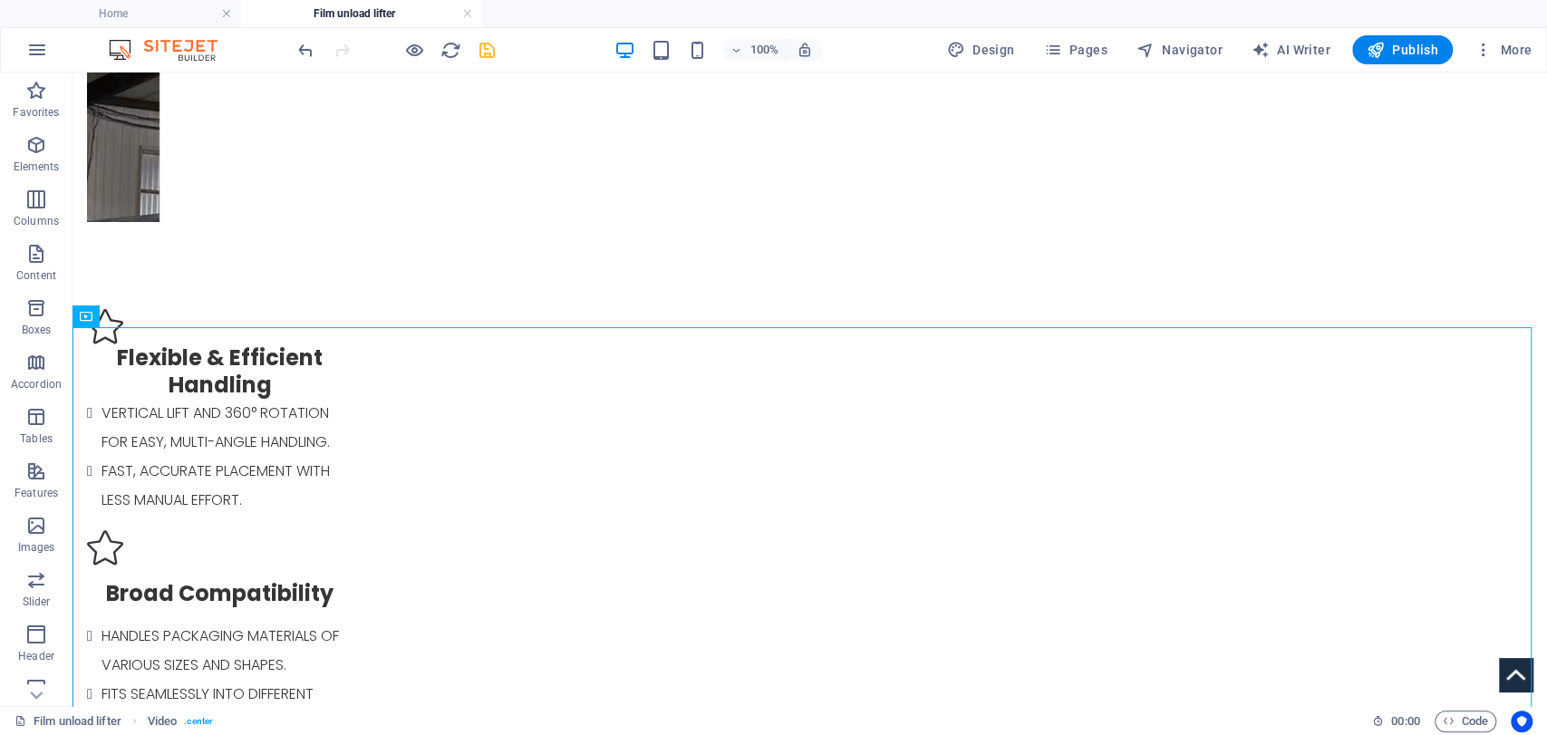
click at [489, 48] on icon "save" at bounding box center [487, 50] width 21 height 21
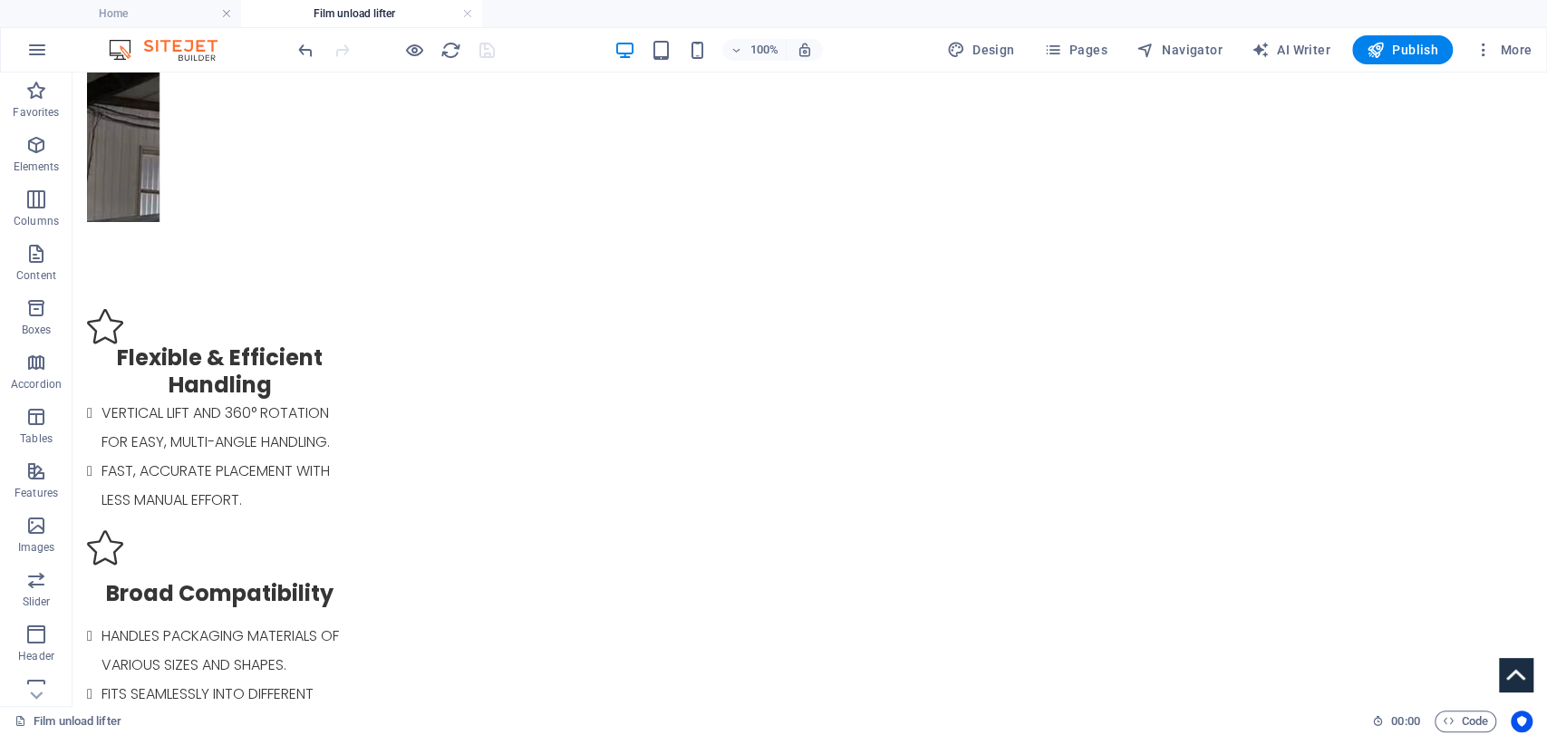
scroll to position [1081, 0]
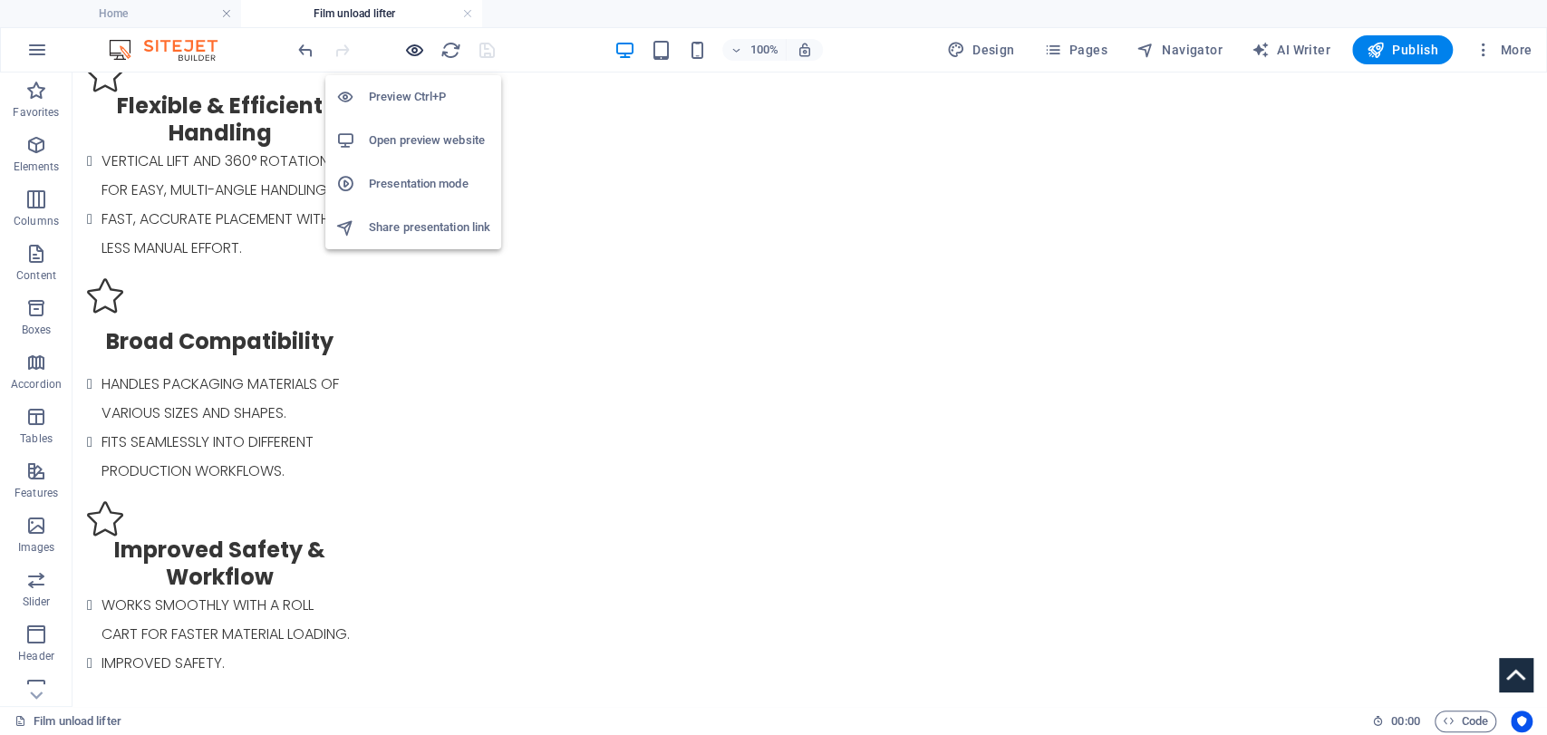
click at [419, 51] on icon "button" at bounding box center [414, 50] width 21 height 21
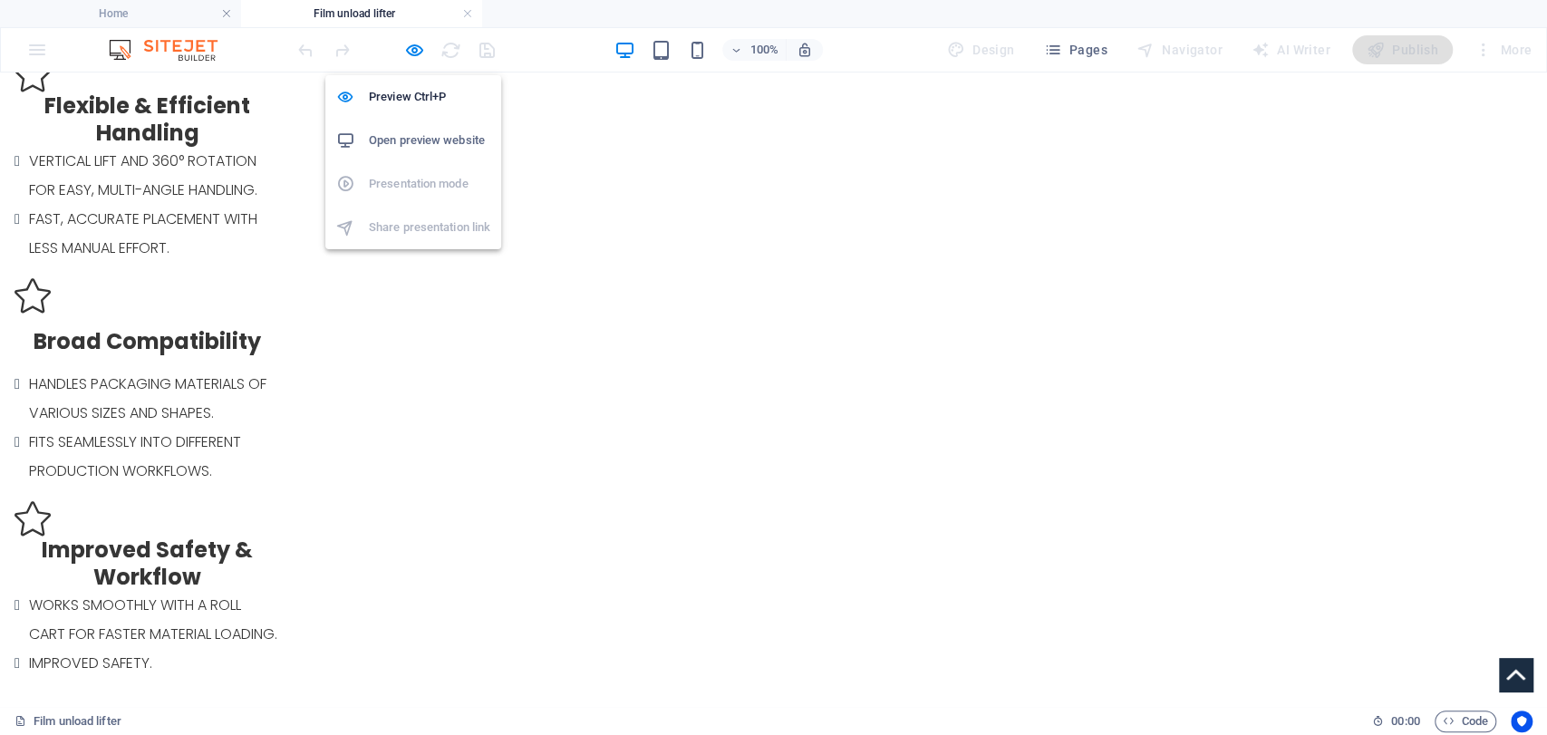
click at [388, 132] on h6 "Open preview website" at bounding box center [429, 141] width 121 height 22
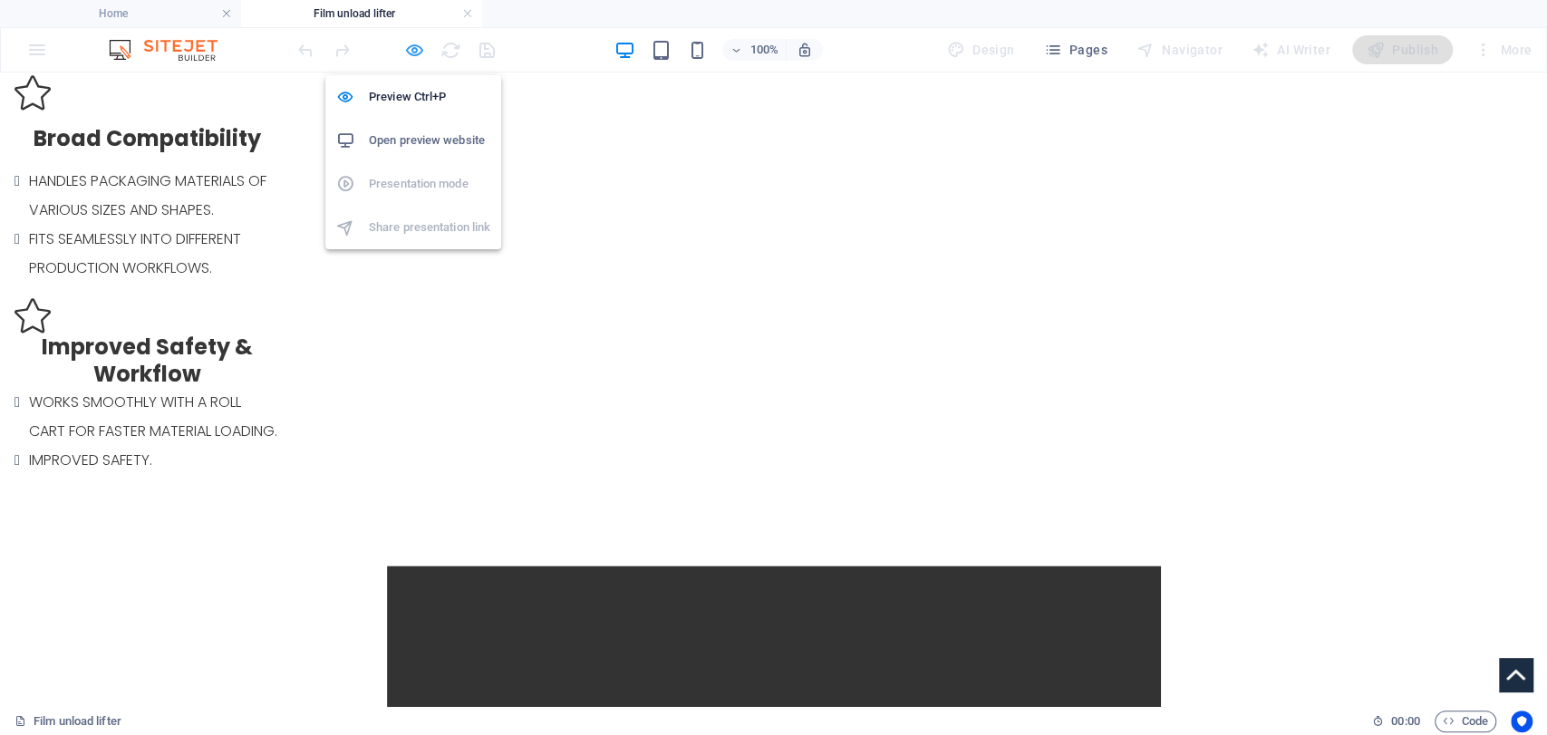
click at [418, 54] on icon "button" at bounding box center [414, 50] width 21 height 21
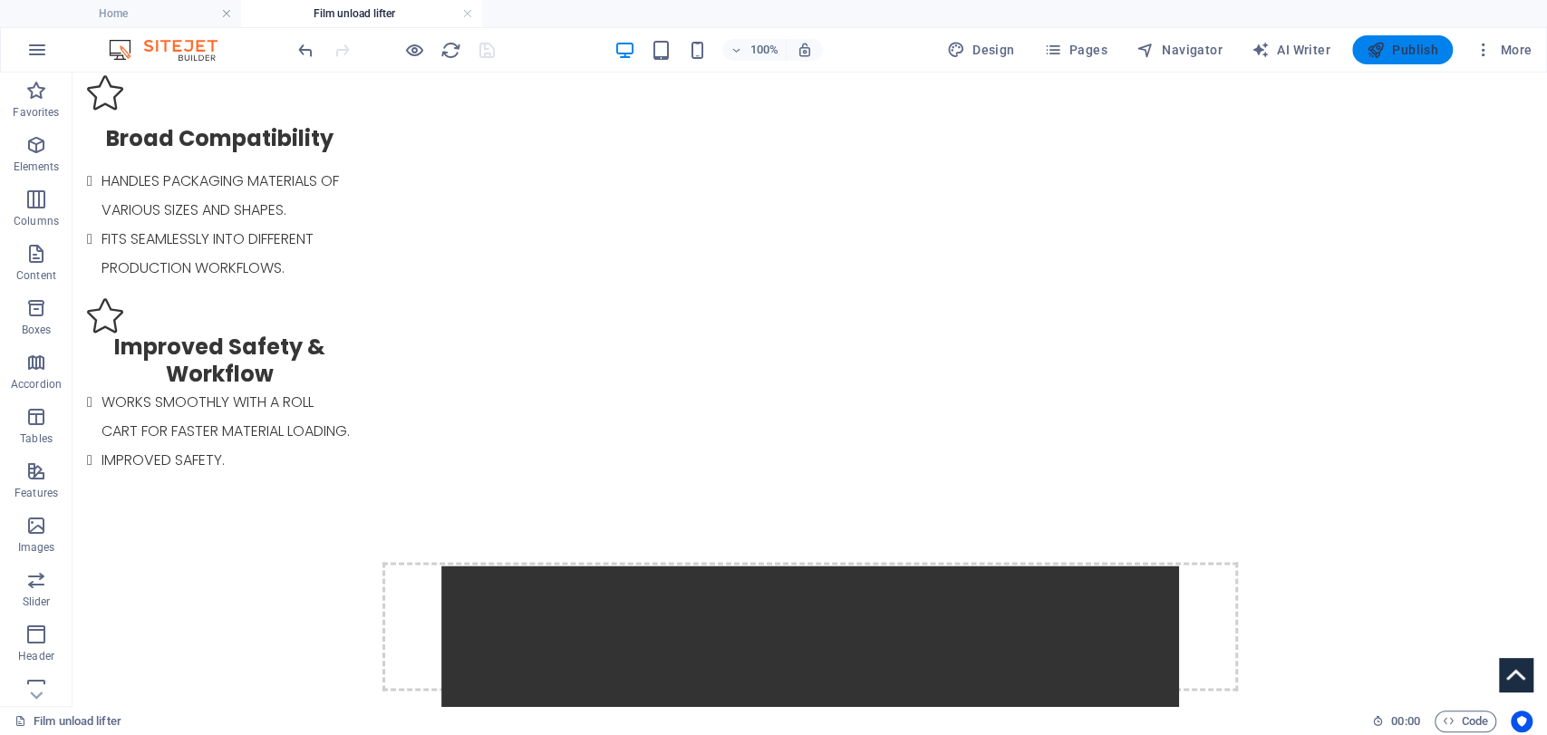
click at [1392, 53] on span "Publish" at bounding box center [1403, 50] width 72 height 18
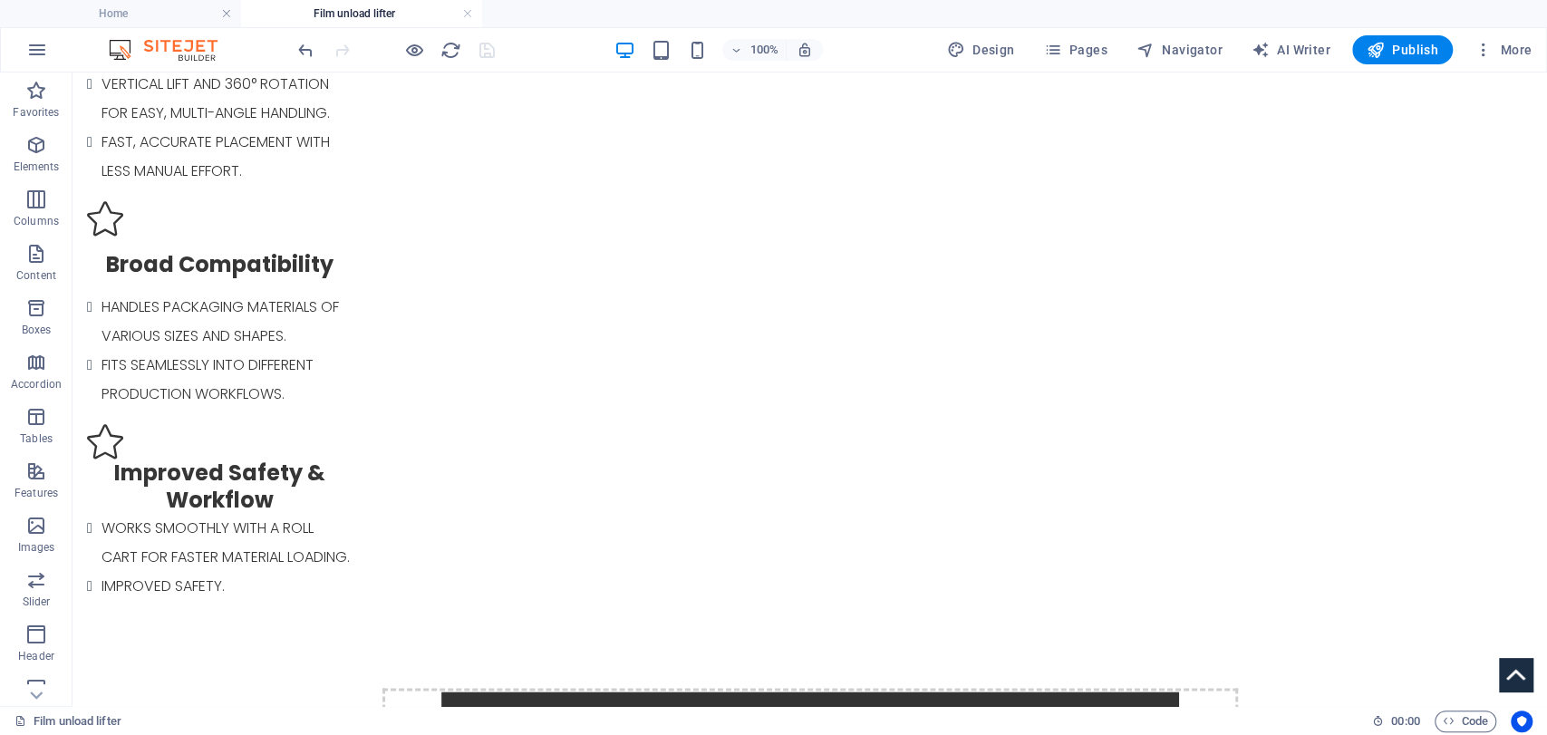
scroll to position [1158, 0]
